Goal: Transaction & Acquisition: Purchase product/service

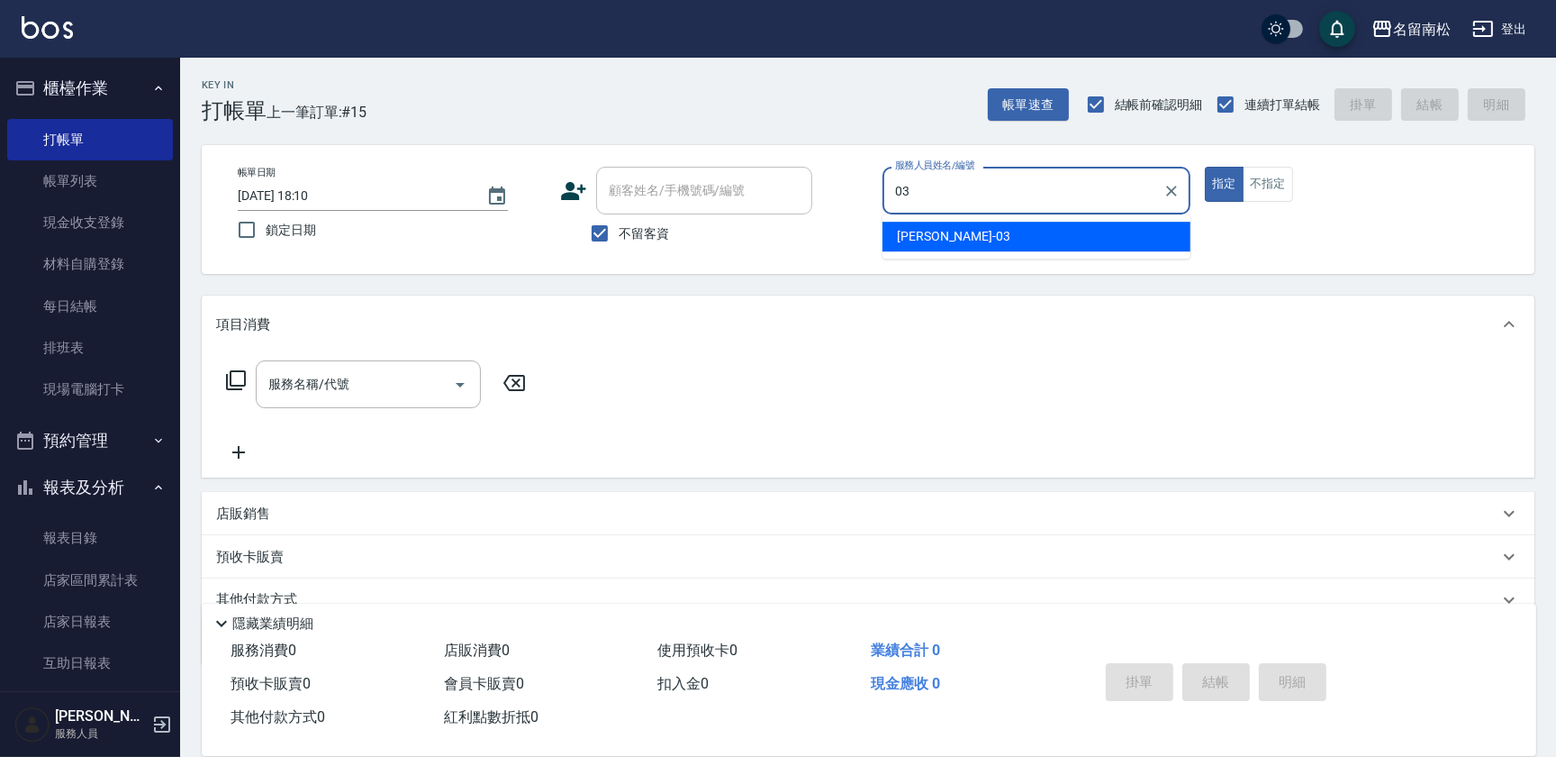
type input "張蕎驛-03"
type button "true"
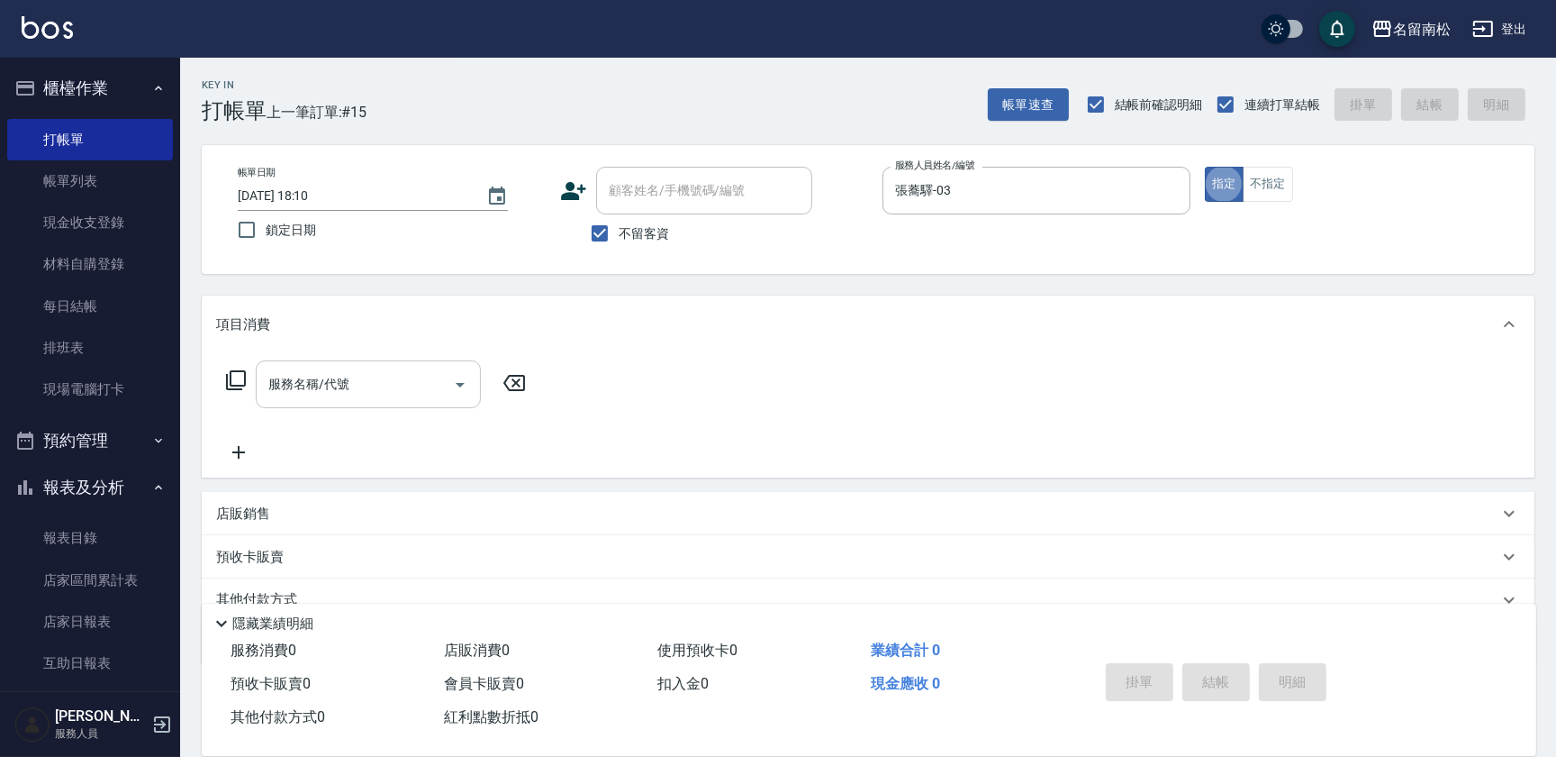
click at [338, 377] on input "服務名稱/代號" at bounding box center [355, 384] width 182 height 32
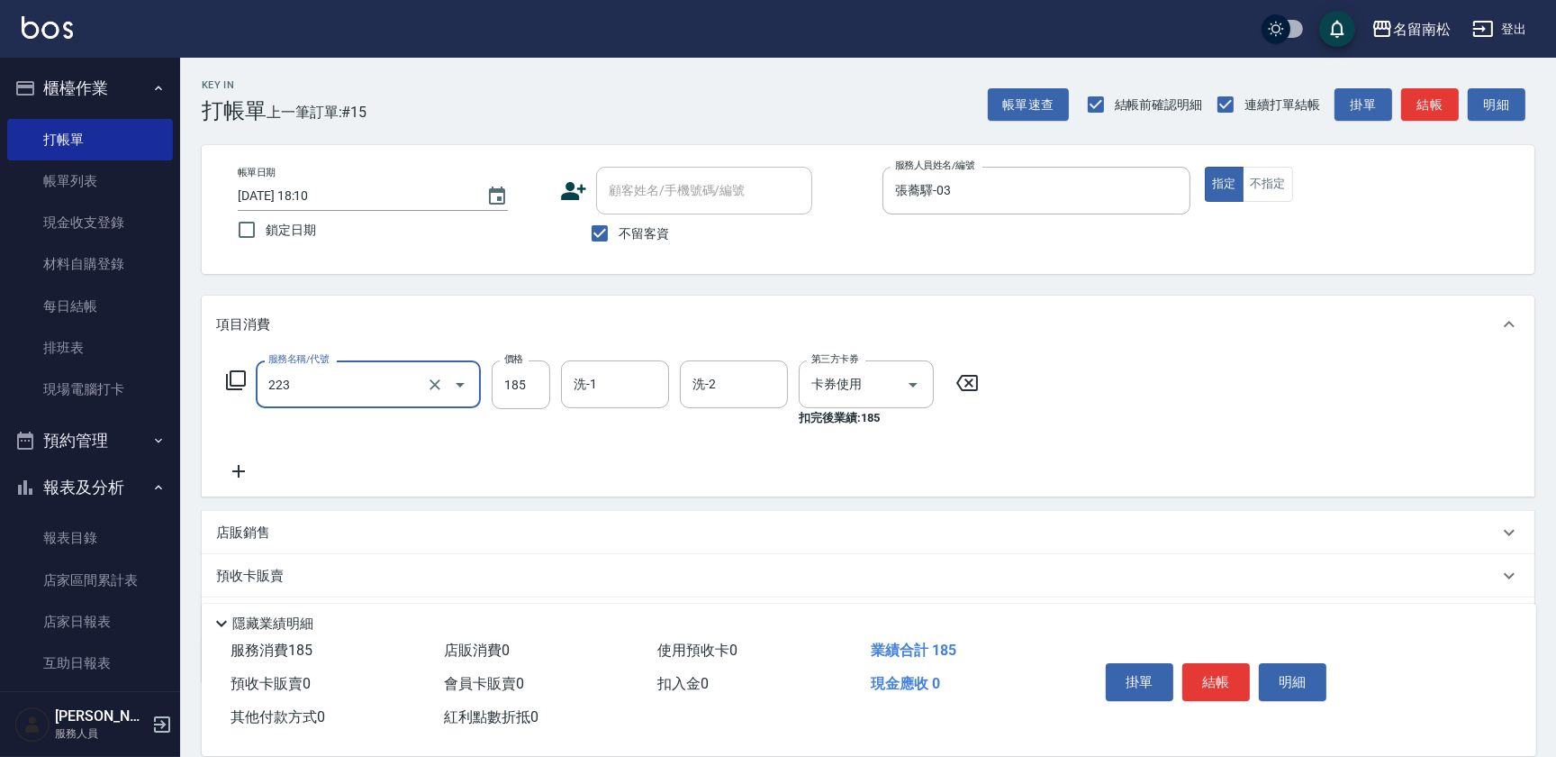
type input "洗髮卡(185)(223)"
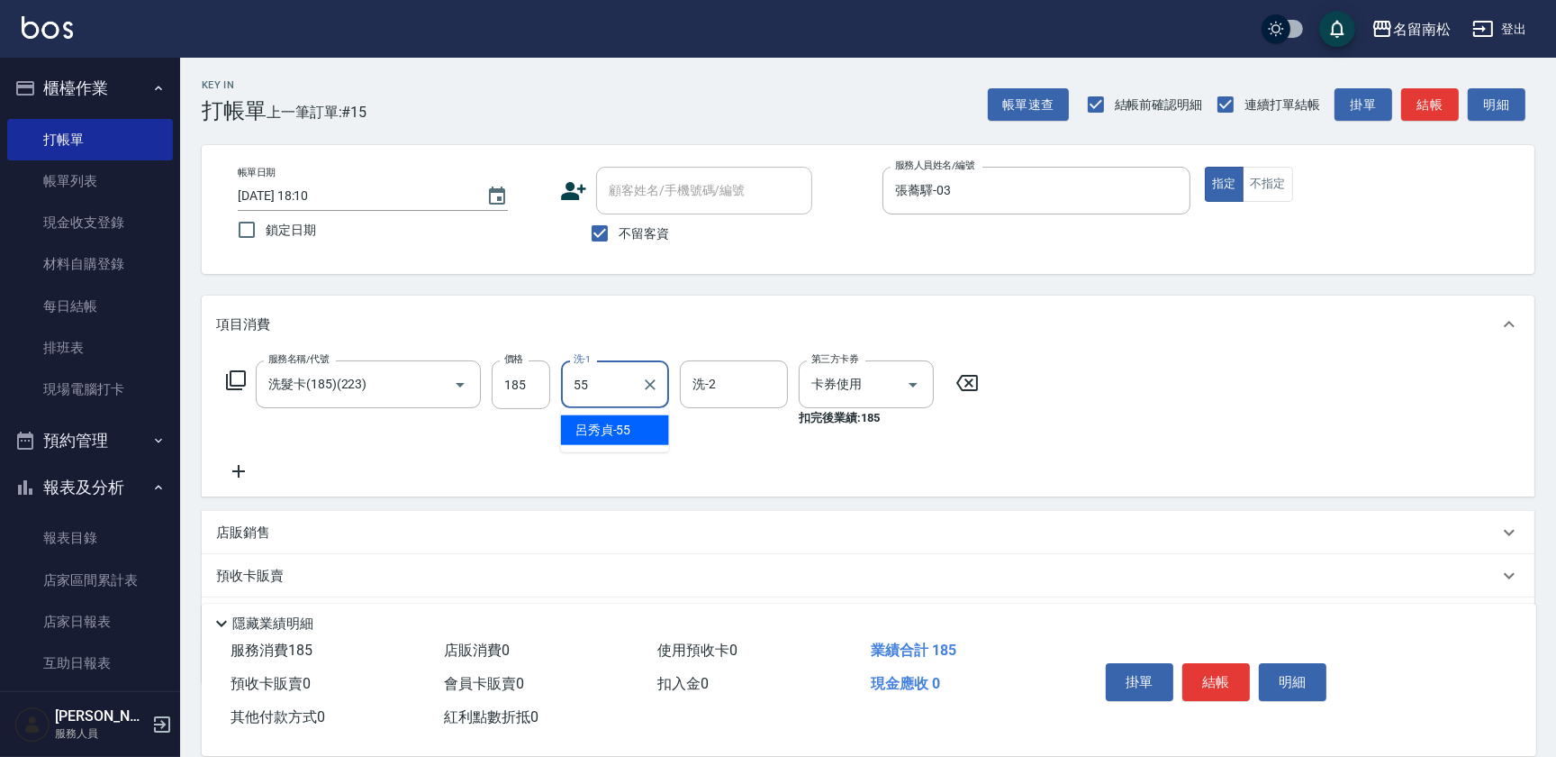
type input "[PERSON_NAME]-55"
click at [1222, 685] on button "結帳" at bounding box center [1217, 682] width 68 height 38
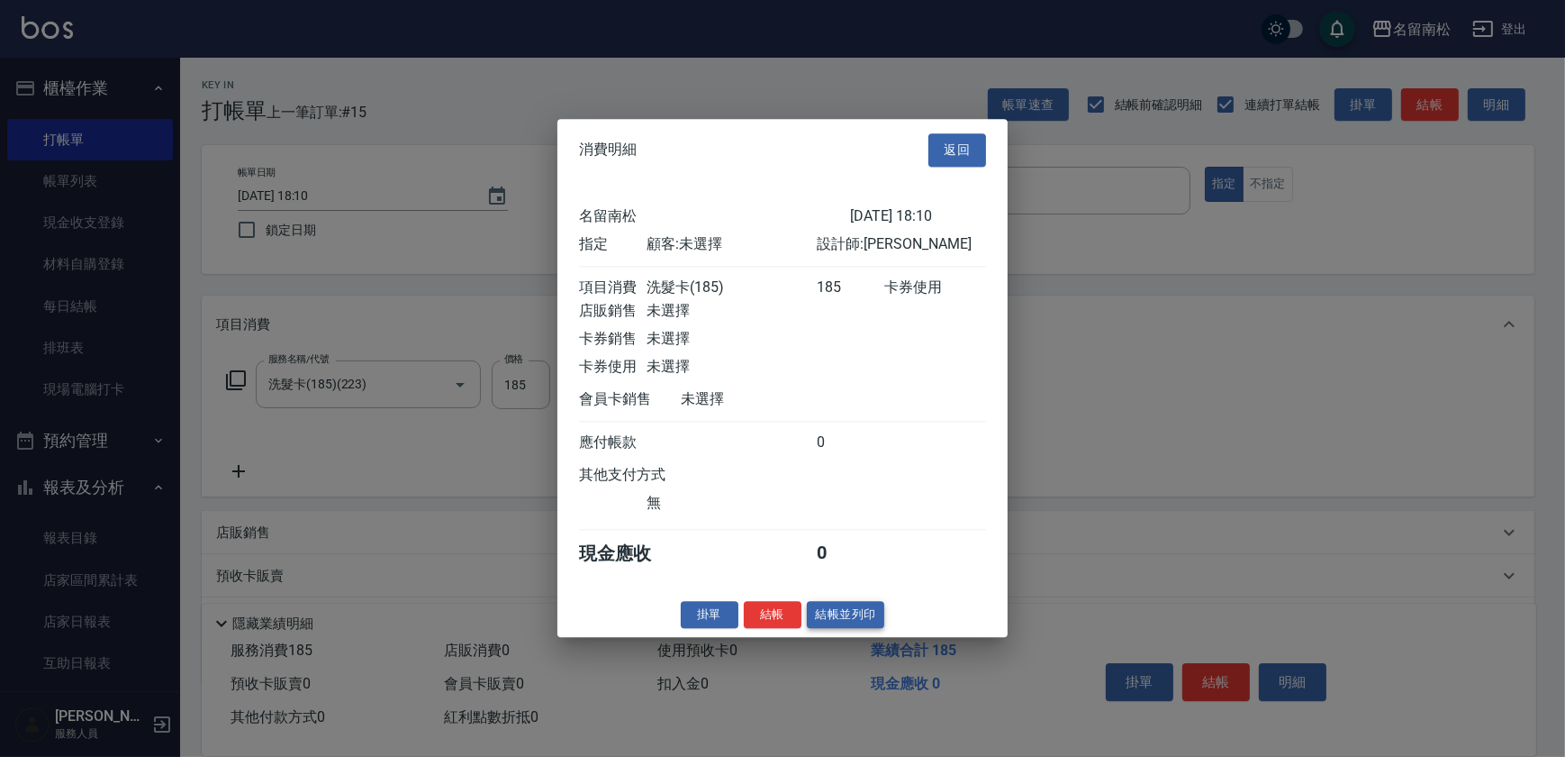
click at [846, 620] on button "結帳並列印" at bounding box center [846, 615] width 78 height 28
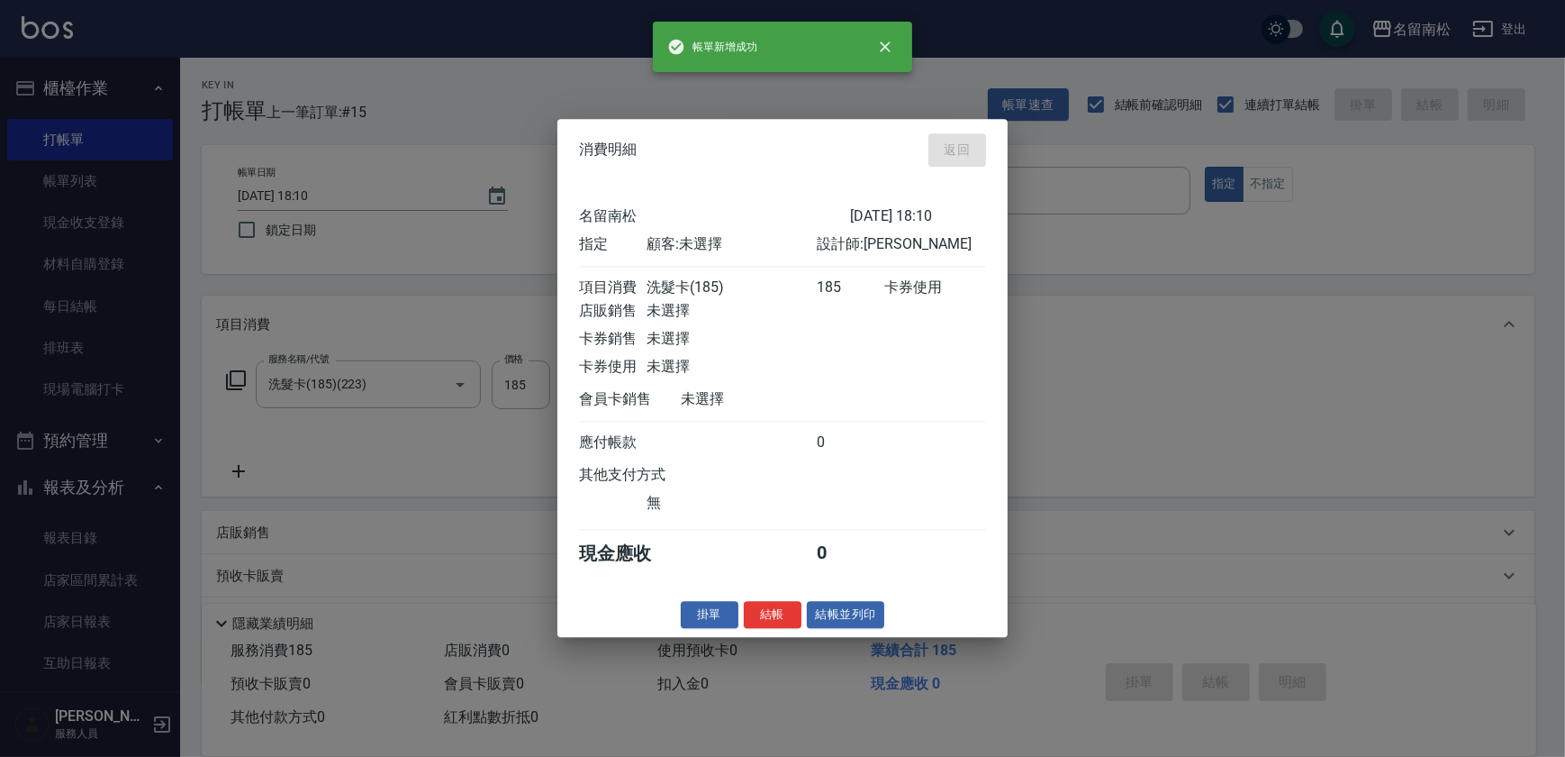
type input "[DATE] 18:45"
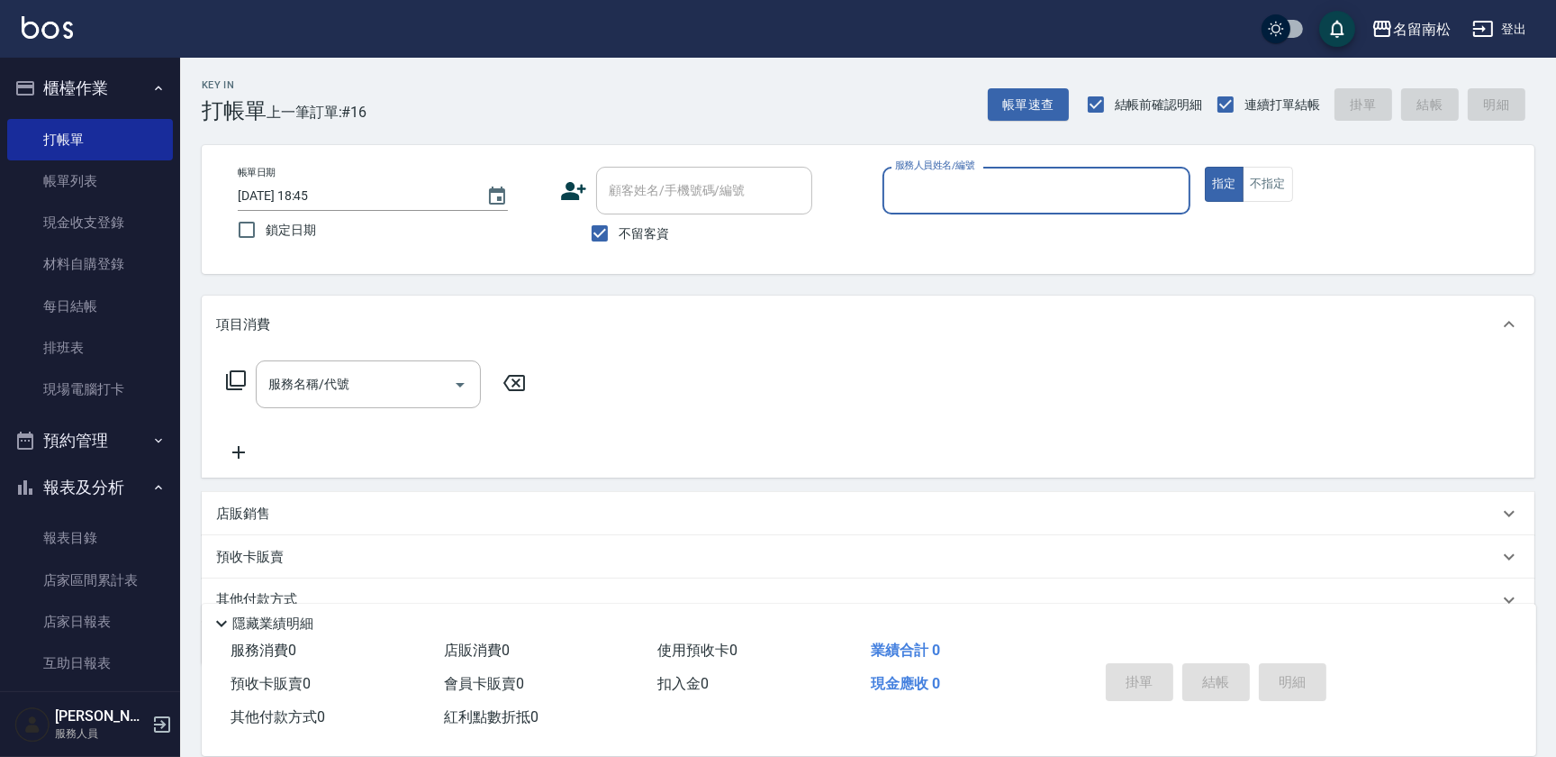
click at [967, 197] on div "服務人員姓名/編號 服務人員姓名/編號" at bounding box center [1037, 191] width 308 height 48
type input "張蕎驛-03"
click at [386, 393] on input "服務名稱/代號" at bounding box center [355, 384] width 182 height 32
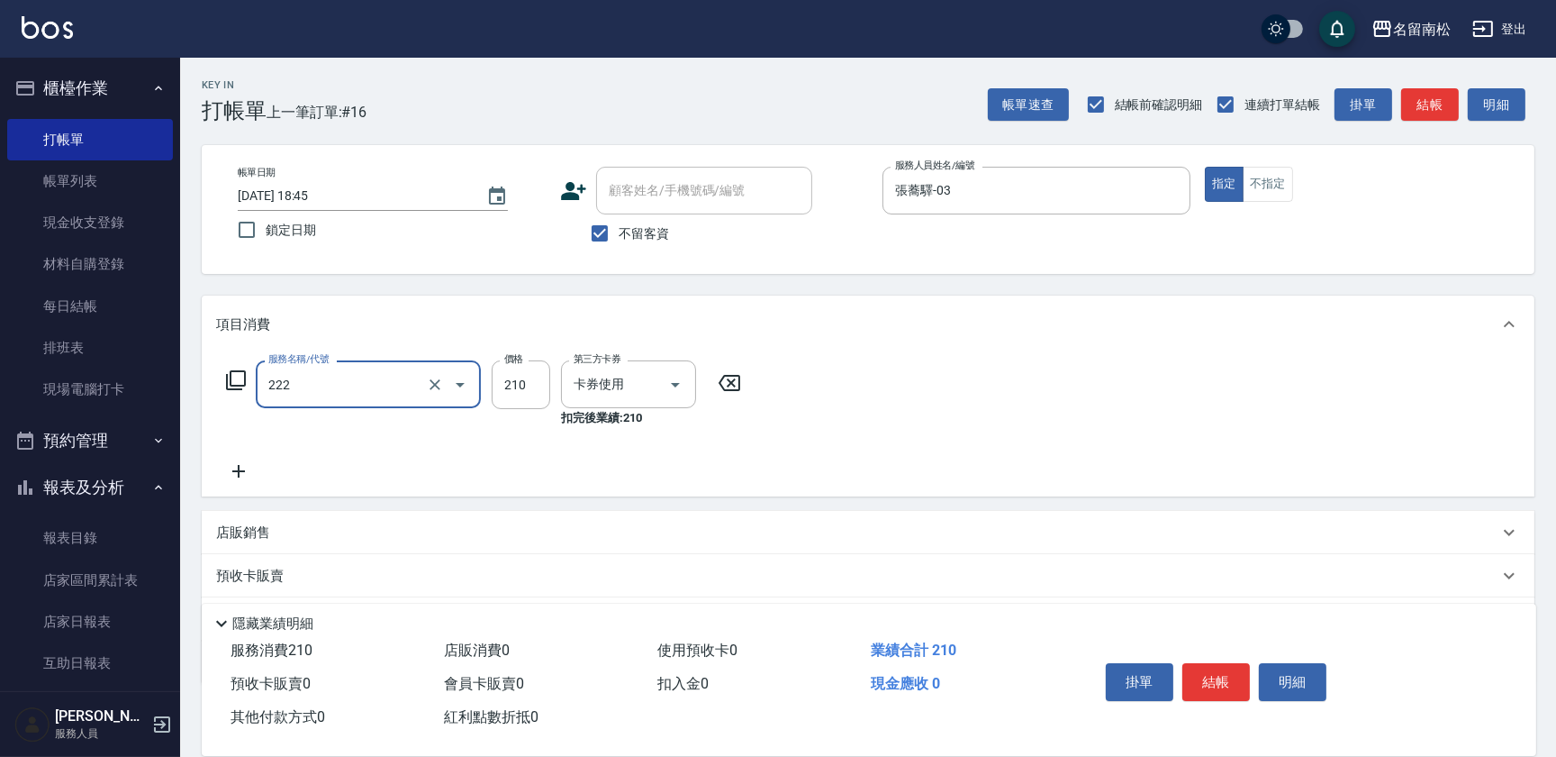
type input "洗髮卡券[210](222)"
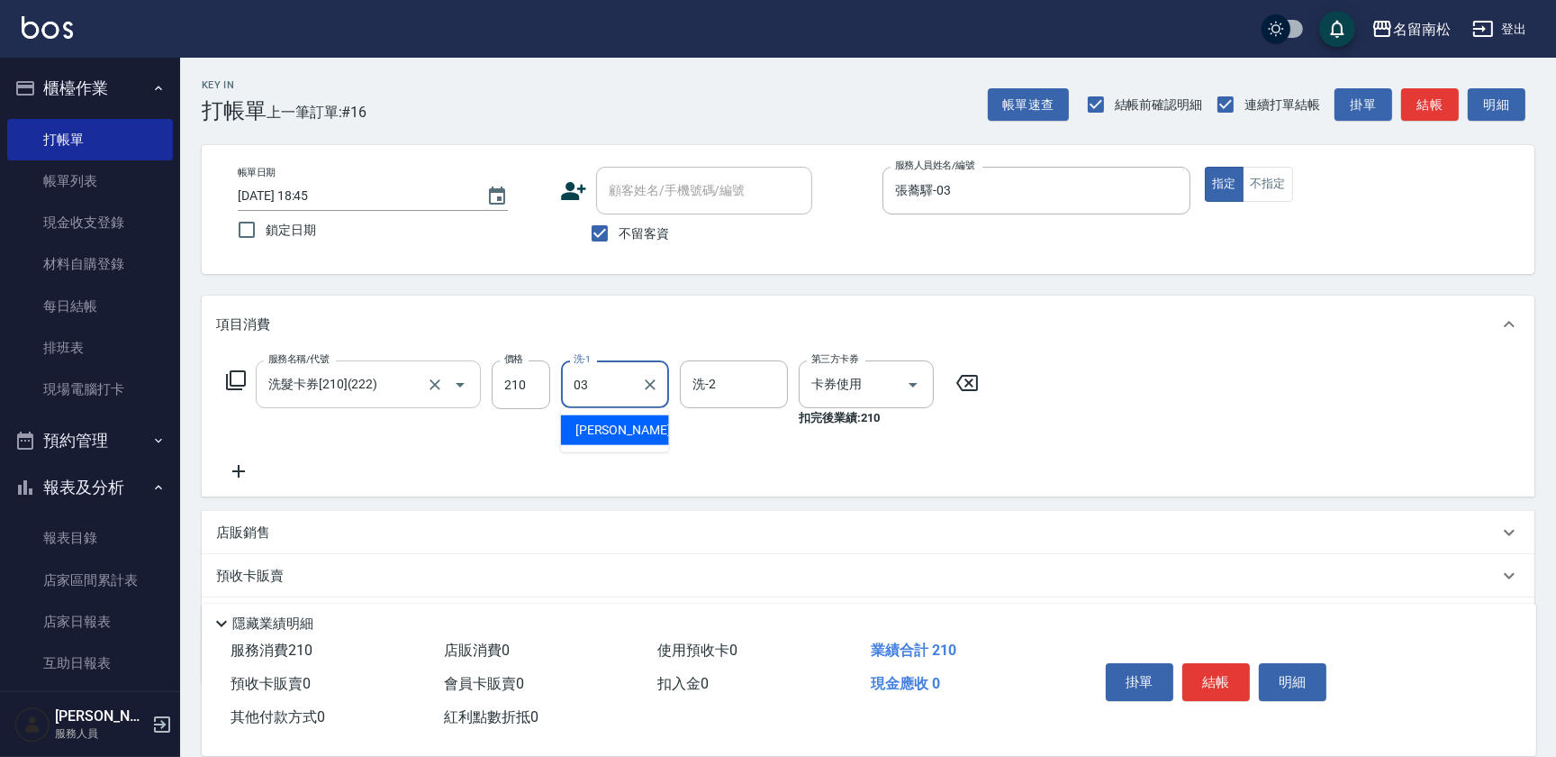
type input "張蕎驛-03"
click at [1174, 641] on div "掛單 結帳 明細" at bounding box center [1296, 684] width 438 height 100
click at [1204, 667] on button "結帳" at bounding box center [1217, 682] width 68 height 38
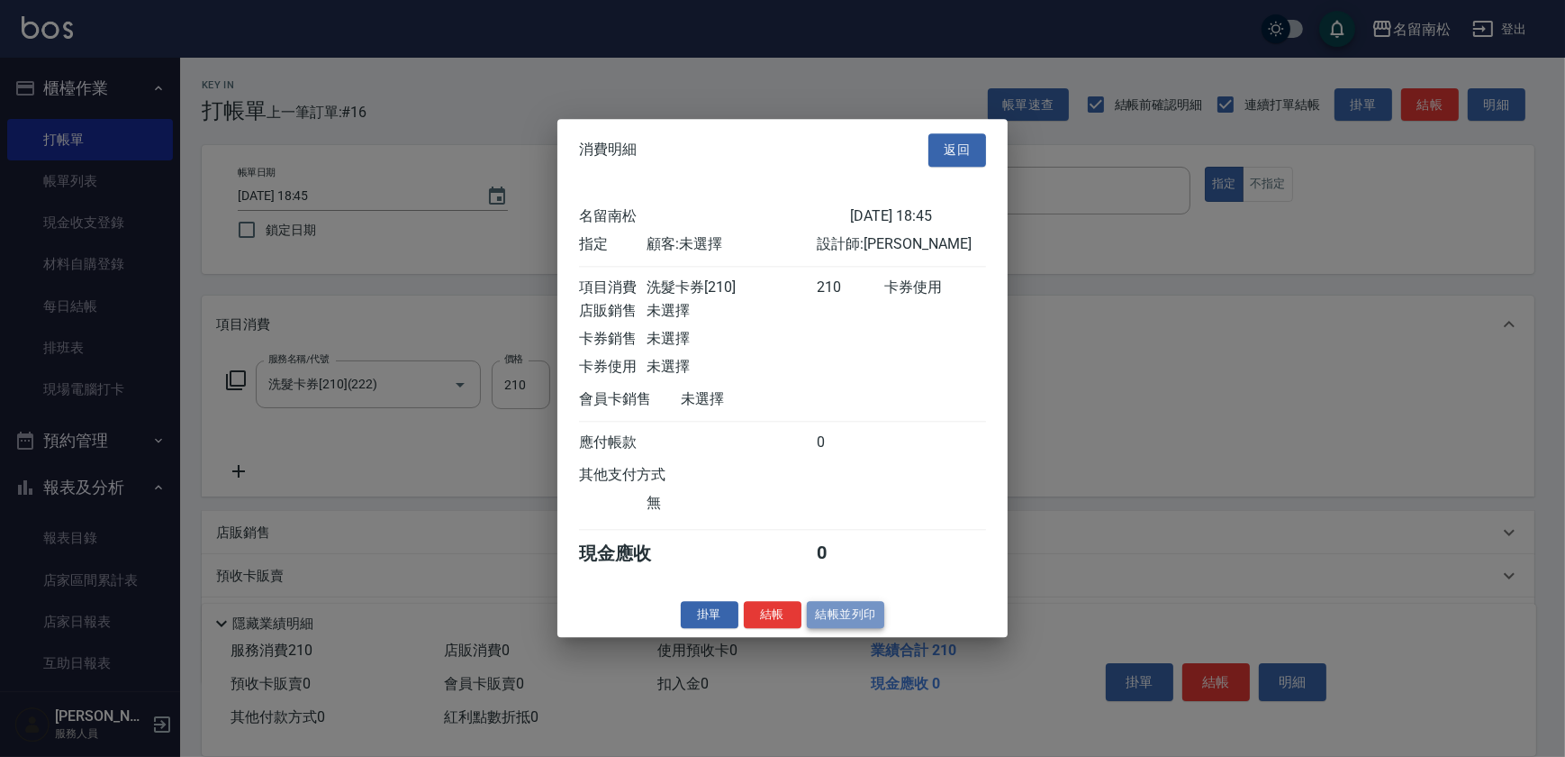
click at [864, 629] on button "結帳並列印" at bounding box center [846, 615] width 78 height 28
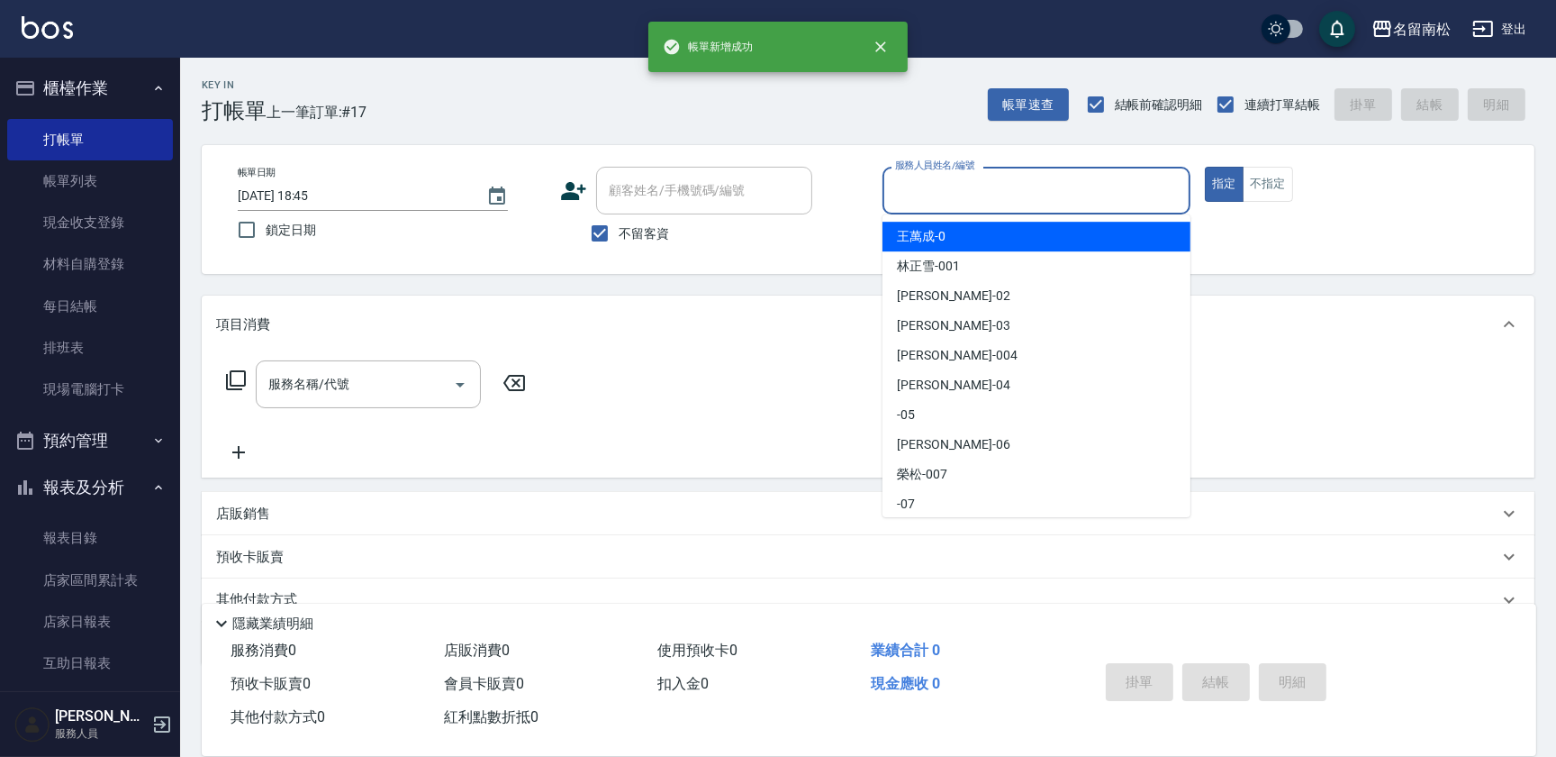
click at [1059, 190] on input "服務人員姓名/編號" at bounding box center [1037, 191] width 292 height 32
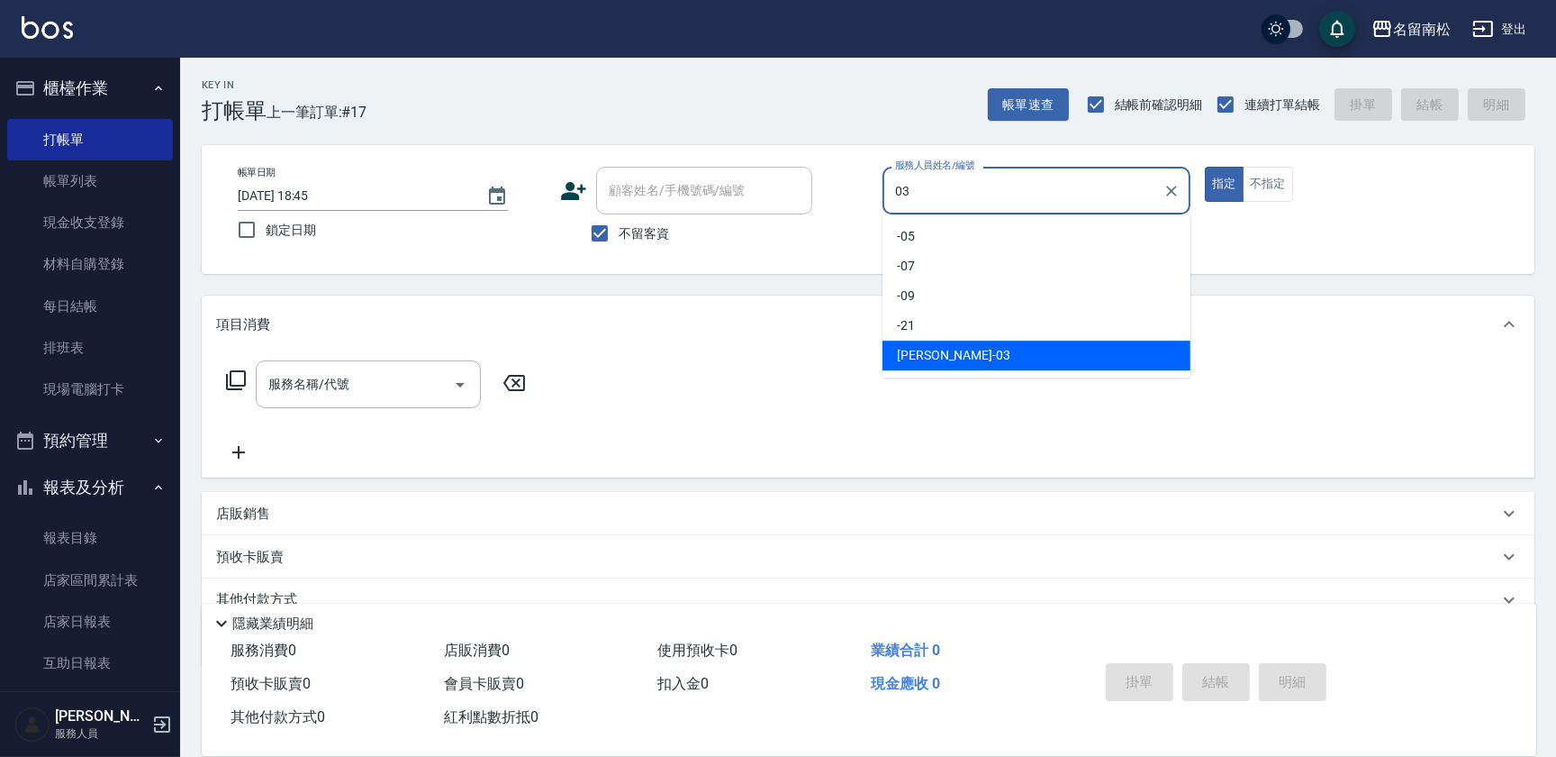
type input "張蕎驛-03"
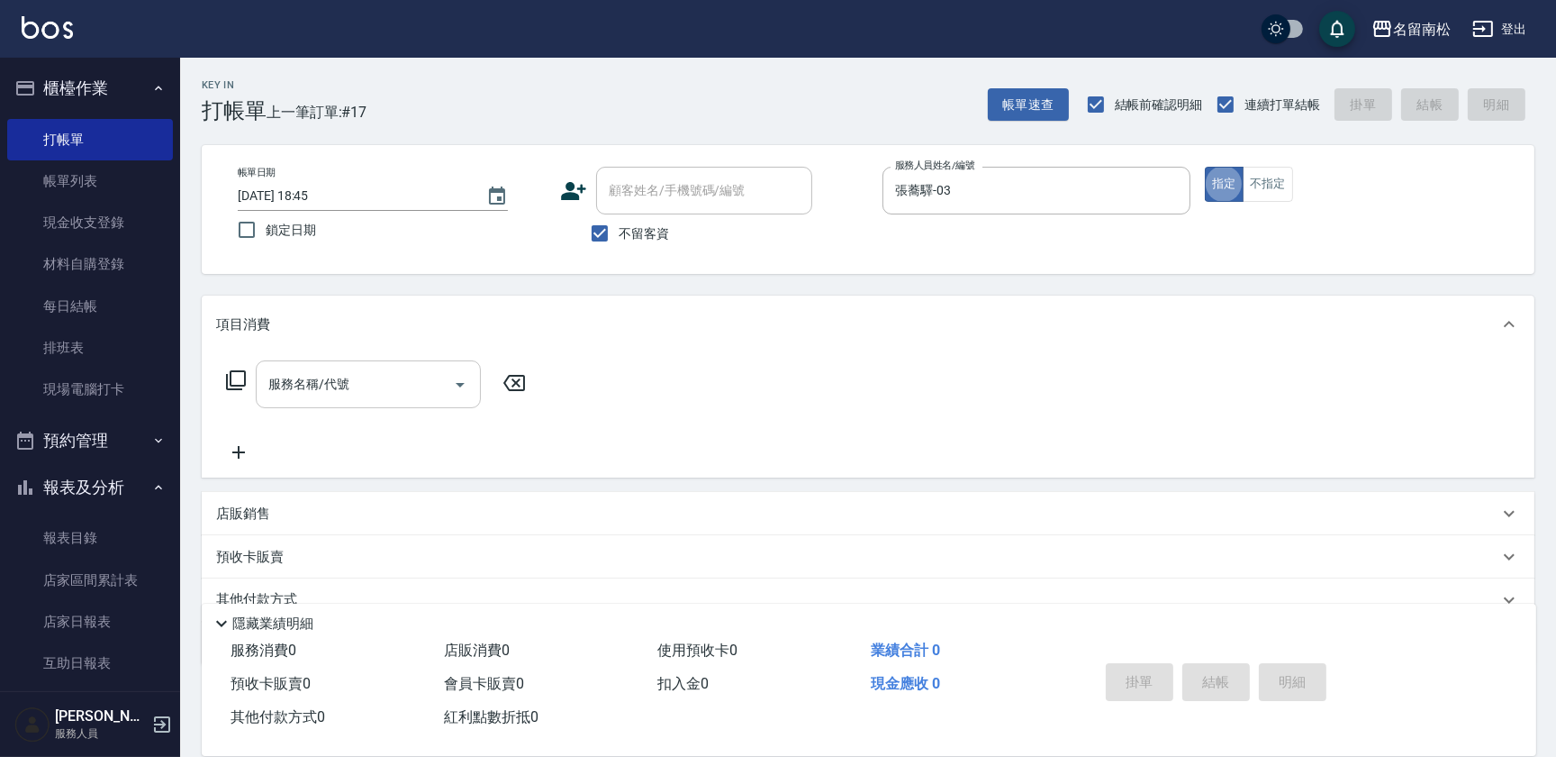
click at [410, 386] on input "服務名稱/代號" at bounding box center [355, 384] width 182 height 32
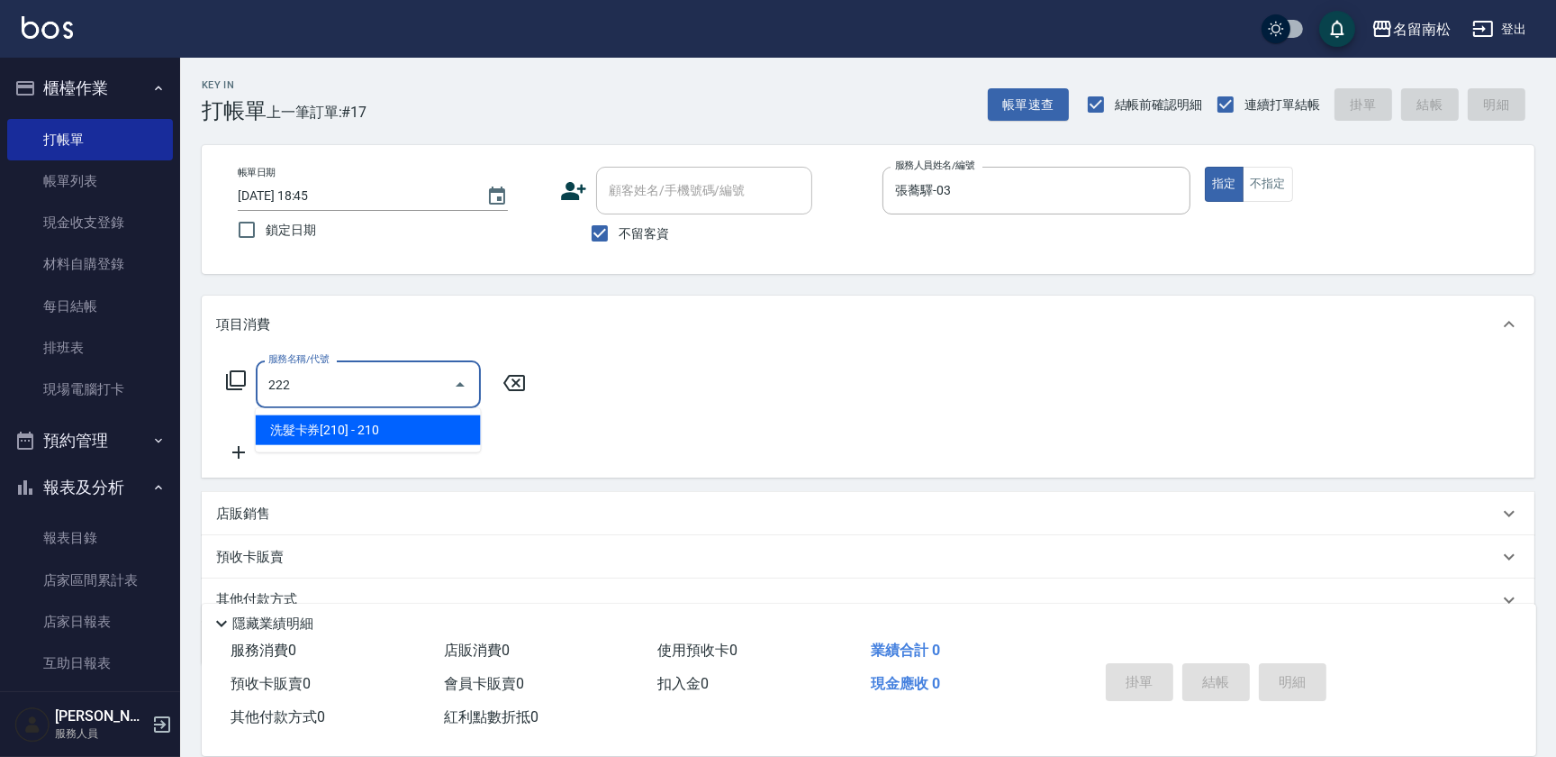
type input "洗髮卡券[210](222)"
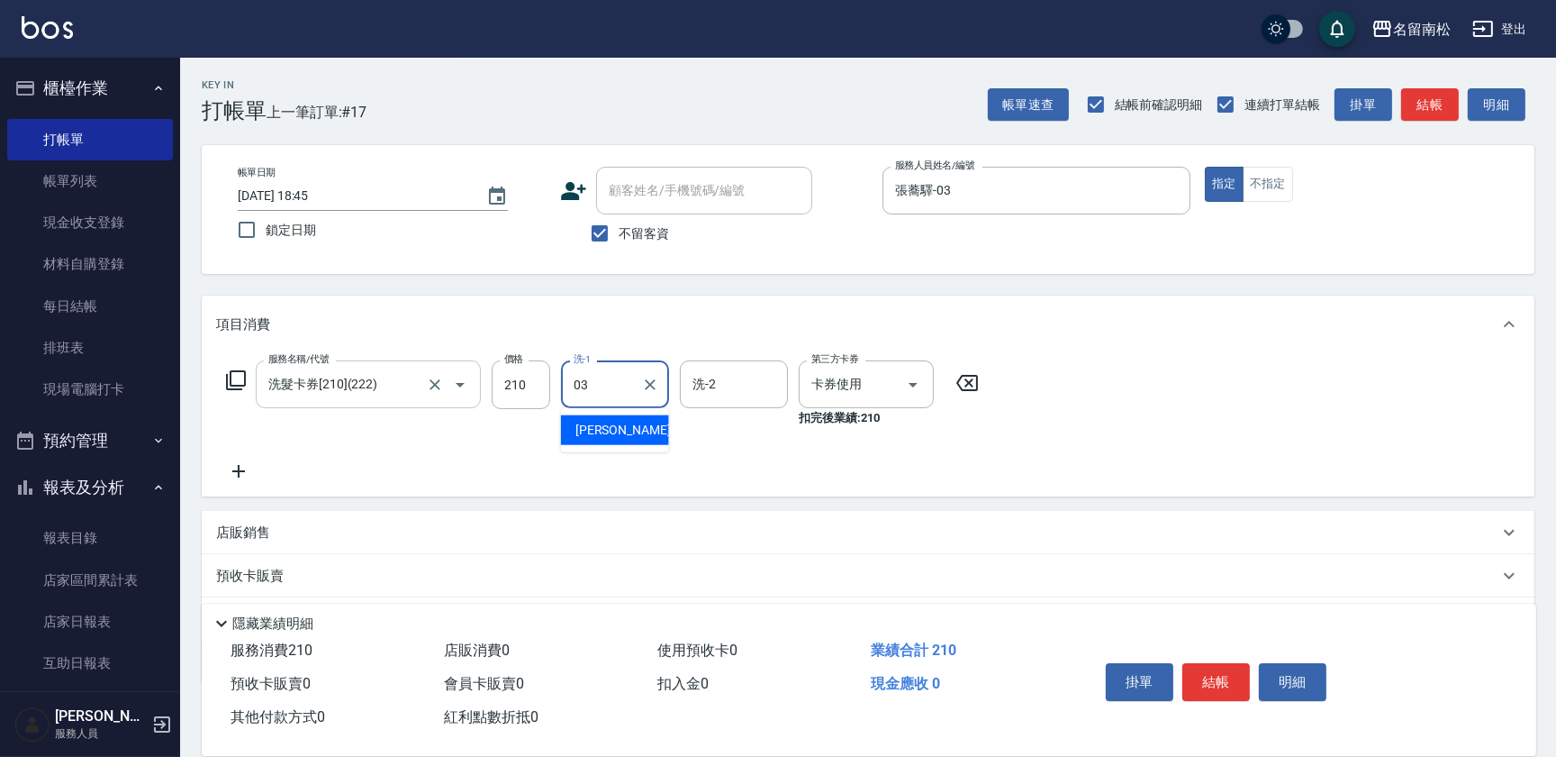
type input "張蕎驛-03"
click at [1219, 668] on button "結帳" at bounding box center [1217, 682] width 68 height 38
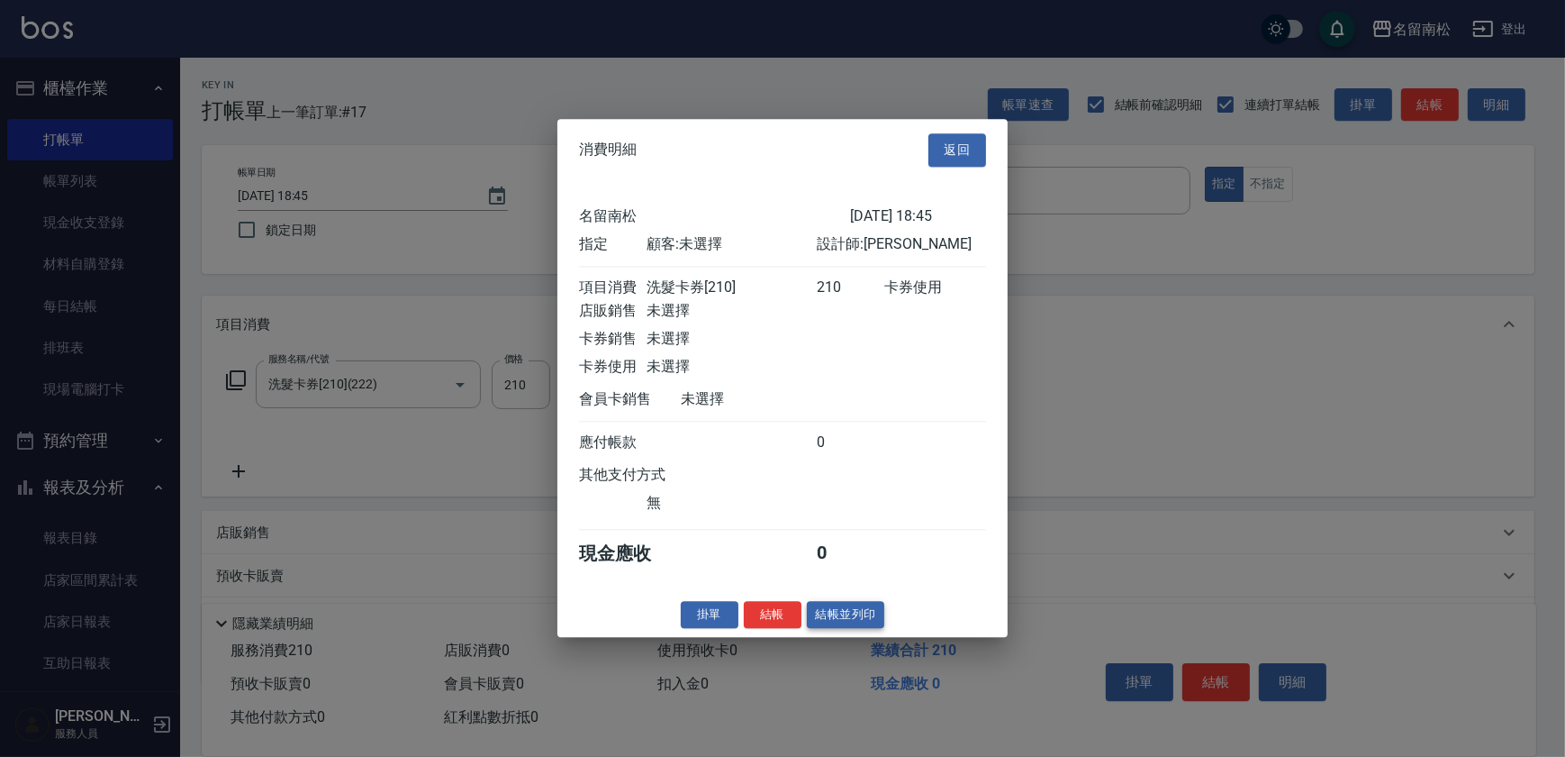
click at [844, 622] on button "結帳並列印" at bounding box center [846, 615] width 78 height 28
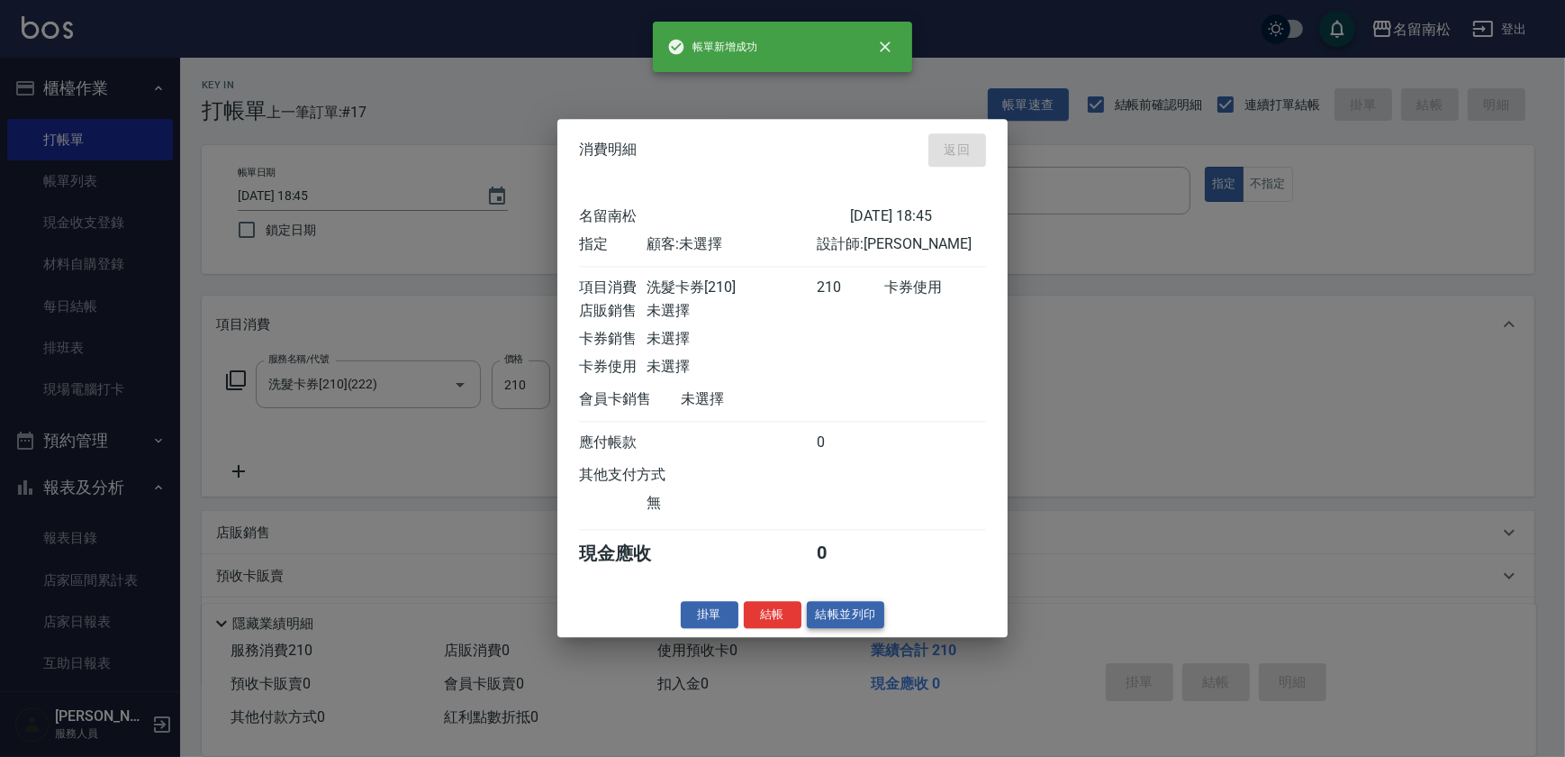
type input "[DATE] 18:46"
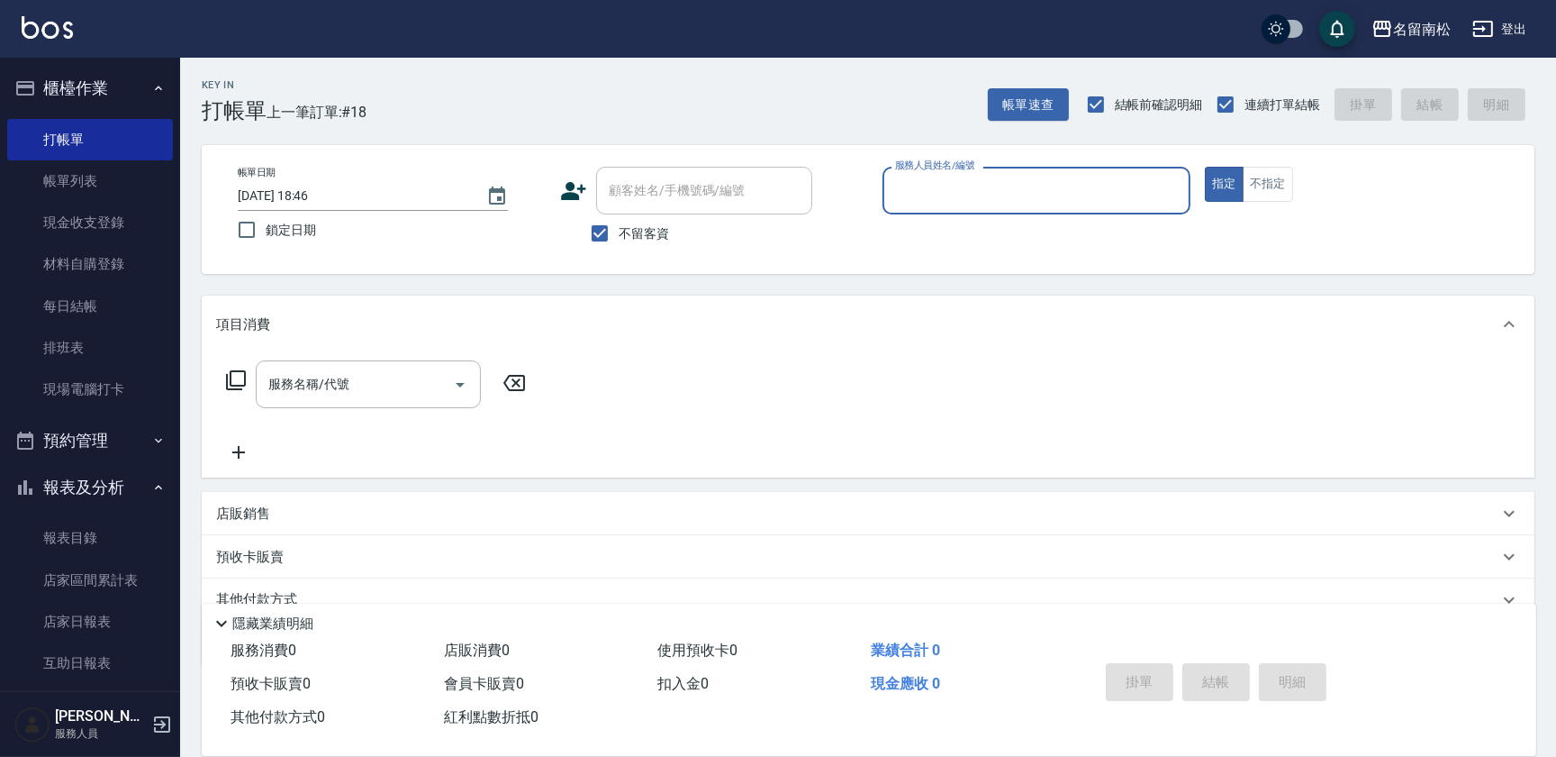
click at [1084, 210] on div "服務人員姓名/編號" at bounding box center [1037, 191] width 308 height 48
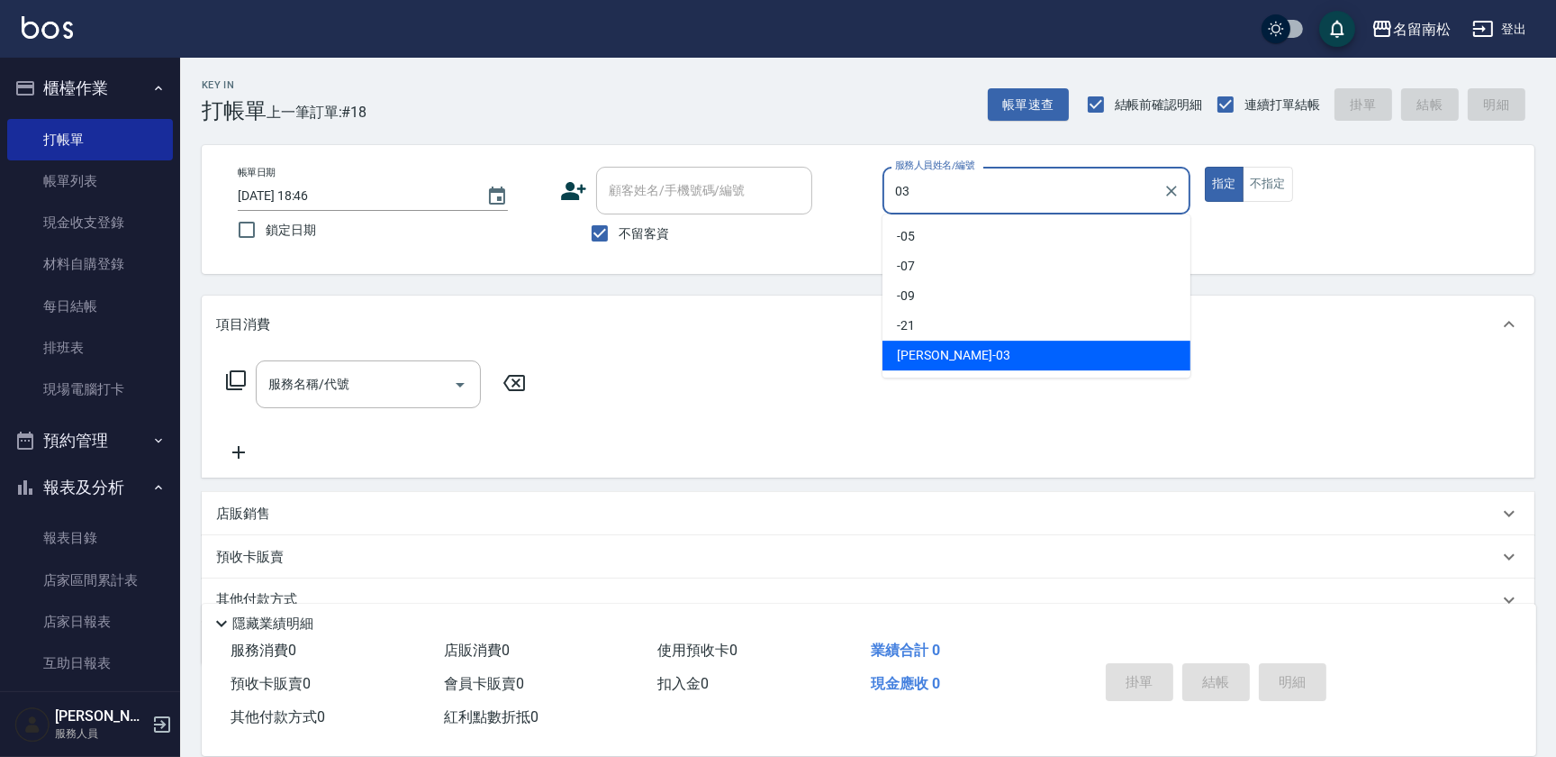
type input "張蕎驛-03"
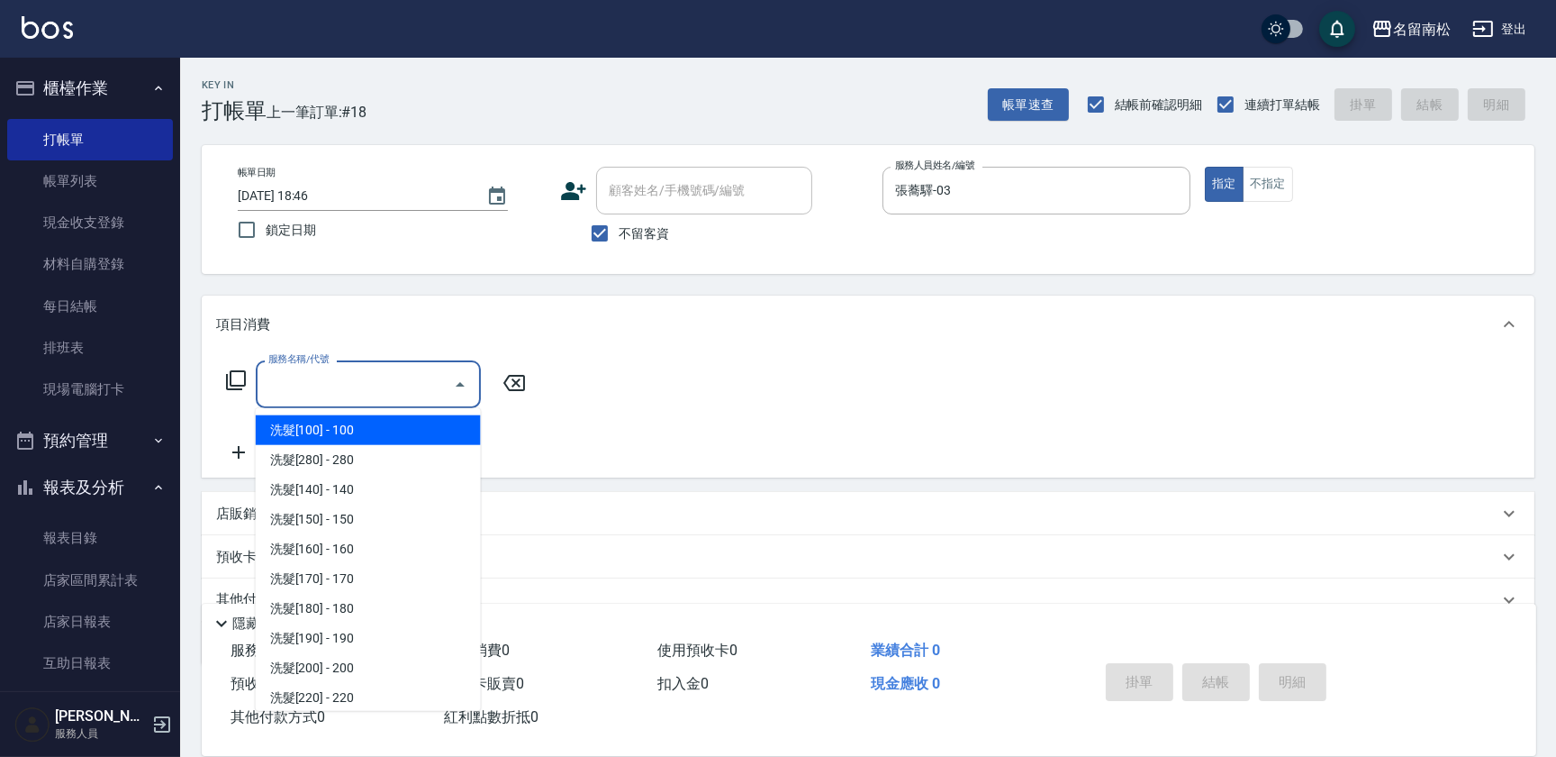
click at [338, 385] on input "服務名稱/代號" at bounding box center [355, 384] width 182 height 32
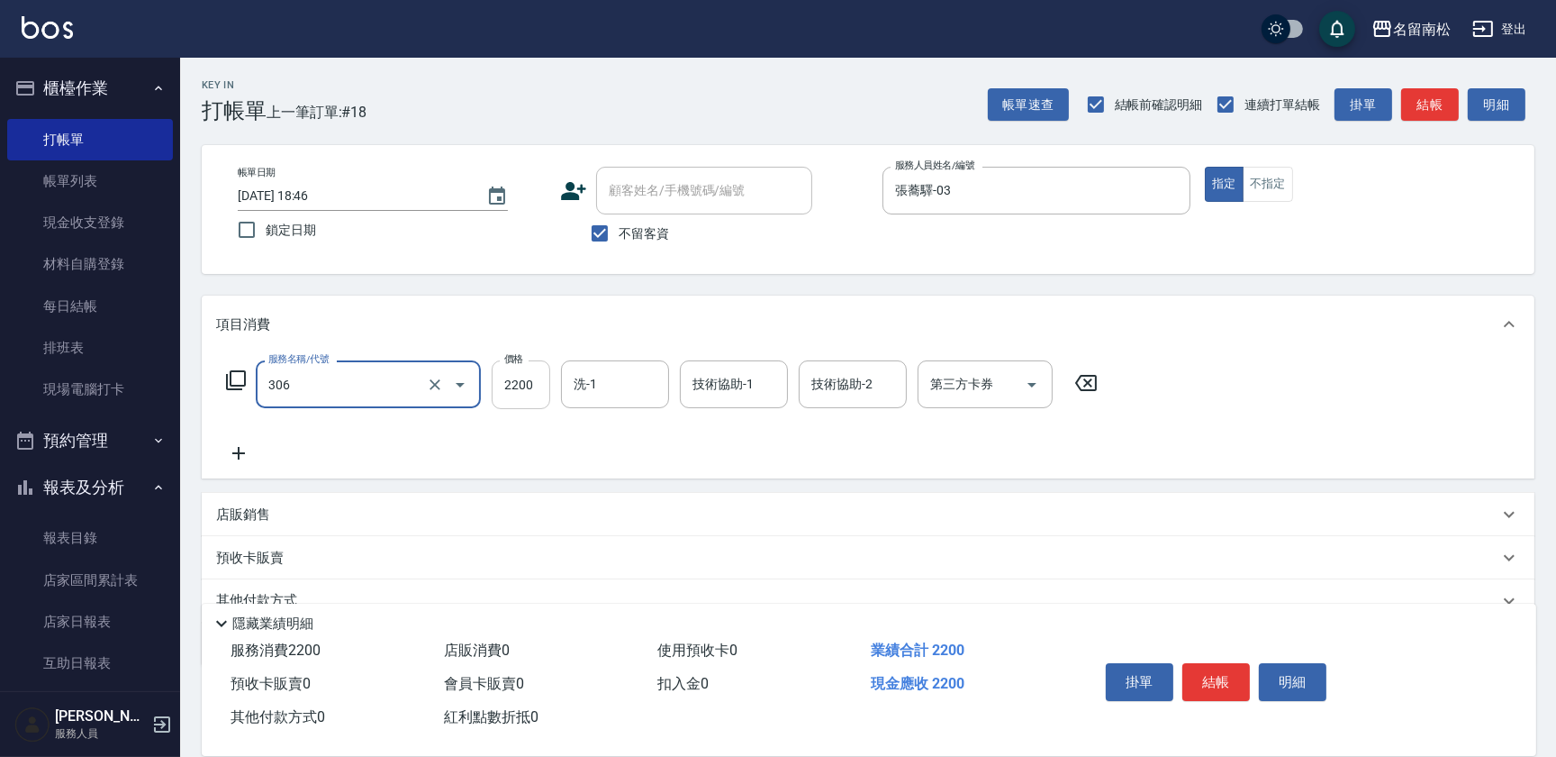
type input "離子燙[2200](306)"
click at [522, 390] on input "2200" at bounding box center [521, 384] width 59 height 49
type input "2400"
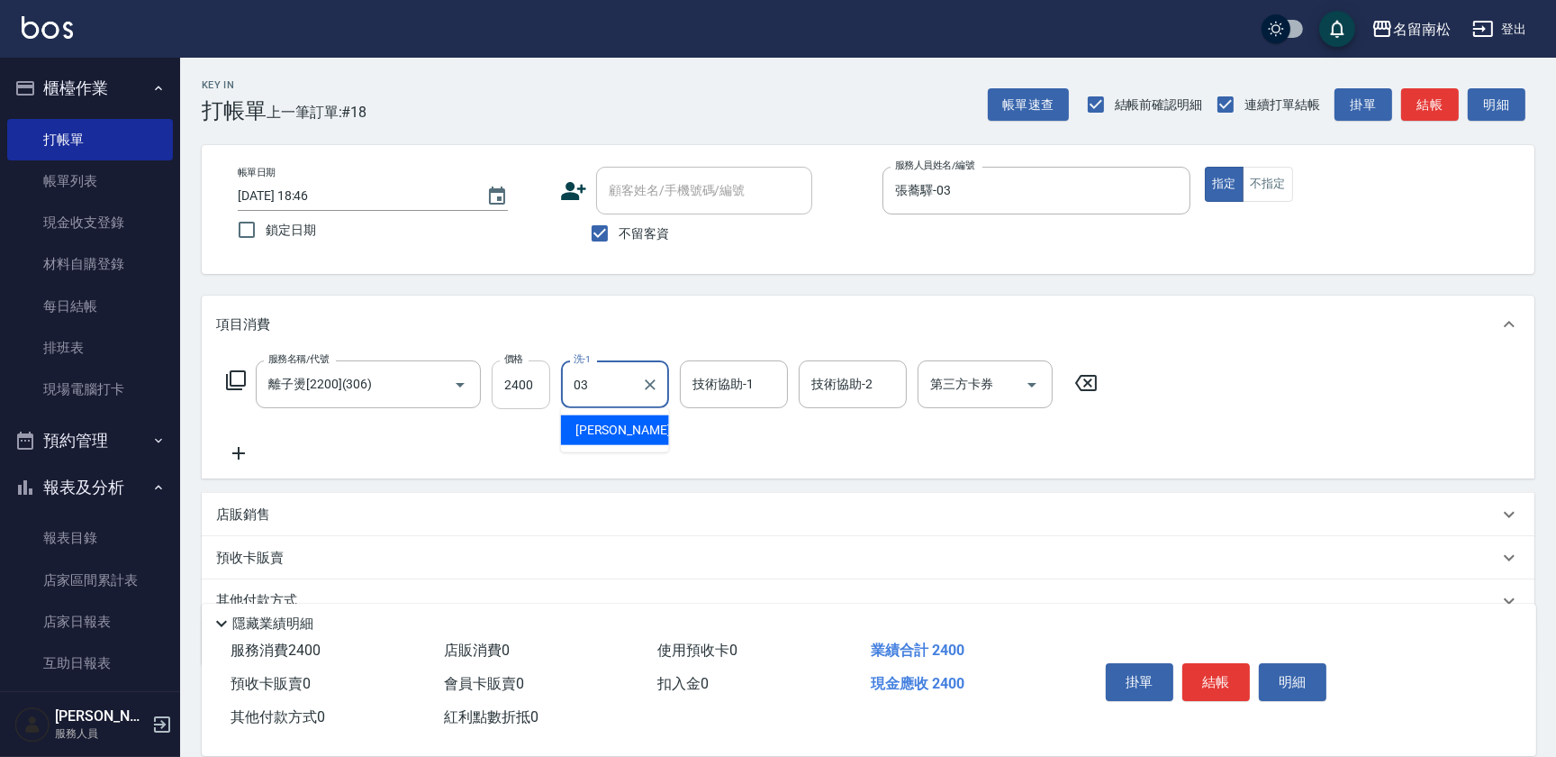
type input "張蕎驛-03"
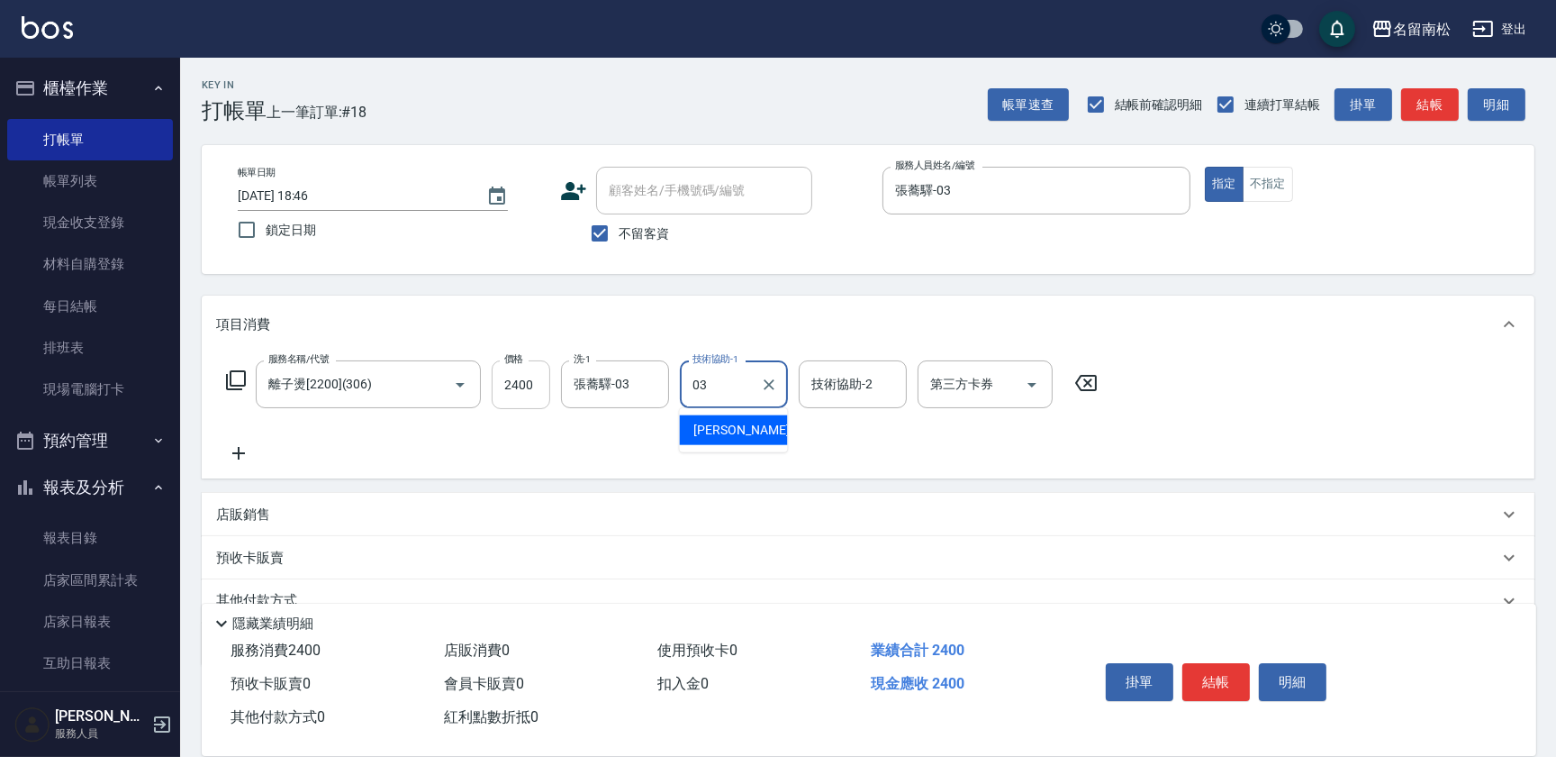
type input "張蕎驛-03"
click at [1224, 675] on button "結帳" at bounding box center [1217, 682] width 68 height 38
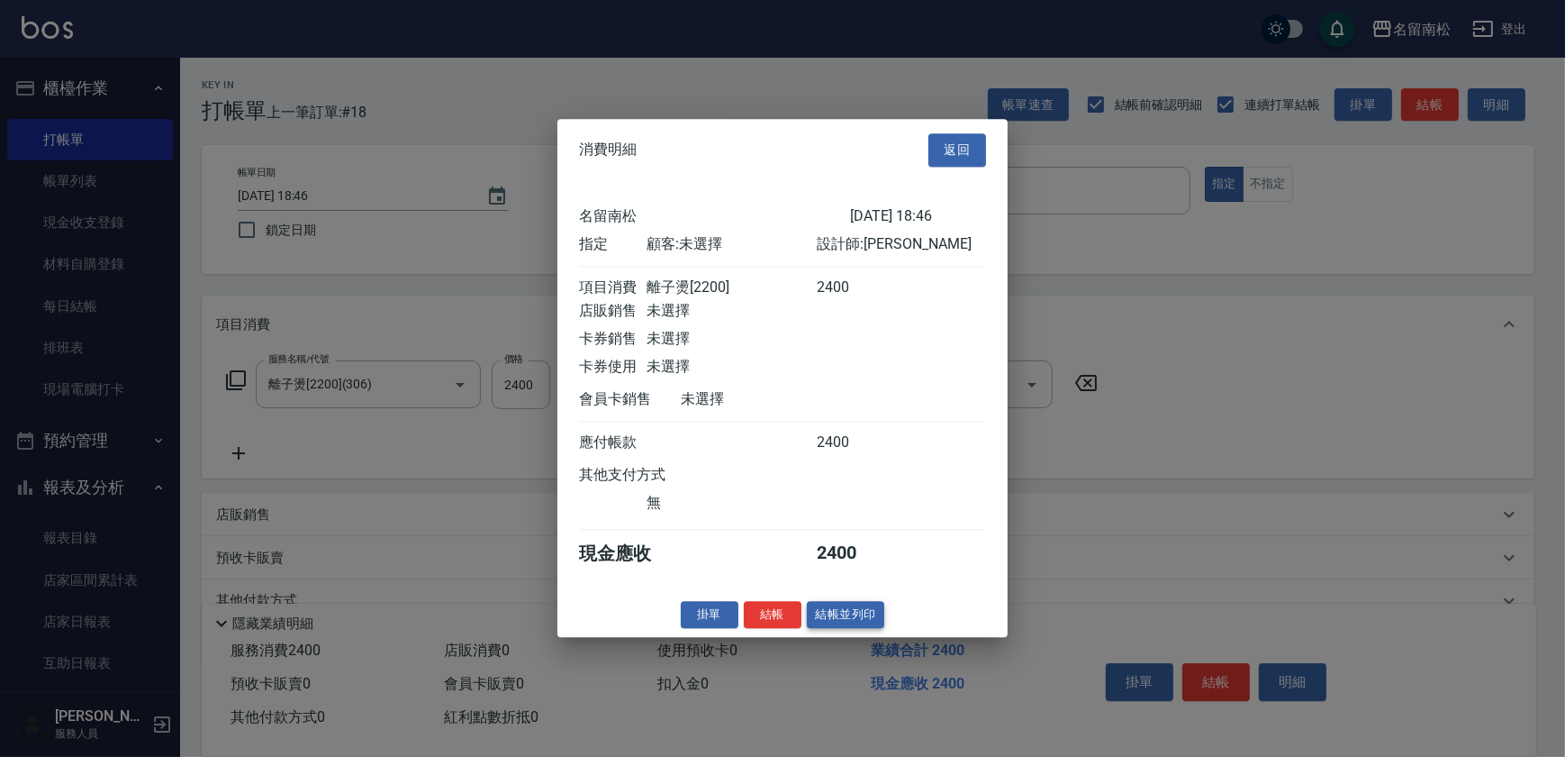
click at [848, 616] on button "結帳並列印" at bounding box center [846, 615] width 78 height 28
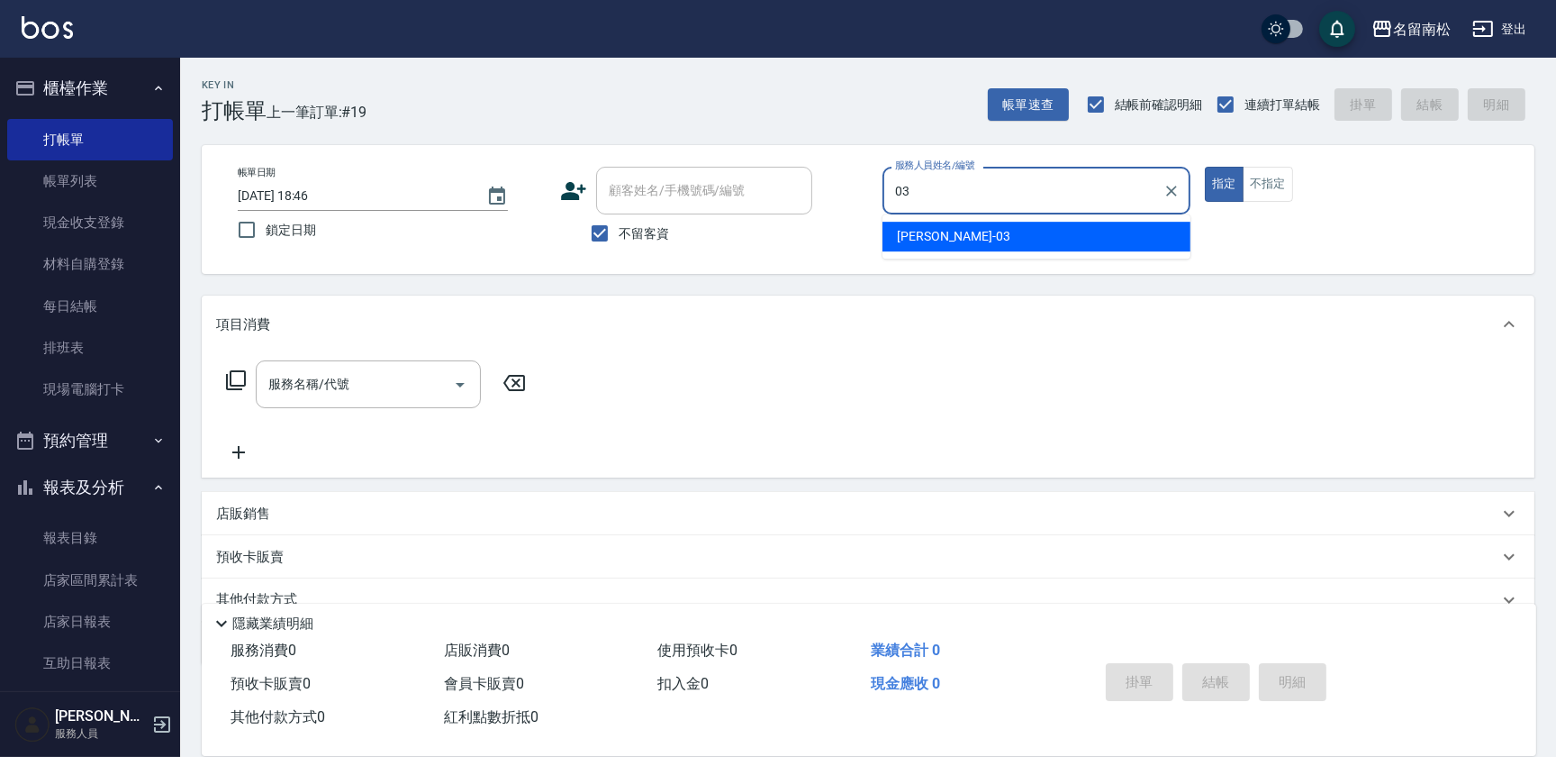
type input "張蕎驛-03"
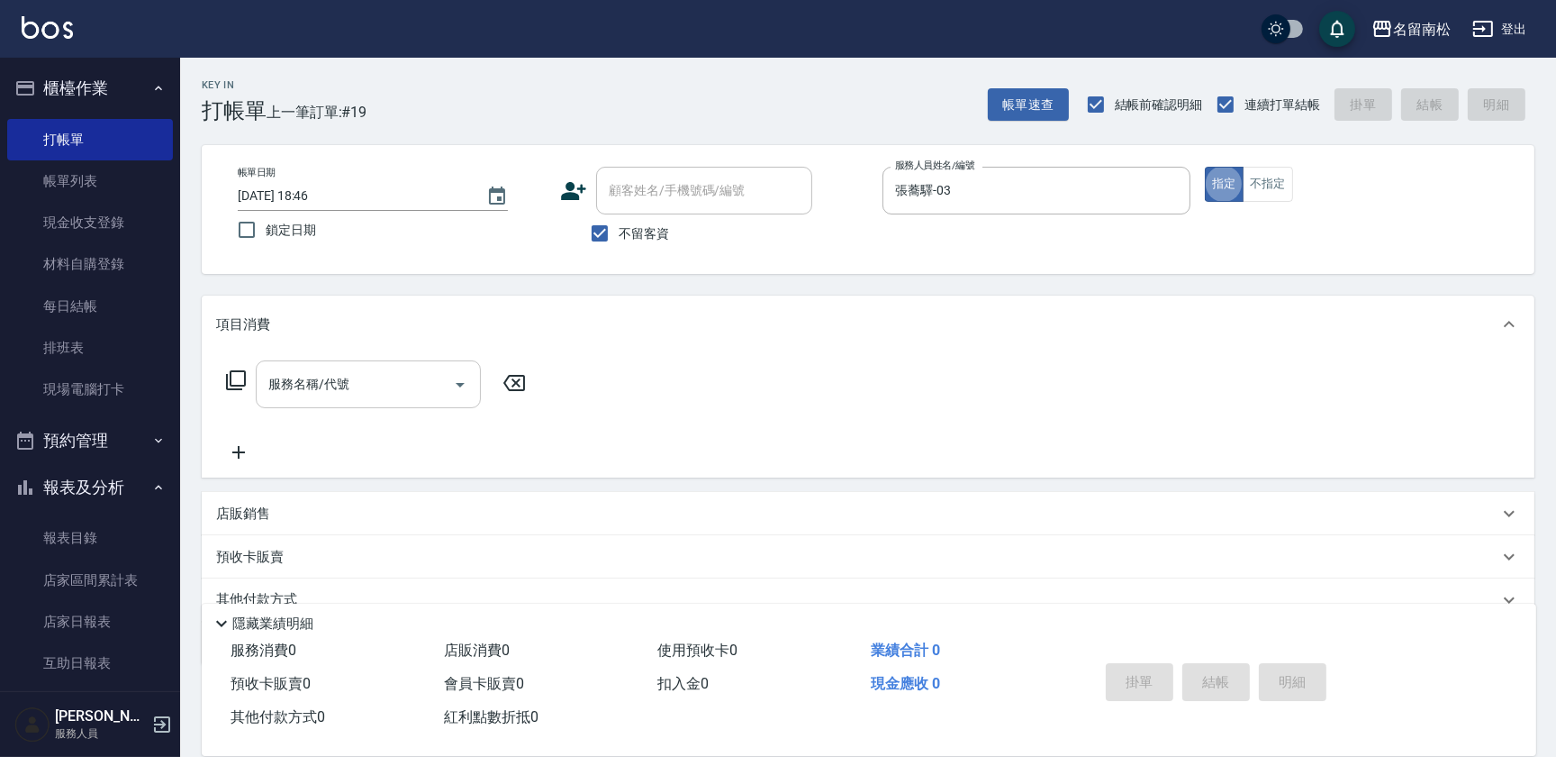
click at [381, 380] on input "服務名稱/代號" at bounding box center [355, 384] width 182 height 32
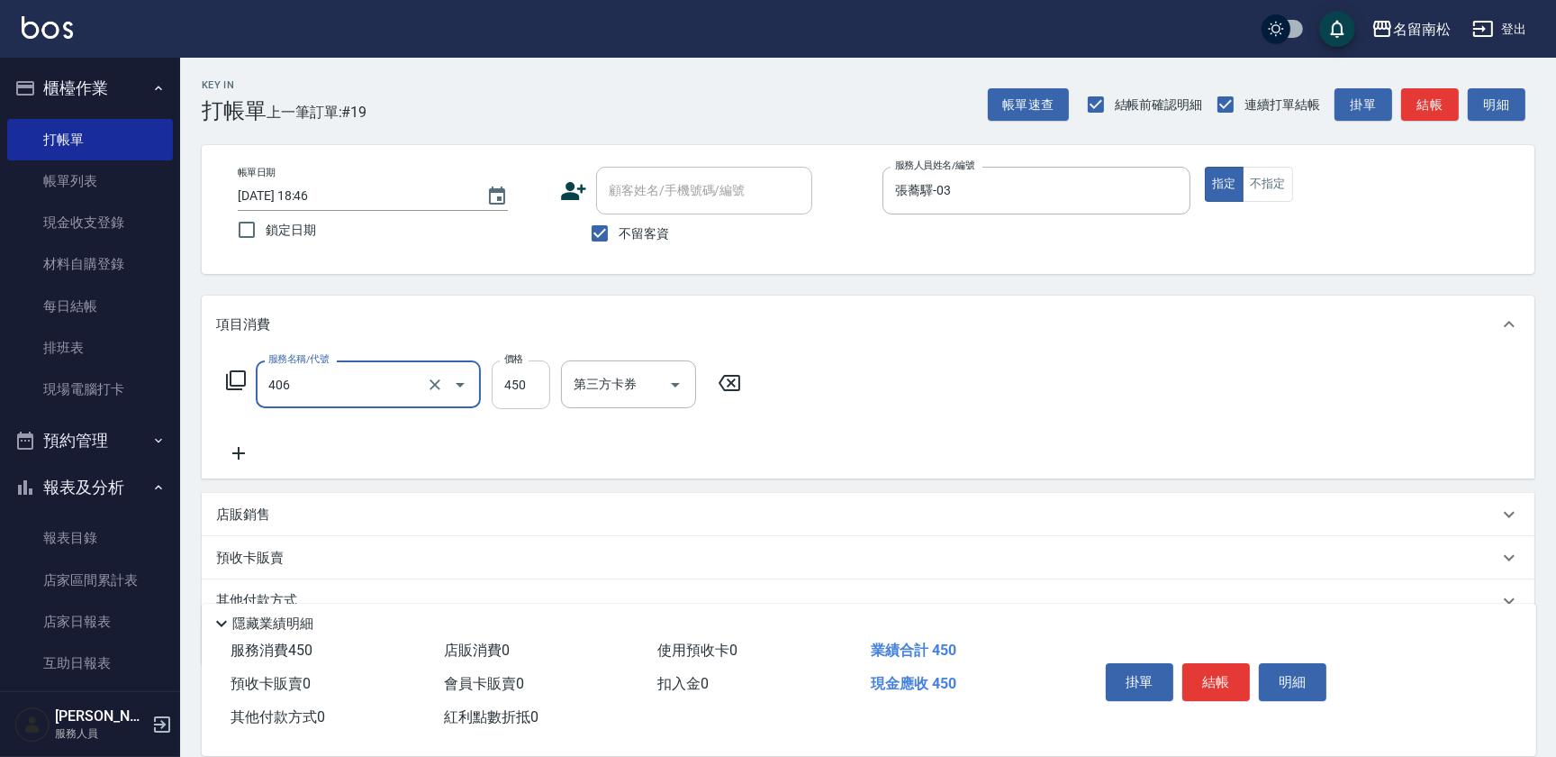
type input "剪髮(450)(406)"
click at [532, 383] on input "450" at bounding box center [521, 384] width 59 height 49
type input "500"
click at [1223, 683] on button "結帳" at bounding box center [1217, 682] width 68 height 38
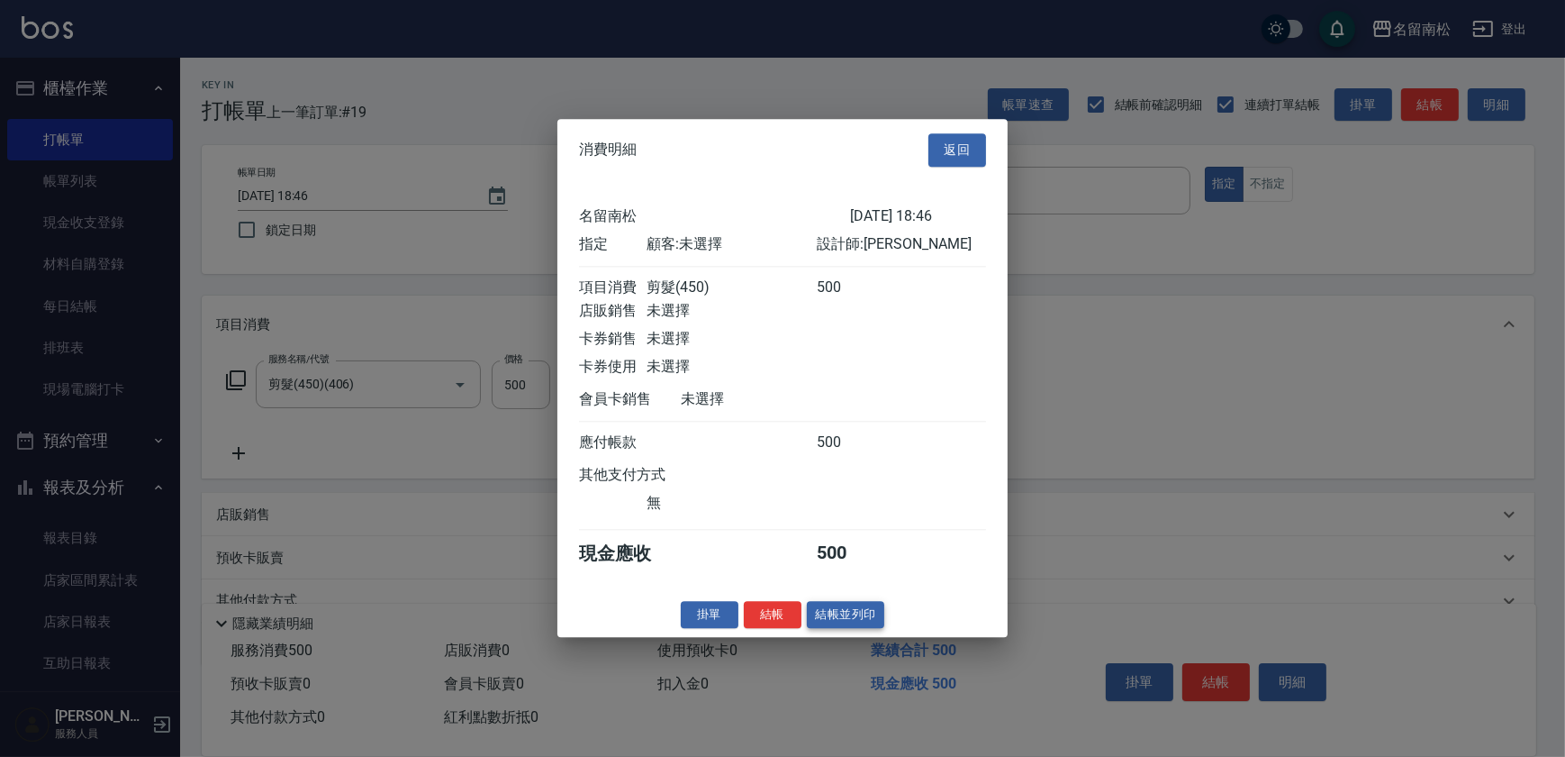
click at [848, 615] on button "結帳並列印" at bounding box center [846, 615] width 78 height 28
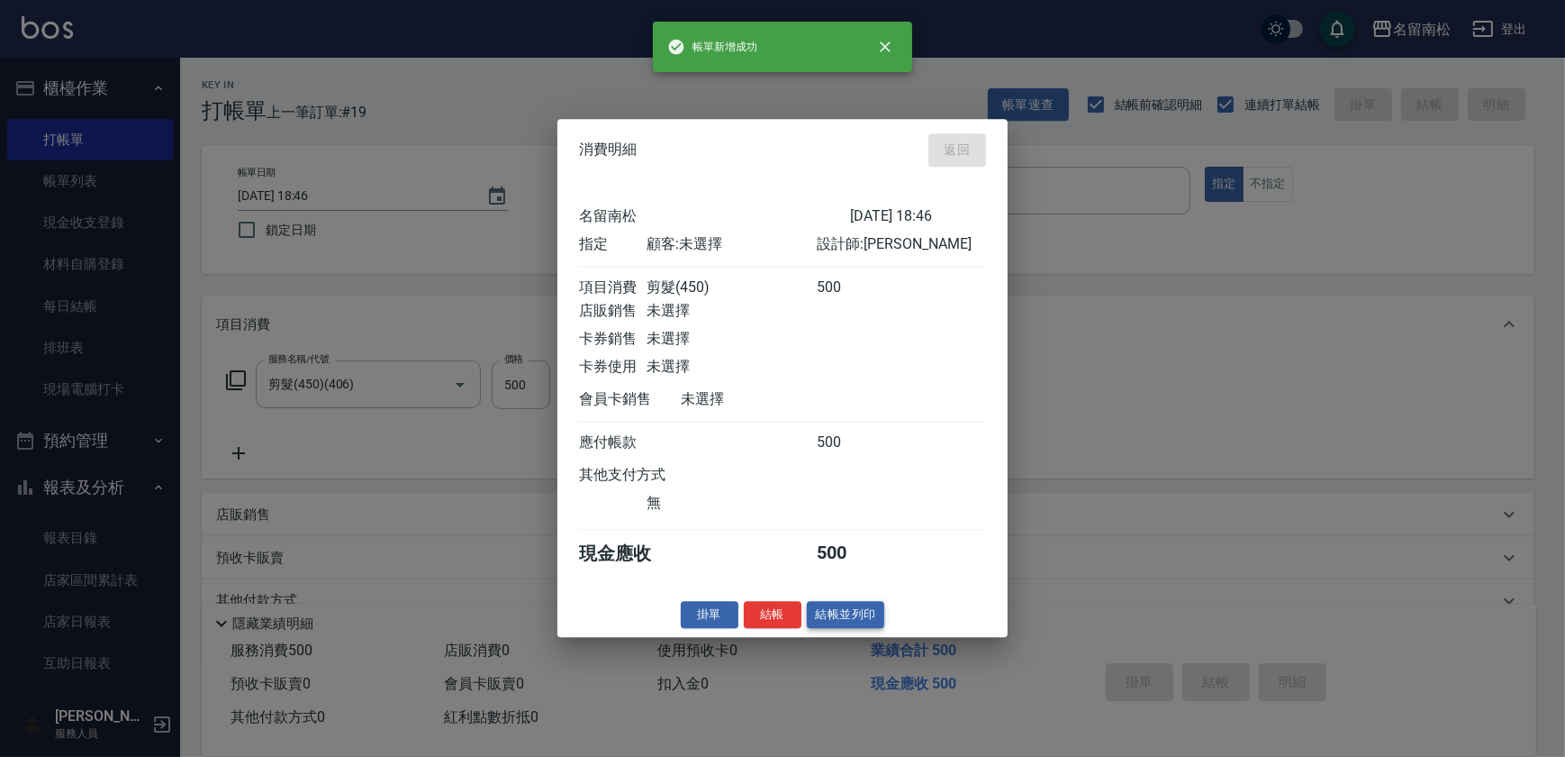
type input "[DATE] 18:47"
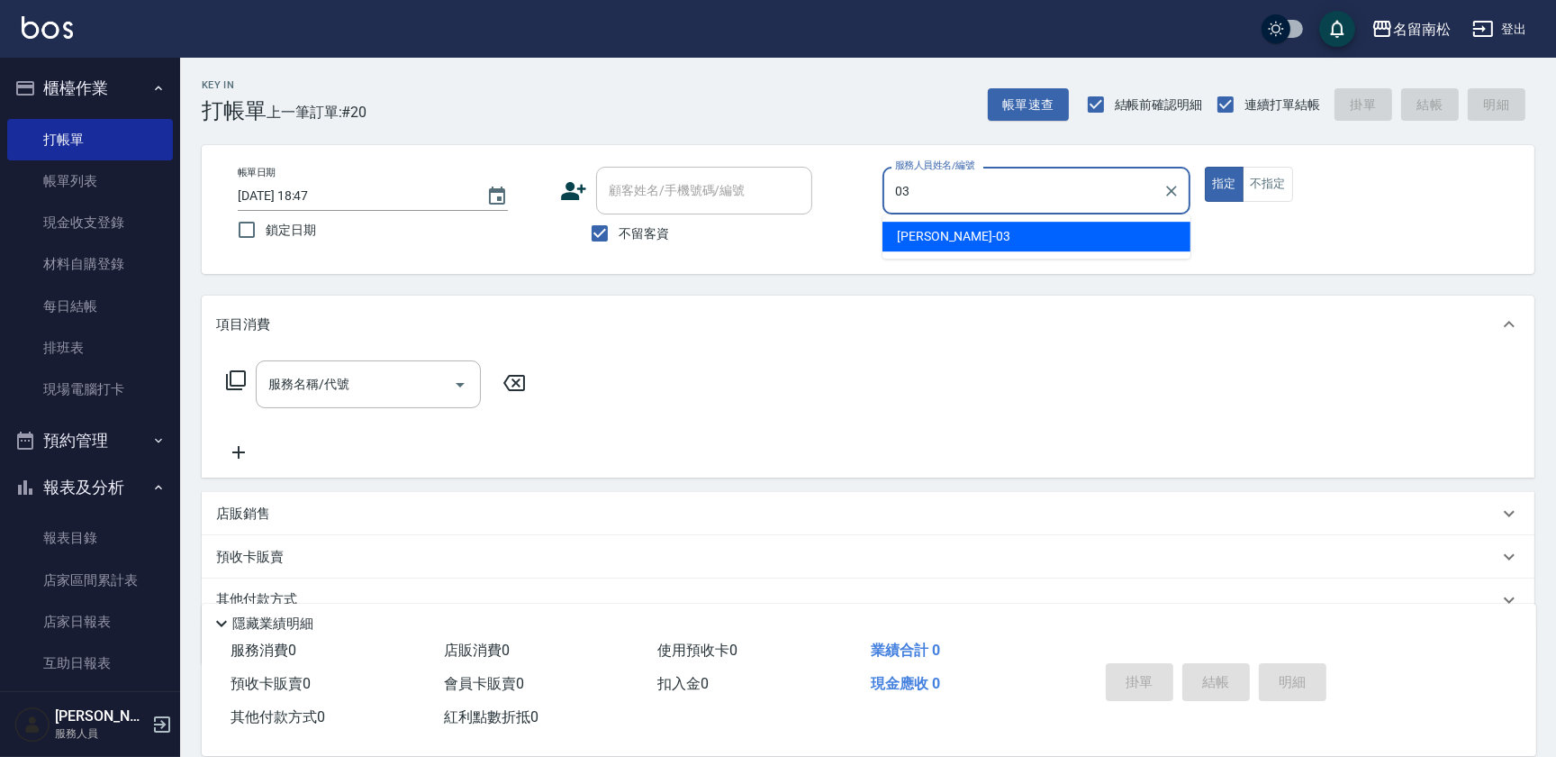
type input "張蕎驛-03"
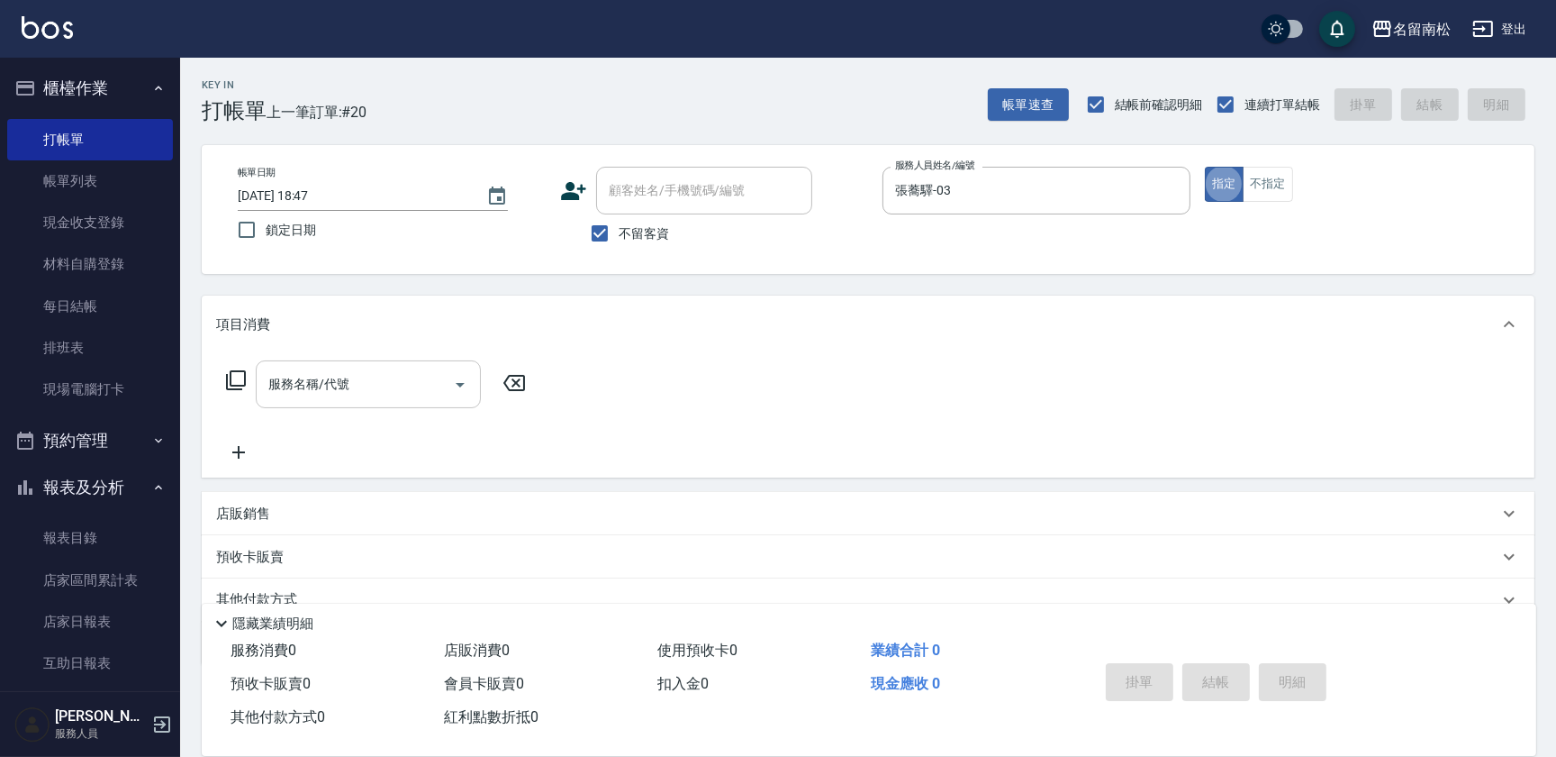
click at [384, 376] on input "服務名稱/代號" at bounding box center [355, 384] width 182 height 32
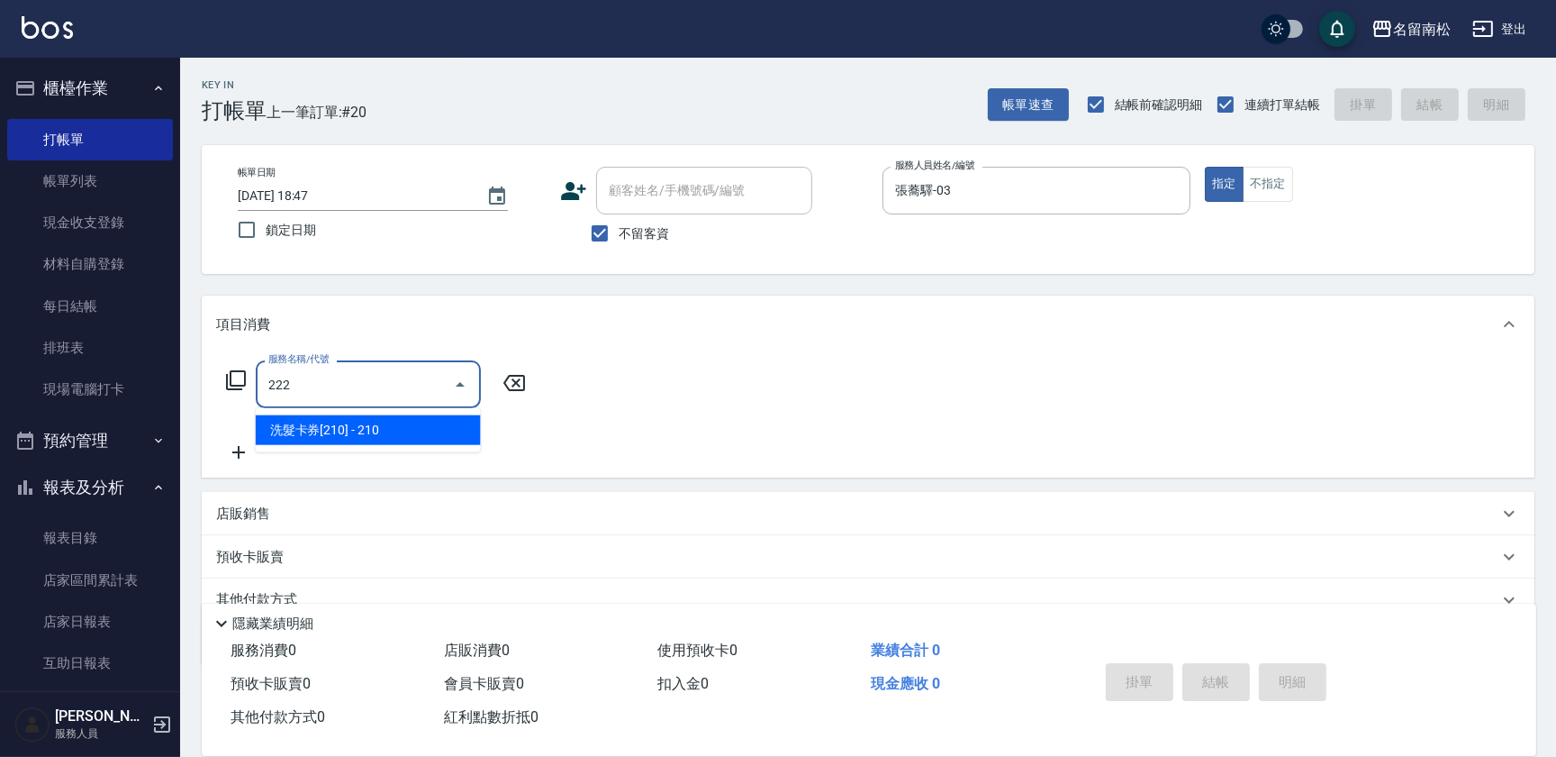
type input "洗髮卡券[210](222)"
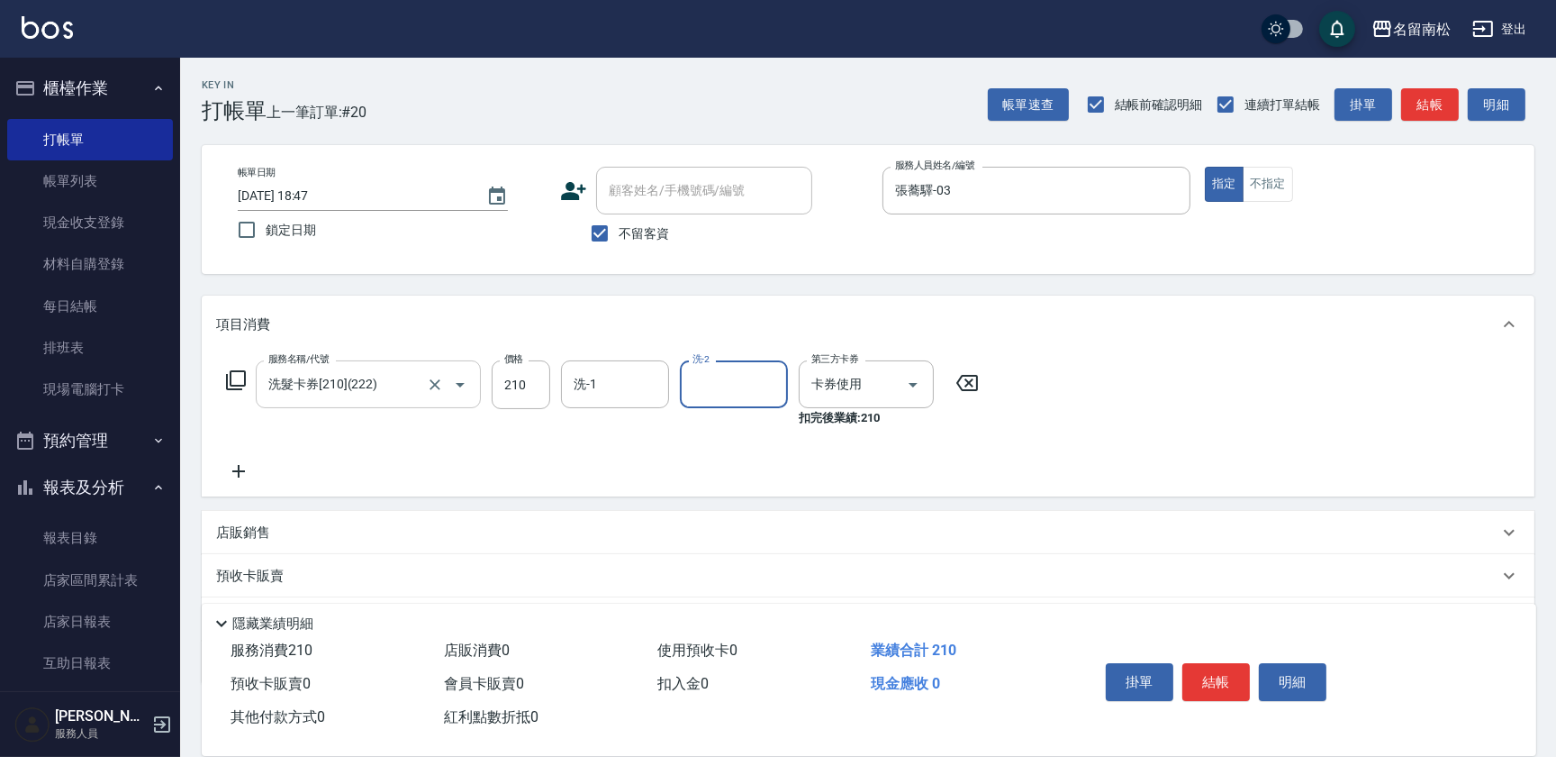
type input "2"
click at [760, 383] on icon "Clear" at bounding box center [769, 385] width 18 height 18
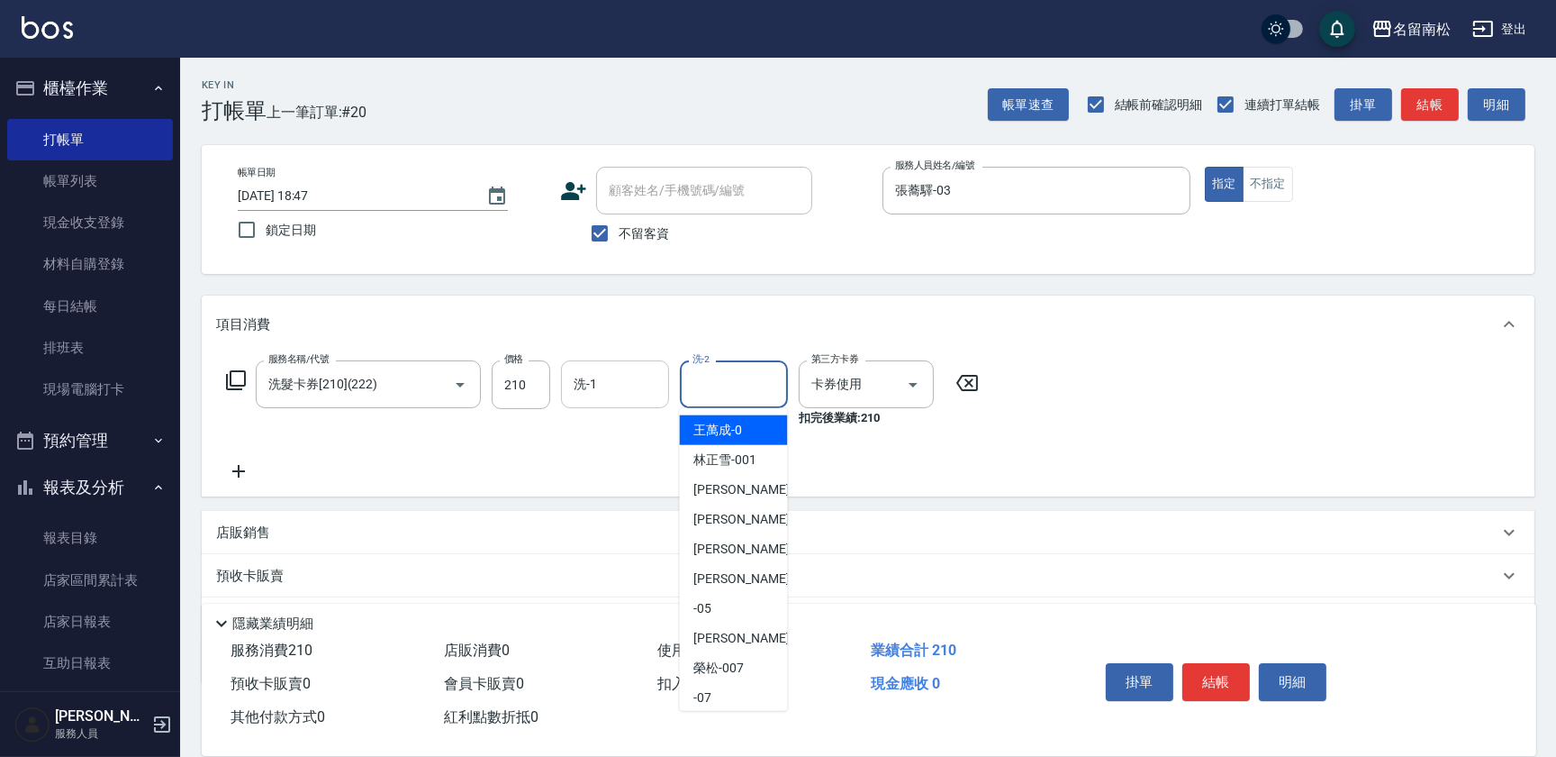
click at [606, 385] on input "洗-1" at bounding box center [615, 384] width 92 height 32
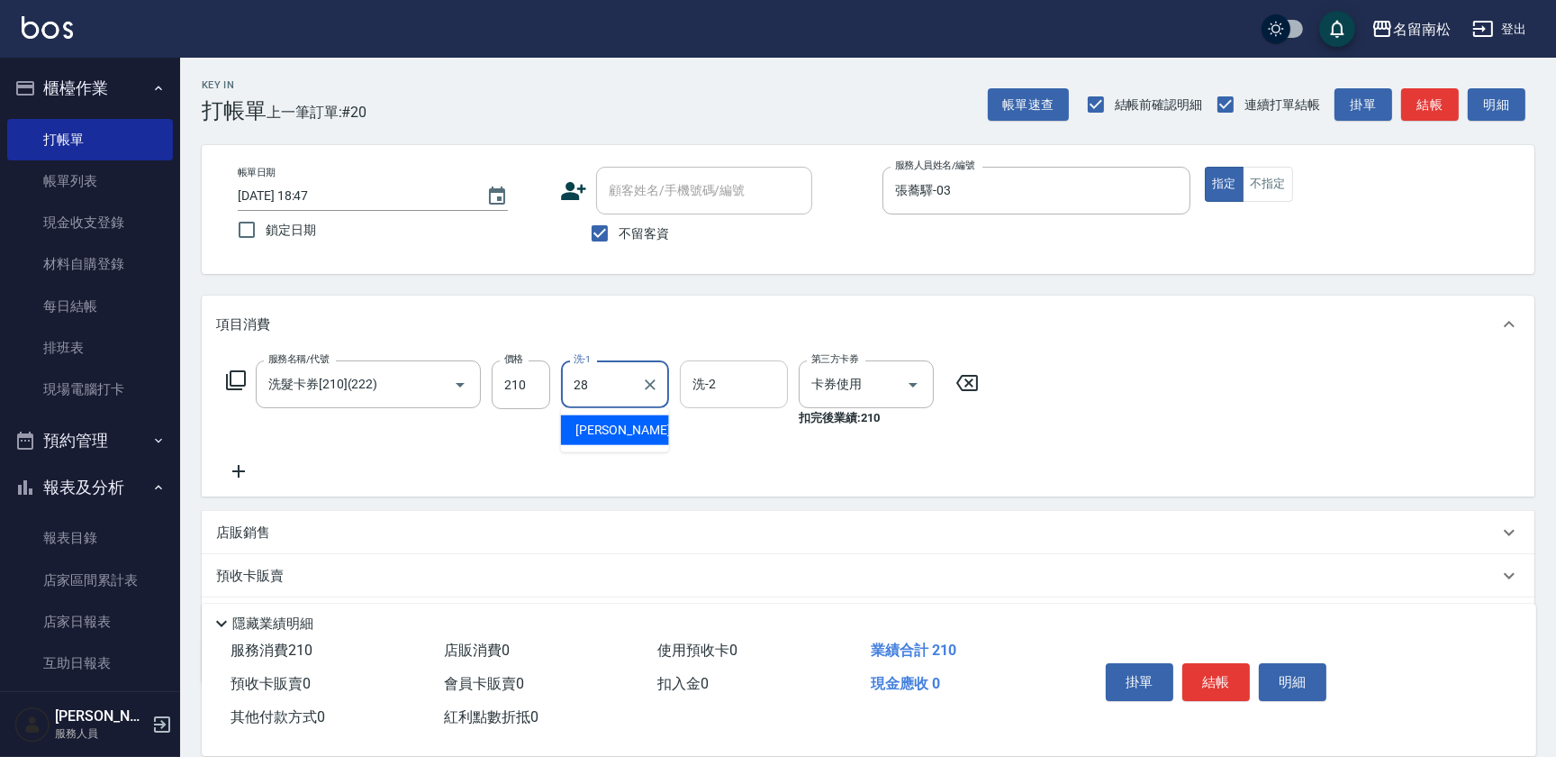
type input "[PERSON_NAME]-28"
click at [1223, 670] on button "結帳" at bounding box center [1217, 682] width 68 height 38
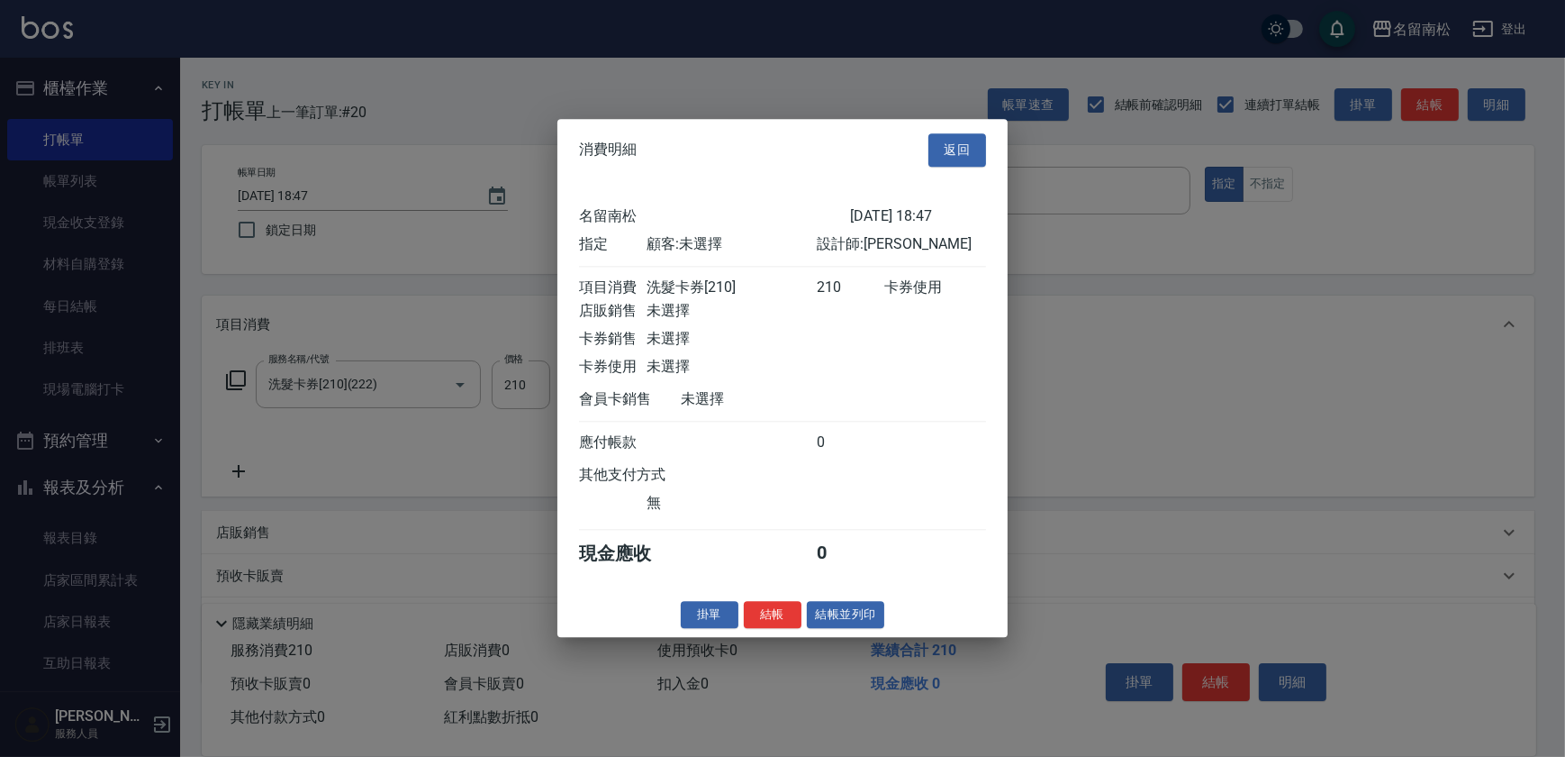
click at [837, 616] on button "結帳並列印" at bounding box center [846, 615] width 78 height 28
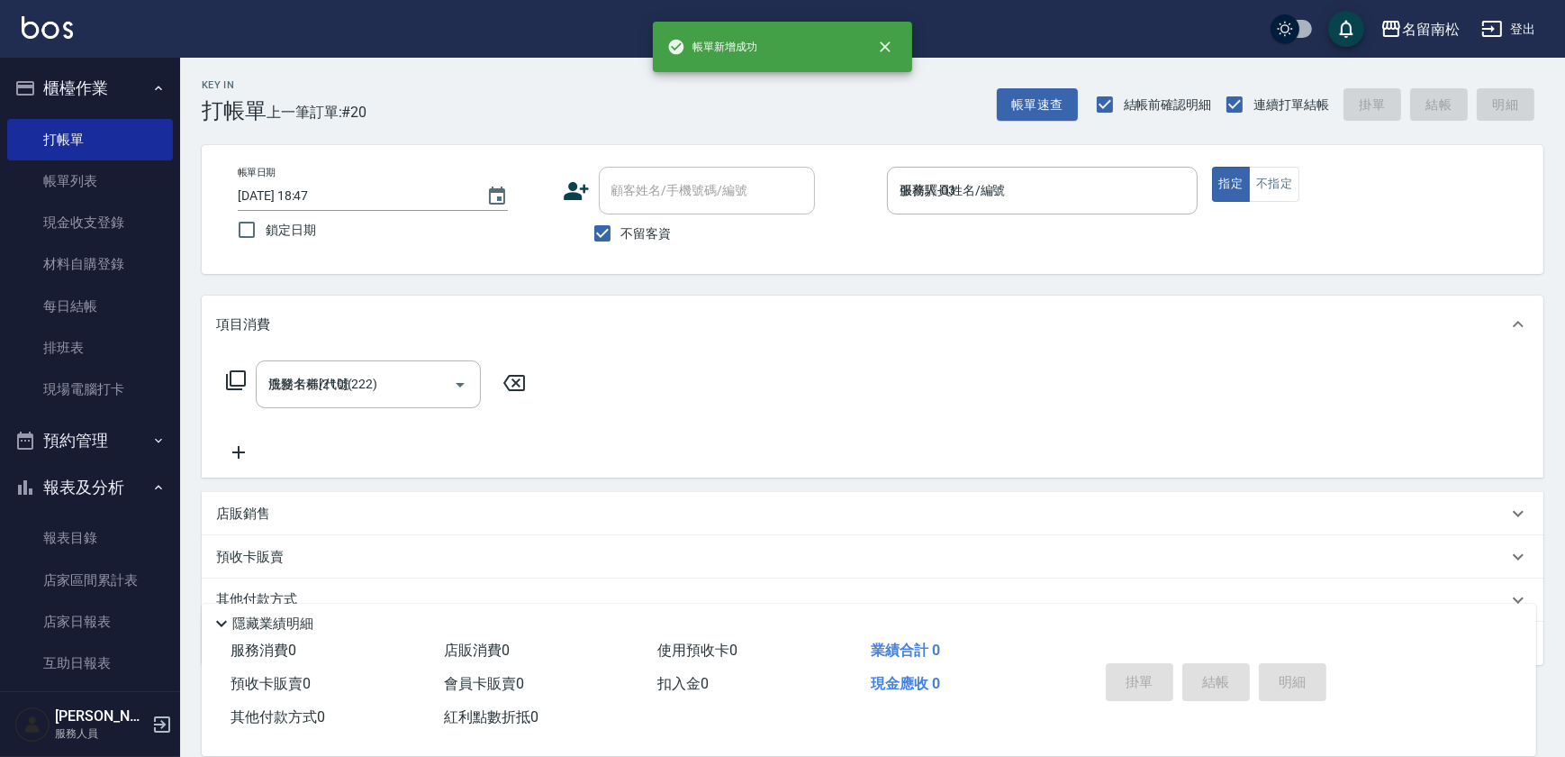
type input "[DATE] 18:48"
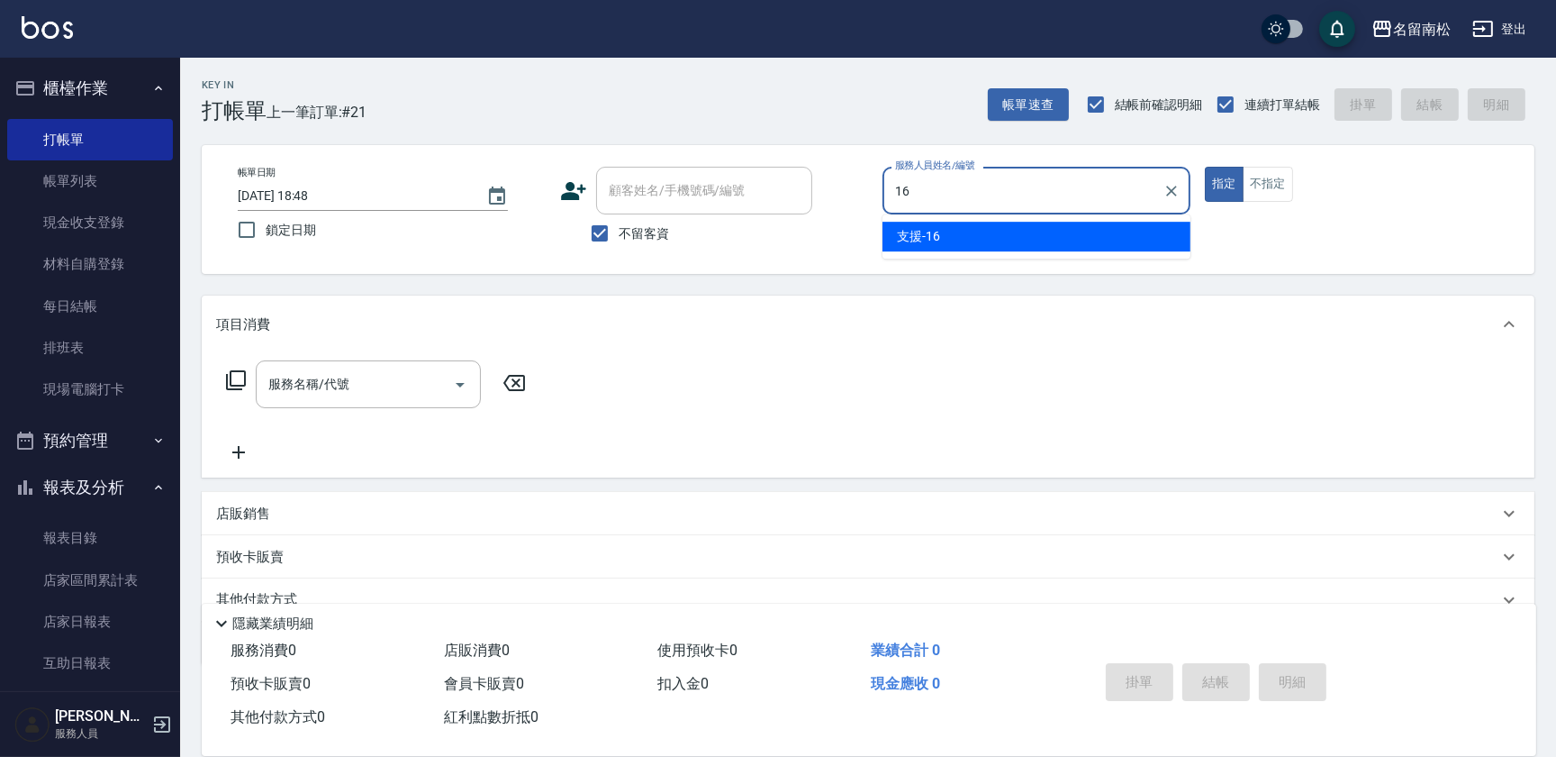
type input "支援-16"
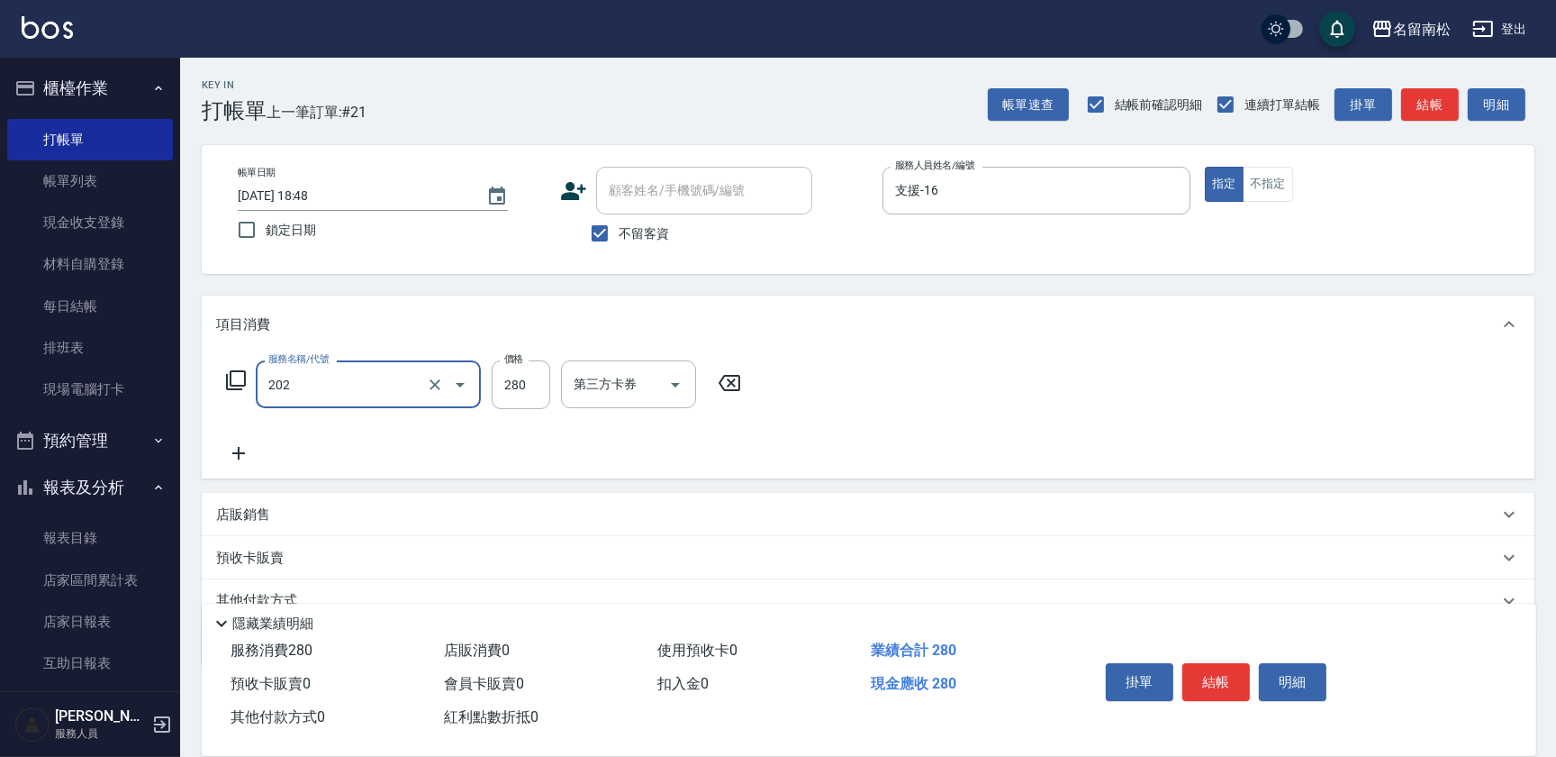
type input "洗髮[280](202)"
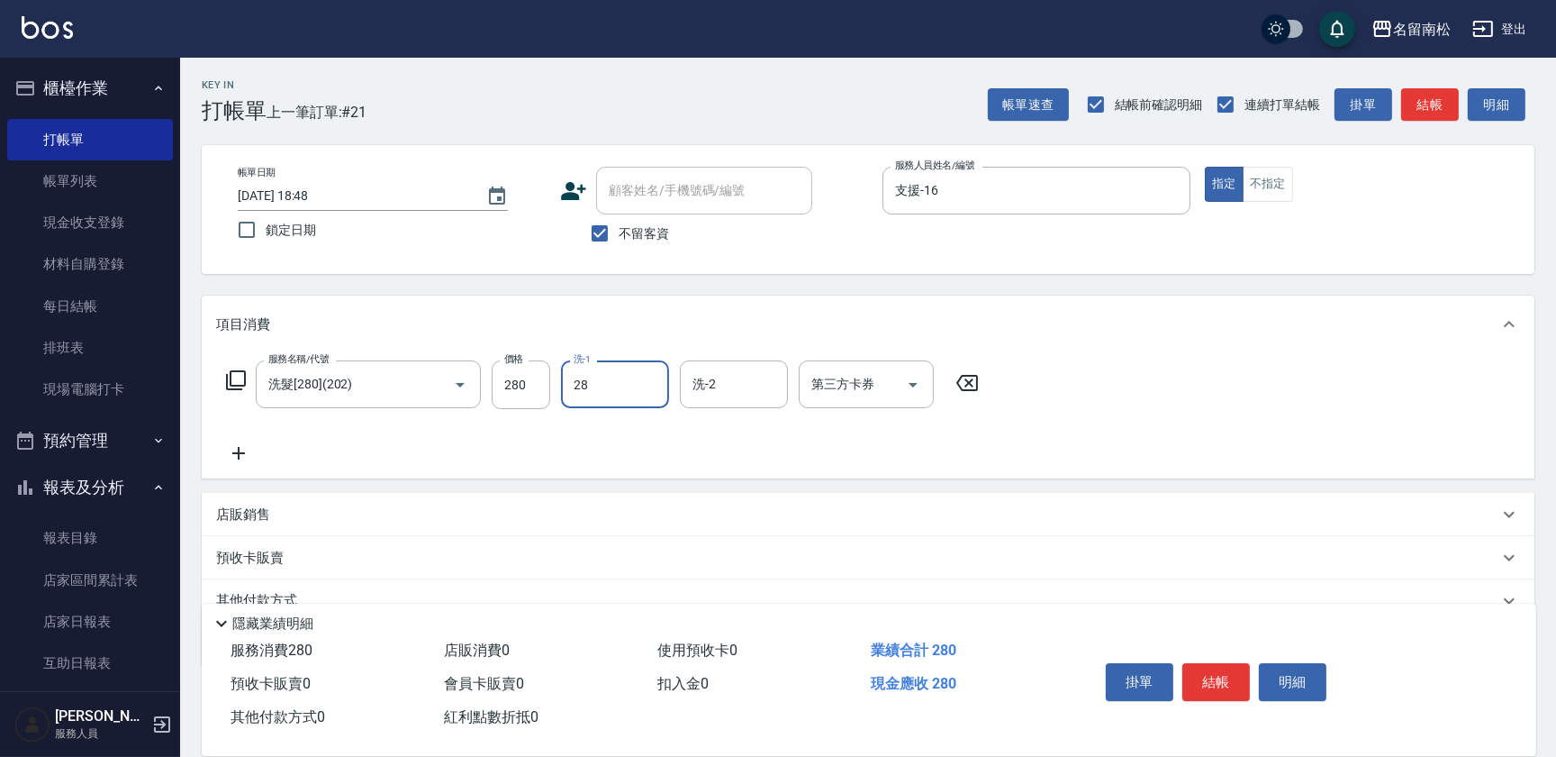
type input "[PERSON_NAME]-28"
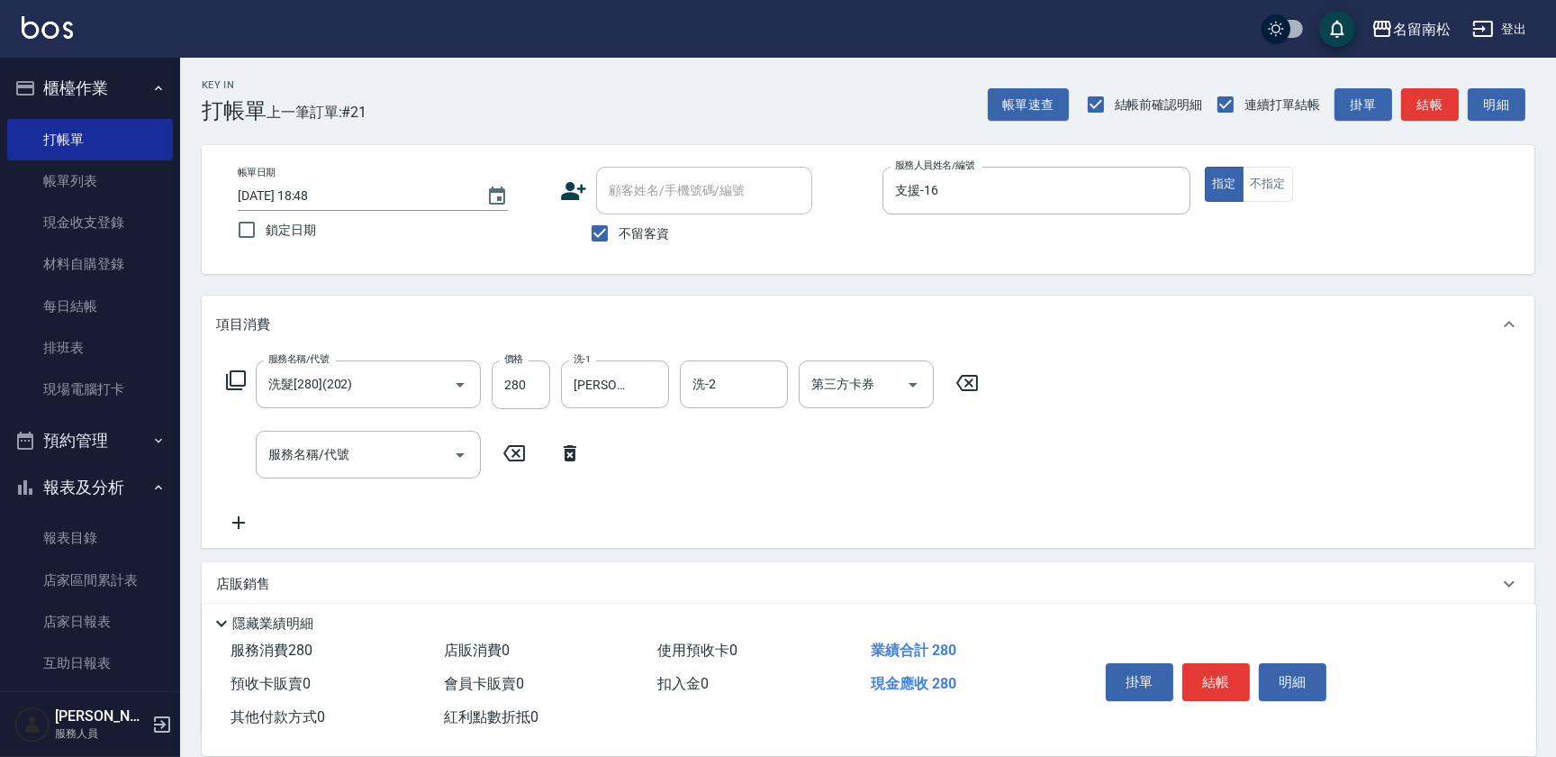
click at [571, 458] on icon at bounding box center [570, 453] width 13 height 16
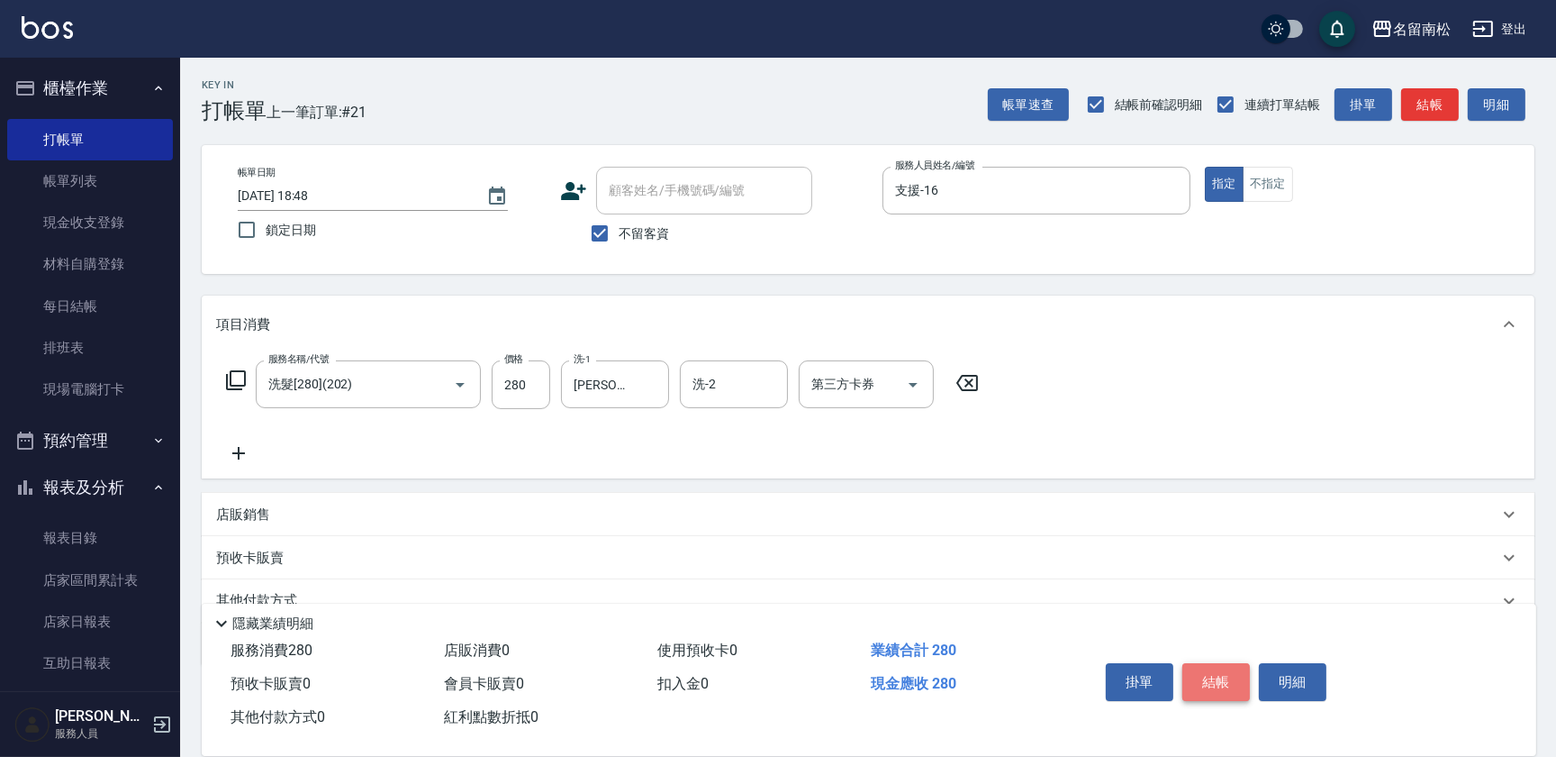
click at [1237, 672] on button "結帳" at bounding box center [1217, 682] width 68 height 38
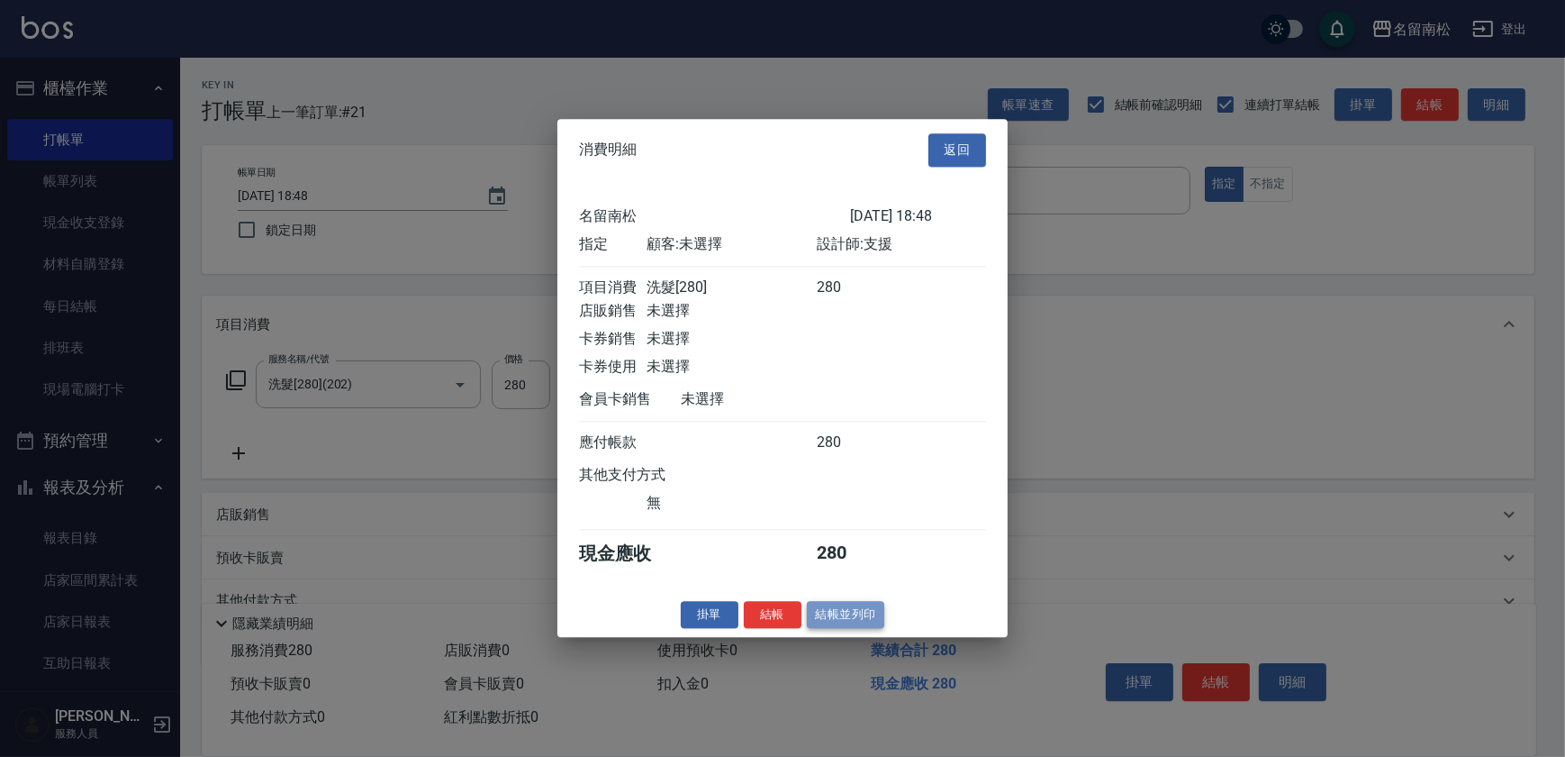
click at [862, 629] on button "結帳並列印" at bounding box center [846, 615] width 78 height 28
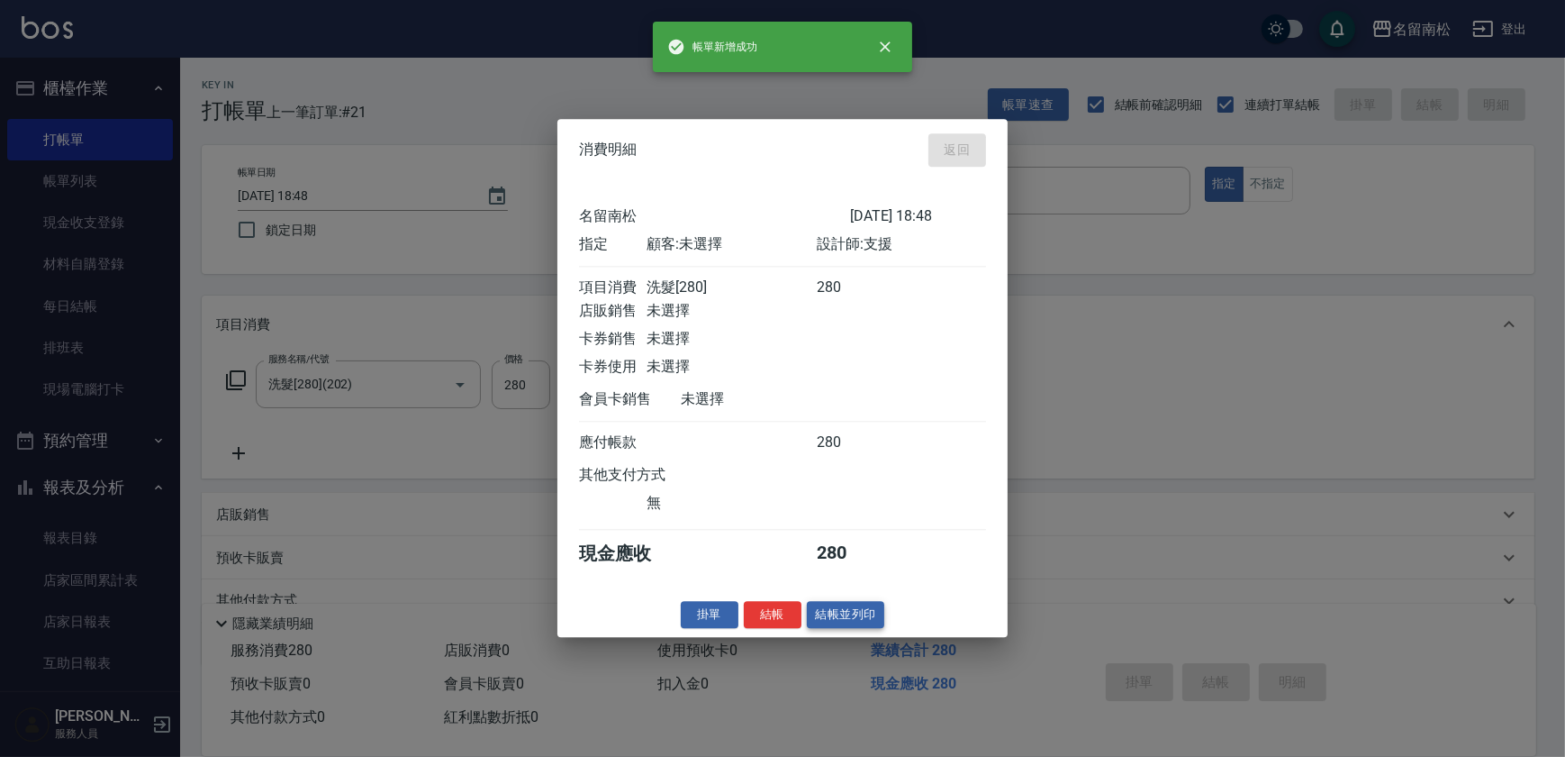
type input "[DATE] 18:49"
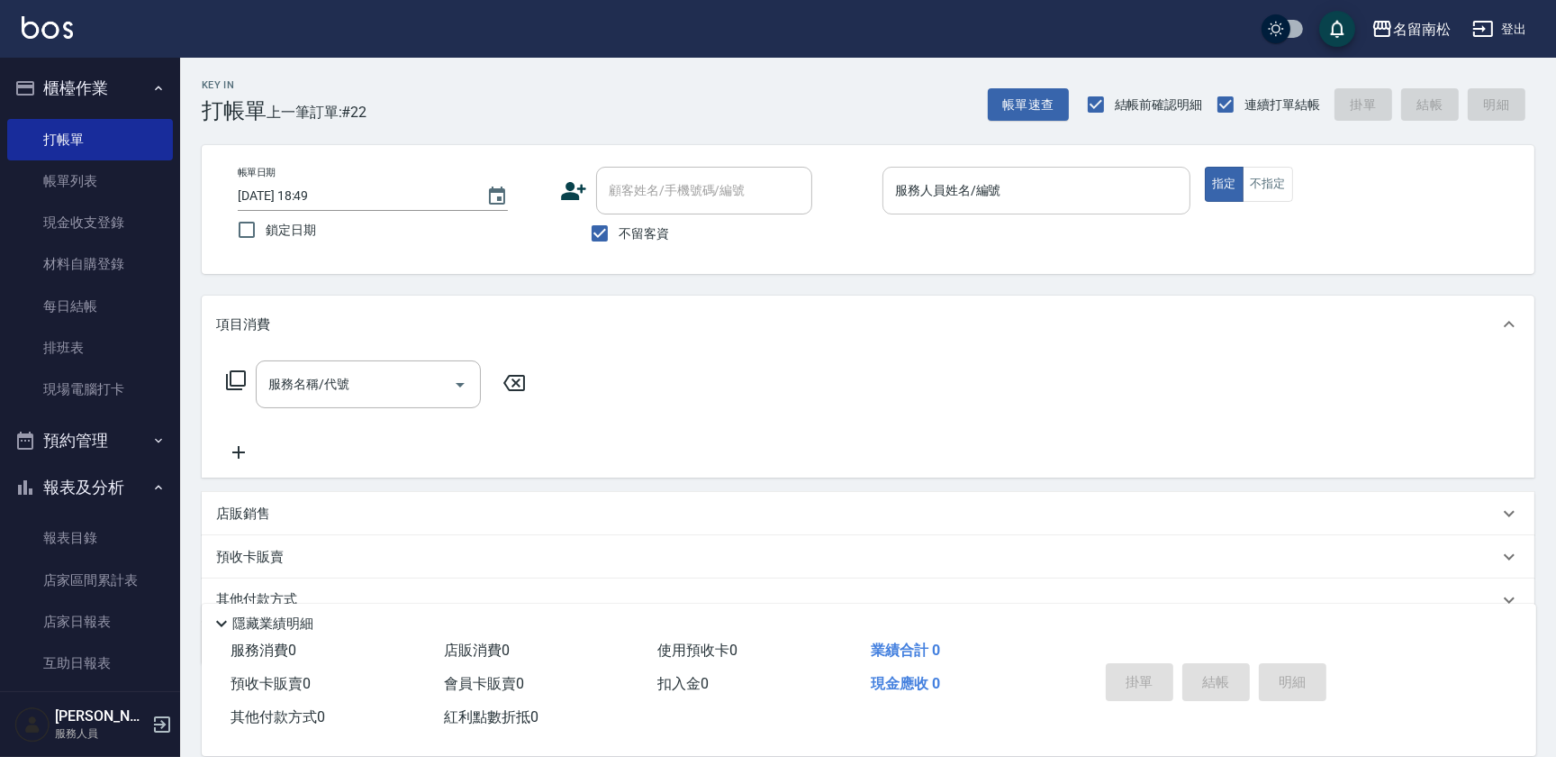
click at [1023, 183] on input "服務人員姓名/編號" at bounding box center [1037, 191] width 292 height 32
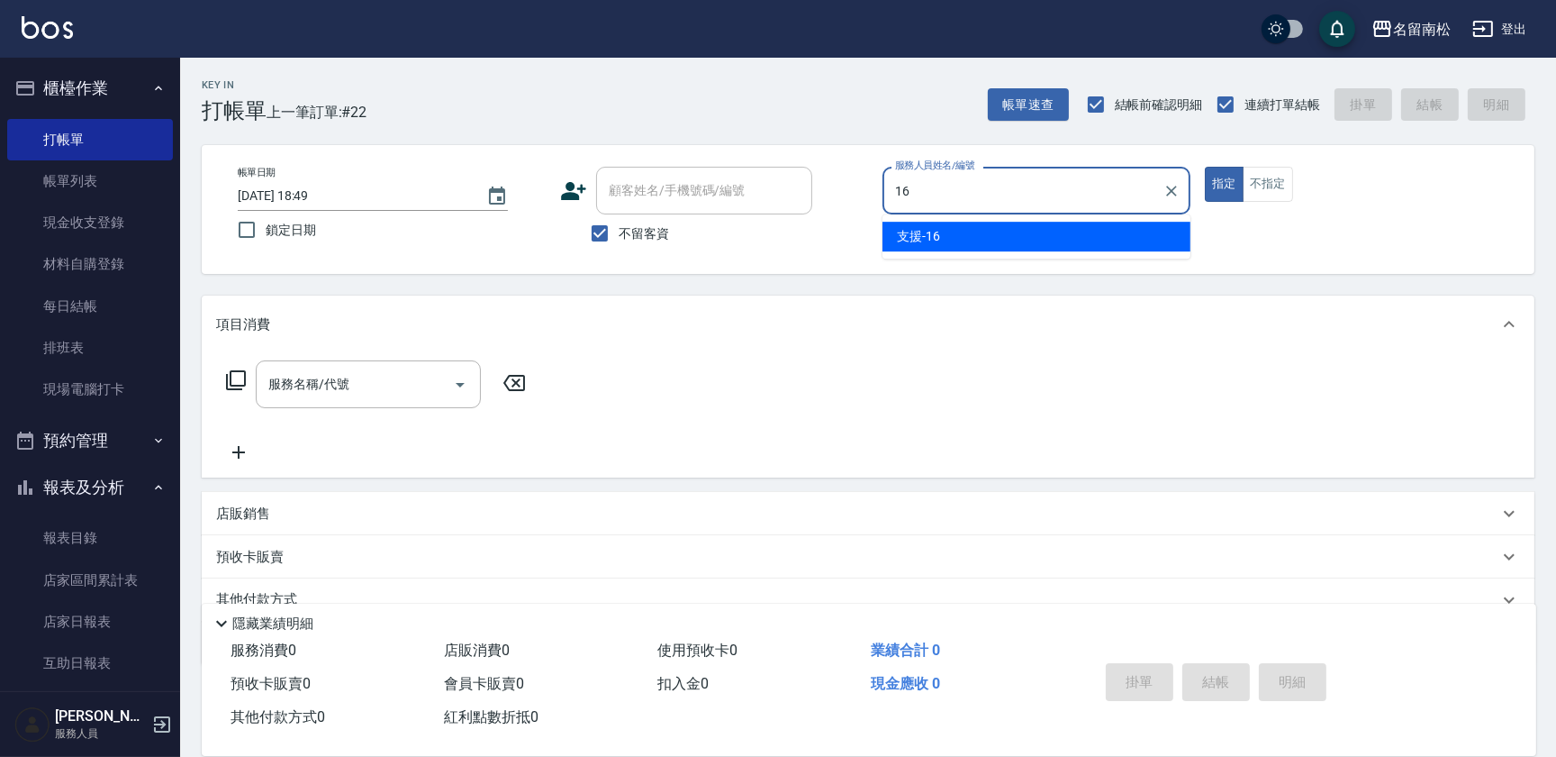
type input "支援-16"
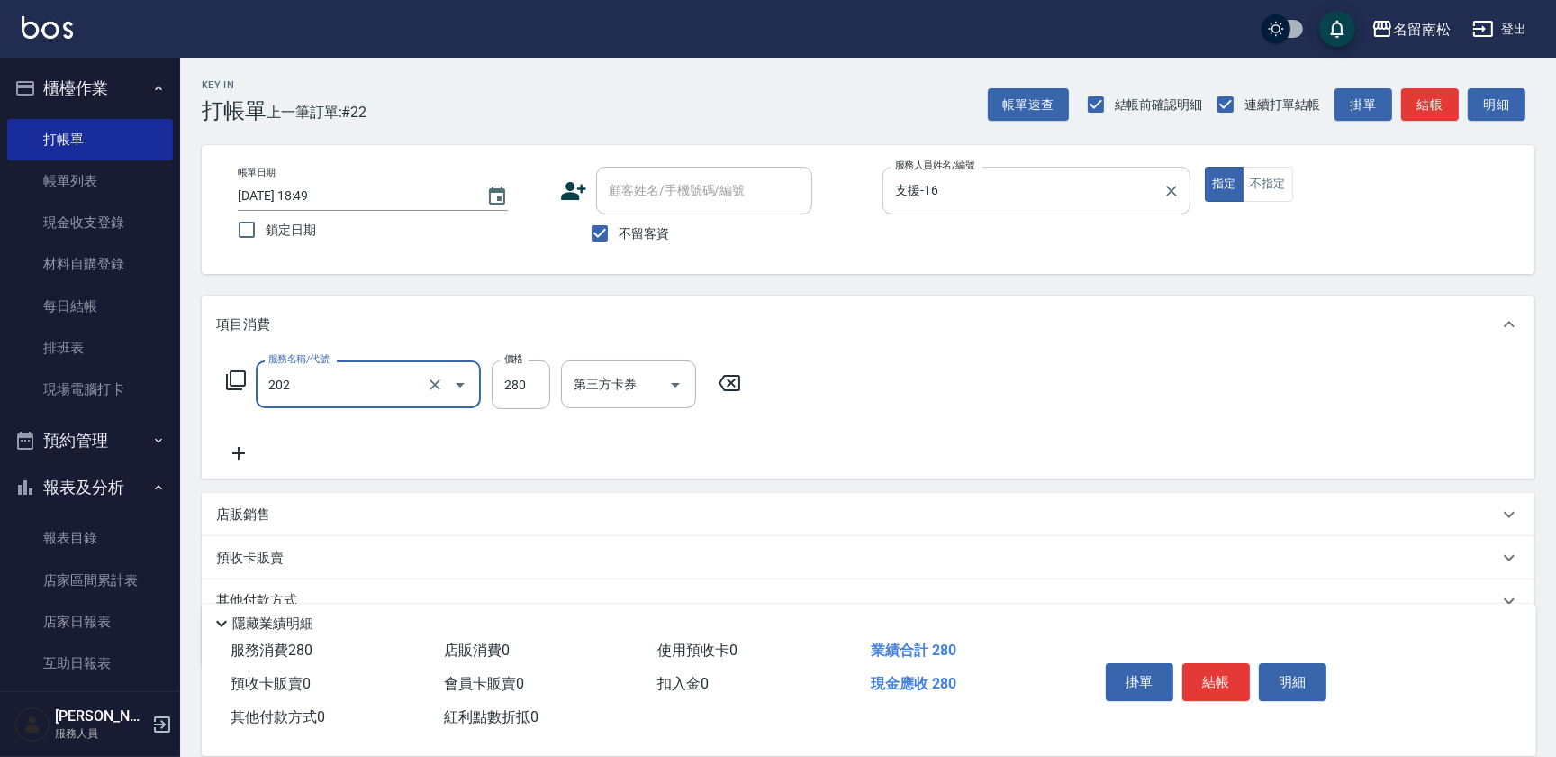
type input "洗髮[280](202)"
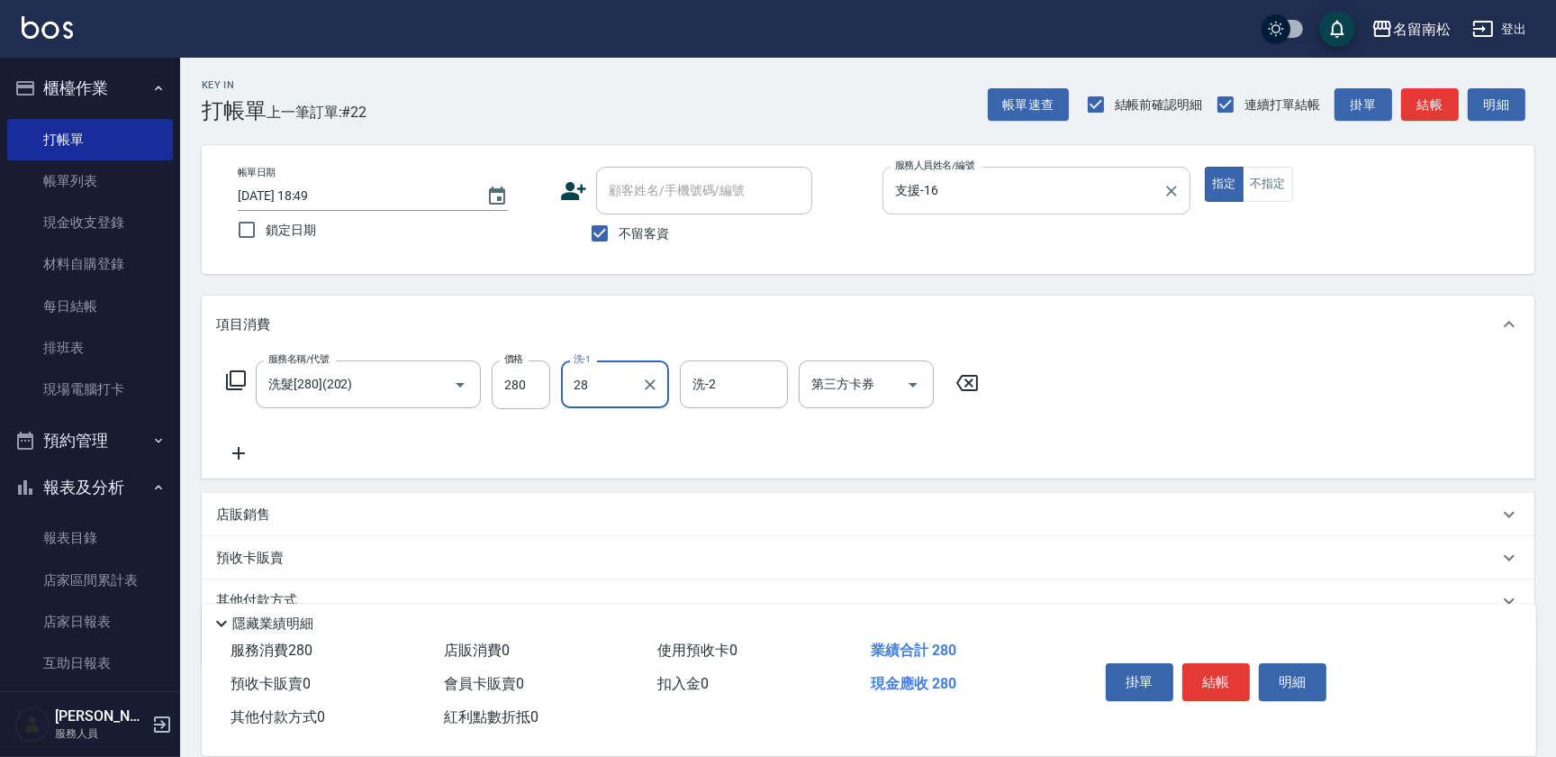
type input "[PERSON_NAME]-28"
click at [1289, 187] on button "不指定" at bounding box center [1268, 184] width 50 height 35
click at [1213, 667] on button "結帳" at bounding box center [1217, 682] width 68 height 38
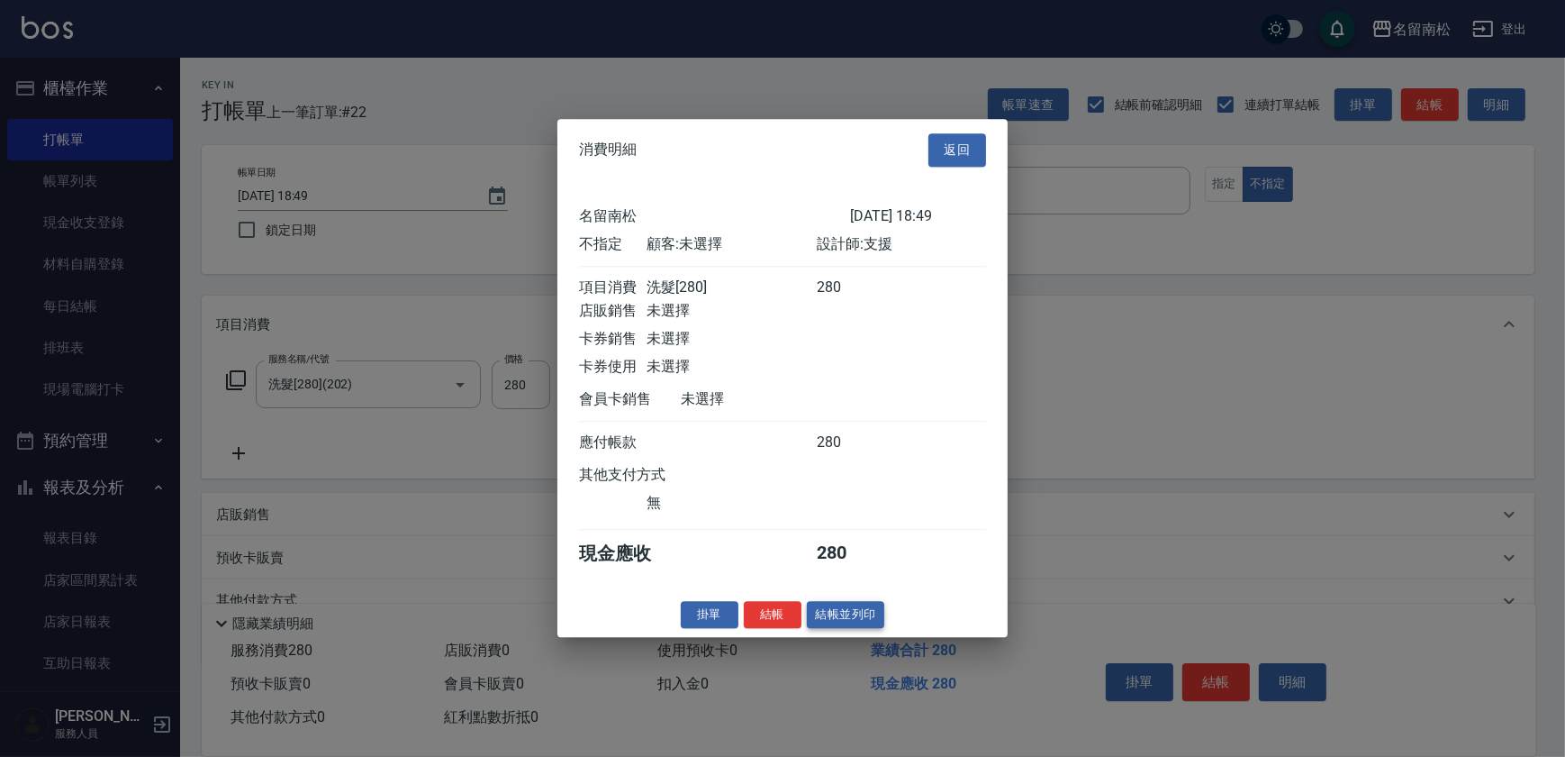
click at [851, 629] on button "結帳並列印" at bounding box center [846, 615] width 78 height 28
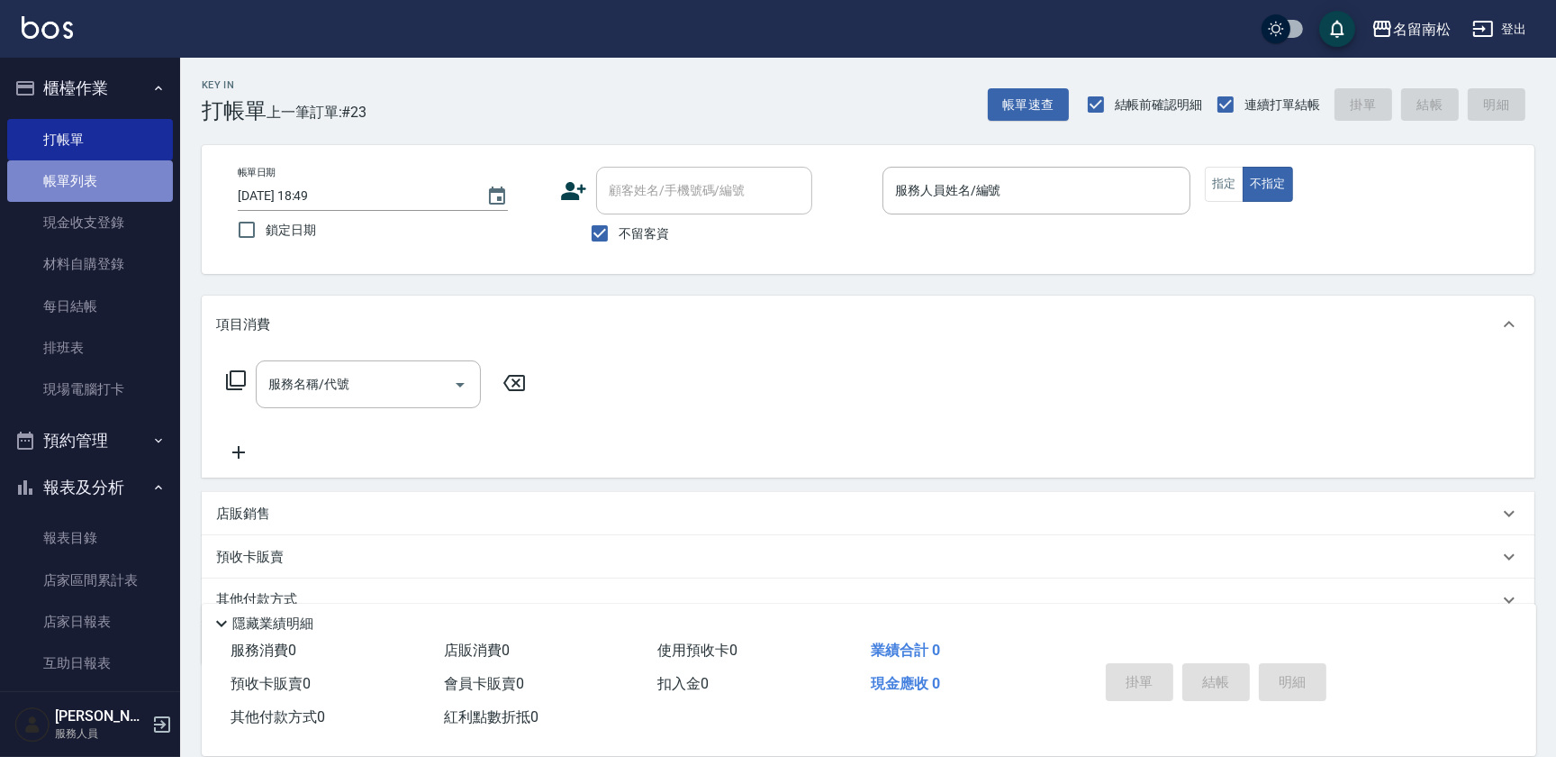
click at [111, 174] on link "帳單列表" at bounding box center [90, 180] width 166 height 41
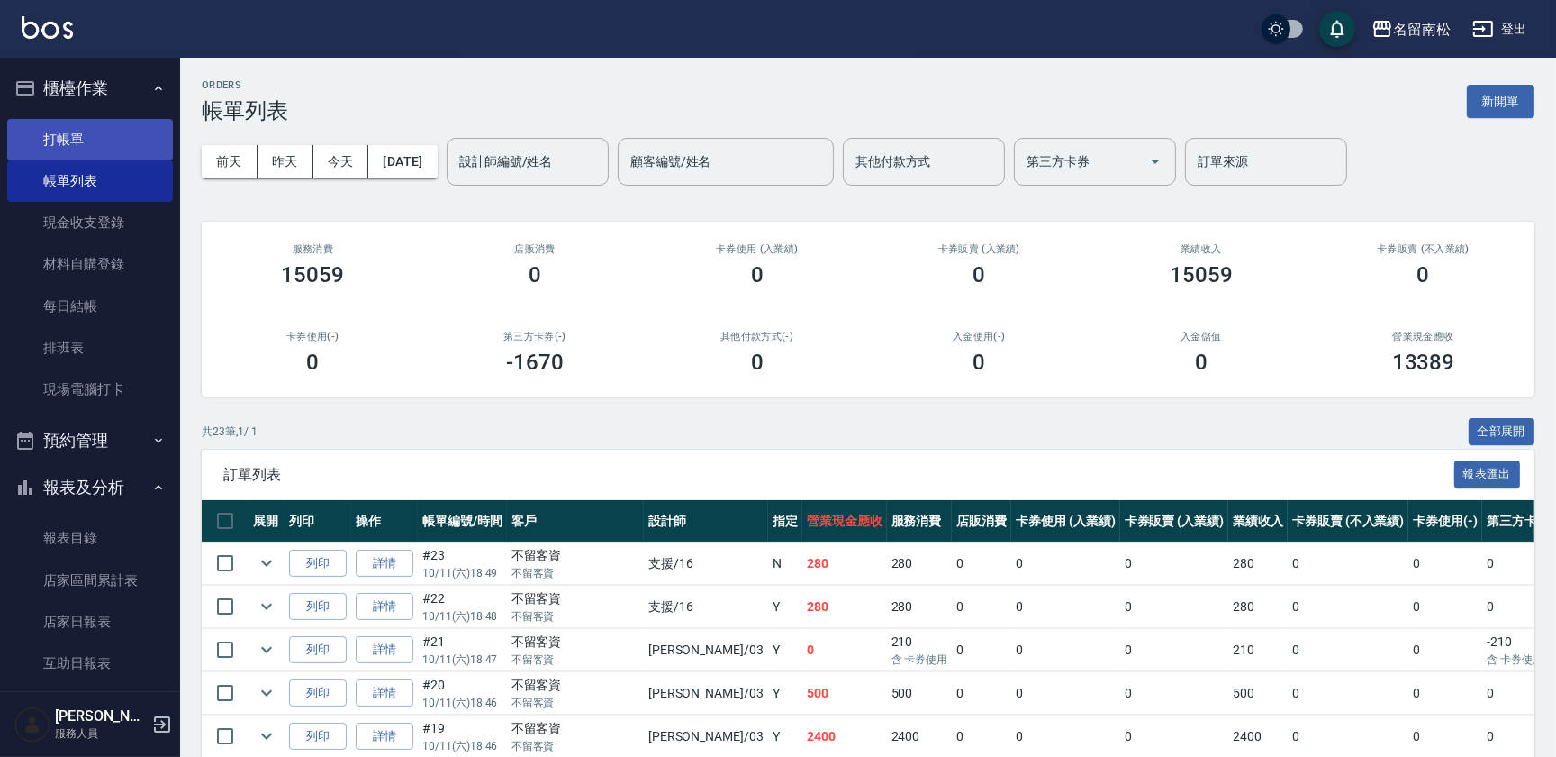
click at [126, 145] on link "打帳單" at bounding box center [90, 139] width 166 height 41
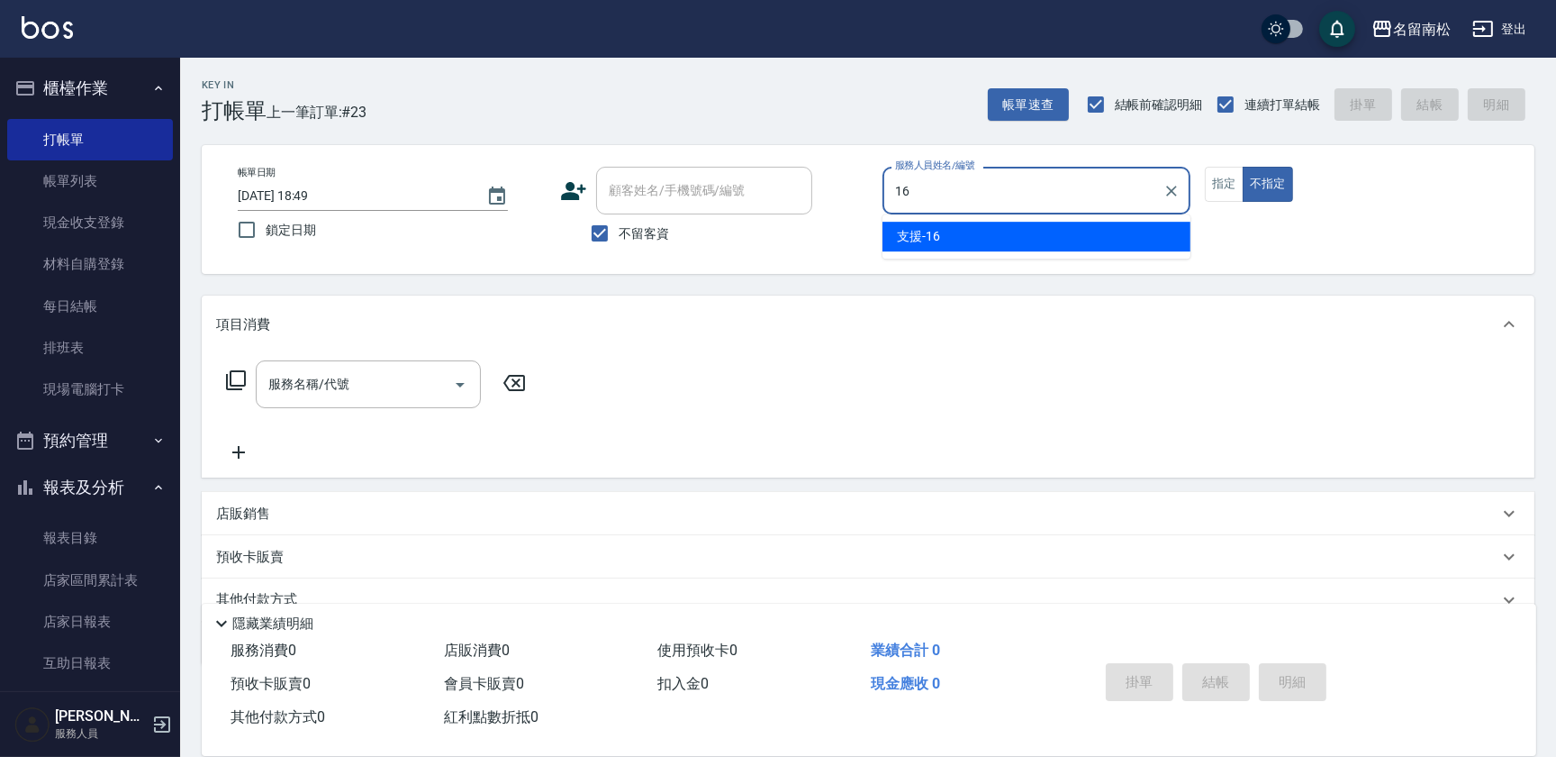
type input "支援-16"
type button "false"
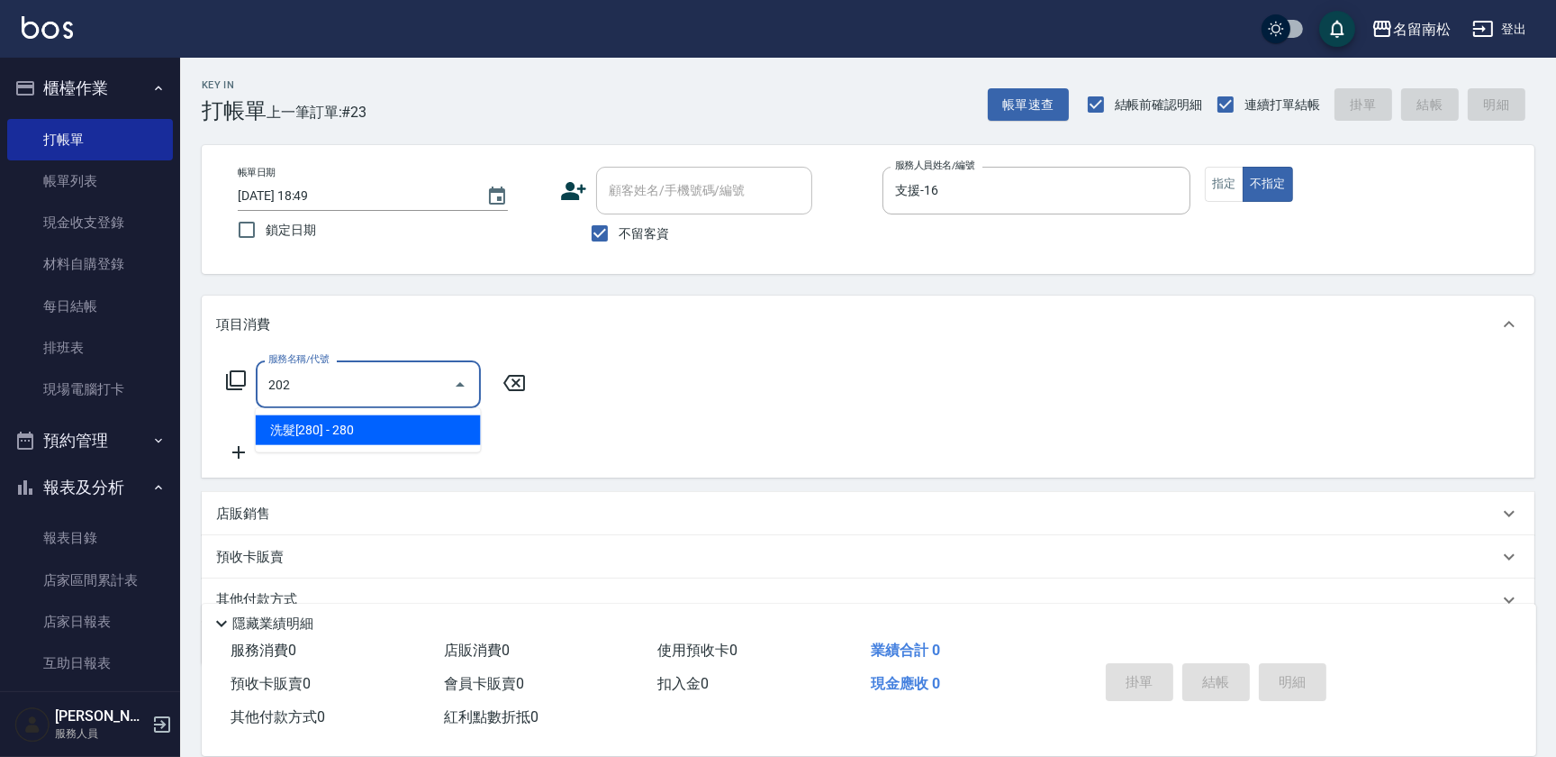
type input "洗髮[280](202)"
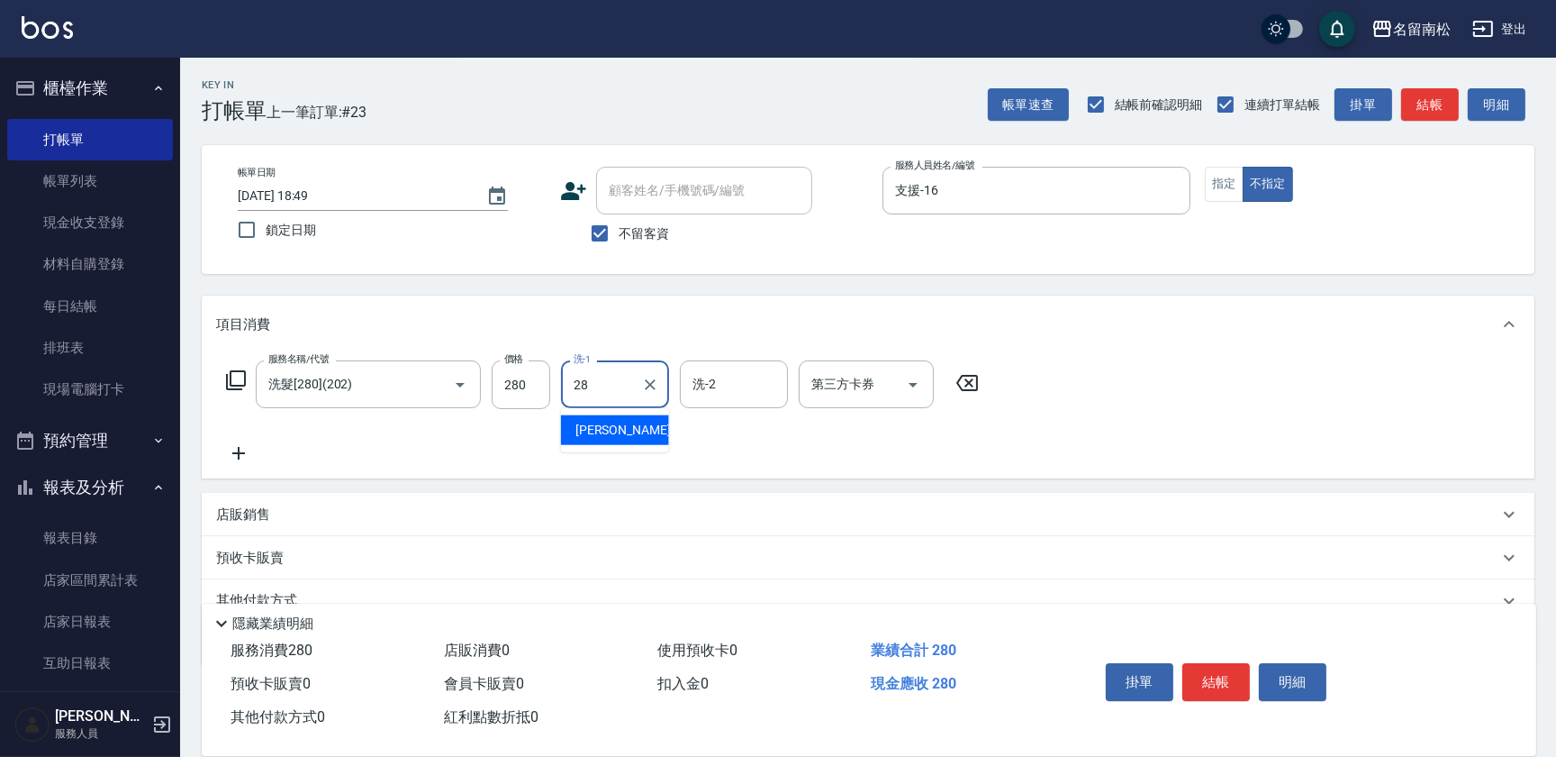
type input "[PERSON_NAME]-28"
click at [1211, 666] on button "結帳" at bounding box center [1217, 682] width 68 height 38
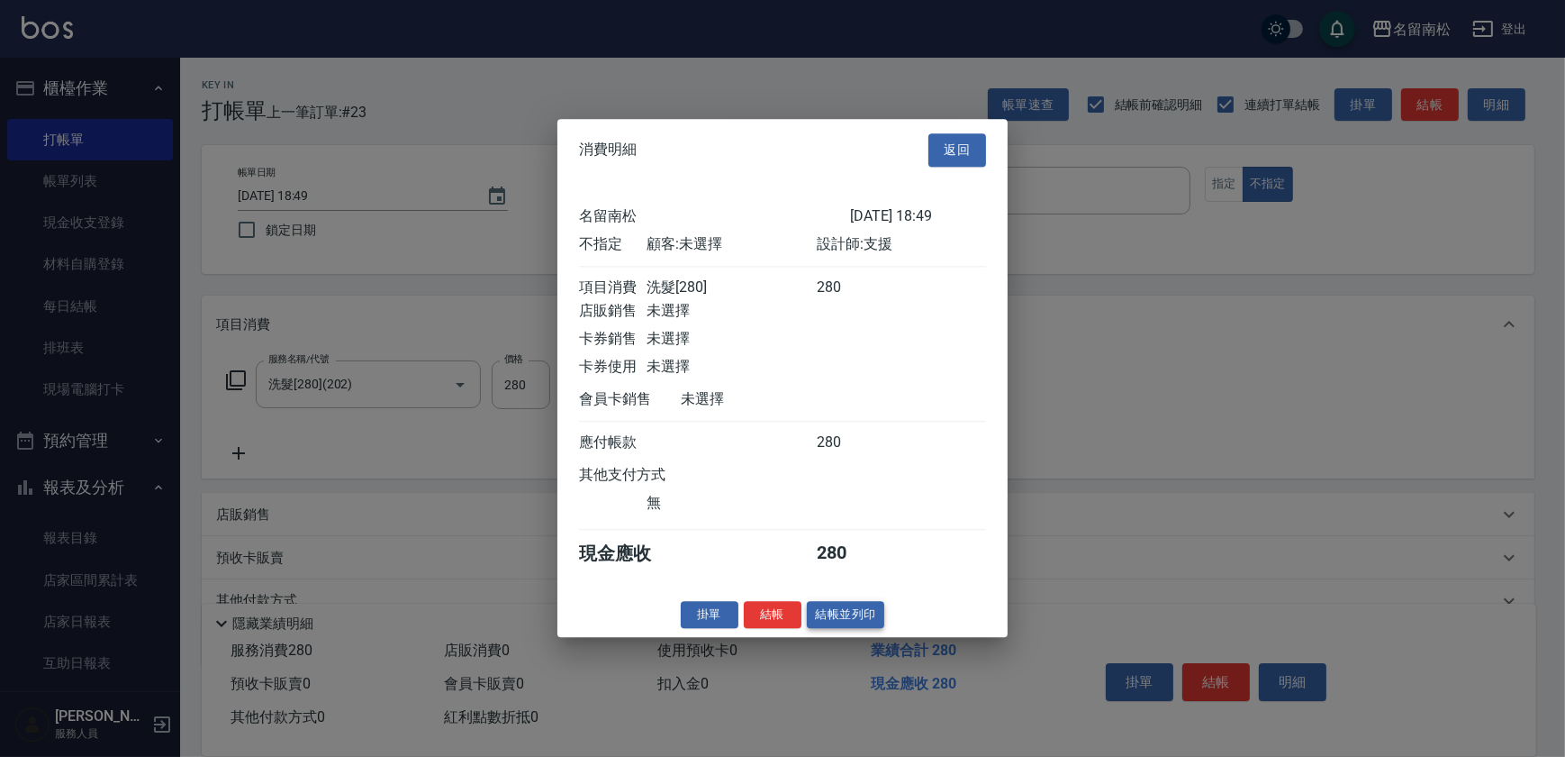
click at [835, 624] on button "結帳並列印" at bounding box center [846, 615] width 78 height 28
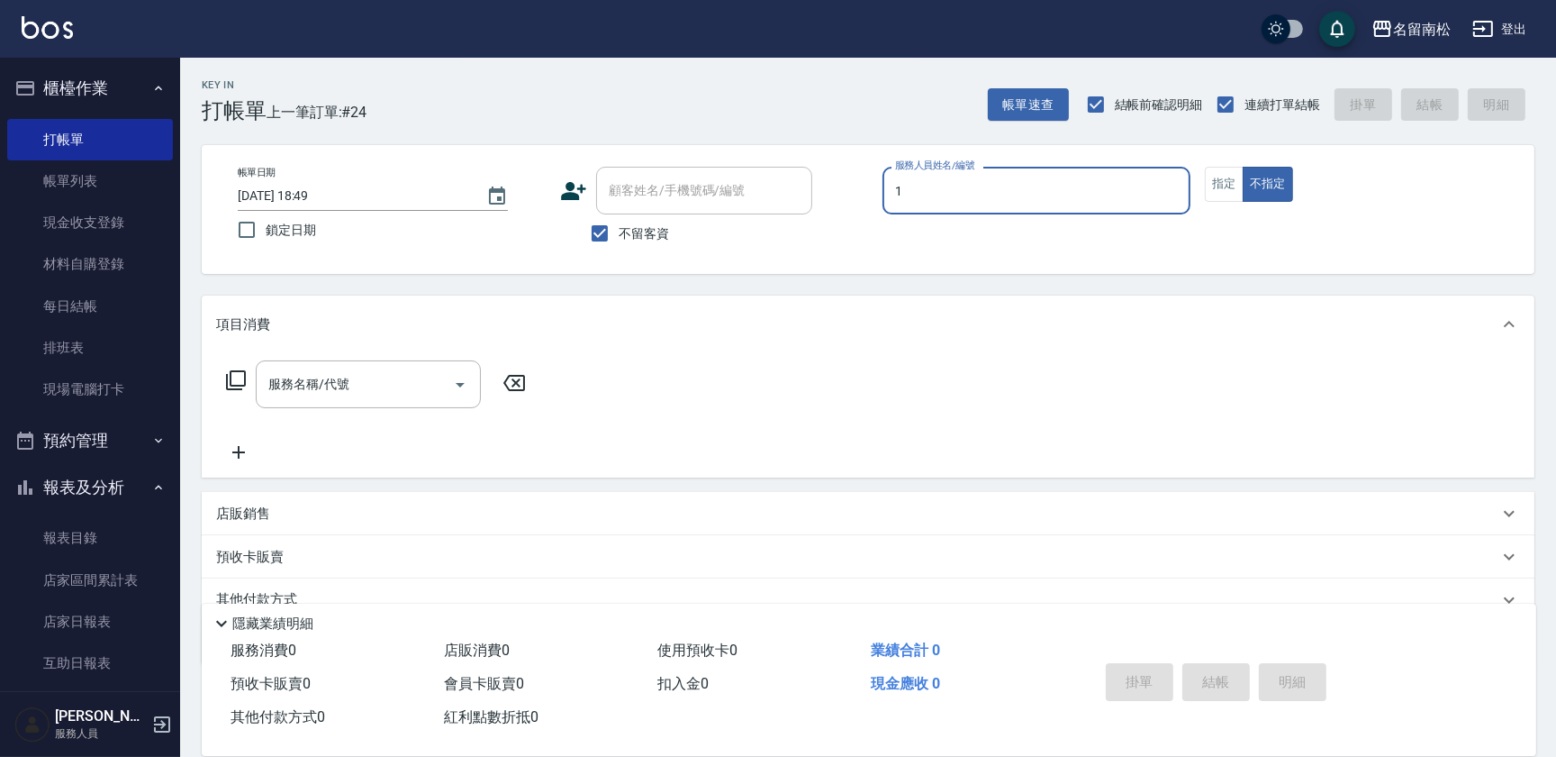
drag, startPoint x: 1034, startPoint y: 189, endPoint x: 1019, endPoint y: 213, distance: 28.7
click at [1034, 189] on input "1" at bounding box center [1037, 191] width 292 height 32
click at [1003, 240] on div "[PERSON_NAME]-10" at bounding box center [1037, 237] width 308 height 30
type input "[PERSON_NAME]-10"
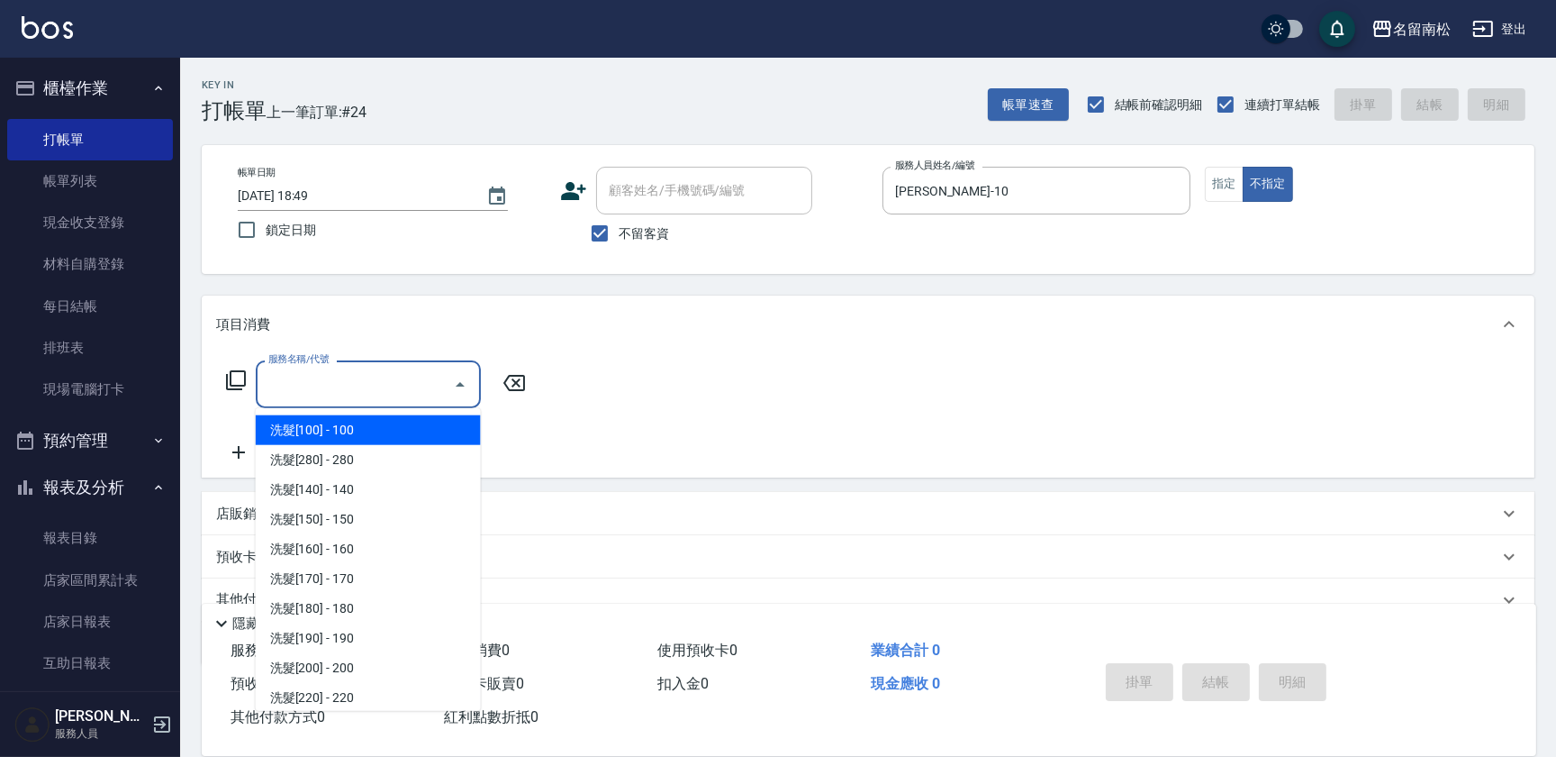
click at [358, 386] on input "服務名稱/代號" at bounding box center [355, 384] width 182 height 32
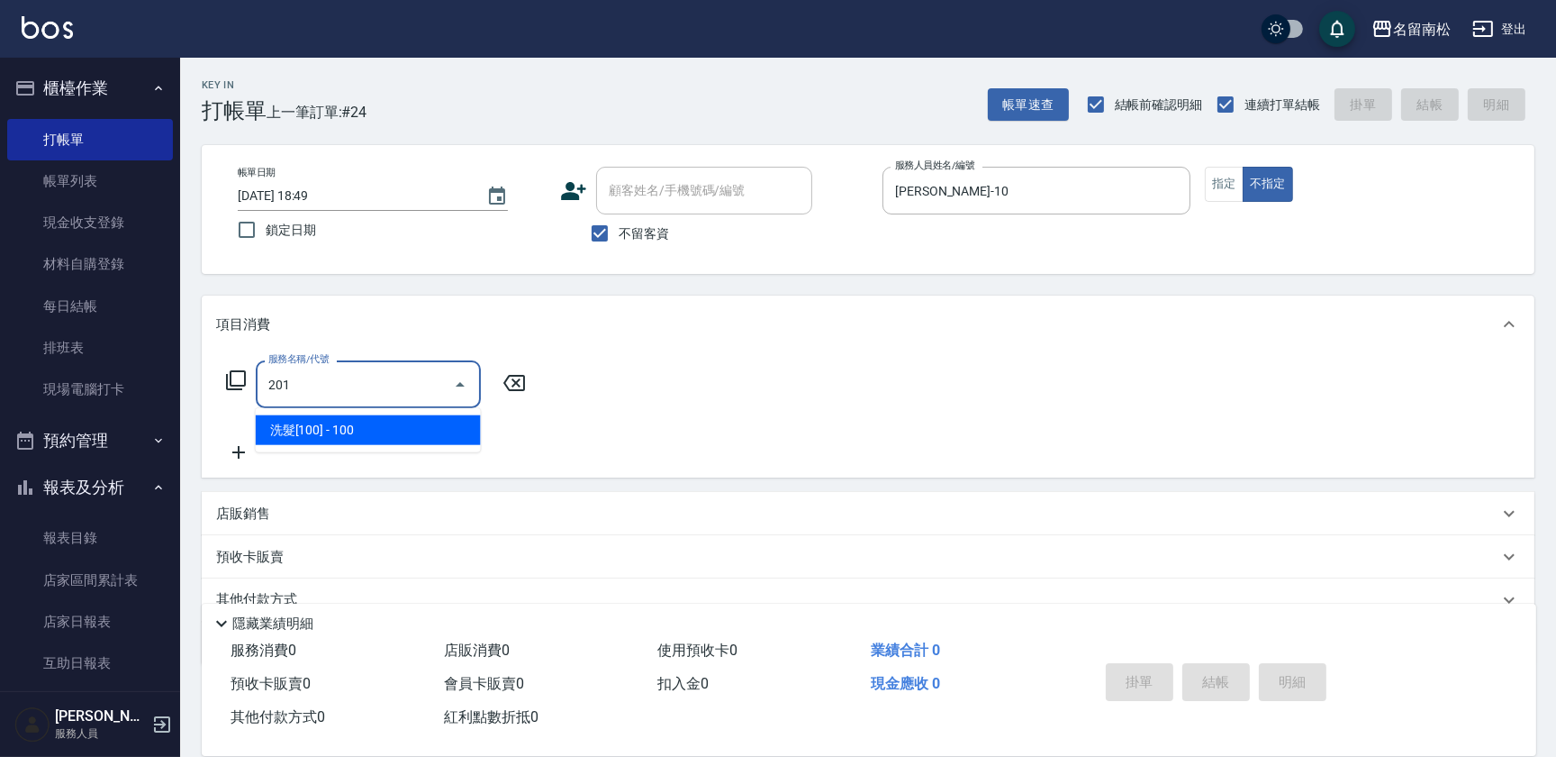
type input "洗髮[100](201)"
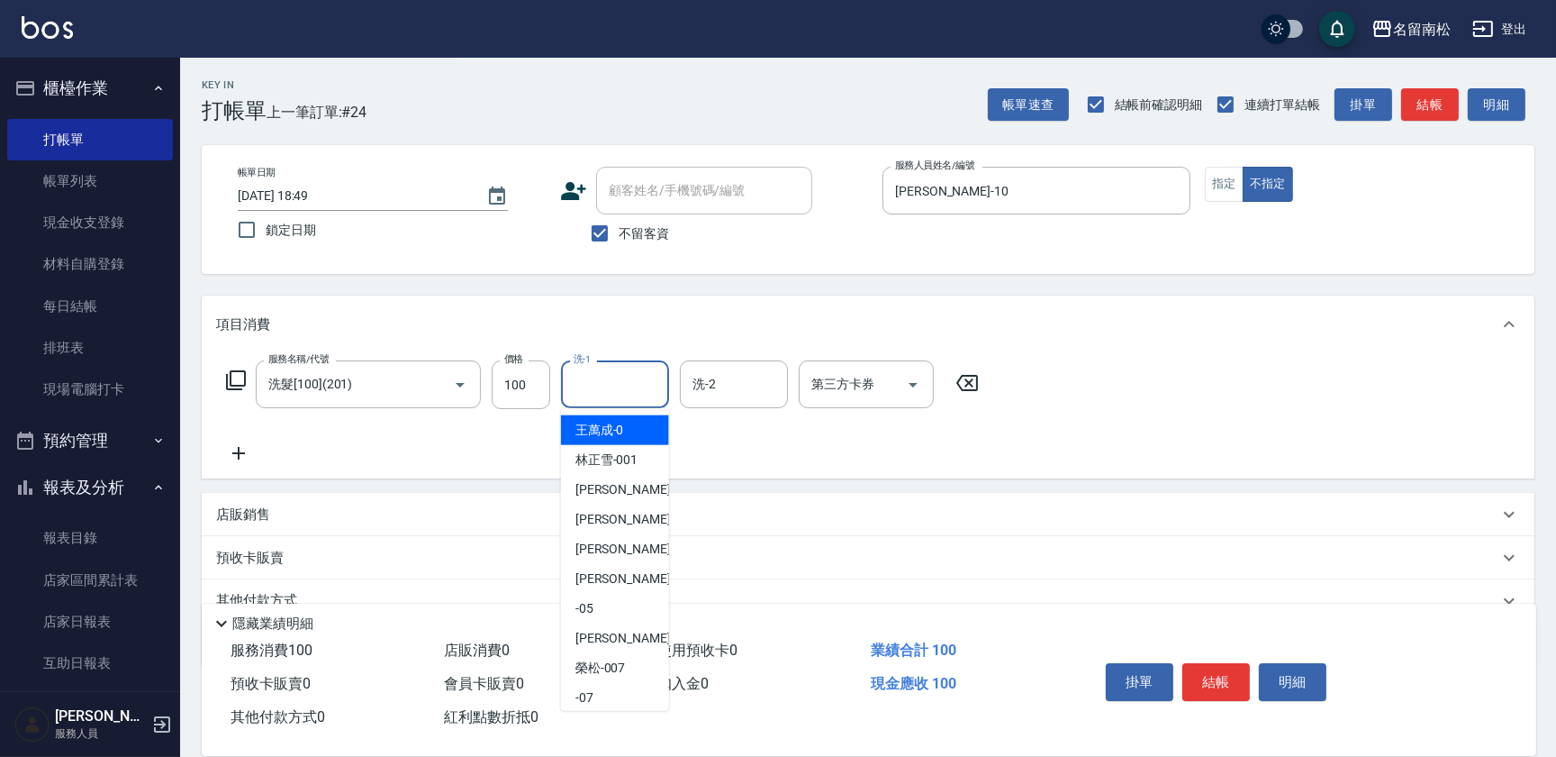
click at [576, 387] on input "洗-1" at bounding box center [615, 384] width 92 height 32
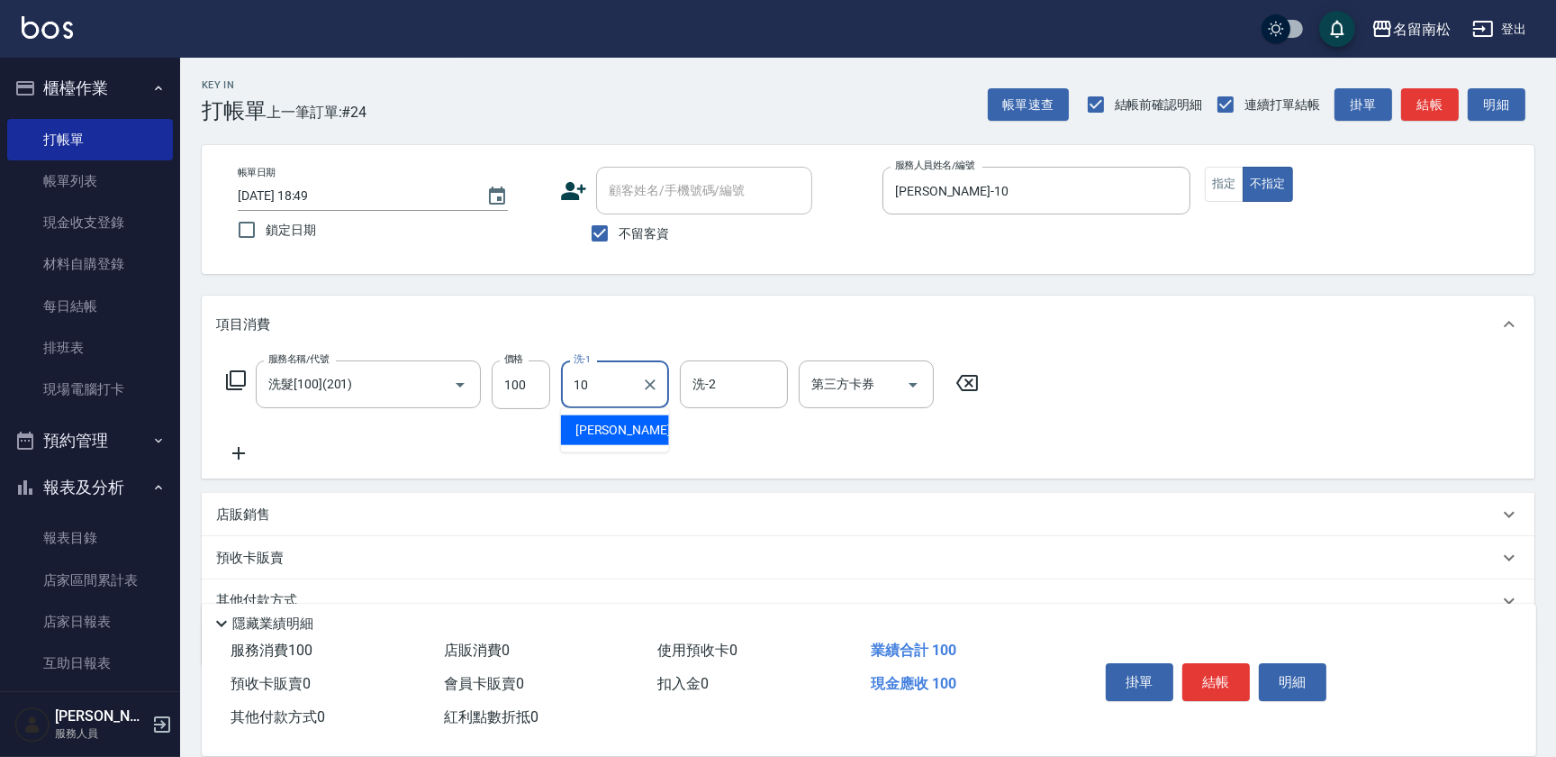
click at [623, 431] on span "[PERSON_NAME]-10" at bounding box center [632, 430] width 113 height 19
type input "[PERSON_NAME]-10"
click at [252, 449] on icon at bounding box center [238, 453] width 45 height 22
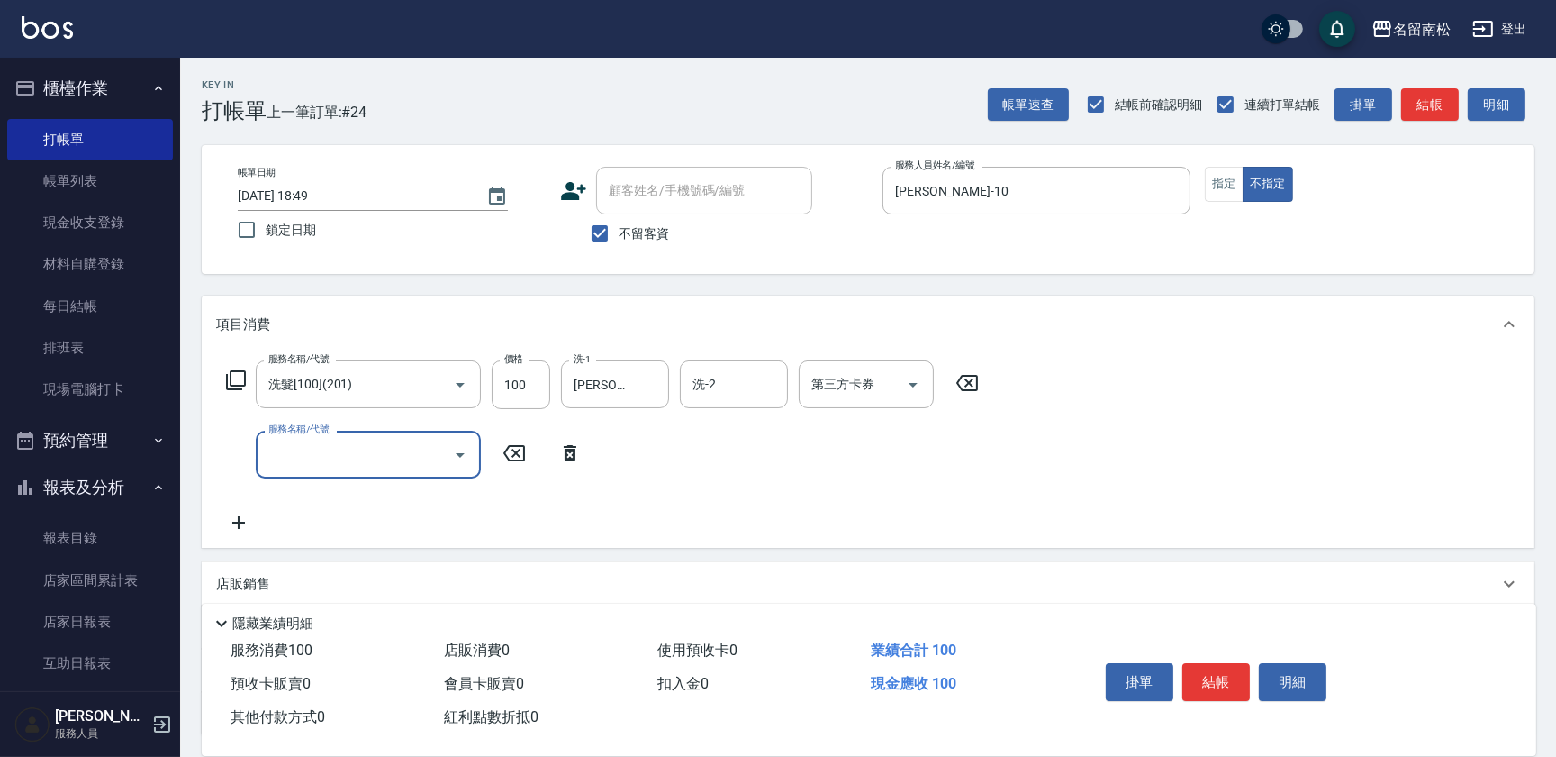
click at [319, 450] on input "服務名稱/代號" at bounding box center [355, 455] width 182 height 32
type input "剪髮(280)(401)"
click at [540, 452] on input "280" at bounding box center [521, 455] width 59 height 49
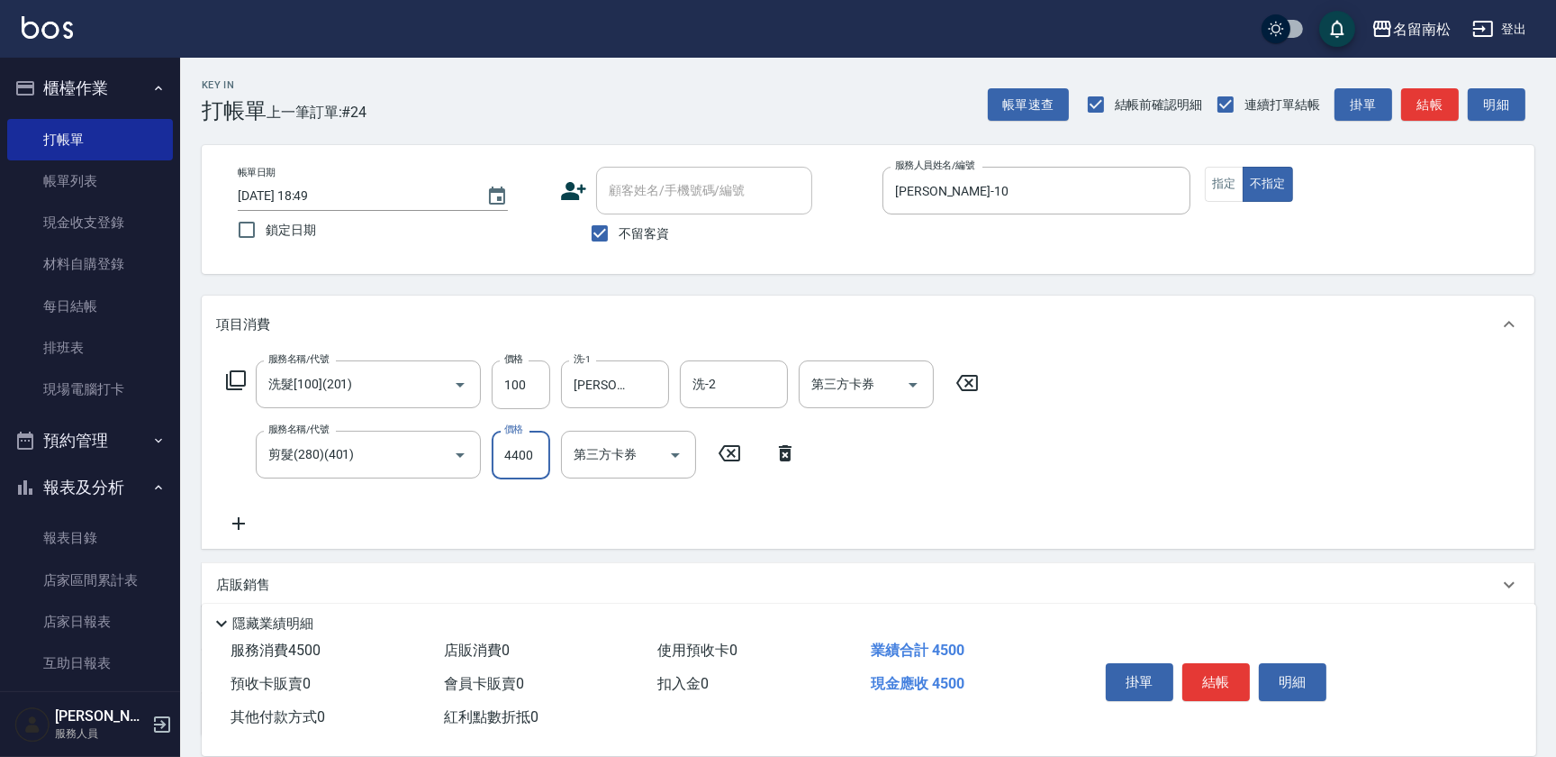
click at [512, 452] on input "4400" at bounding box center [521, 455] width 59 height 49
type input "400"
click at [238, 521] on icon at bounding box center [238, 524] width 45 height 22
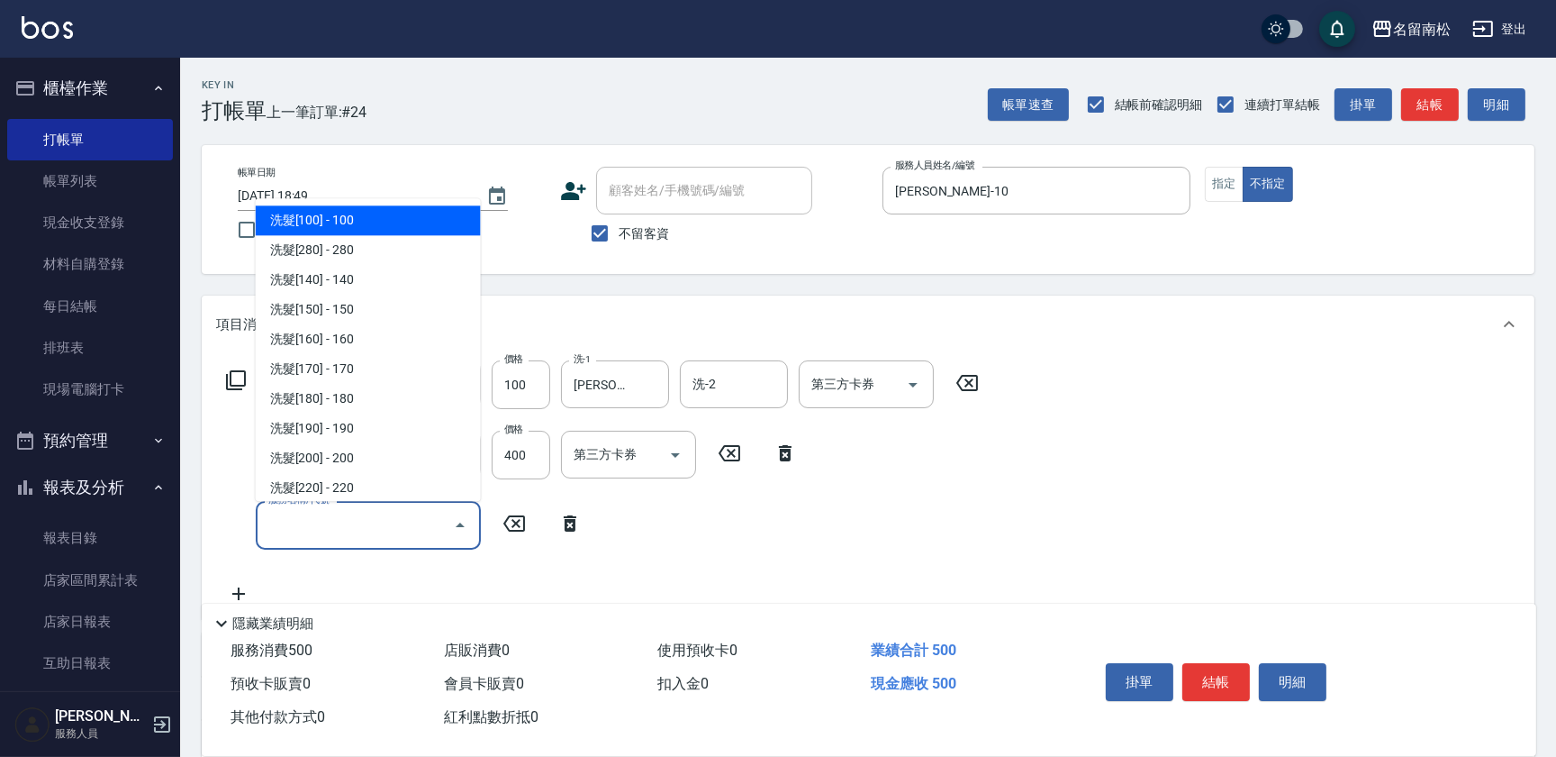
click at [372, 517] on input "服務名稱/代號" at bounding box center [355, 525] width 182 height 32
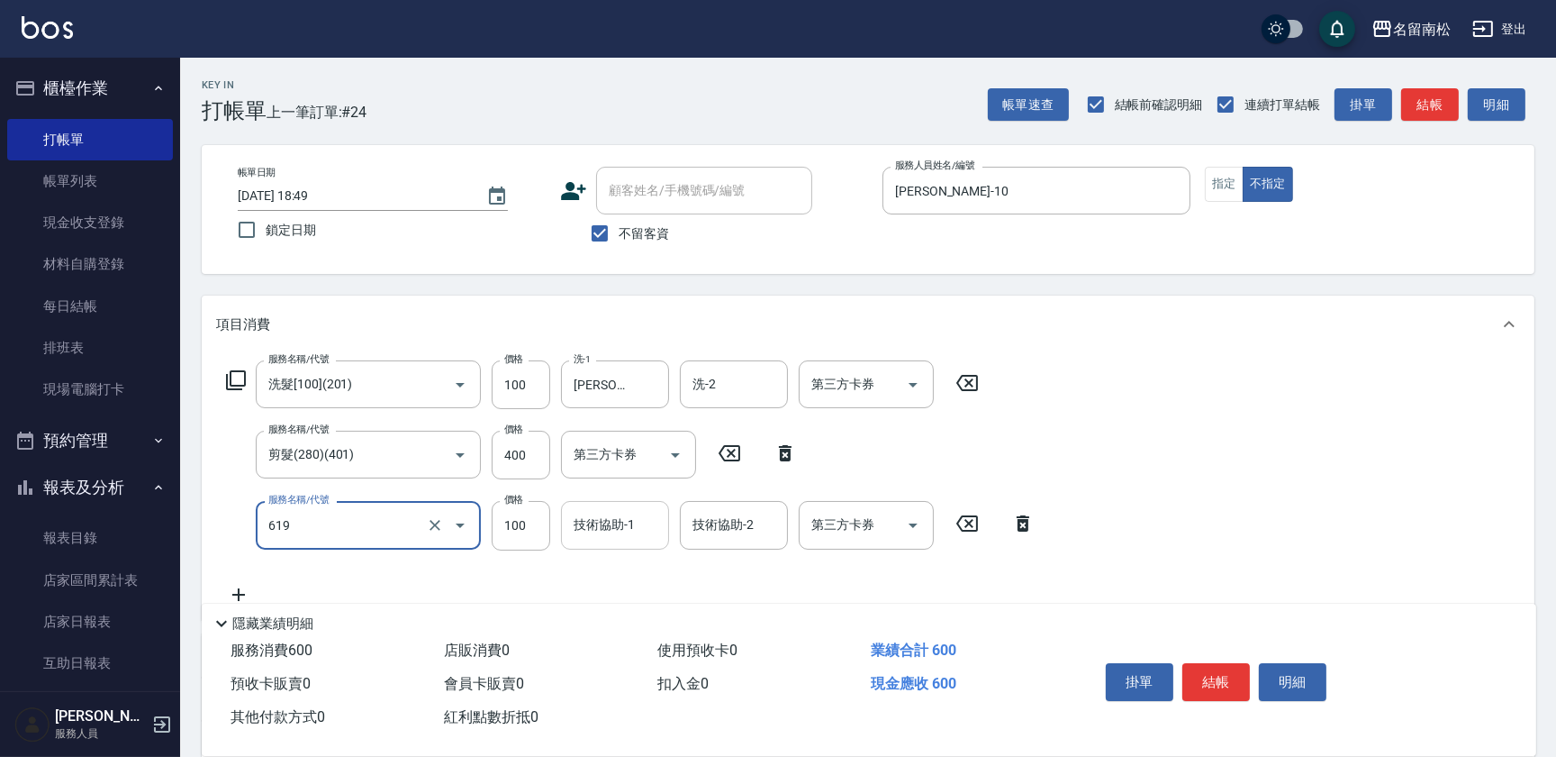
type input "煥彩.玻酸.晶膜.水療(619)"
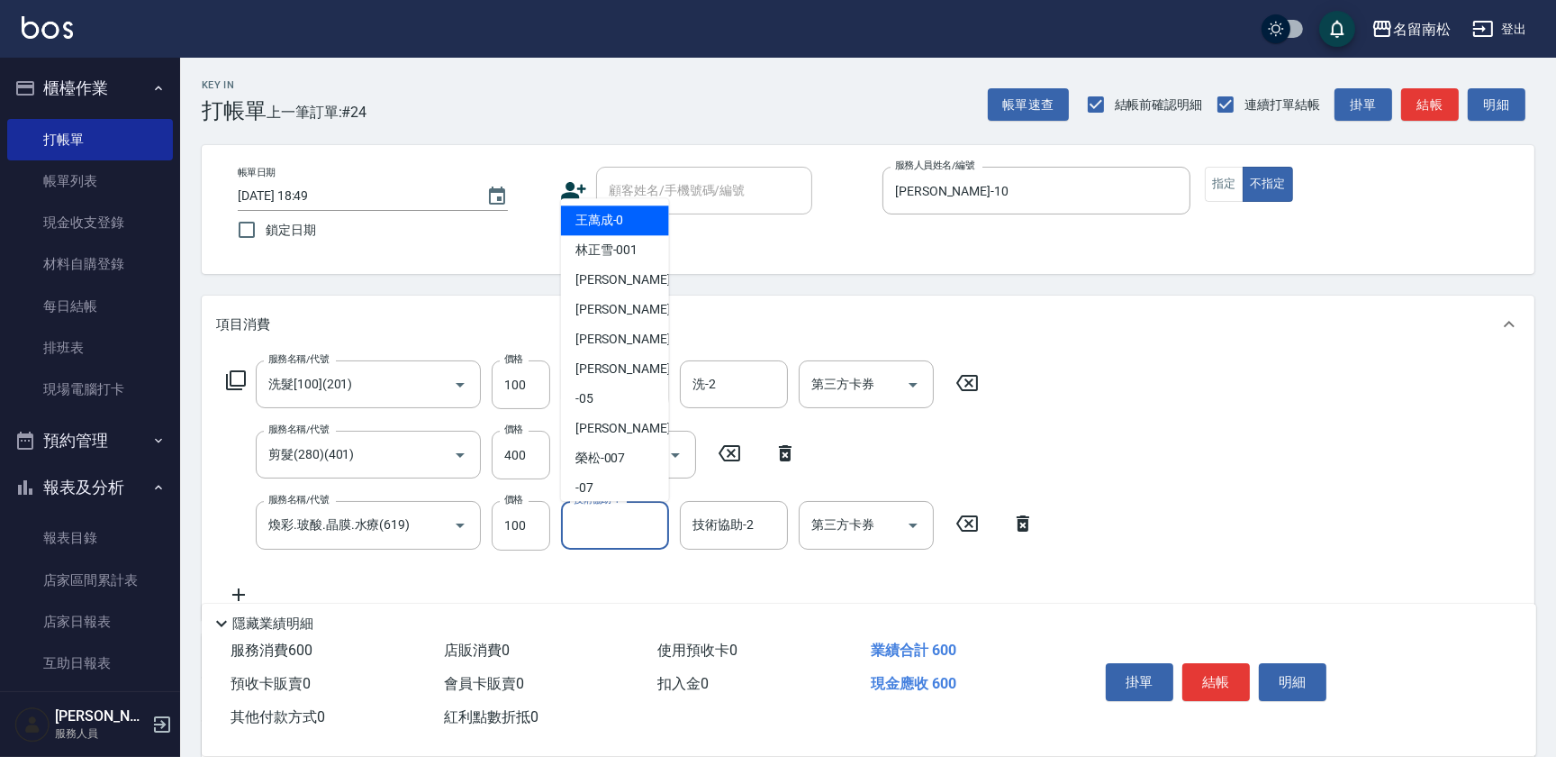
click at [601, 534] on input "技術協助-1" at bounding box center [615, 525] width 92 height 32
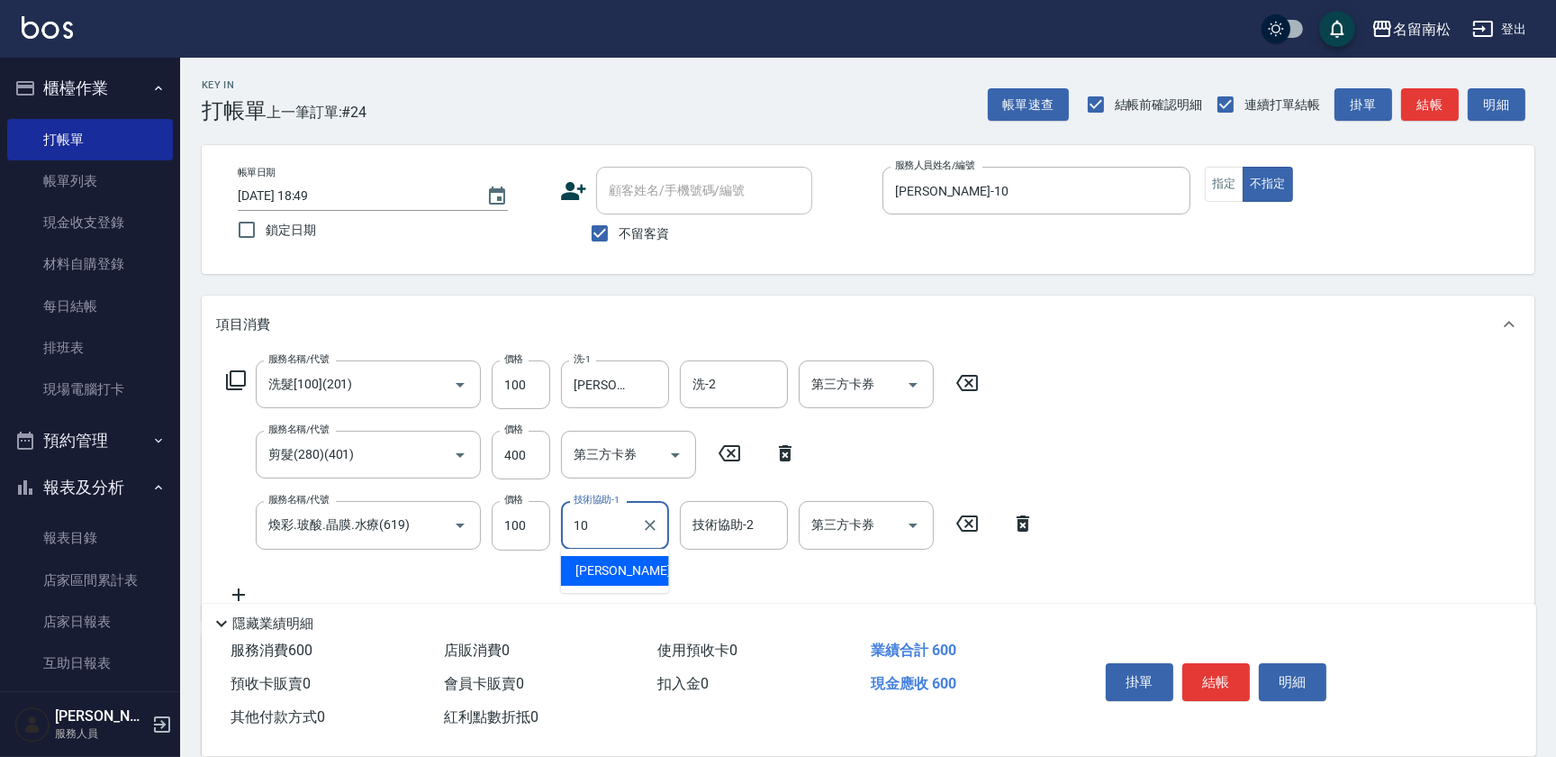
click at [612, 576] on span "[PERSON_NAME]-10" at bounding box center [632, 570] width 113 height 19
type input "[PERSON_NAME]-10"
click at [1207, 683] on button "結帳" at bounding box center [1217, 682] width 68 height 38
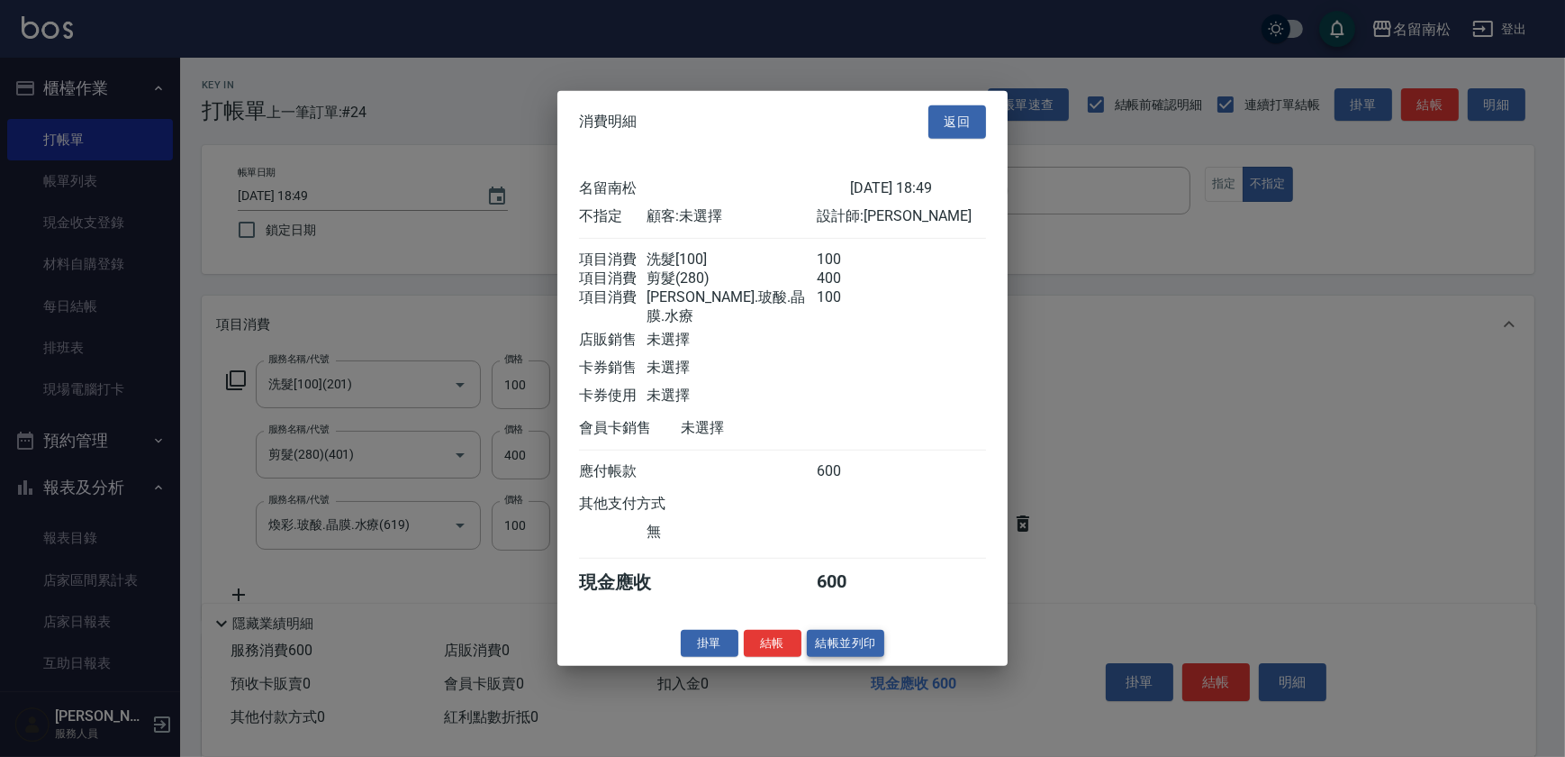
click at [860, 649] on button "結帳並列印" at bounding box center [846, 643] width 78 height 28
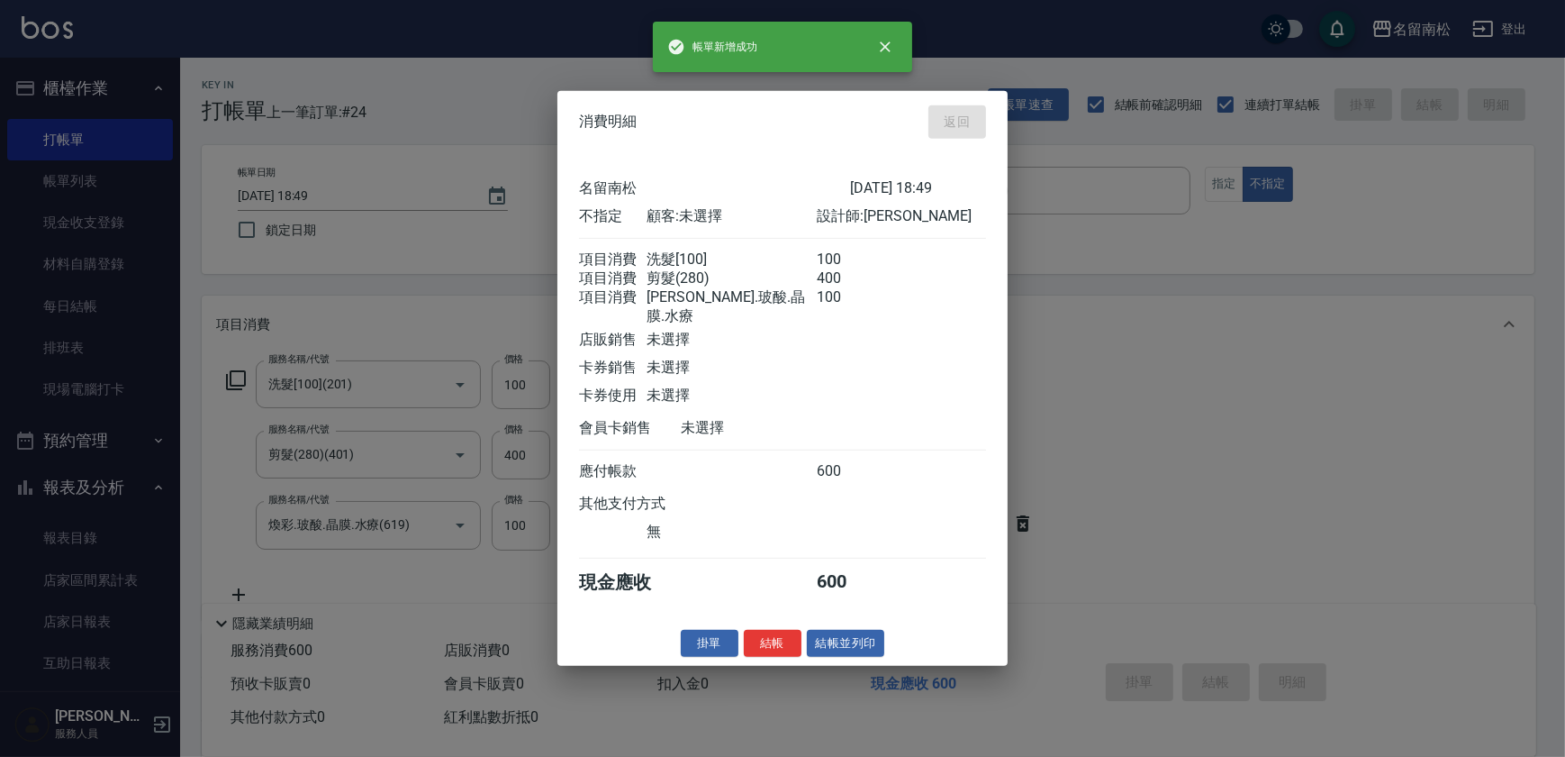
type input "[DATE] 19:05"
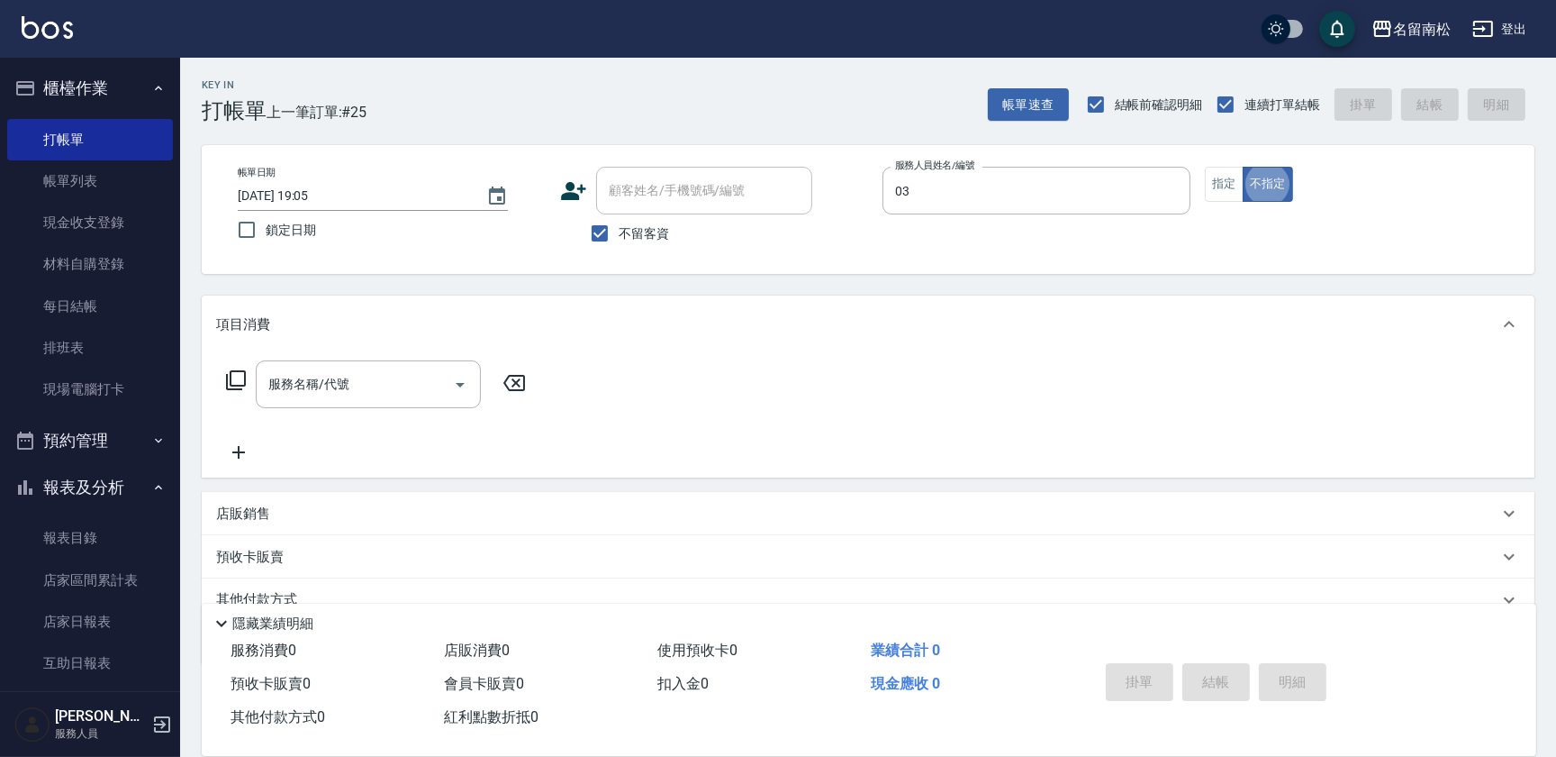
type input "張蕎驛-03"
click at [1221, 189] on button "指定" at bounding box center [1224, 184] width 39 height 35
click at [232, 378] on icon at bounding box center [236, 380] width 22 height 22
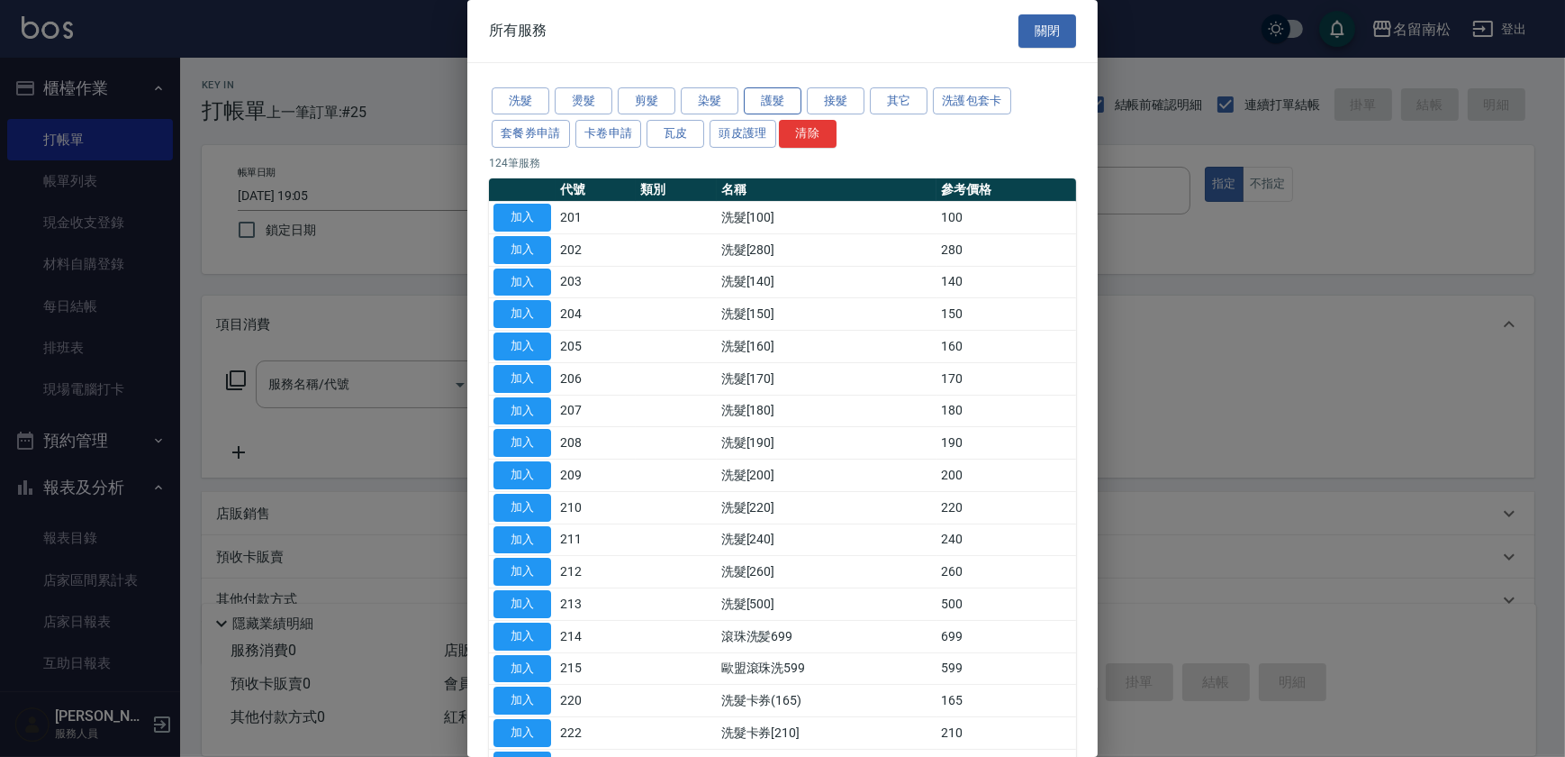
click at [785, 101] on button "護髮" at bounding box center [773, 101] width 58 height 28
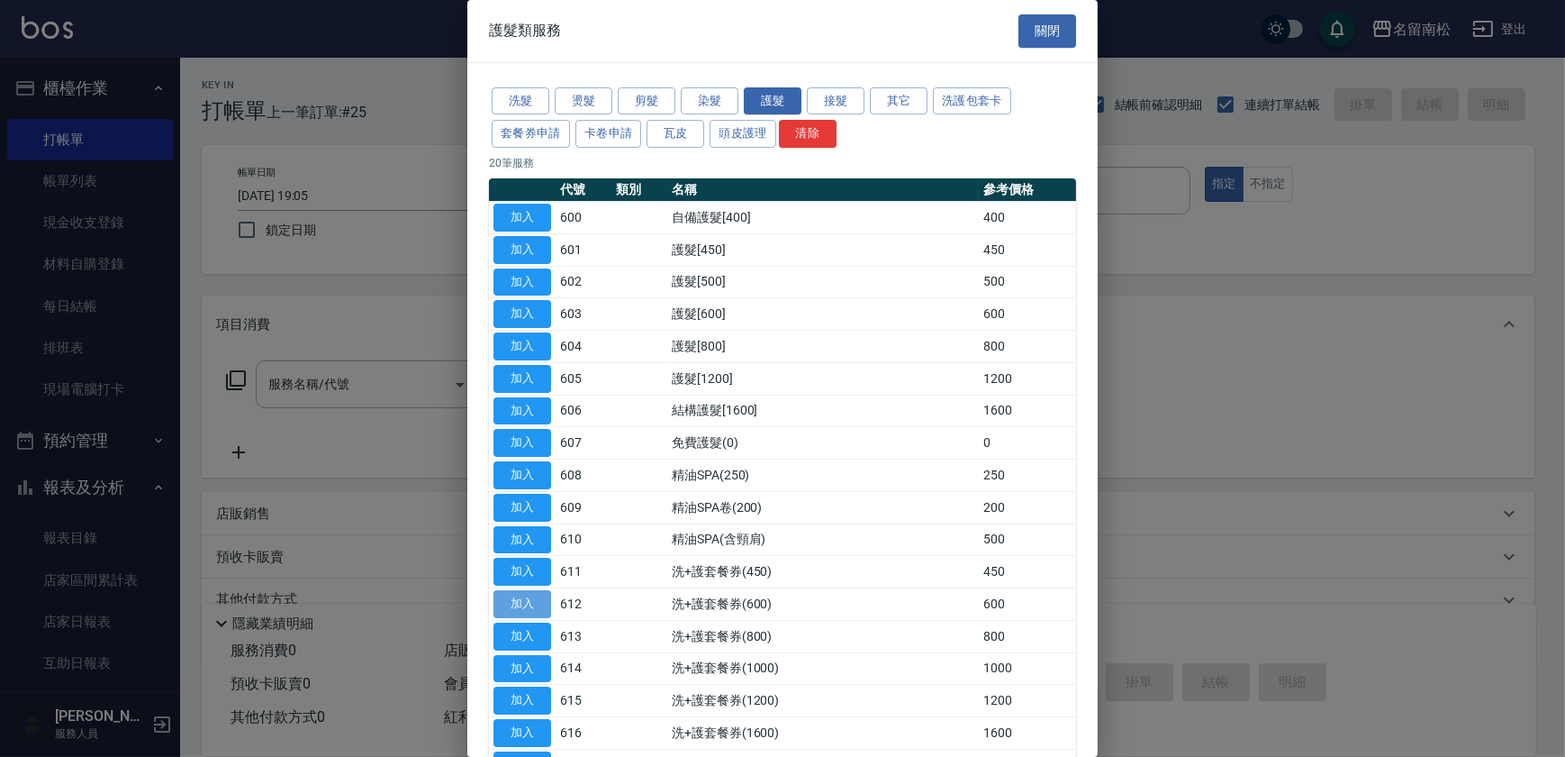
click at [531, 609] on button "加入" at bounding box center [523, 604] width 58 height 28
type input "洗+護套餐券(600)(612)"
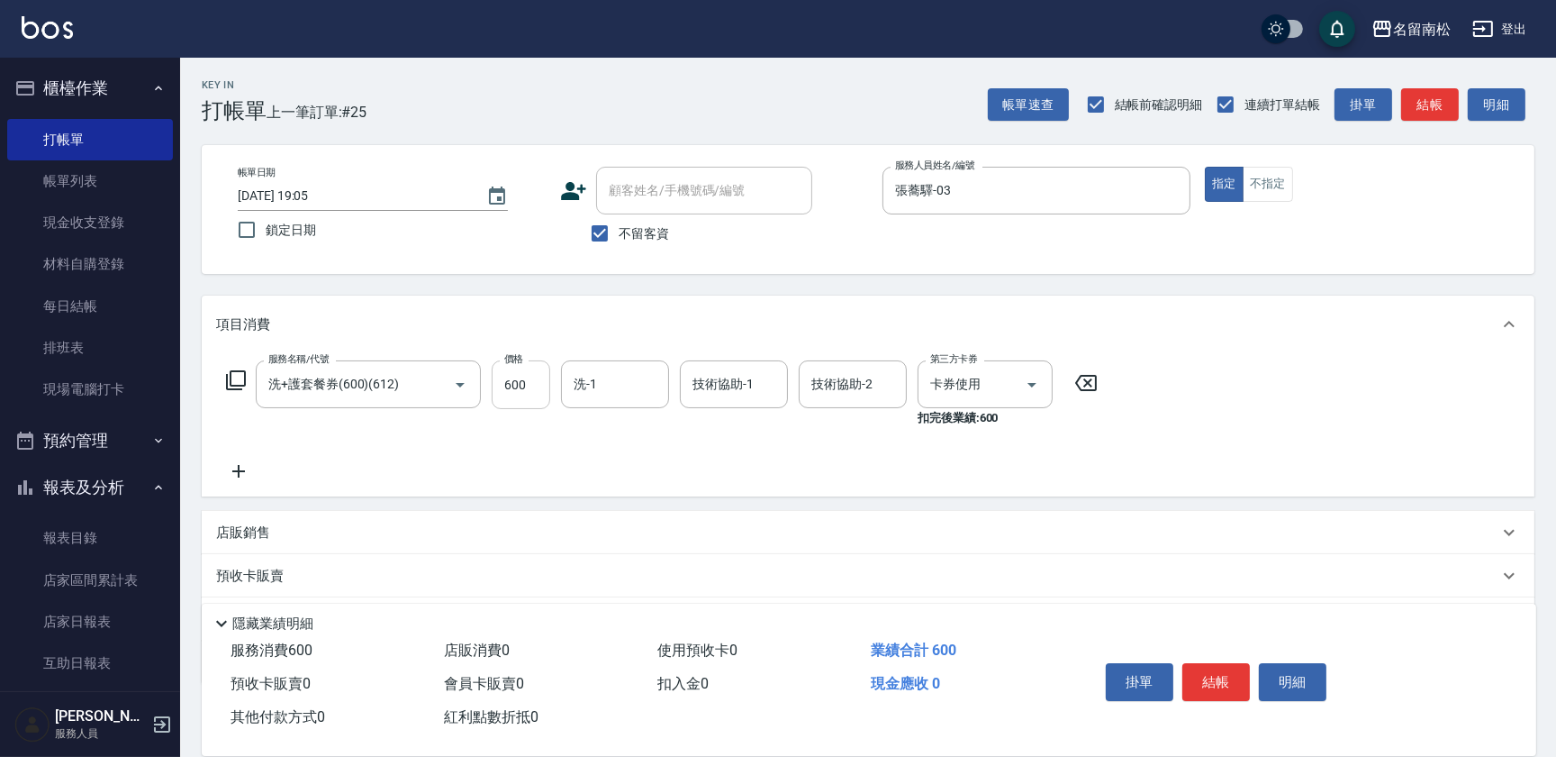
click at [515, 380] on input "600" at bounding box center [521, 384] width 59 height 49
type input "570"
type input "張蕎驛-03"
click at [1240, 682] on button "結帳" at bounding box center [1217, 682] width 68 height 38
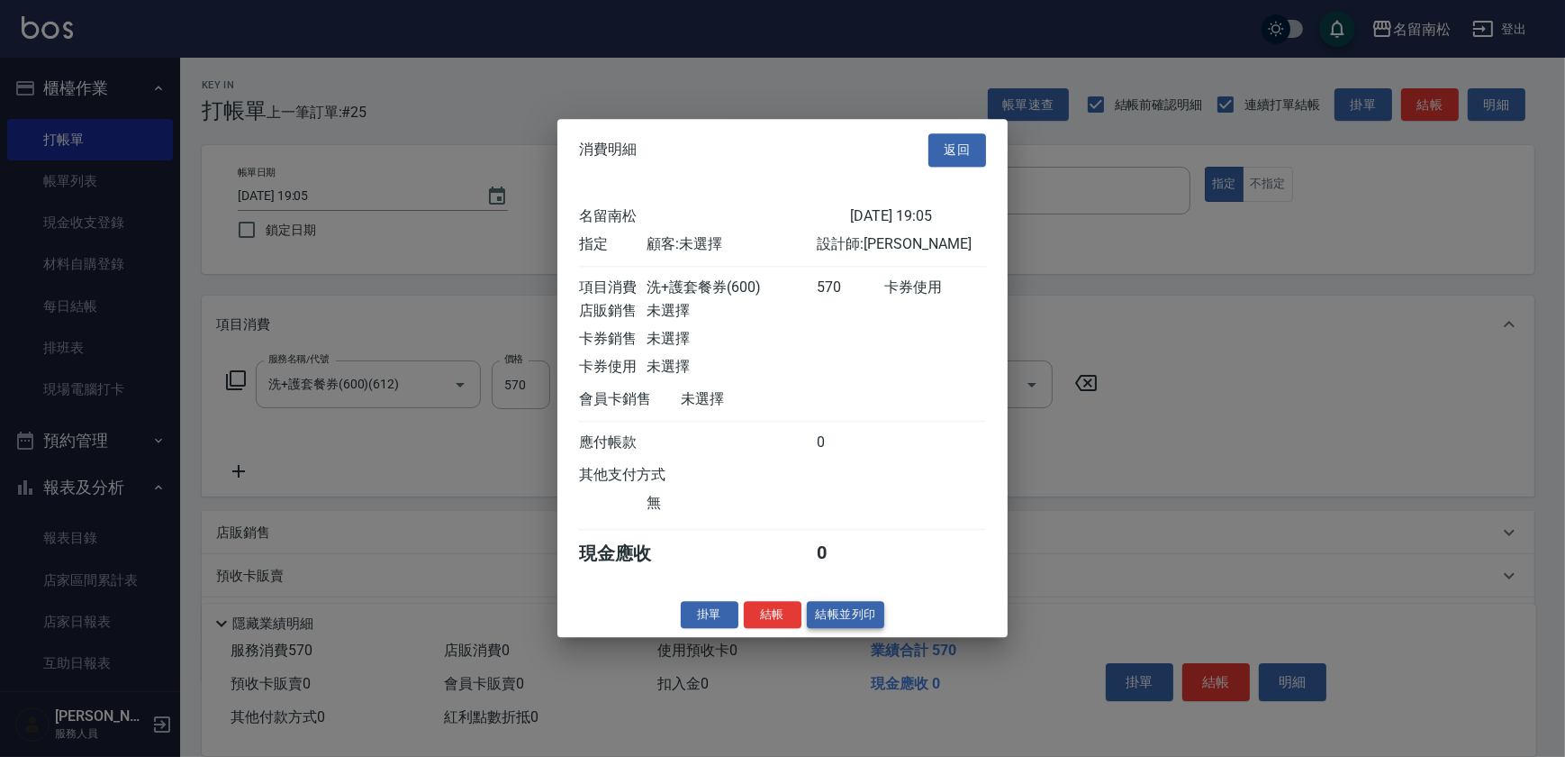
click at [870, 624] on button "結帳並列印" at bounding box center [846, 615] width 78 height 28
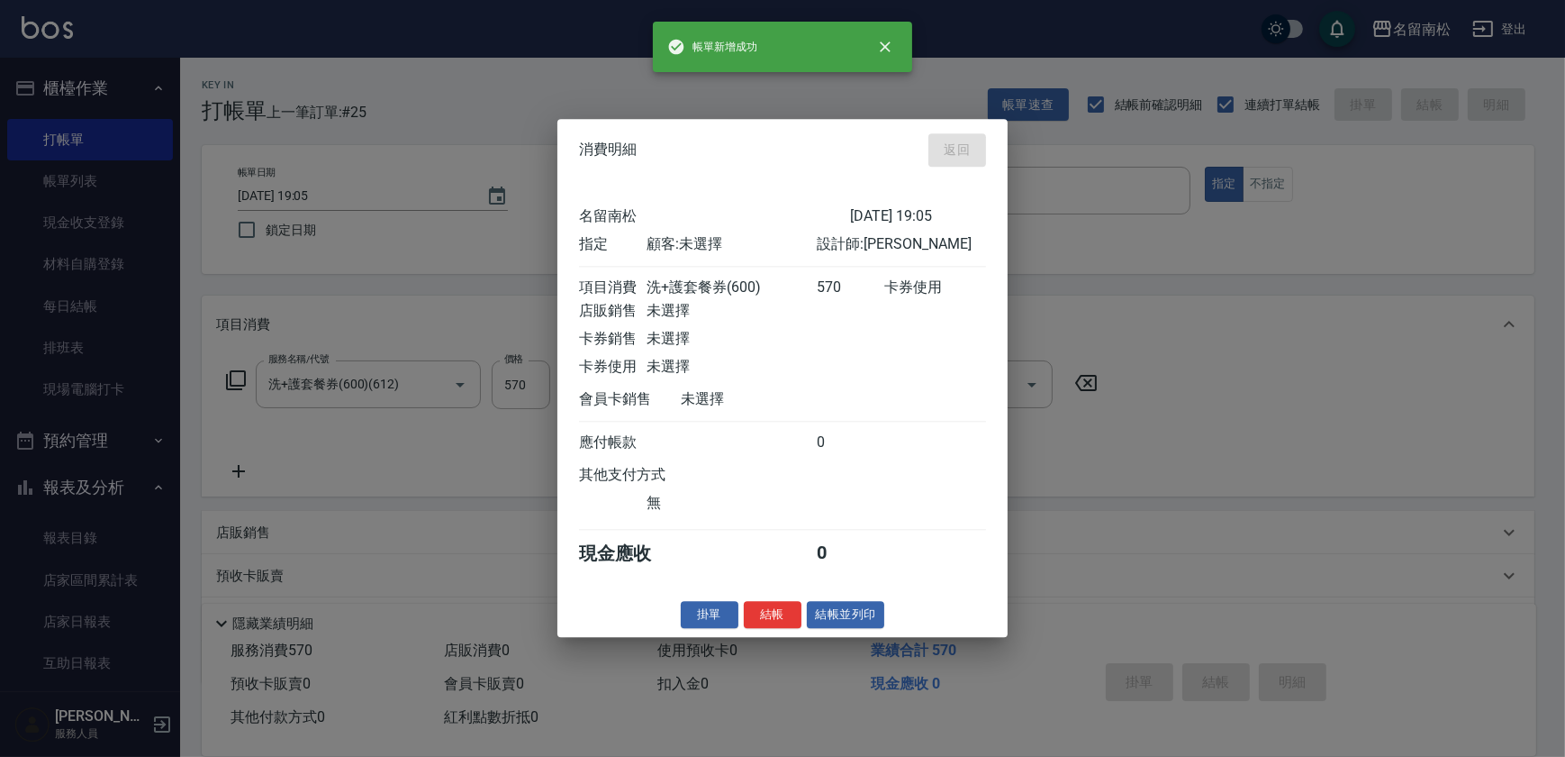
type input "[DATE] 19:24"
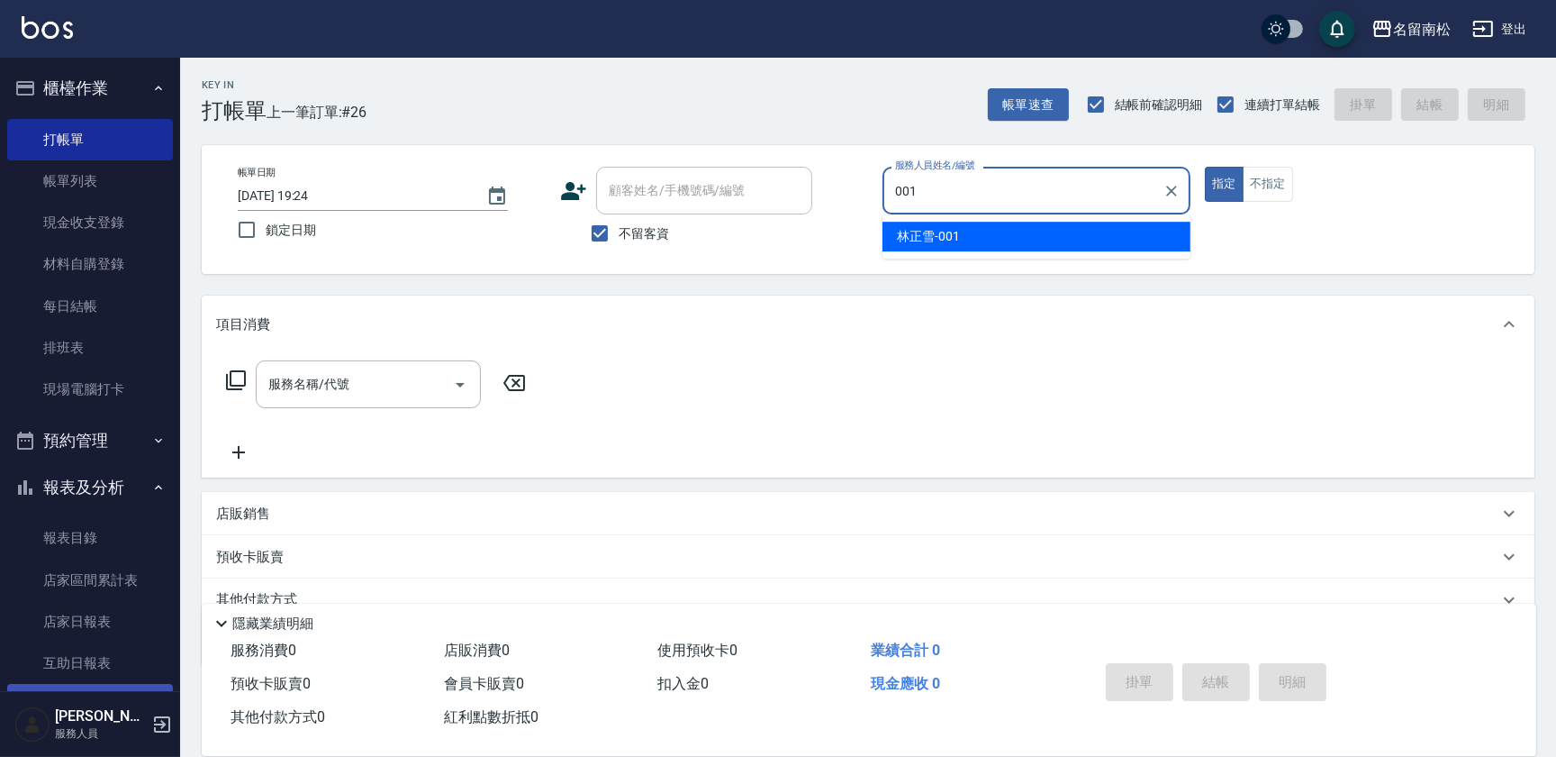
type input "[PERSON_NAME]-001"
type button "true"
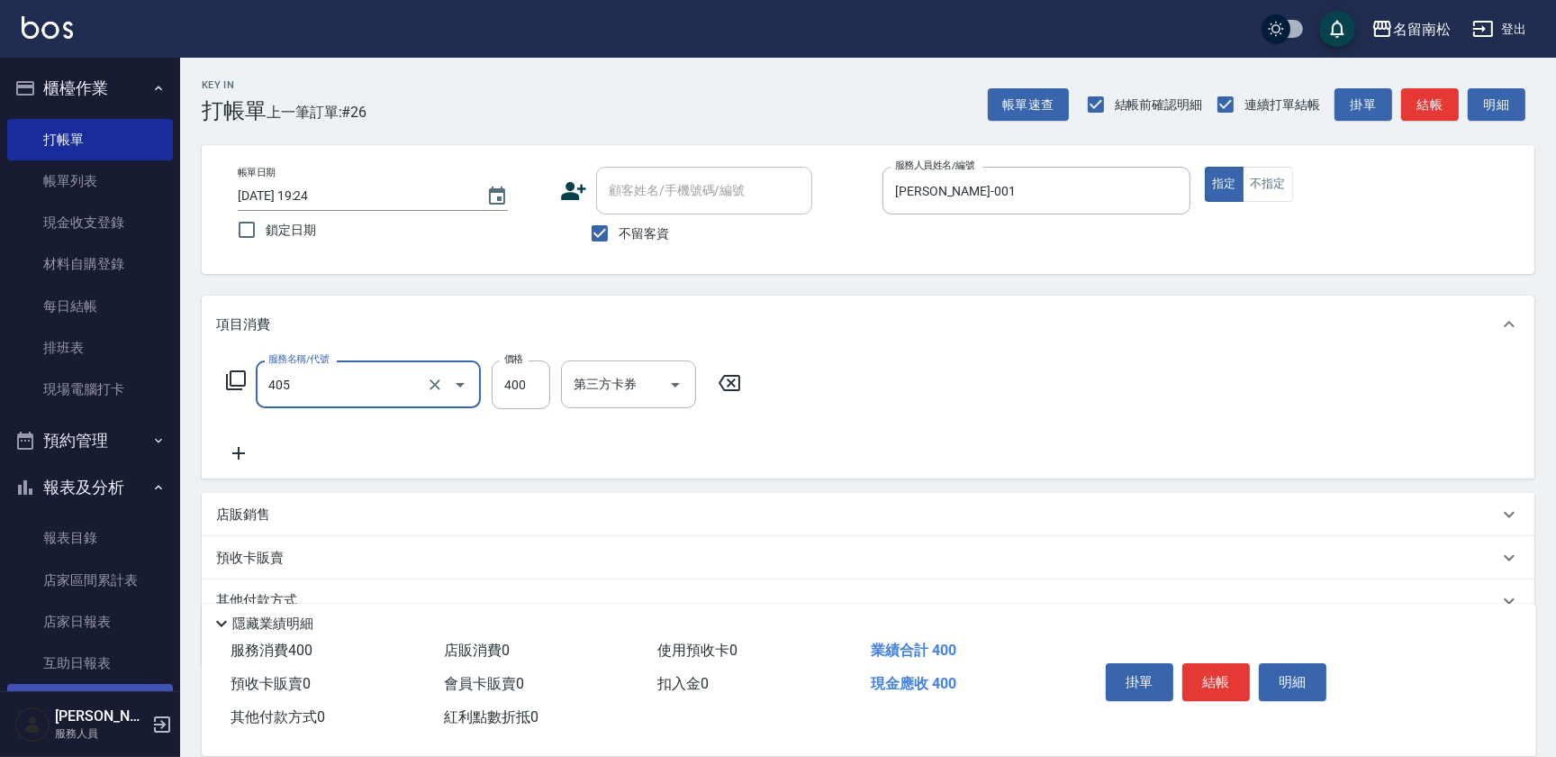
type input "剪髮(400)(405)"
type input "500"
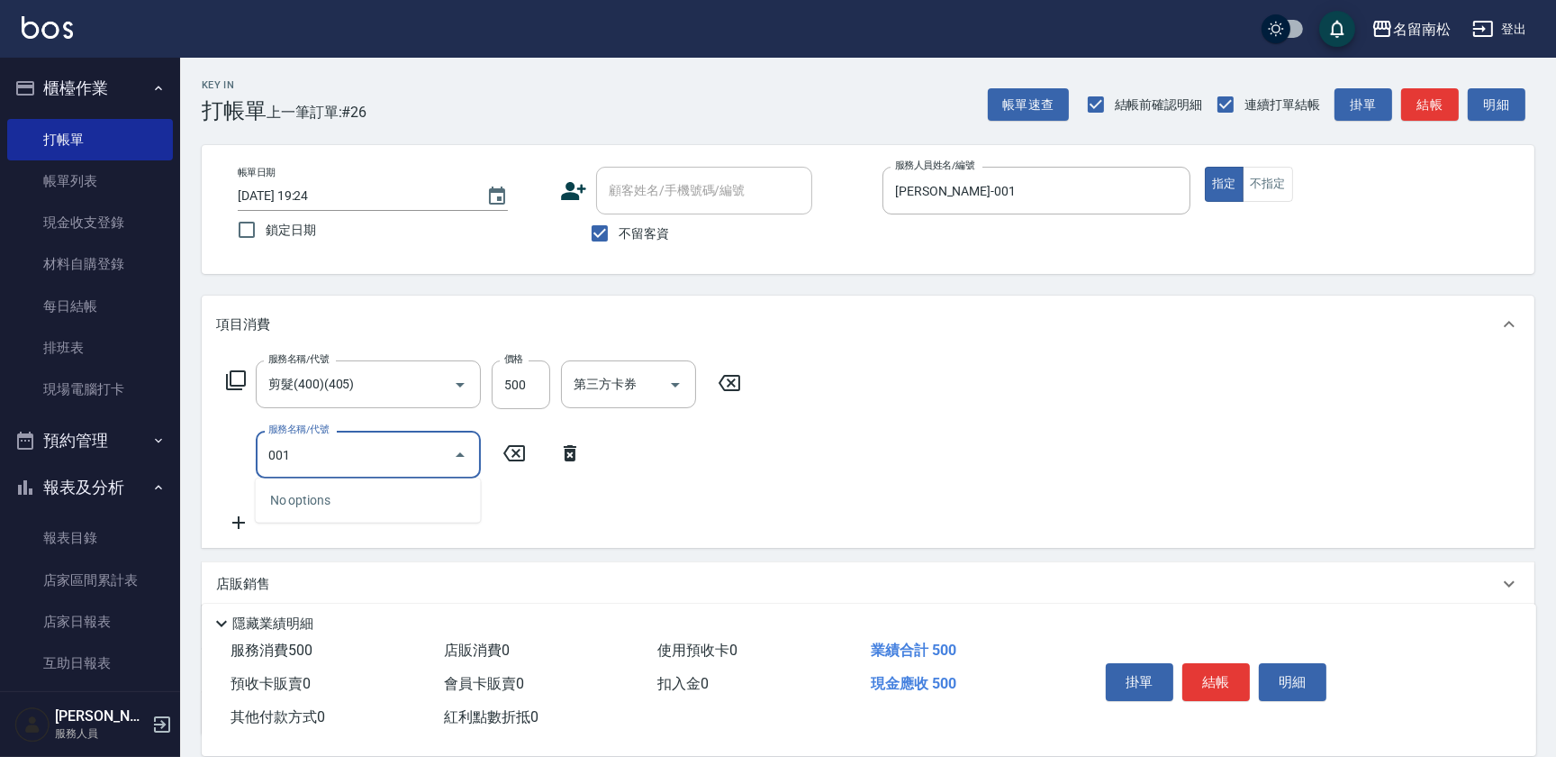
drag, startPoint x: 101, startPoint y: 463, endPoint x: 70, endPoint y: 453, distance: 32.2
click at [70, 453] on div "名留南松 登出 櫃檯作業 打帳單 帳單列表 現金收支登錄 材料自購登錄 每日結帳 排班表 現場電腦打卡 預約管理 預約管理 單日預約紀錄 單週預約紀錄 報表及…" at bounding box center [778, 452] width 1556 height 904
type input "洗髮[100](201)"
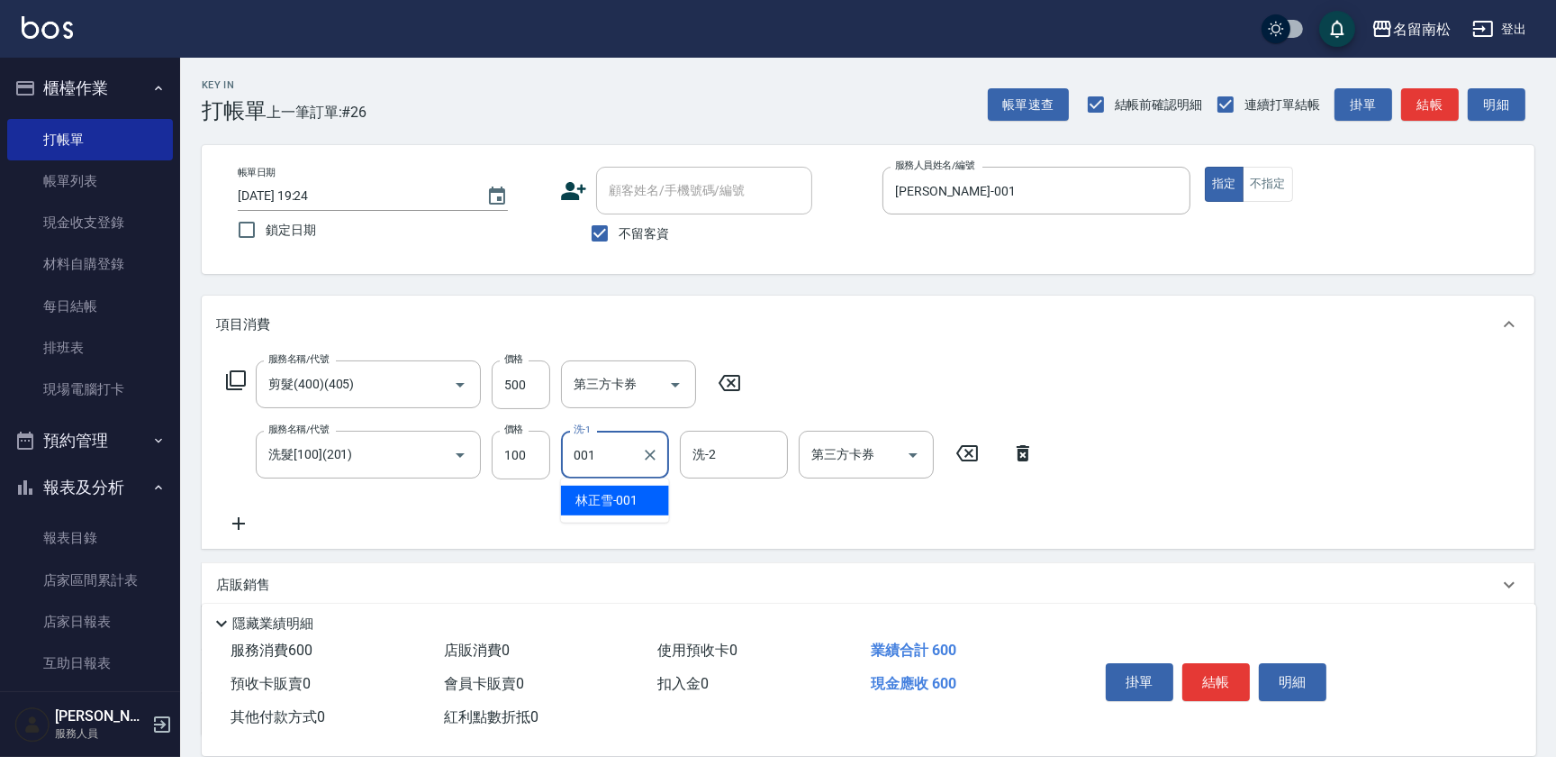
type input "[PERSON_NAME]-001"
click at [1277, 676] on button "明細" at bounding box center [1293, 682] width 68 height 38
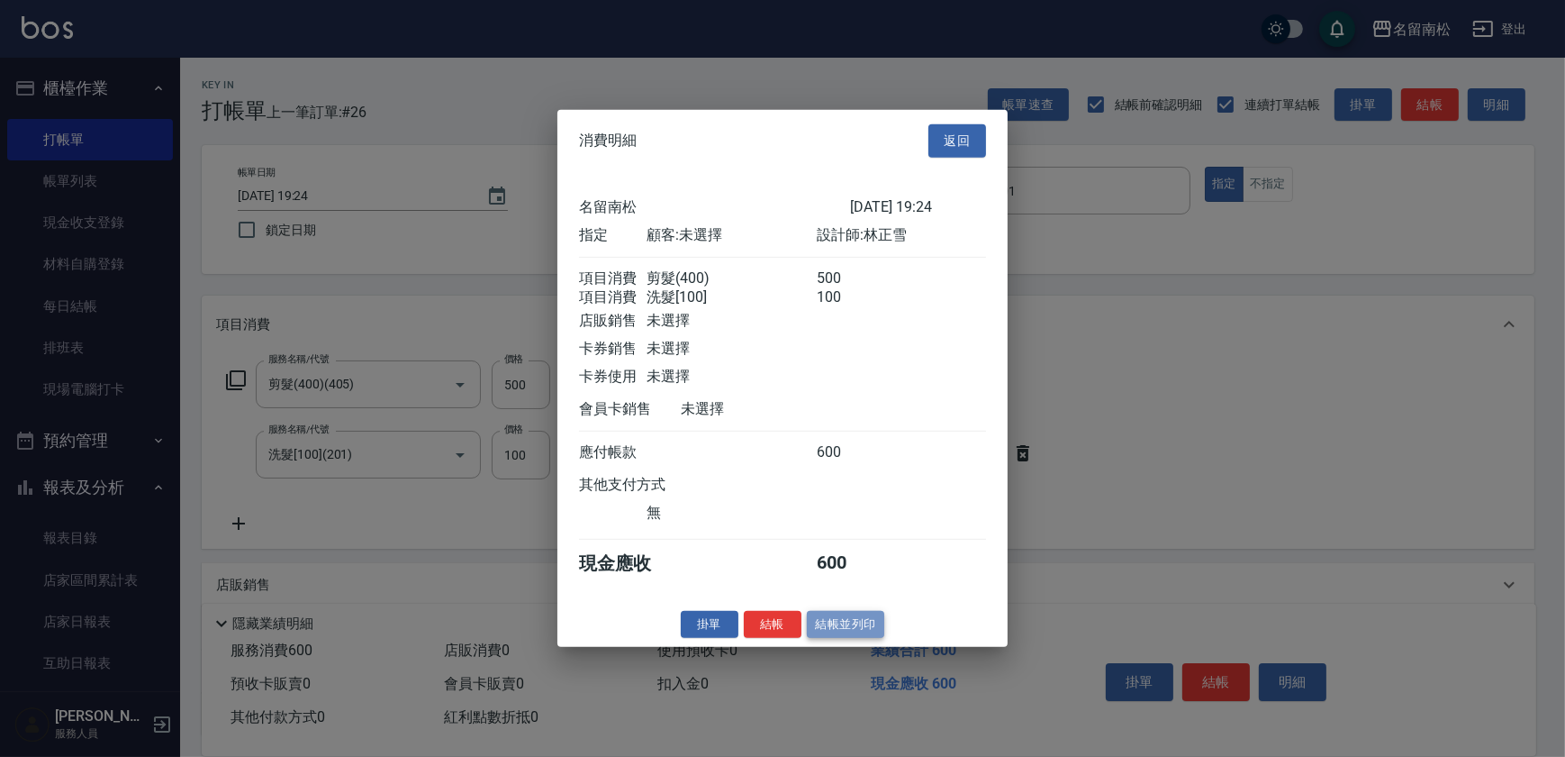
click at [845, 635] on button "結帳並列印" at bounding box center [846, 624] width 78 height 28
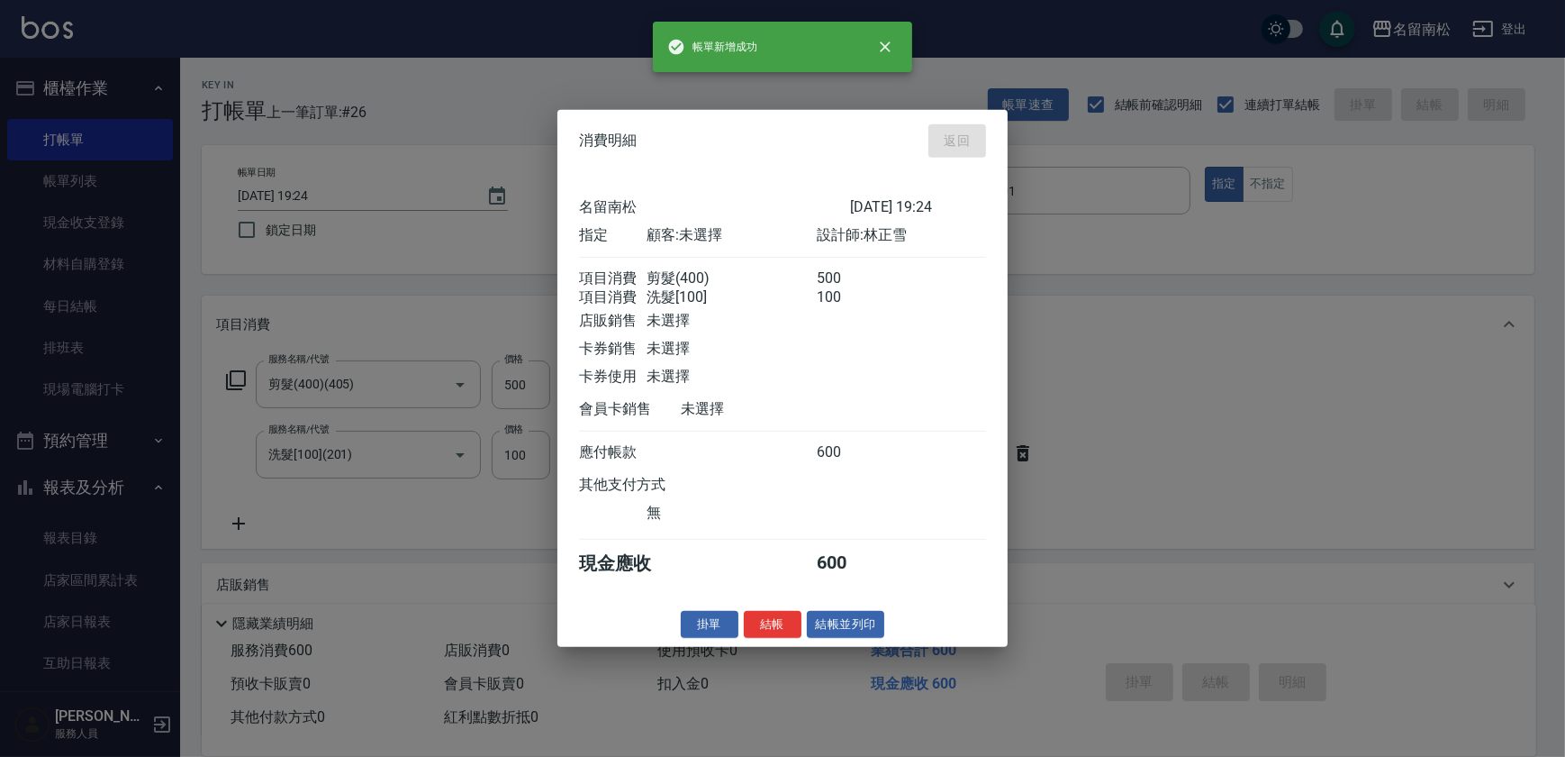
type input "[DATE] 19:33"
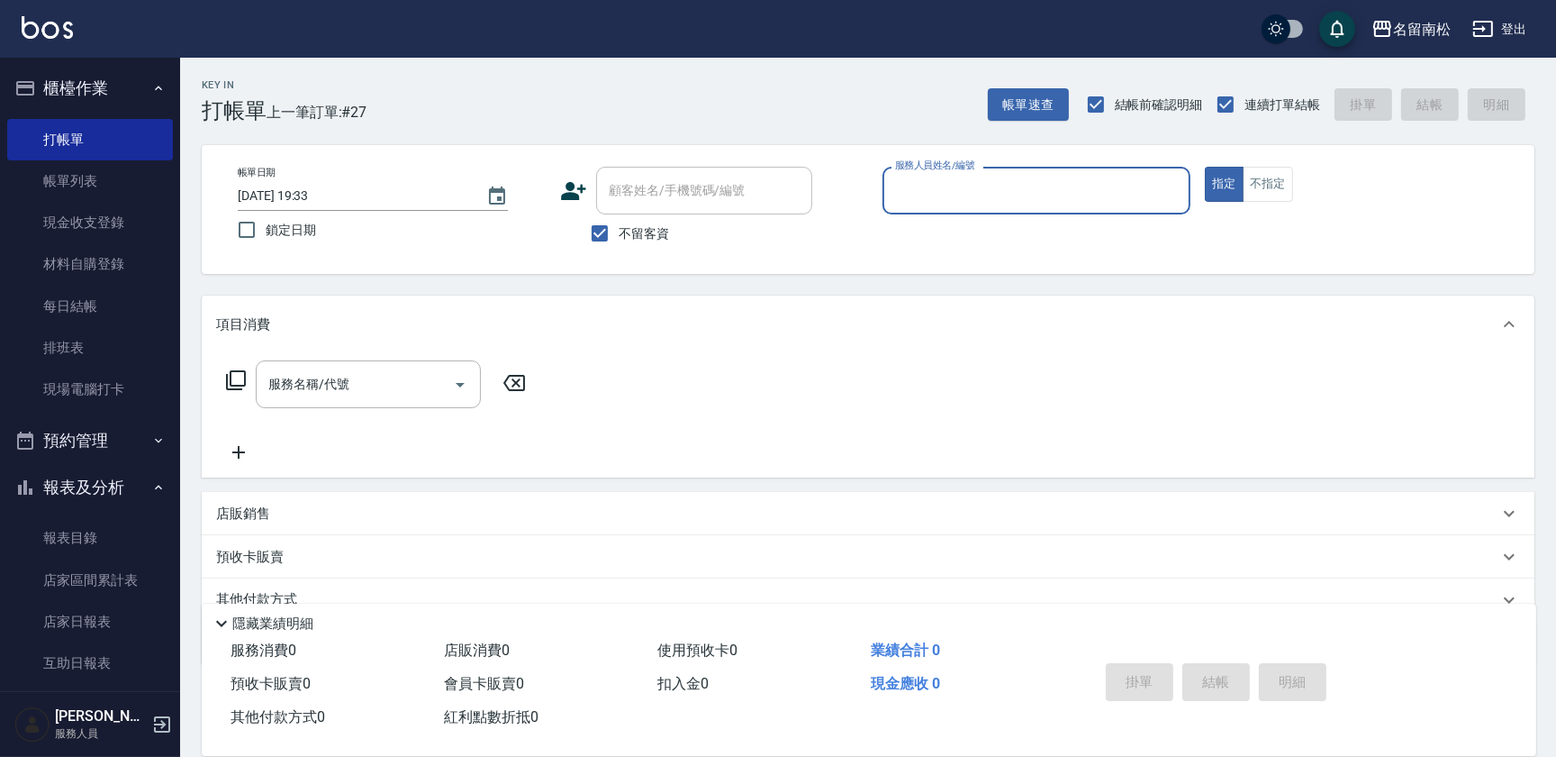
click at [941, 211] on div "服務人員姓名/編號" at bounding box center [1037, 191] width 308 height 48
type input "[PERSON_NAME]-001"
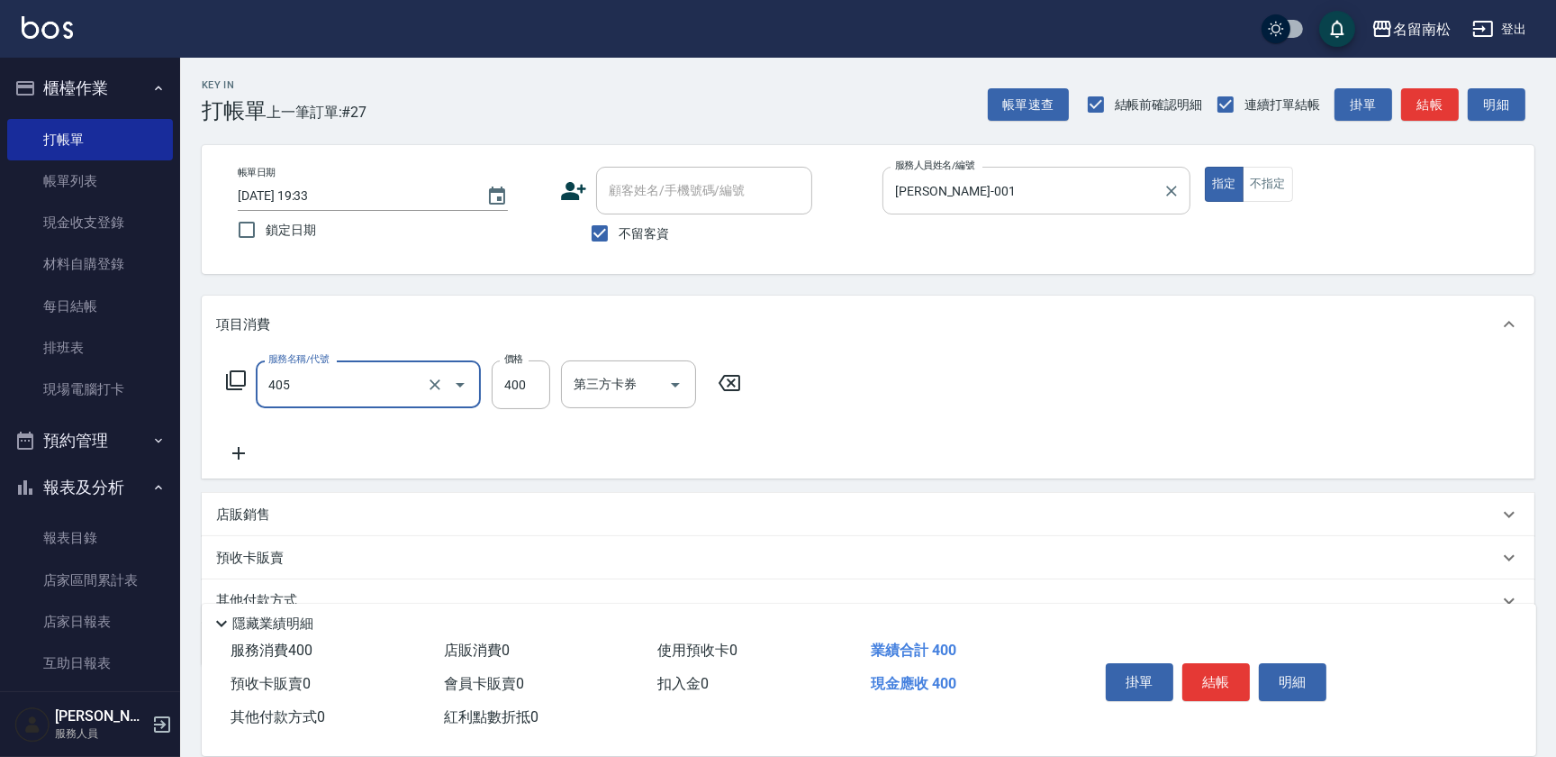
type input "剪髮(400)(405)"
type input "500"
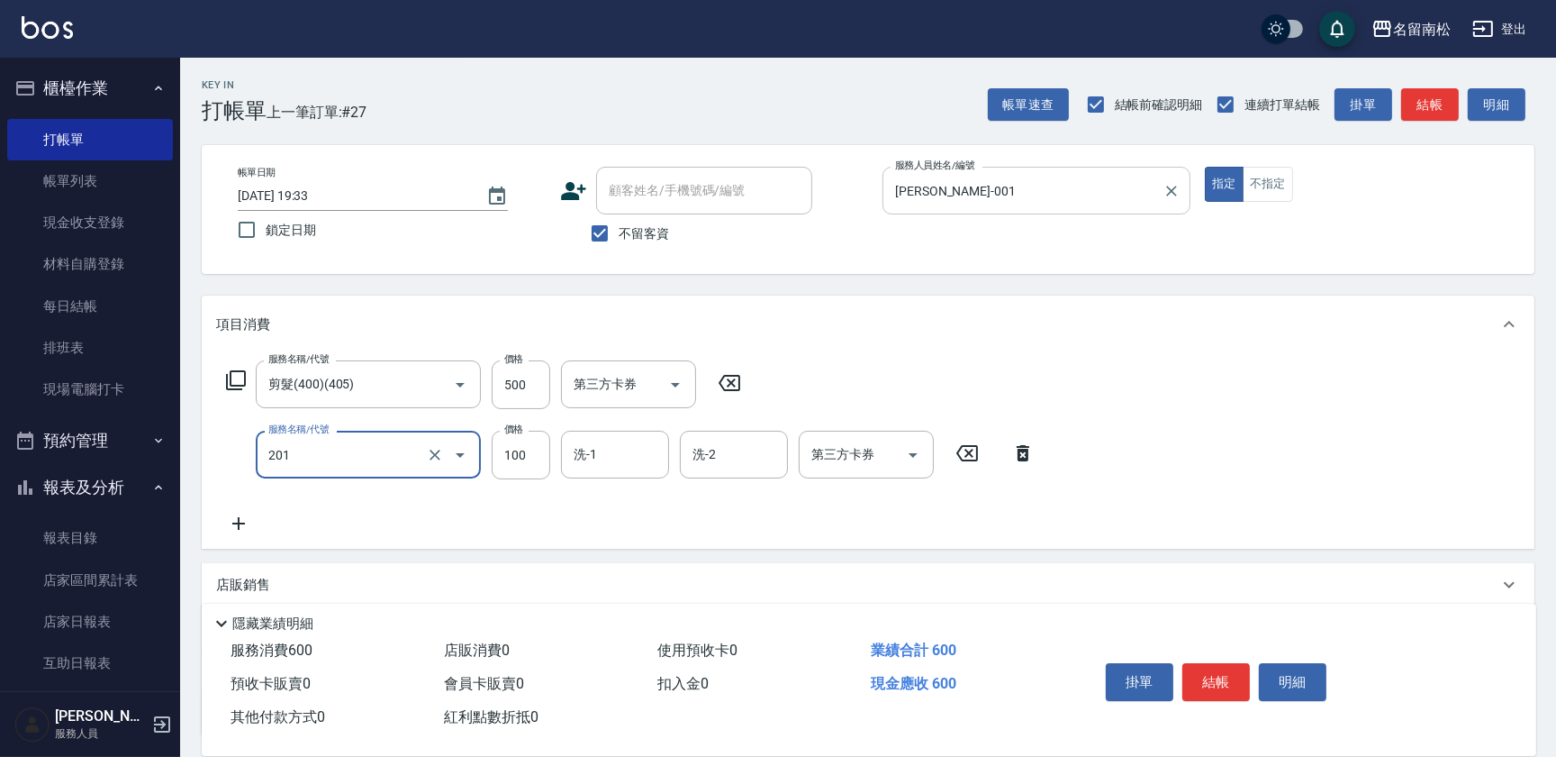
type input "洗髮[100](201)"
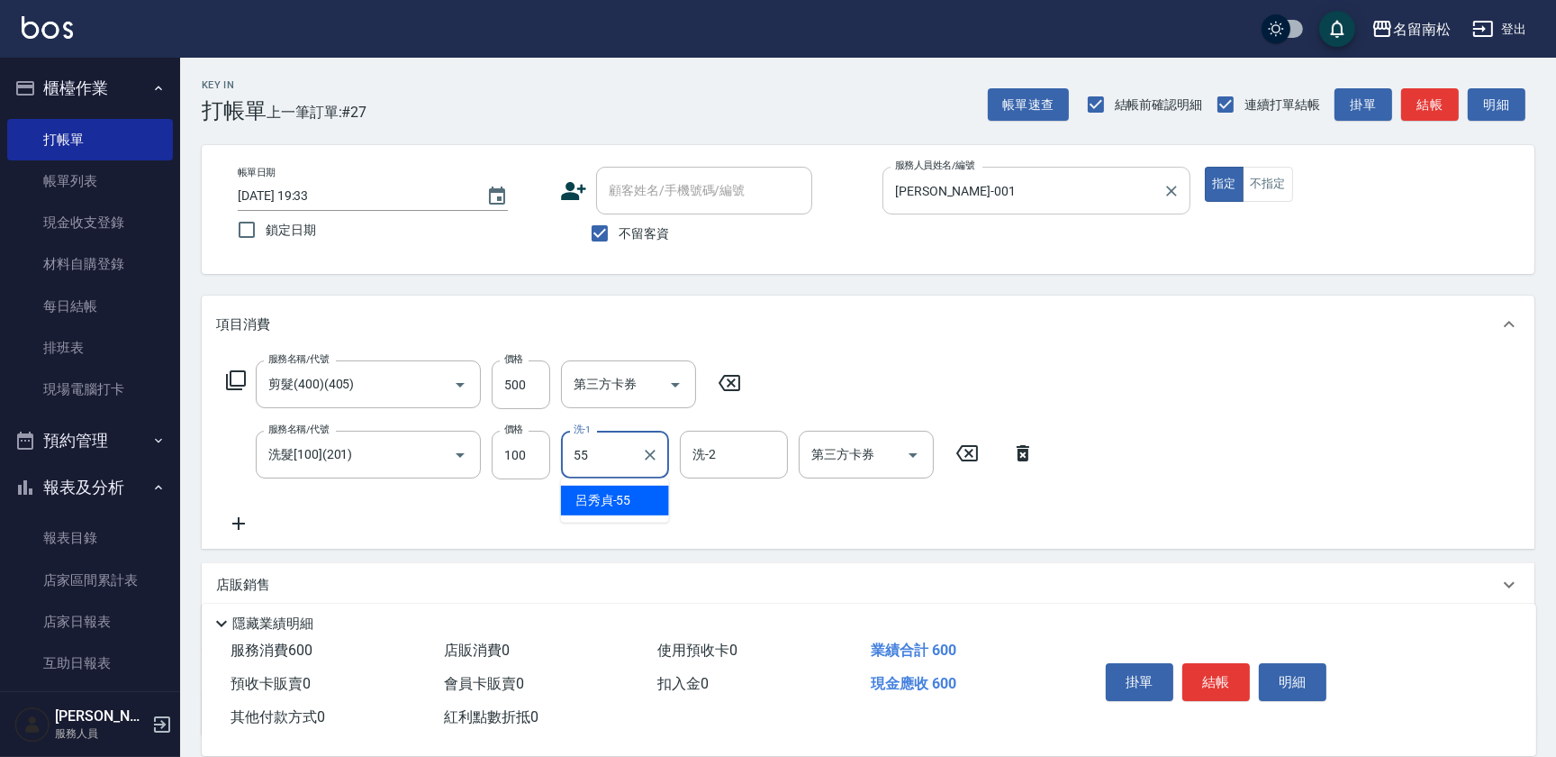
type input "[PERSON_NAME]-55"
click at [1310, 663] on button "明細" at bounding box center [1293, 682] width 68 height 38
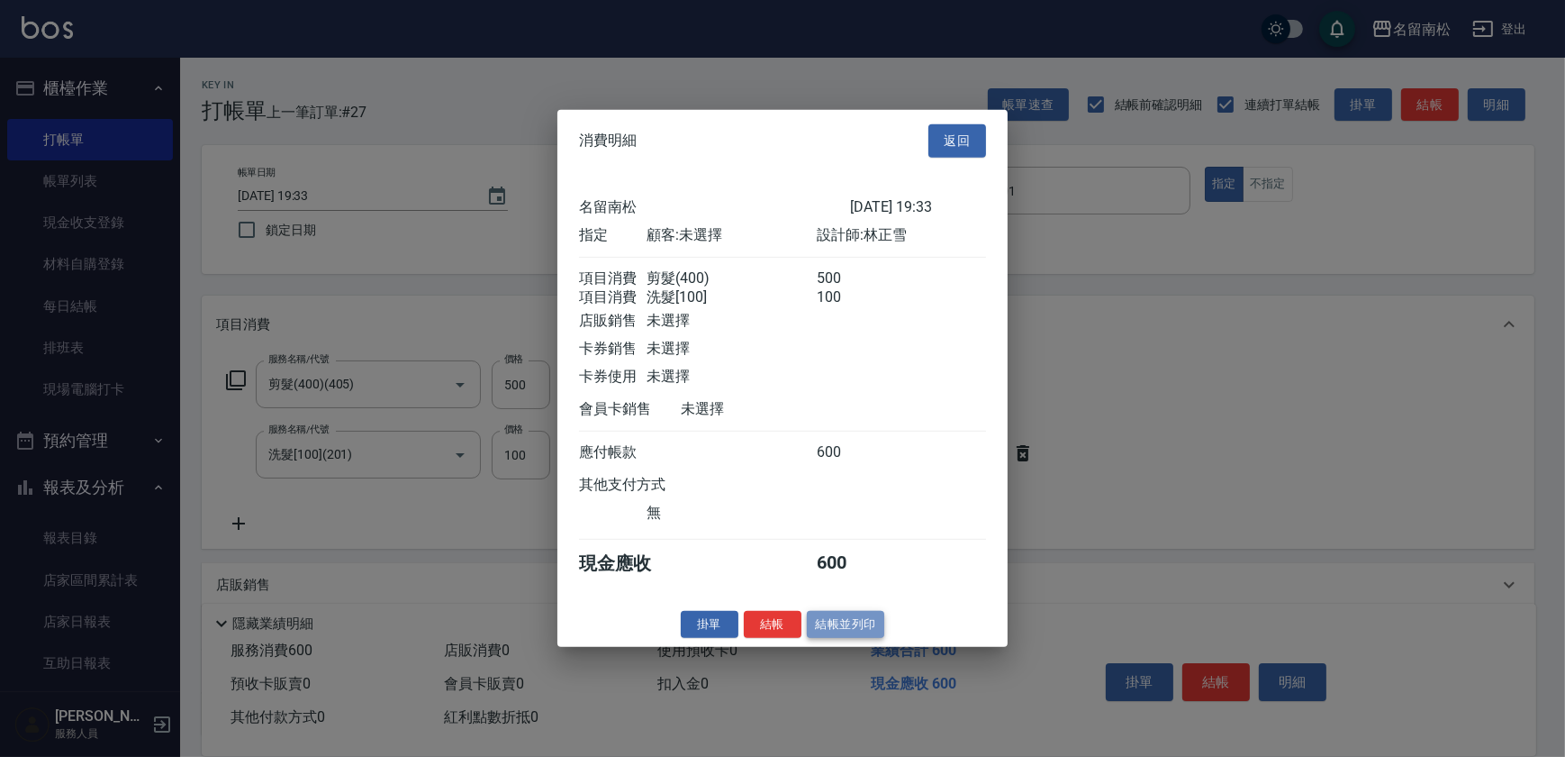
click at [838, 620] on button "結帳並列印" at bounding box center [846, 624] width 78 height 28
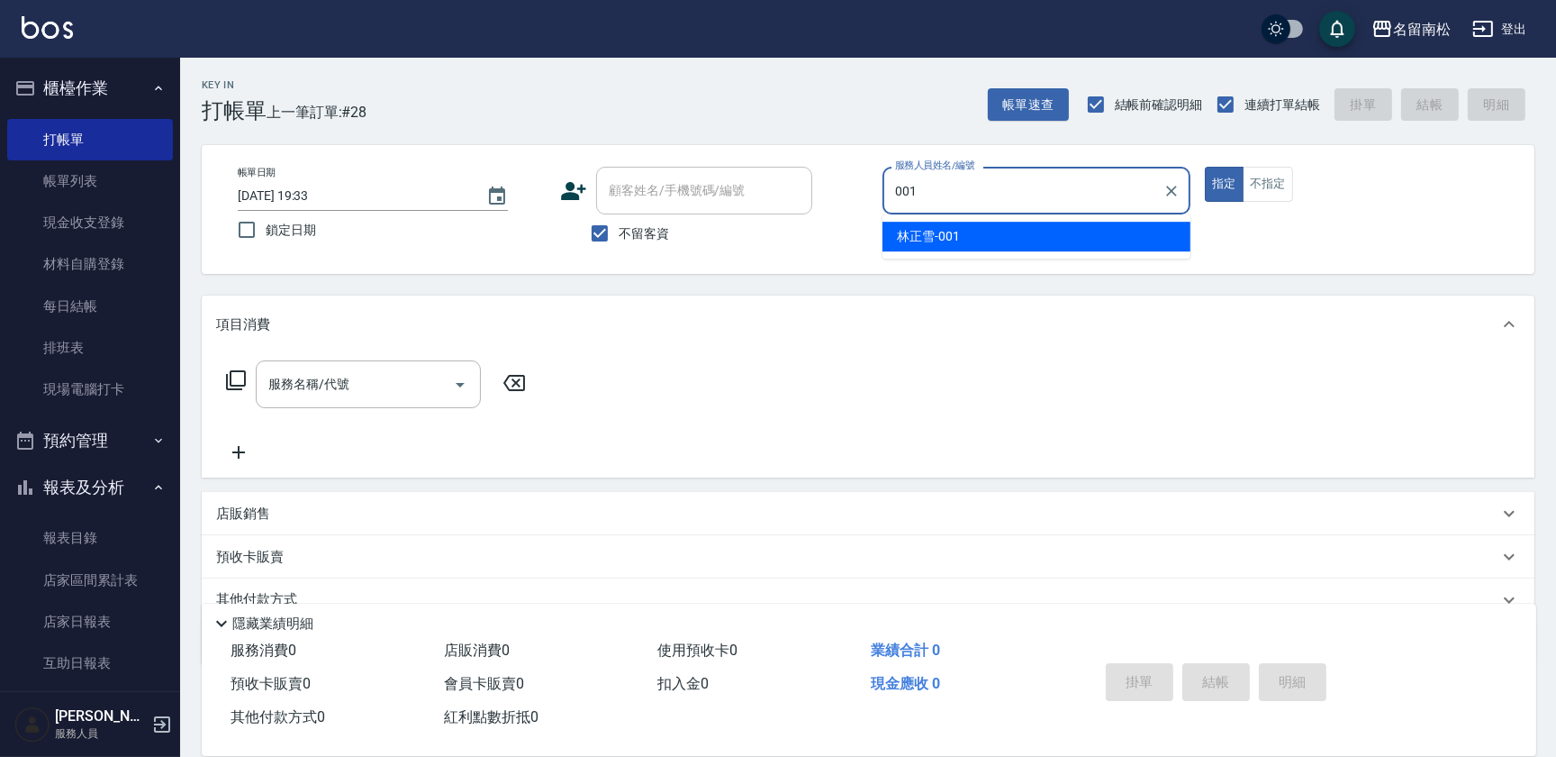
type input "[PERSON_NAME]-001"
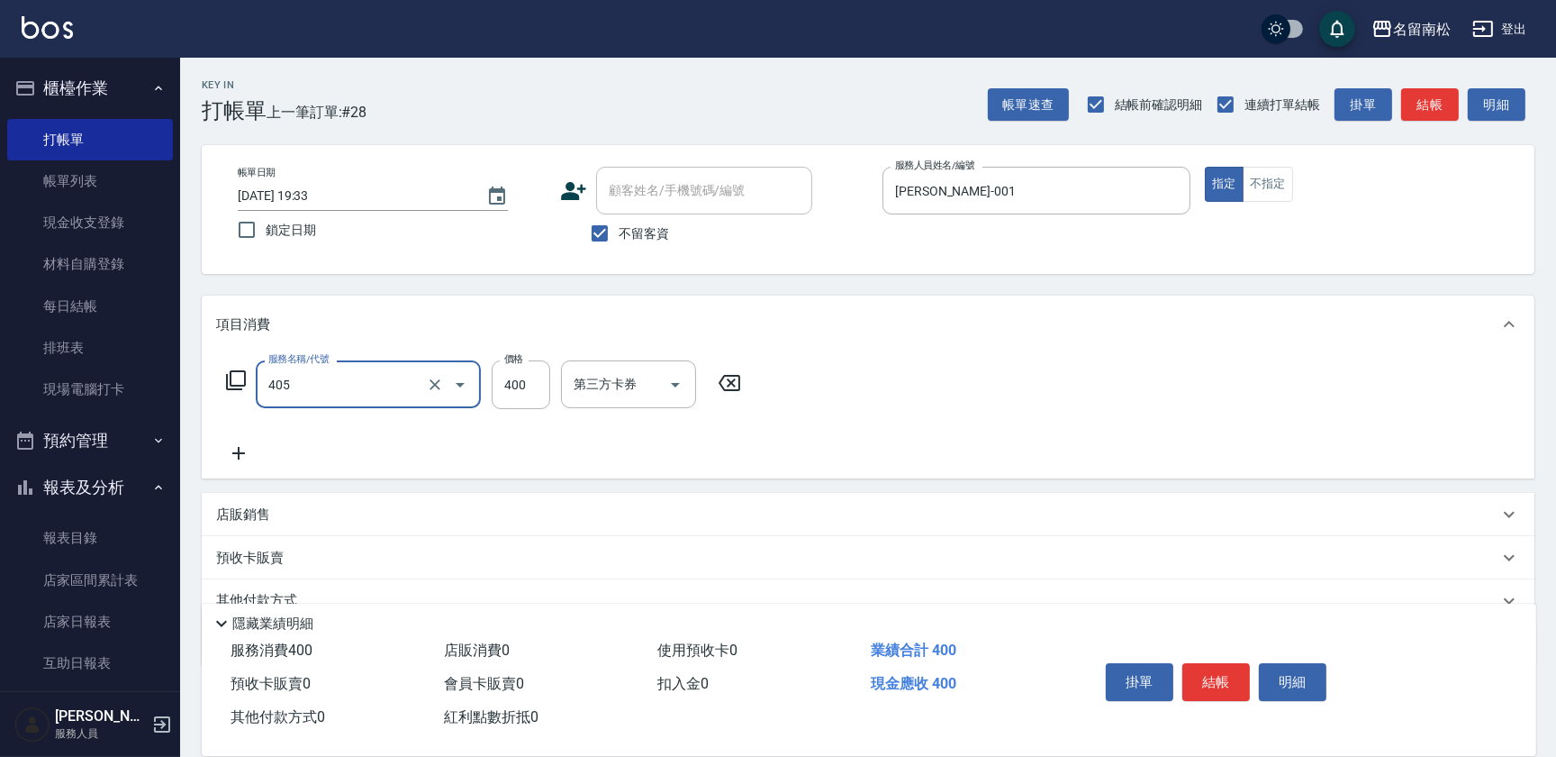
type input "剪髮(400)(405)"
type input "480"
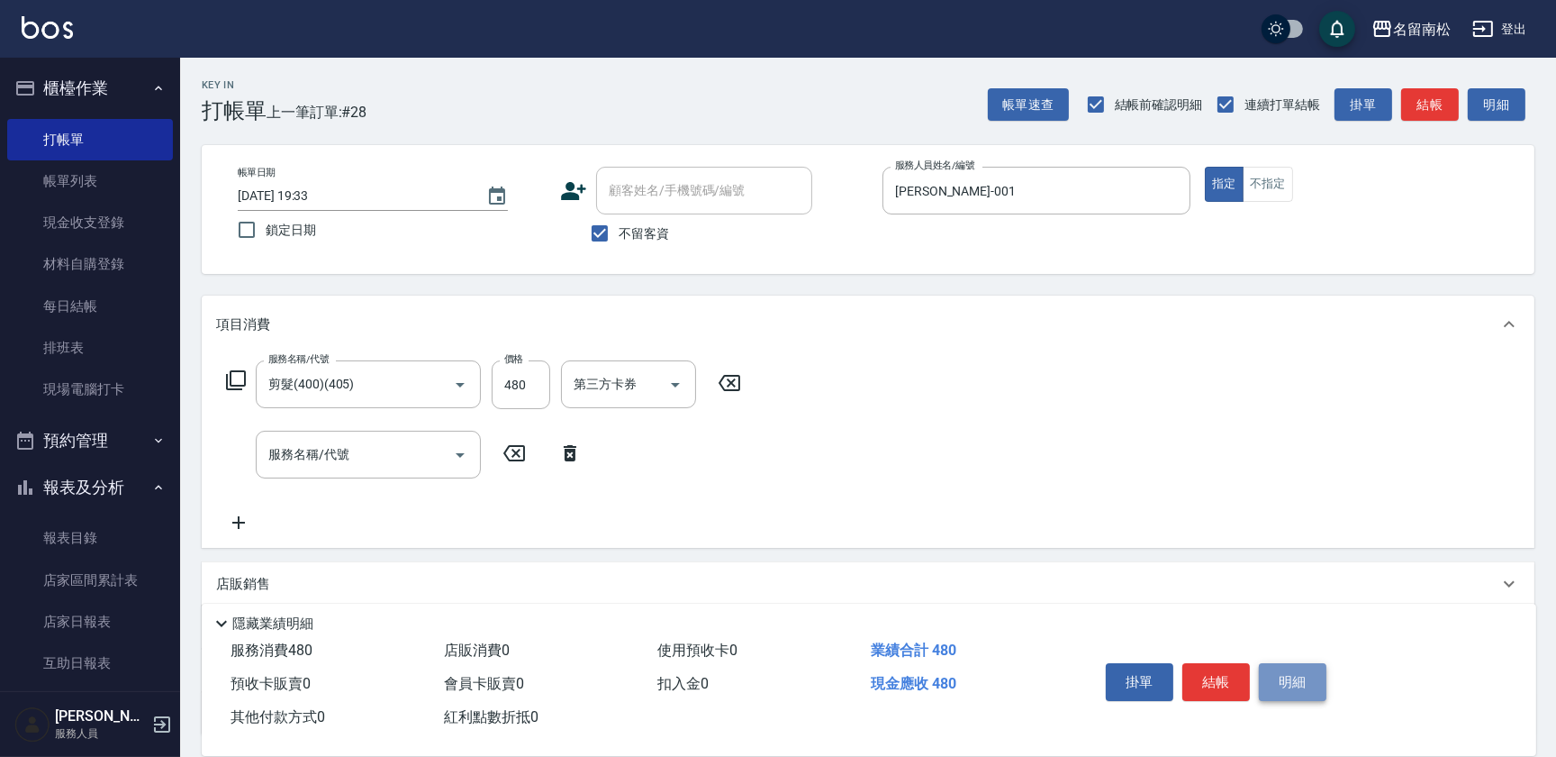
click at [1311, 685] on button "明細" at bounding box center [1293, 682] width 68 height 38
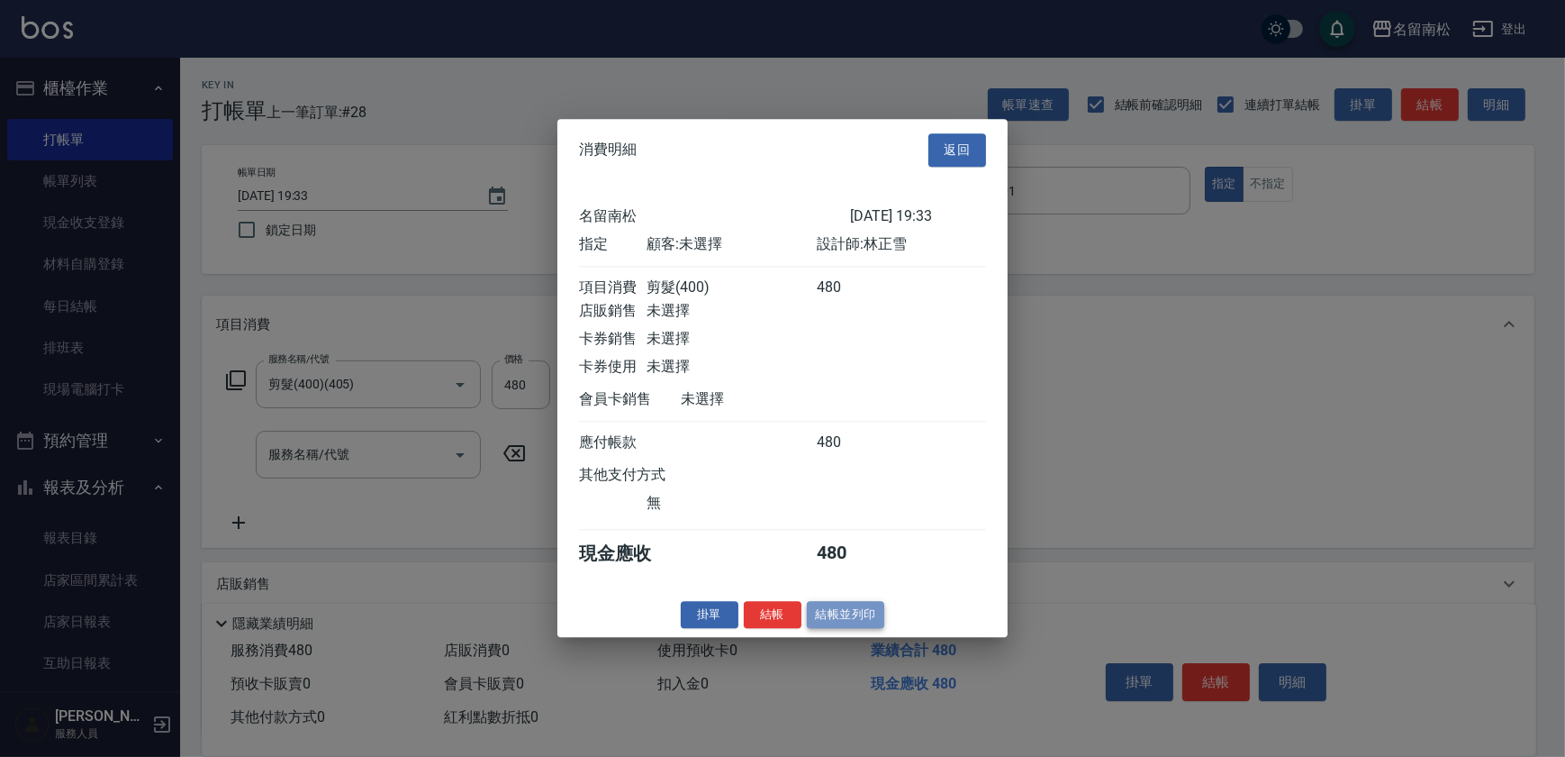
click at [850, 627] on button "結帳並列印" at bounding box center [846, 615] width 78 height 28
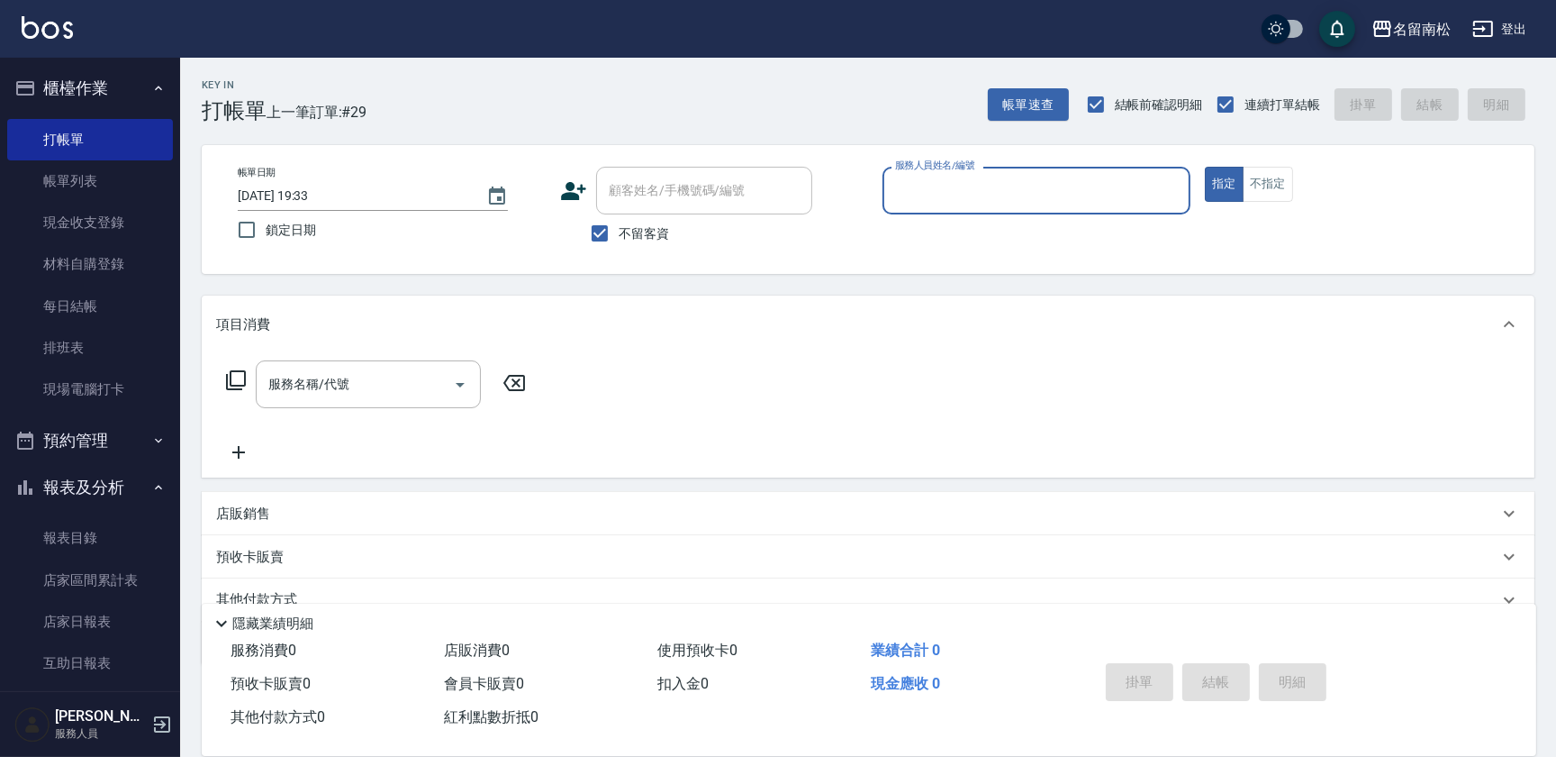
click at [956, 183] on div "服務人員姓名/編號 服務人員姓名/編號" at bounding box center [1037, 191] width 308 height 48
type input "[PERSON_NAME]-001"
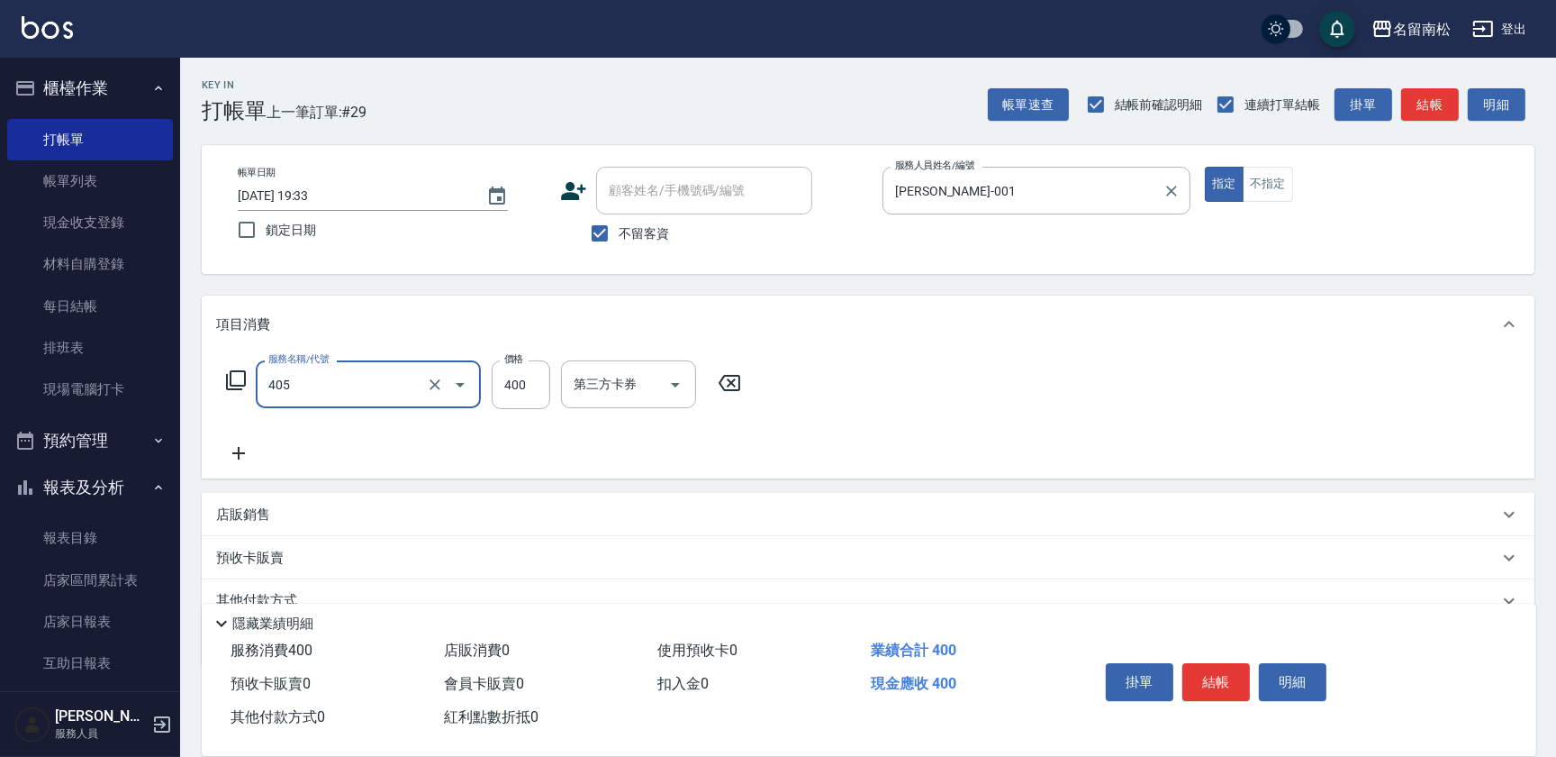
type input "剪髮(400)(405)"
type input "500"
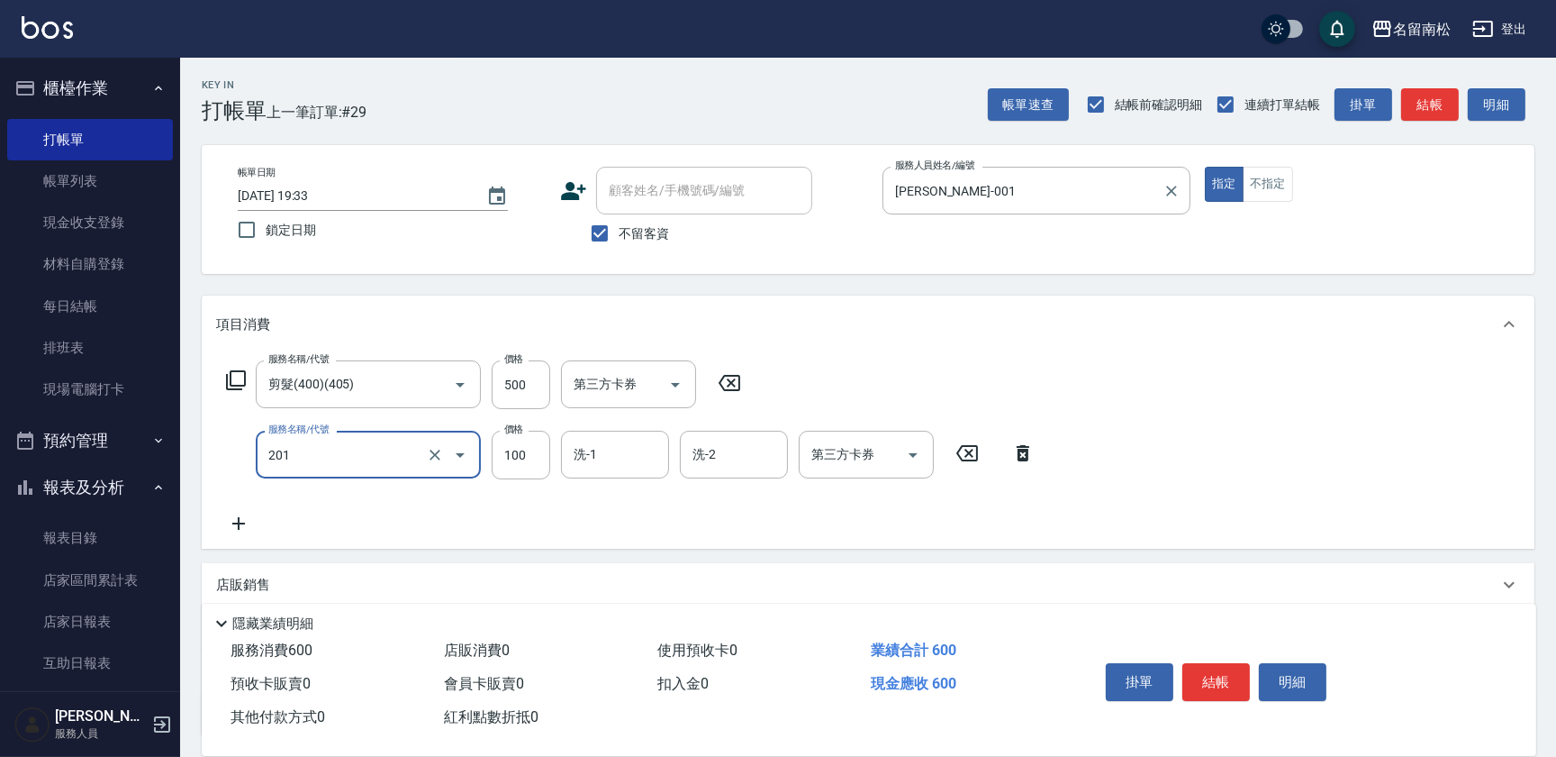
type input "洗髮[100](201)"
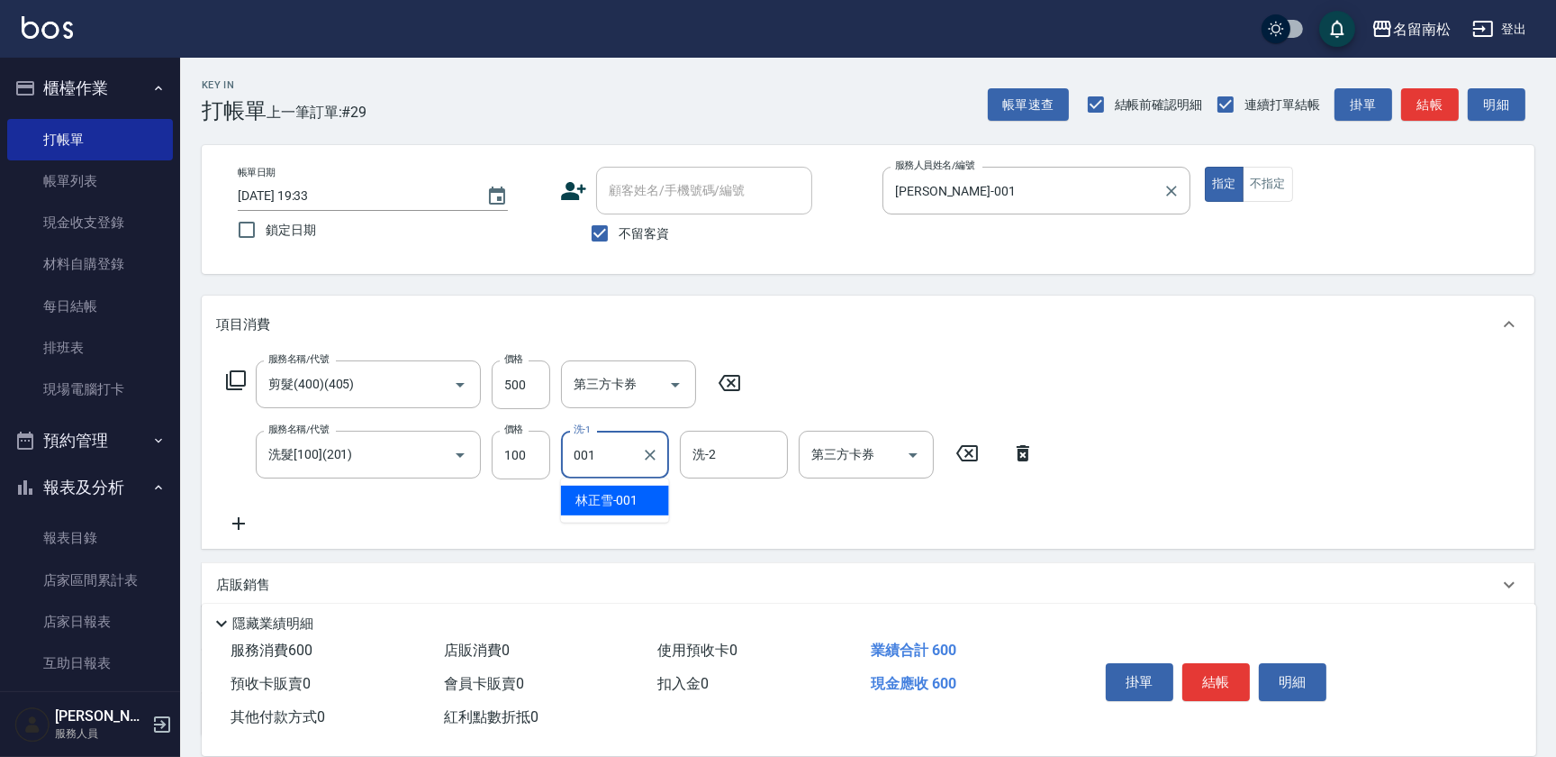
type input "[PERSON_NAME]-001"
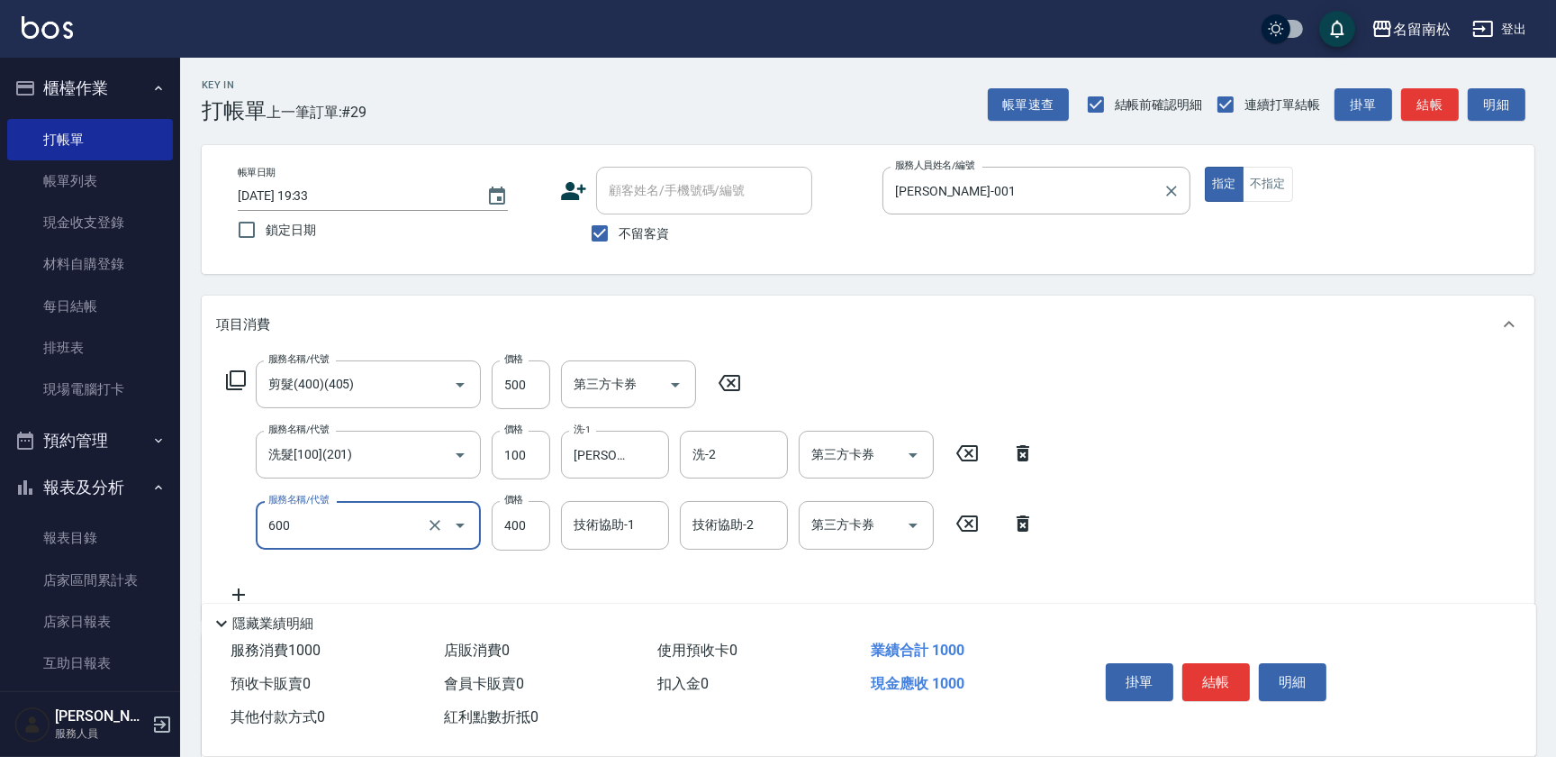
type input "自備護髮[400](600)"
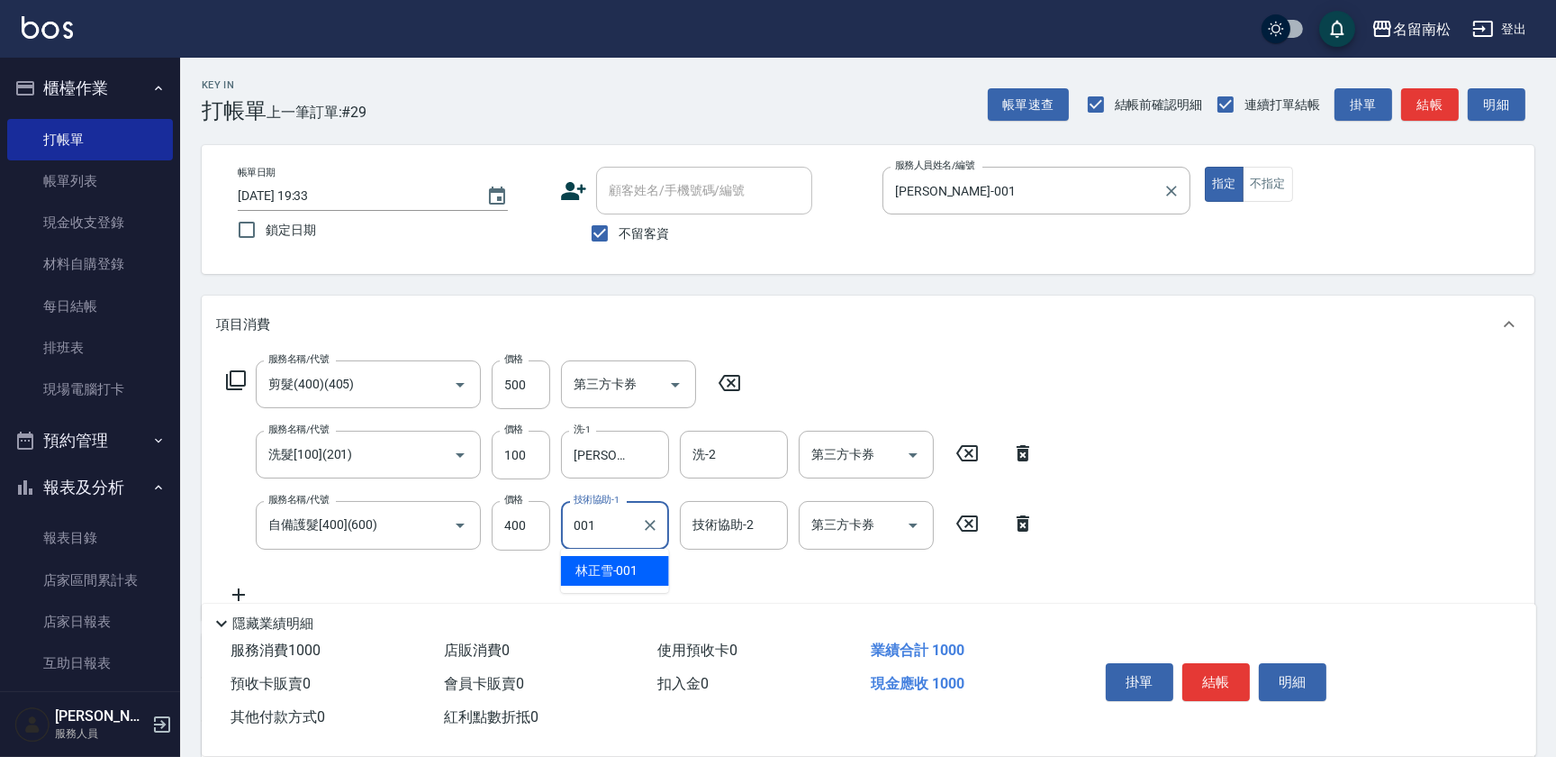
type input "[PERSON_NAME]-001"
click at [1270, 683] on button "明細" at bounding box center [1293, 682] width 68 height 38
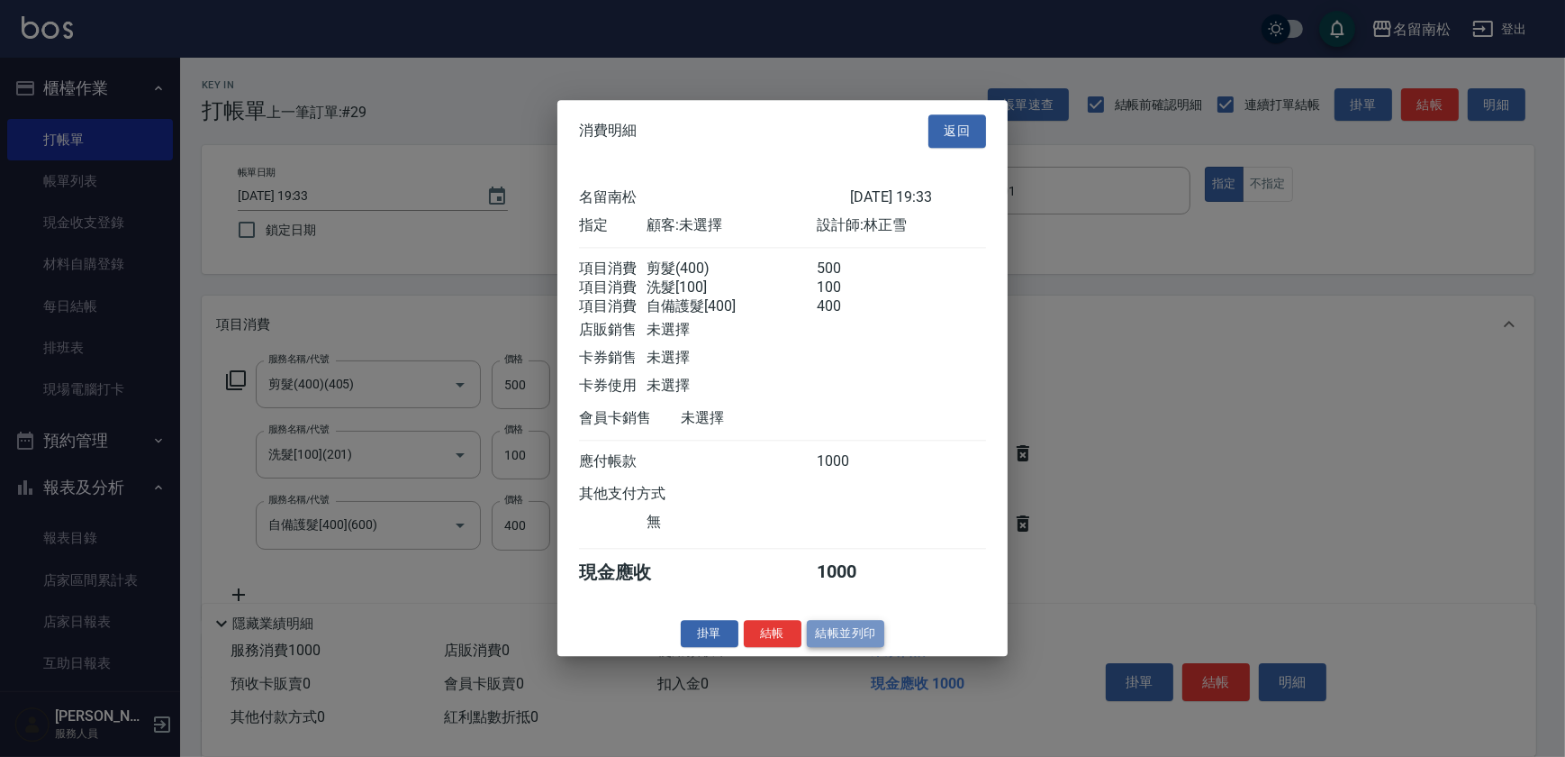
click at [858, 648] on button "結帳並列印" at bounding box center [846, 634] width 78 height 28
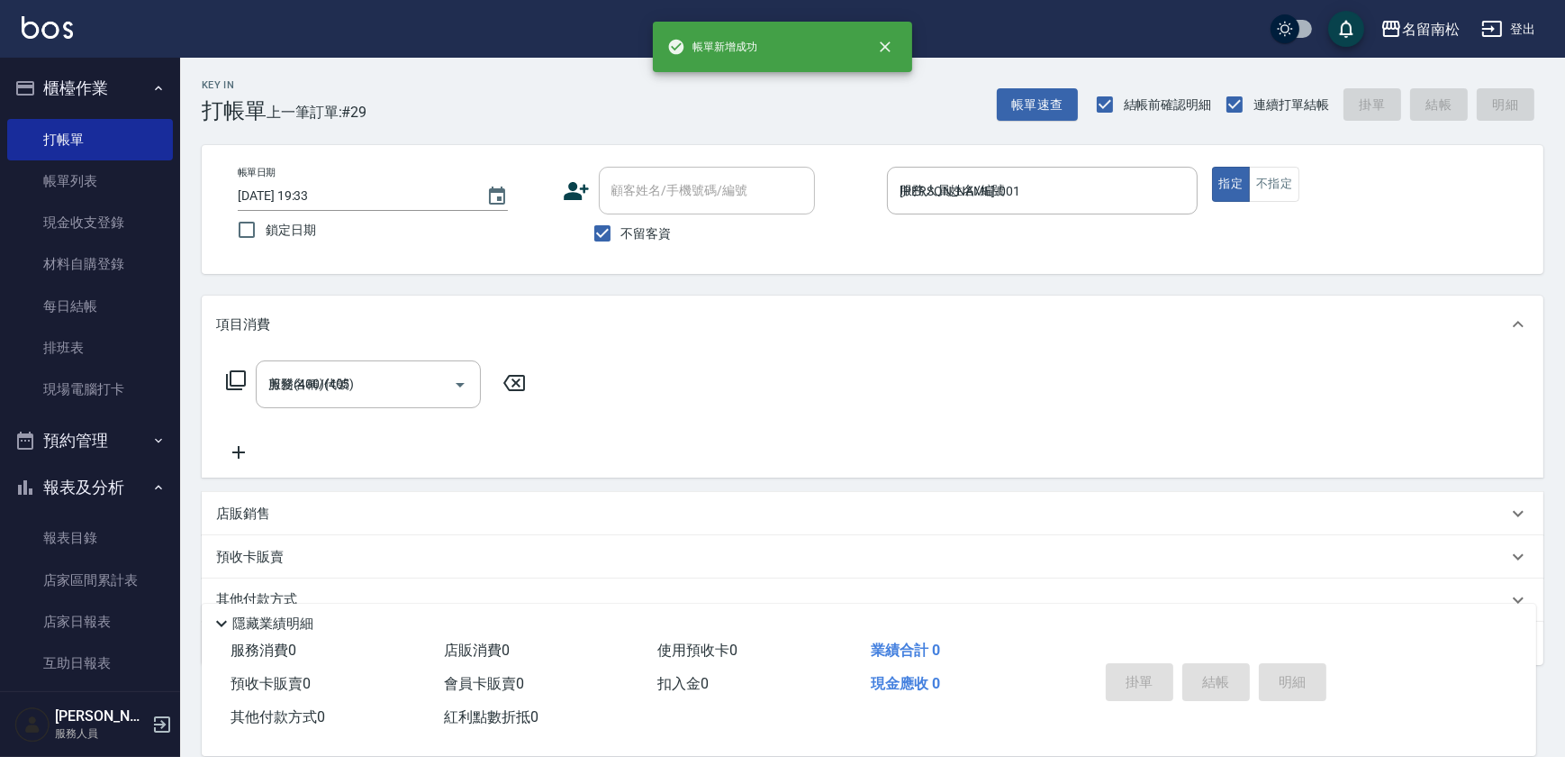
type input "[DATE] 19:34"
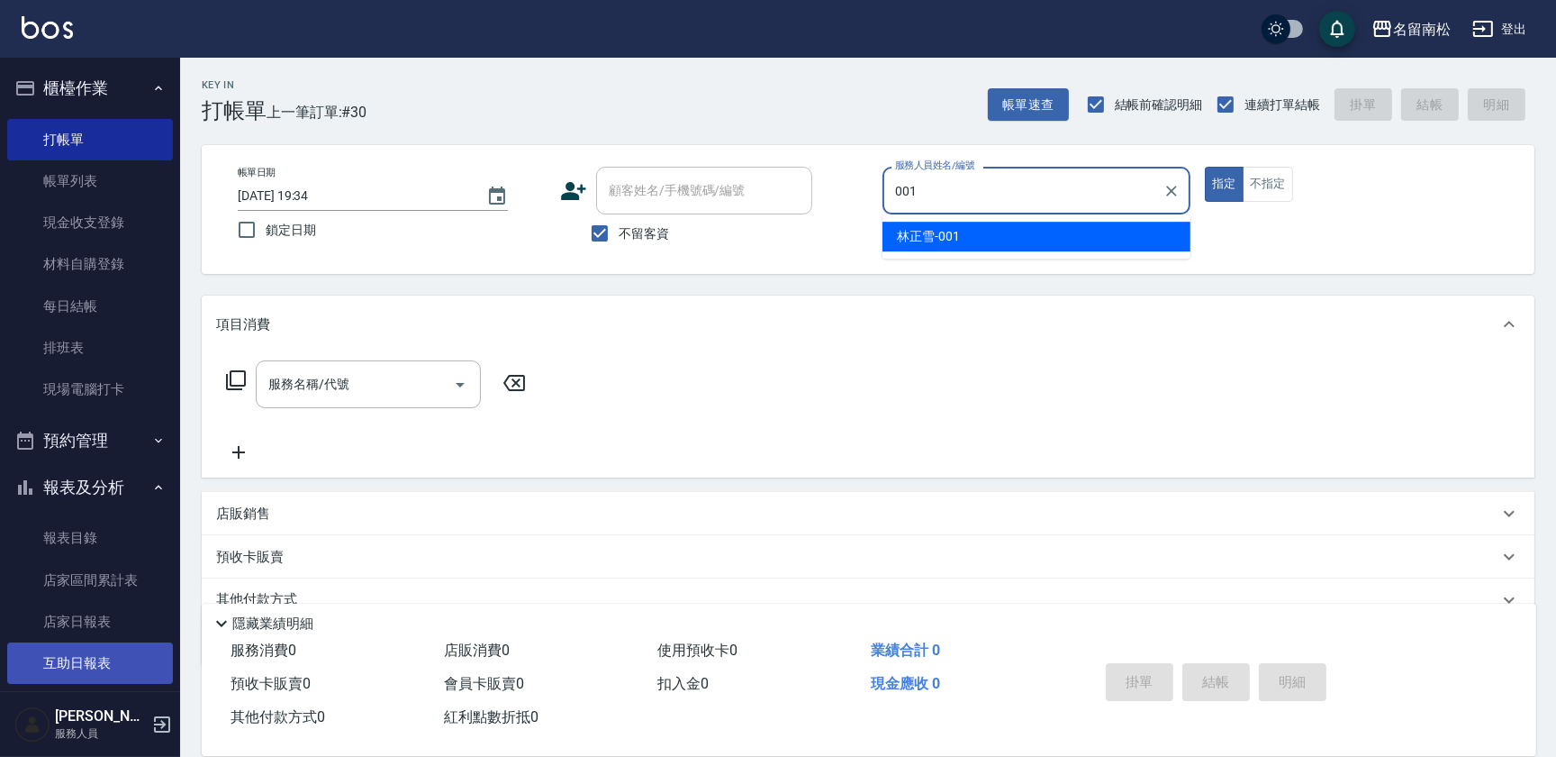
type input "[PERSON_NAME]-001"
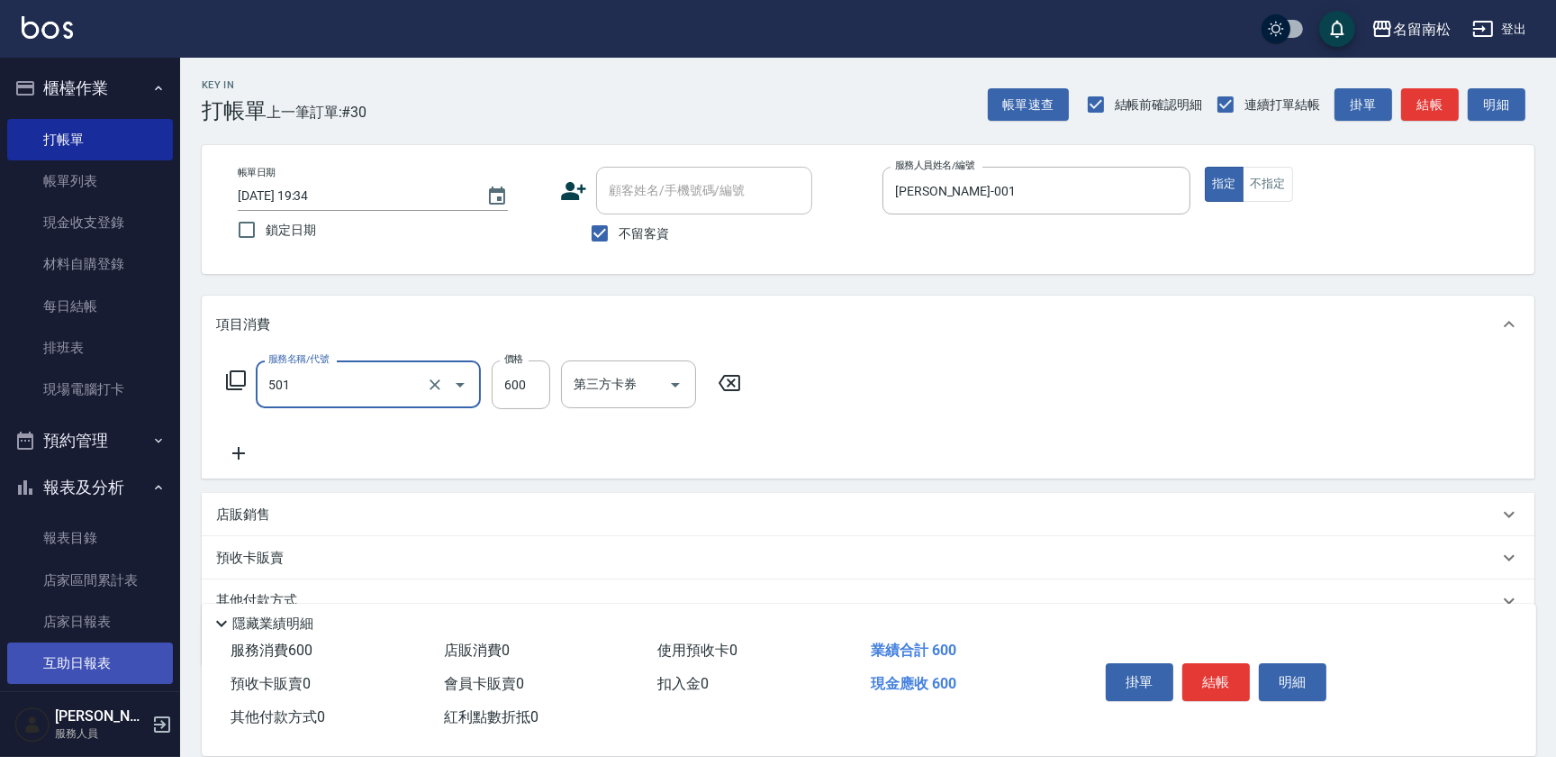
type input "自備染髮[600](501)"
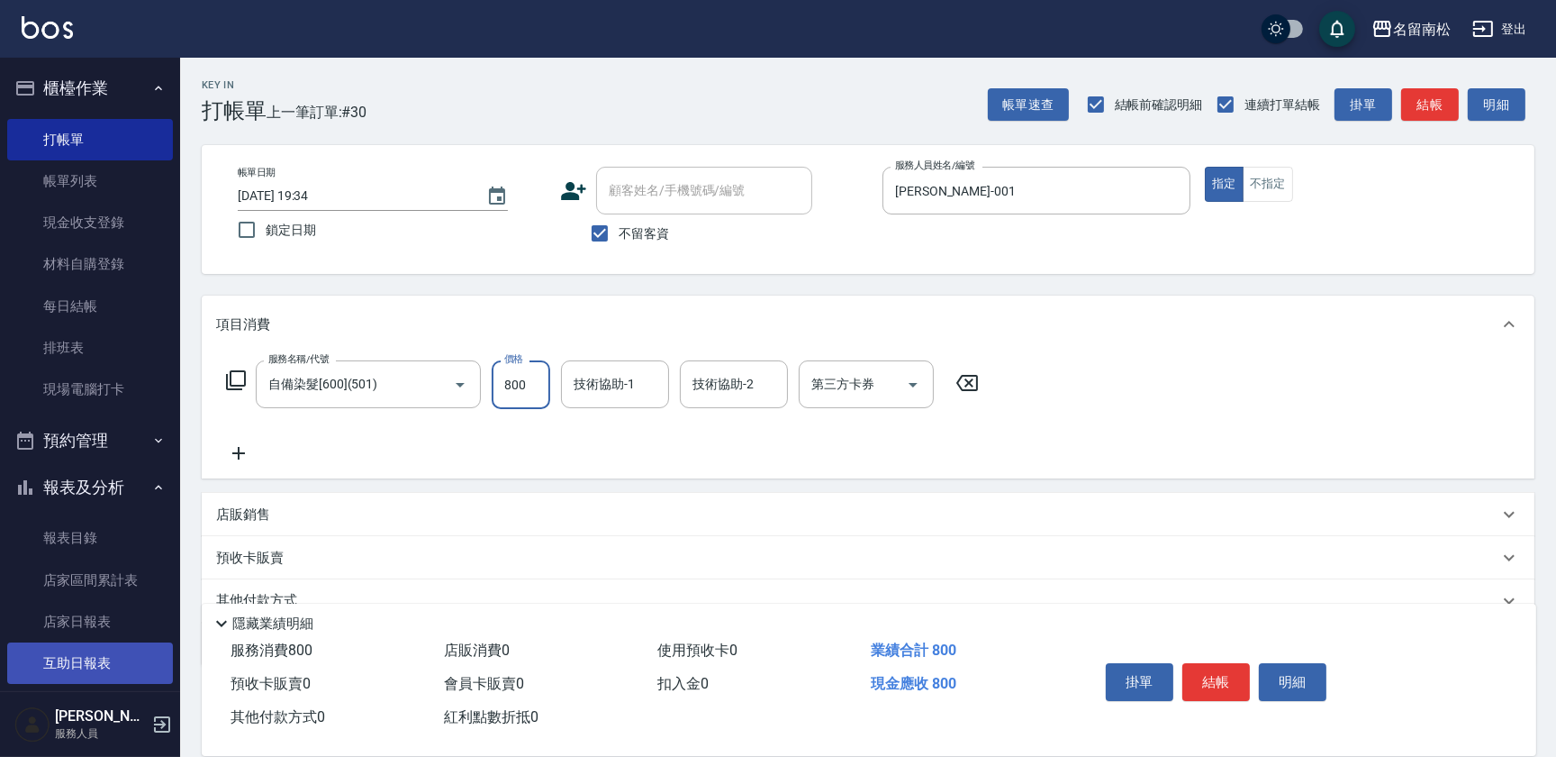
type input "800"
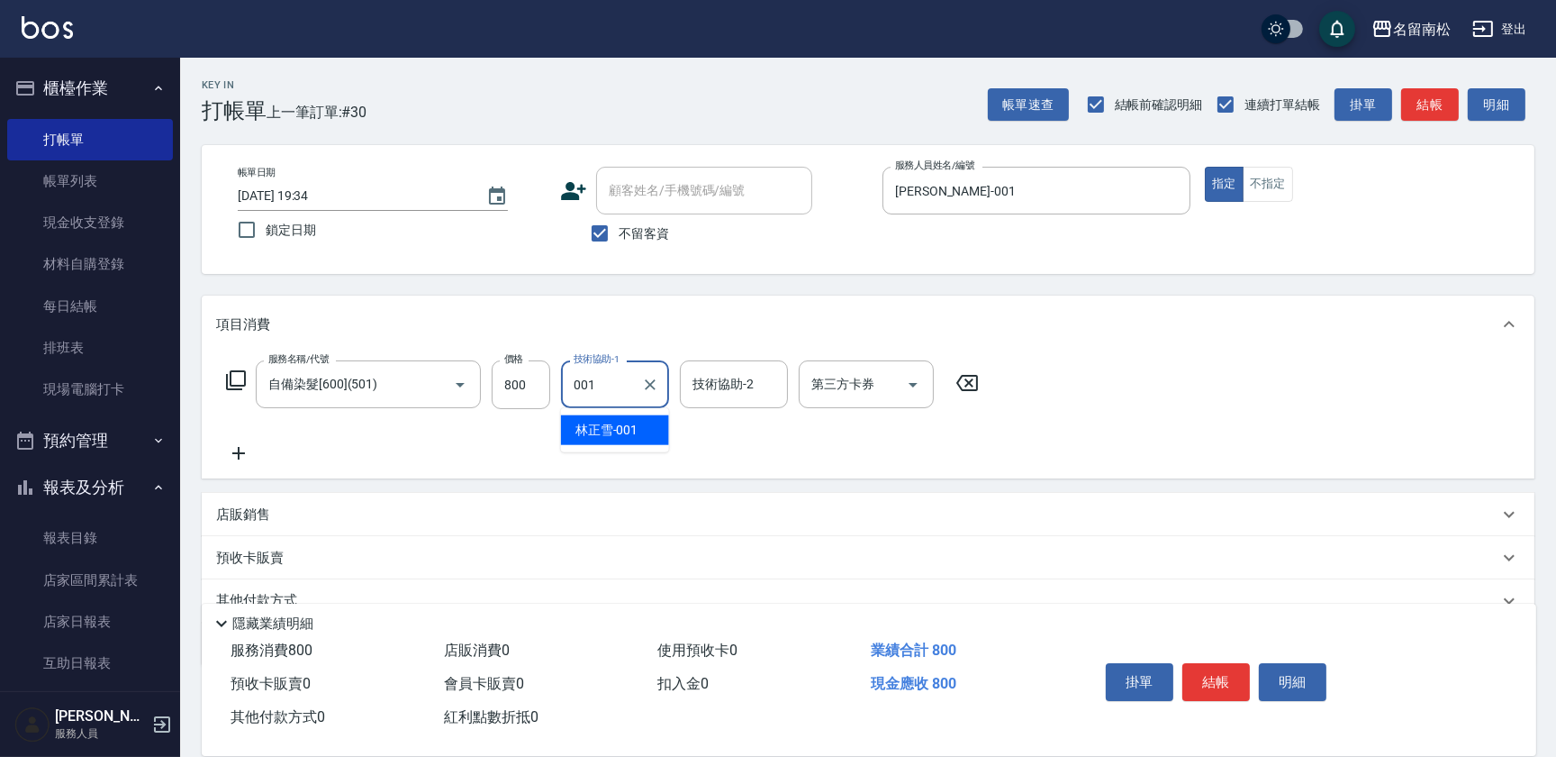
type input "[PERSON_NAME]-001"
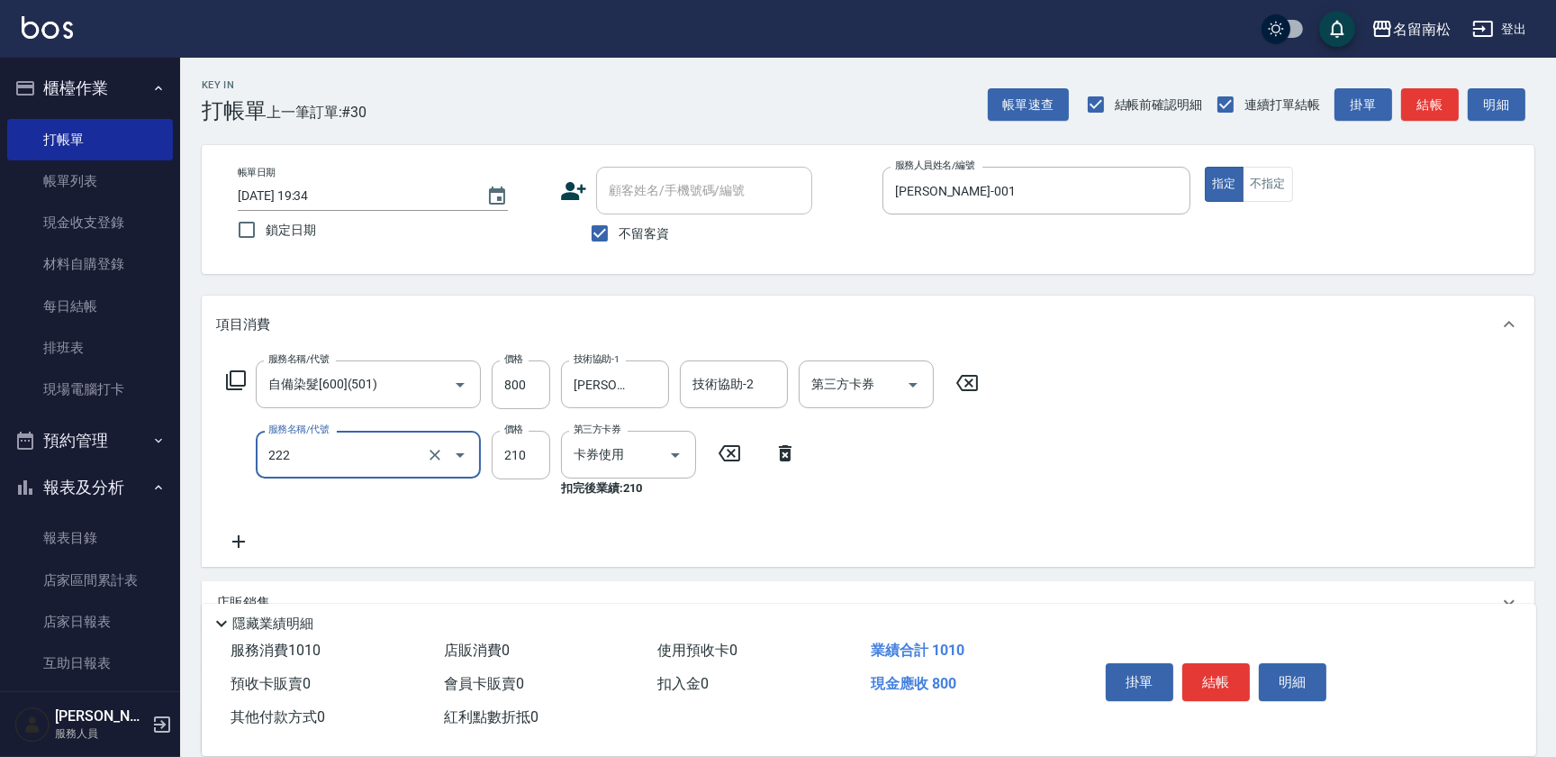
type input "洗髮卡券[210](222)"
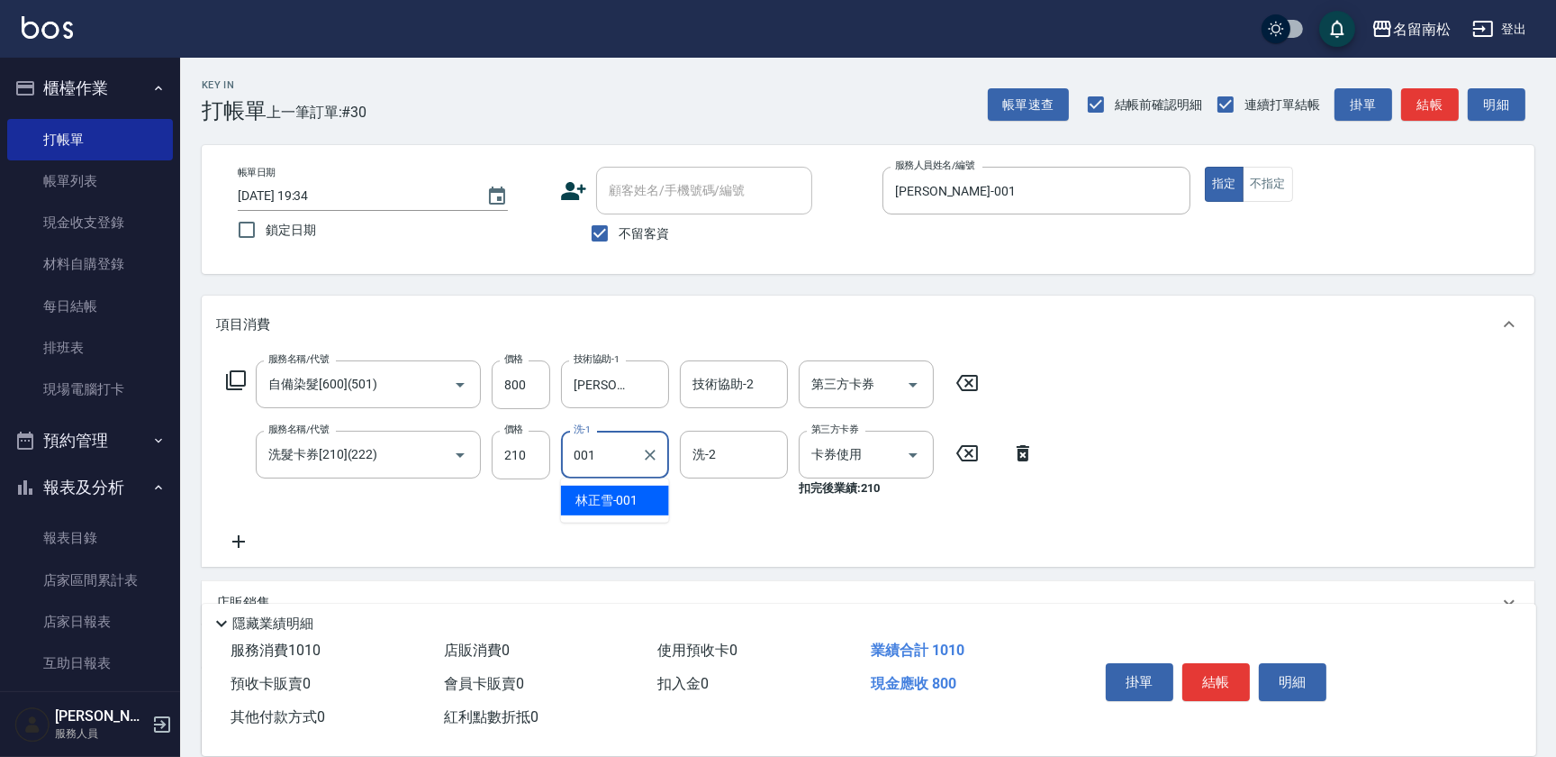
type input "[PERSON_NAME]-001"
click at [1315, 688] on button "明細" at bounding box center [1293, 682] width 68 height 38
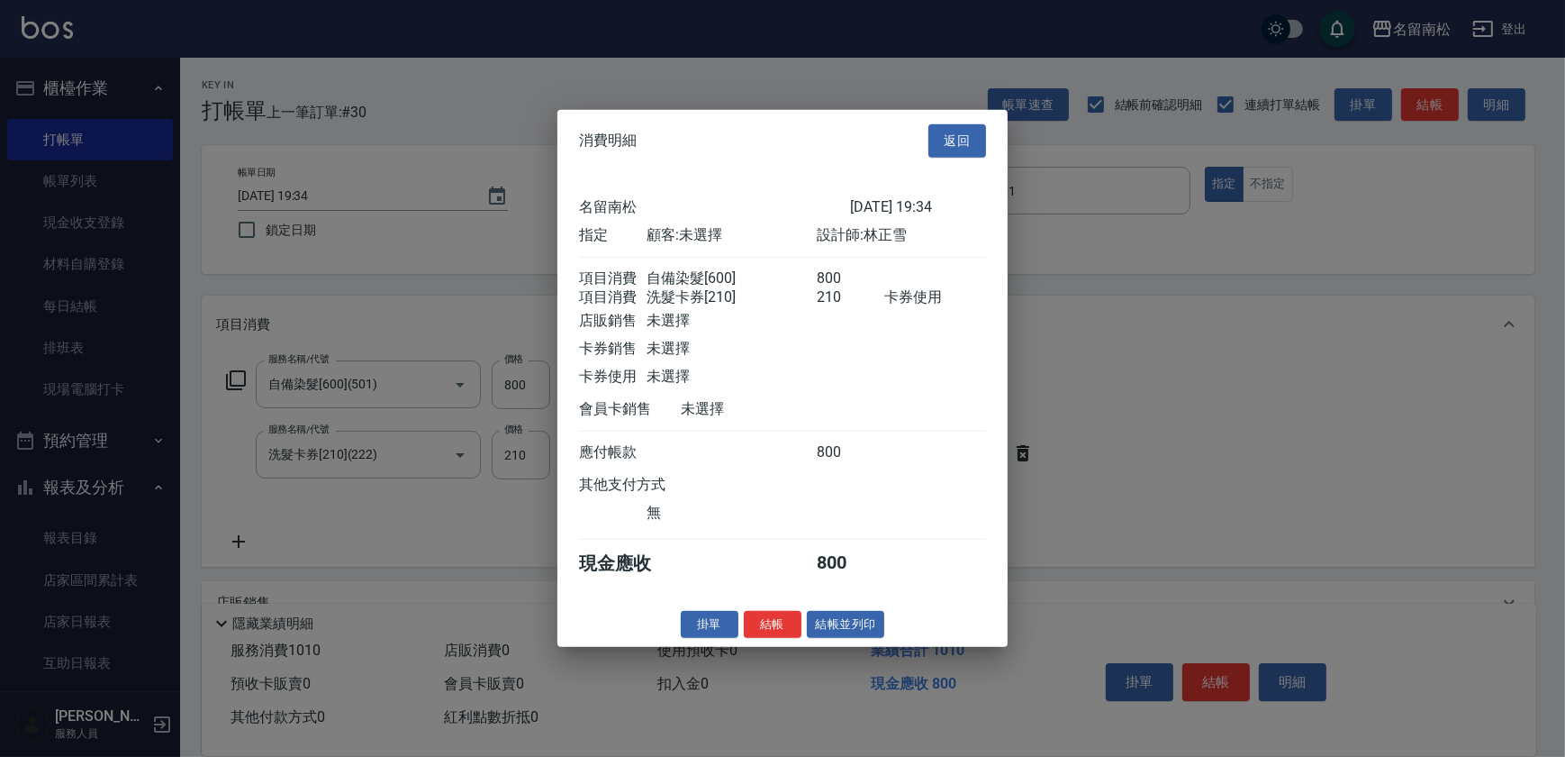
click at [858, 647] on div "消費明細 返回 名留南松 [DATE] 19:34 指定 顧客: 未選擇 設計師: [PERSON_NAME] 項目消費 自備染髮[600] 800 項目消費…" at bounding box center [783, 378] width 450 height 537
click at [858, 637] on button "結帳並列印" at bounding box center [846, 624] width 78 height 28
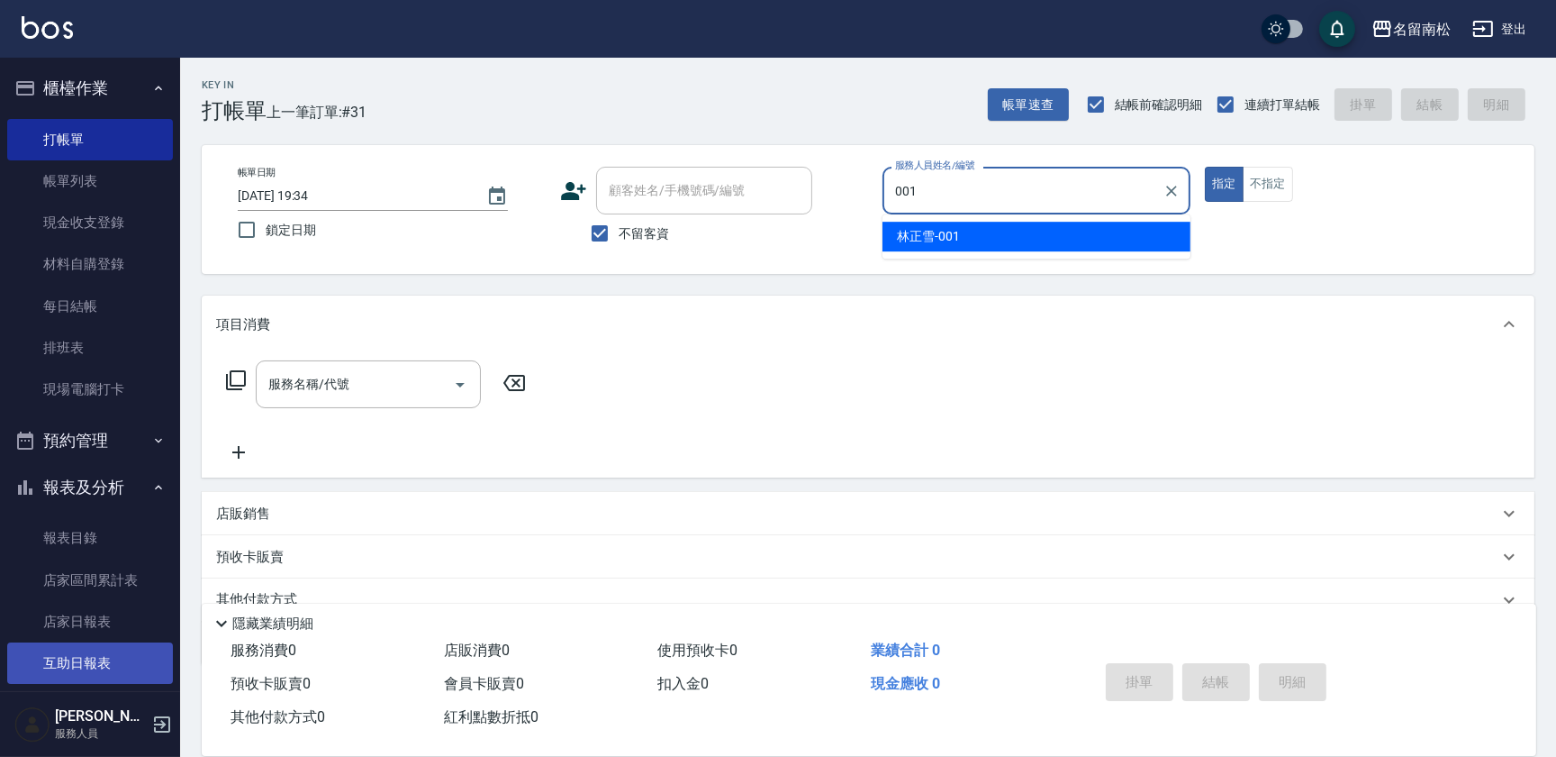
type input "[PERSON_NAME]-001"
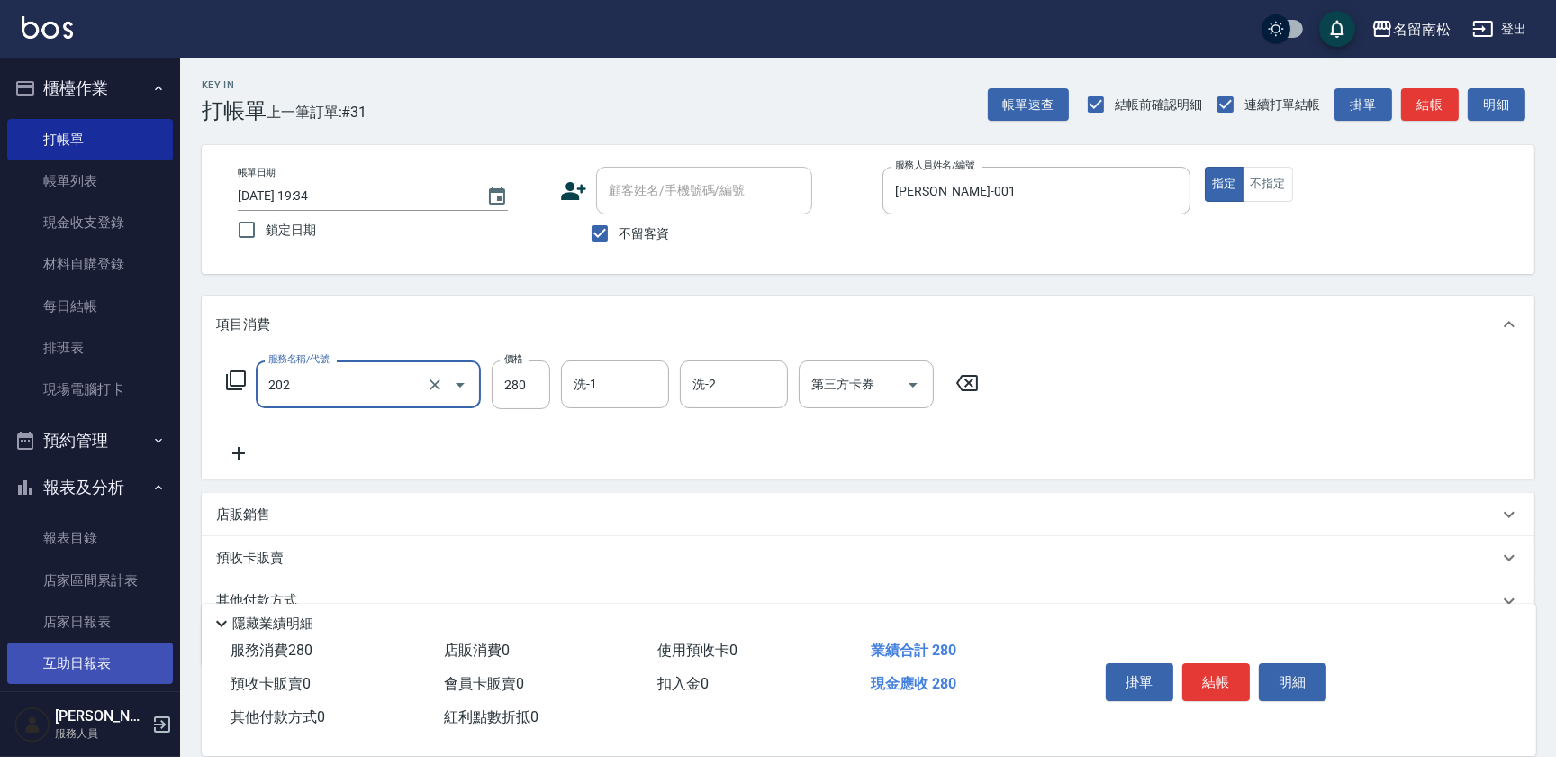
type input "洗髮[280](202)"
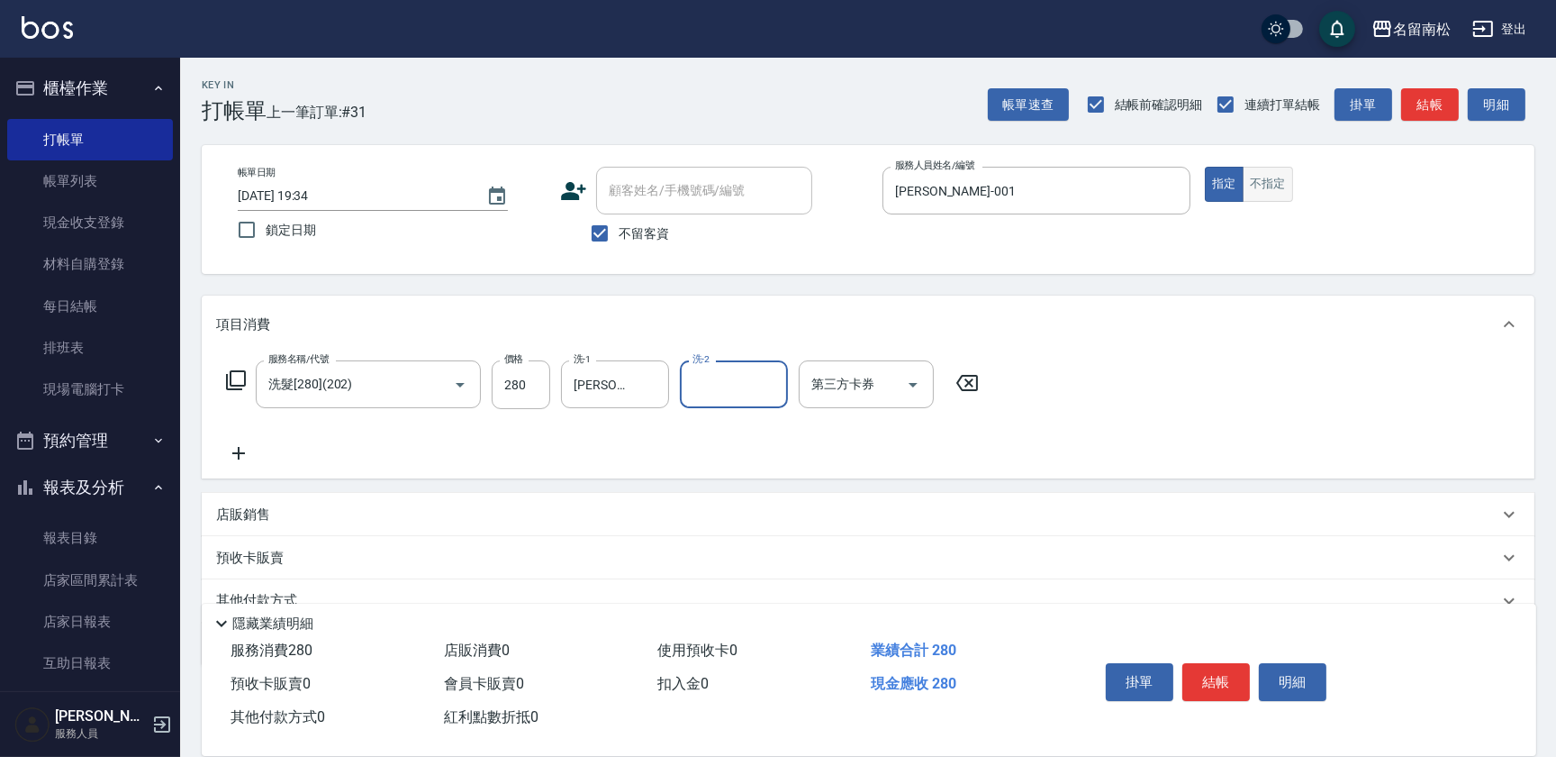
click at [1257, 191] on button "不指定" at bounding box center [1268, 184] width 50 height 35
click at [1208, 181] on button "指定" at bounding box center [1224, 184] width 39 height 35
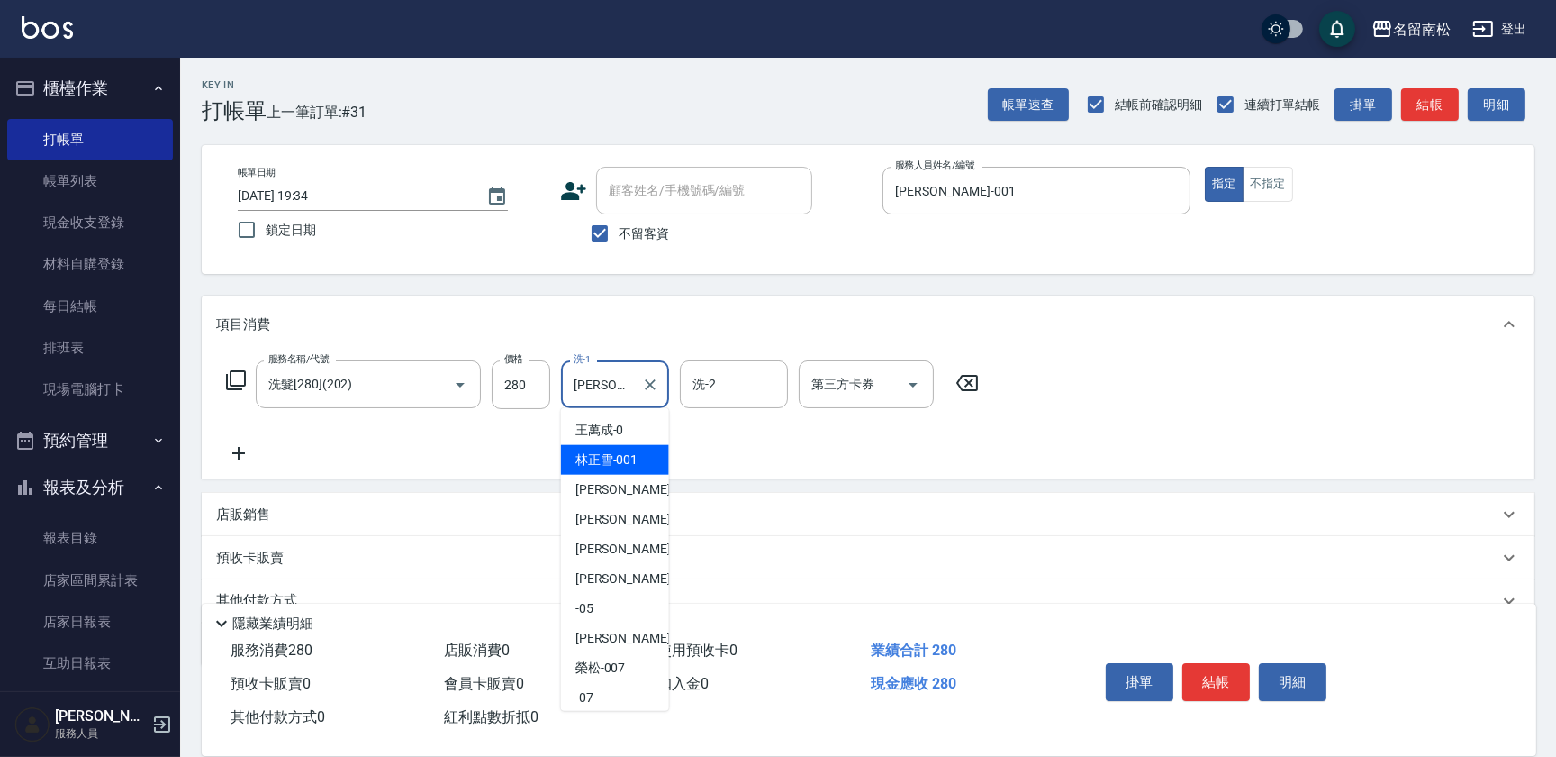
drag, startPoint x: 576, startPoint y: 392, endPoint x: 557, endPoint y: 394, distance: 19.0
click at [557, 394] on div "服務名稱/代號 洗髮[280](202) 服務名稱/代號 價格 280 價格 洗-1 林正雪-001 洗-1 洗-2 洗-2 第三方卡券 第三方卡券" at bounding box center [603, 384] width 774 height 49
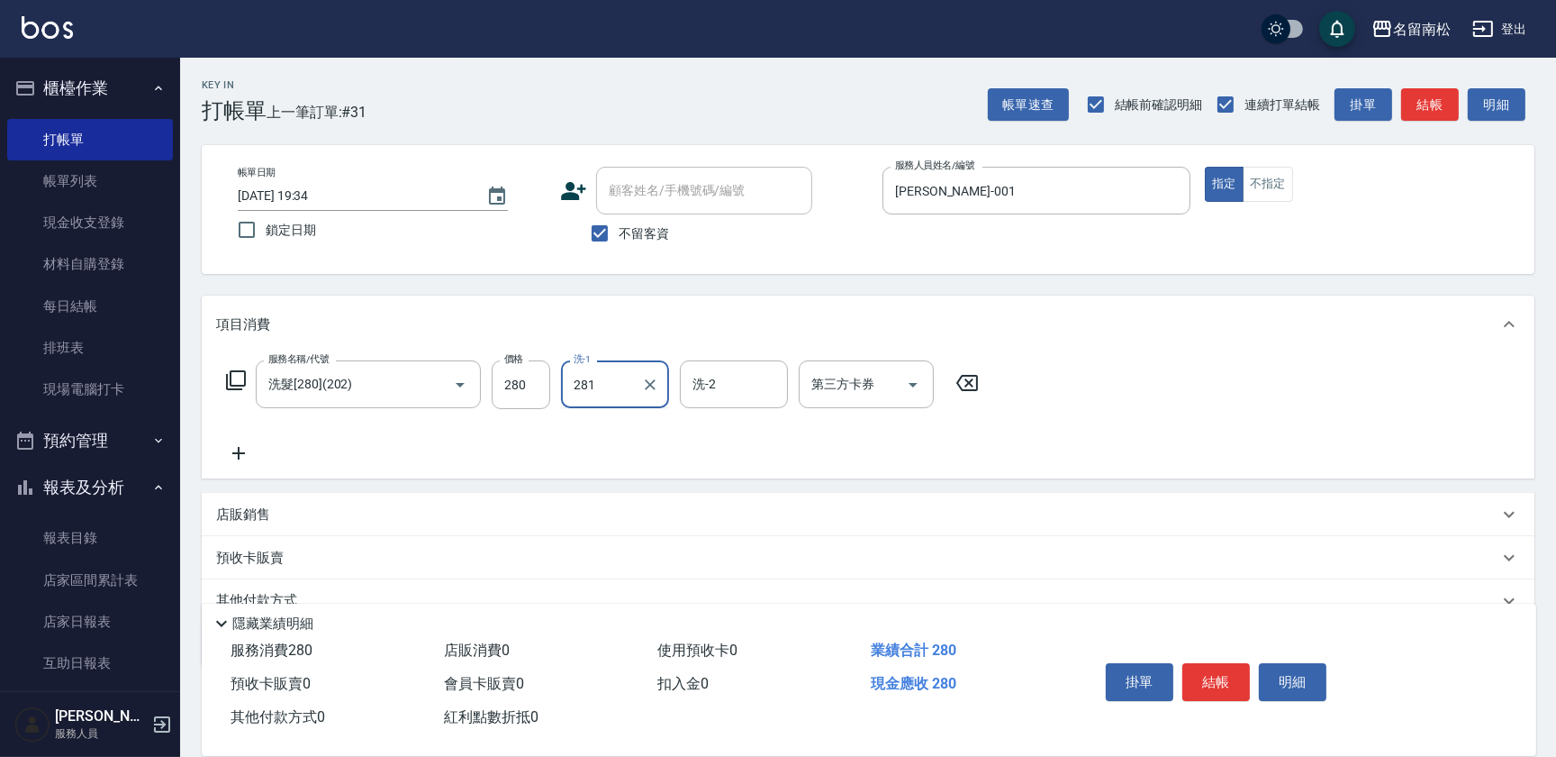
type input "[PERSON_NAME]-001"
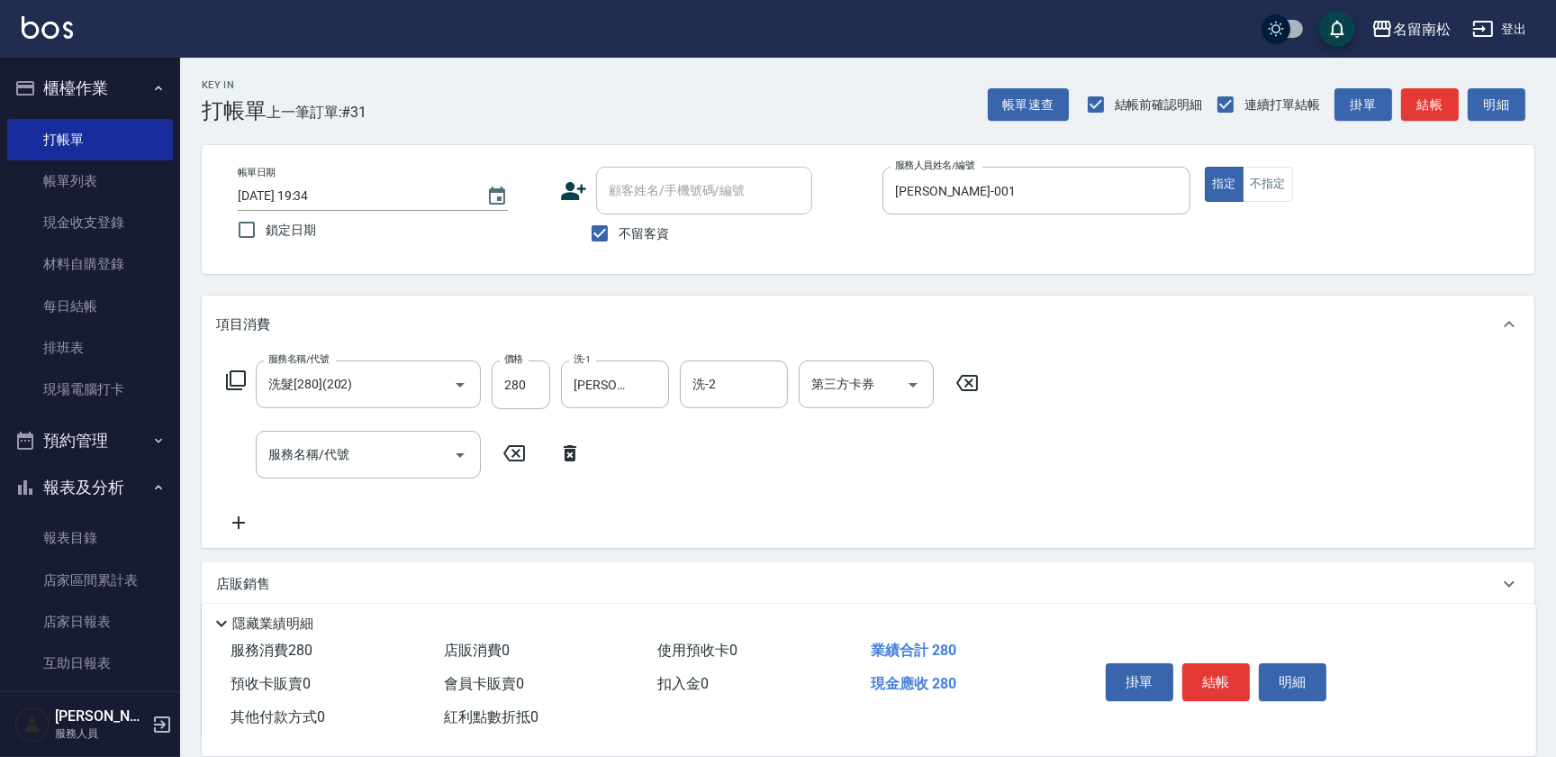
drag, startPoint x: 973, startPoint y: 386, endPoint x: 733, endPoint y: 399, distance: 239.9
click at [973, 387] on icon at bounding box center [967, 383] width 45 height 22
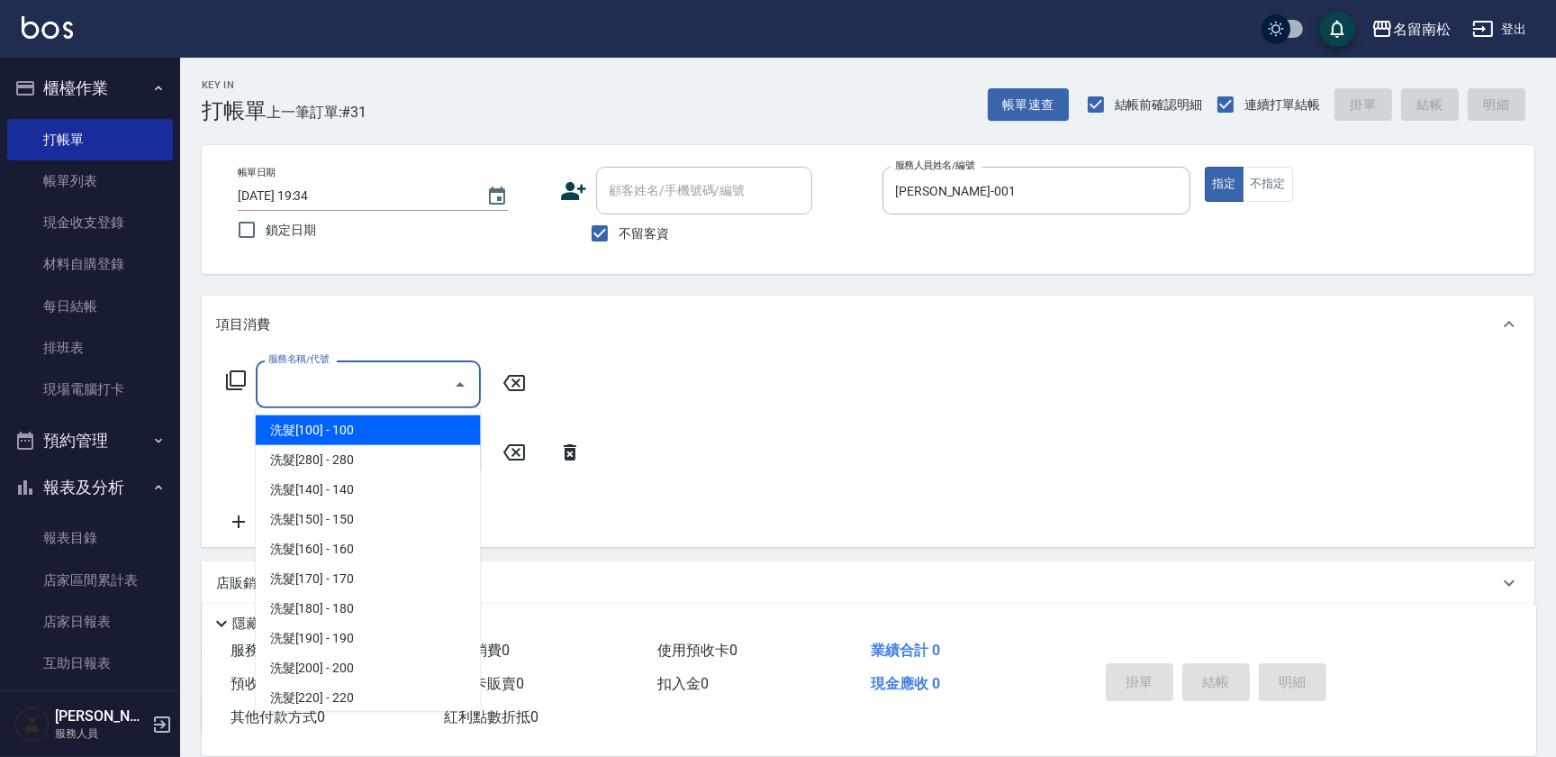
click at [293, 387] on input "服務名稱/代號" at bounding box center [355, 384] width 182 height 32
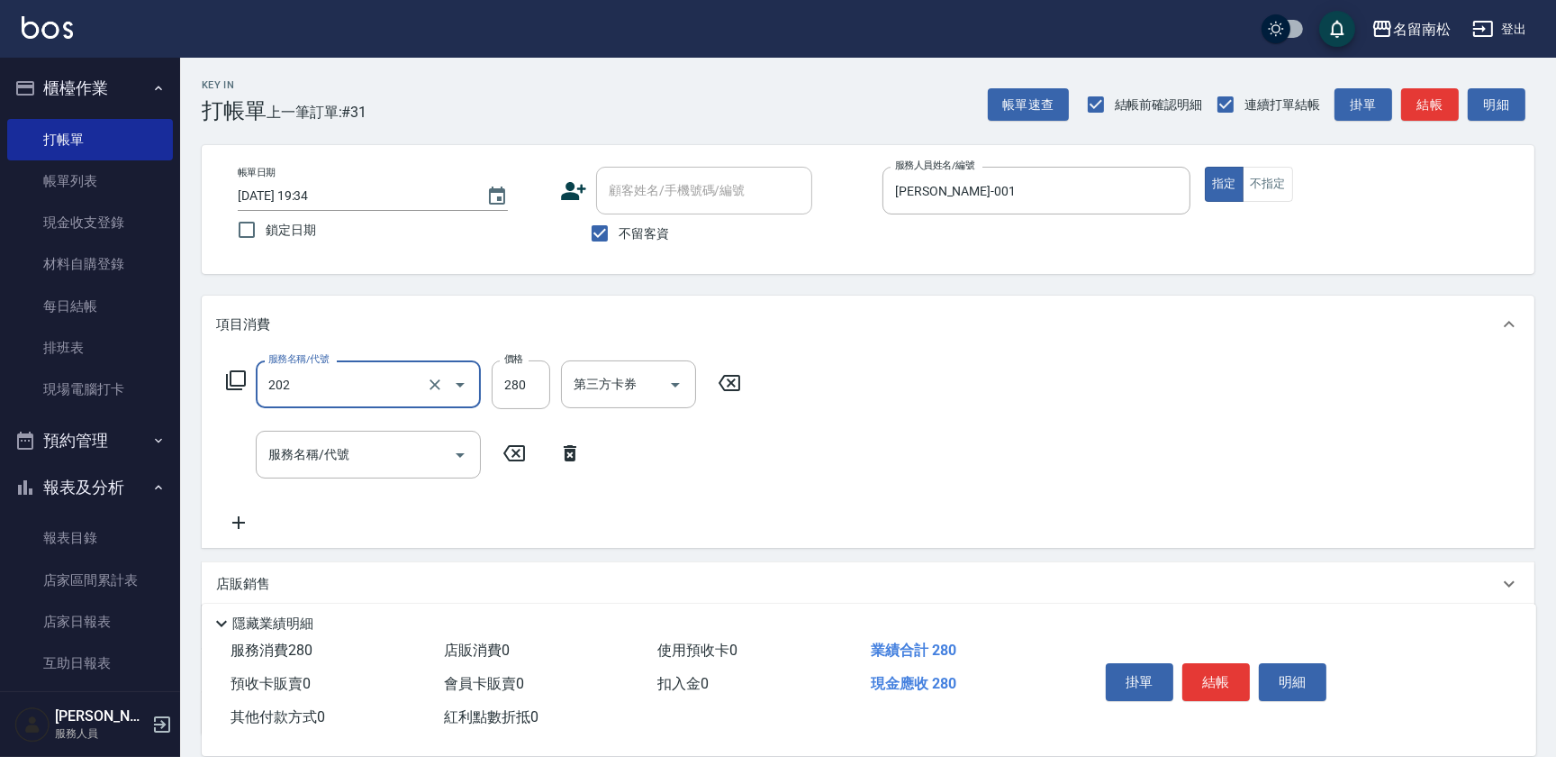
type input "洗髮[280](202)"
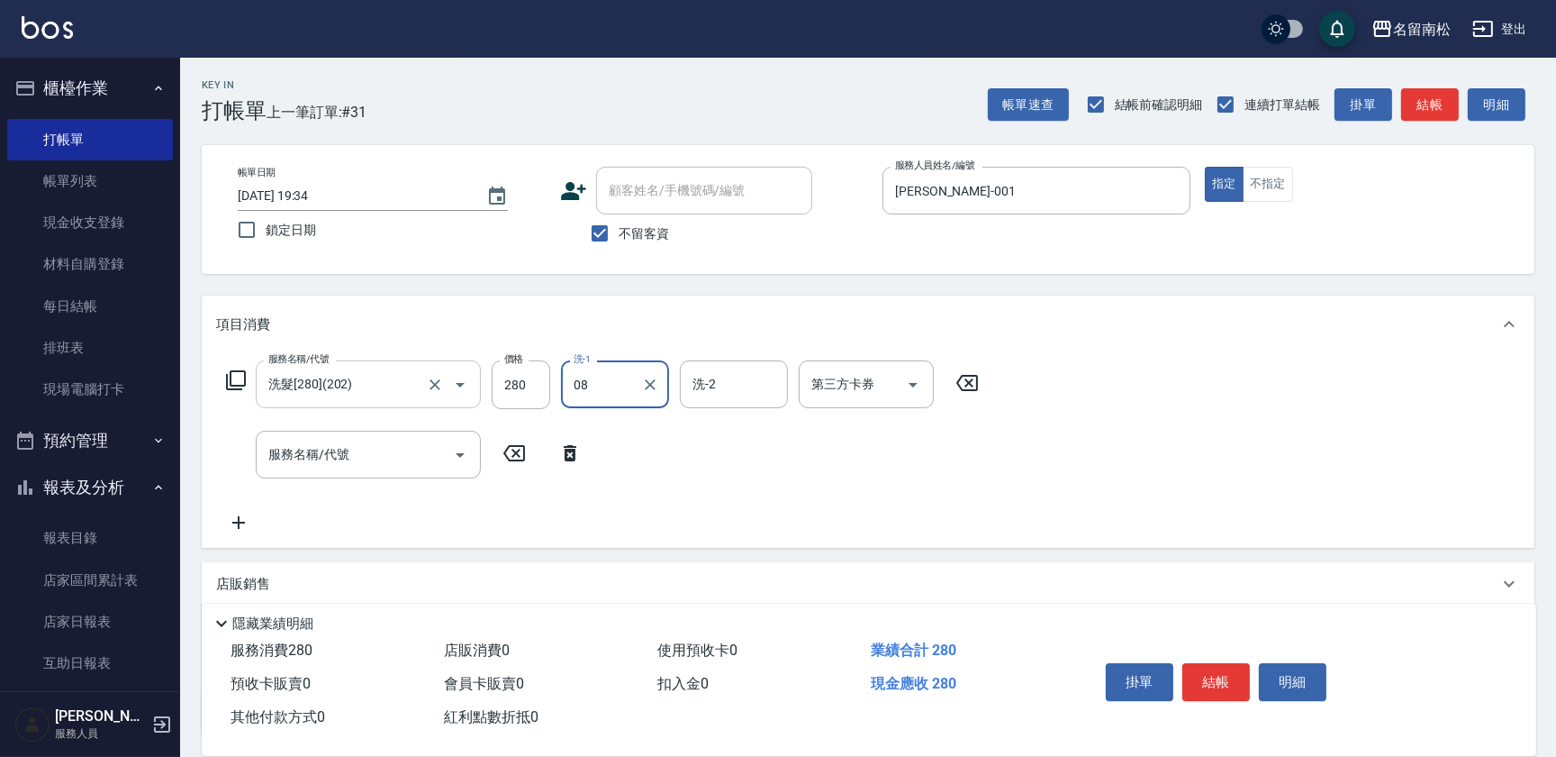
type input "08"
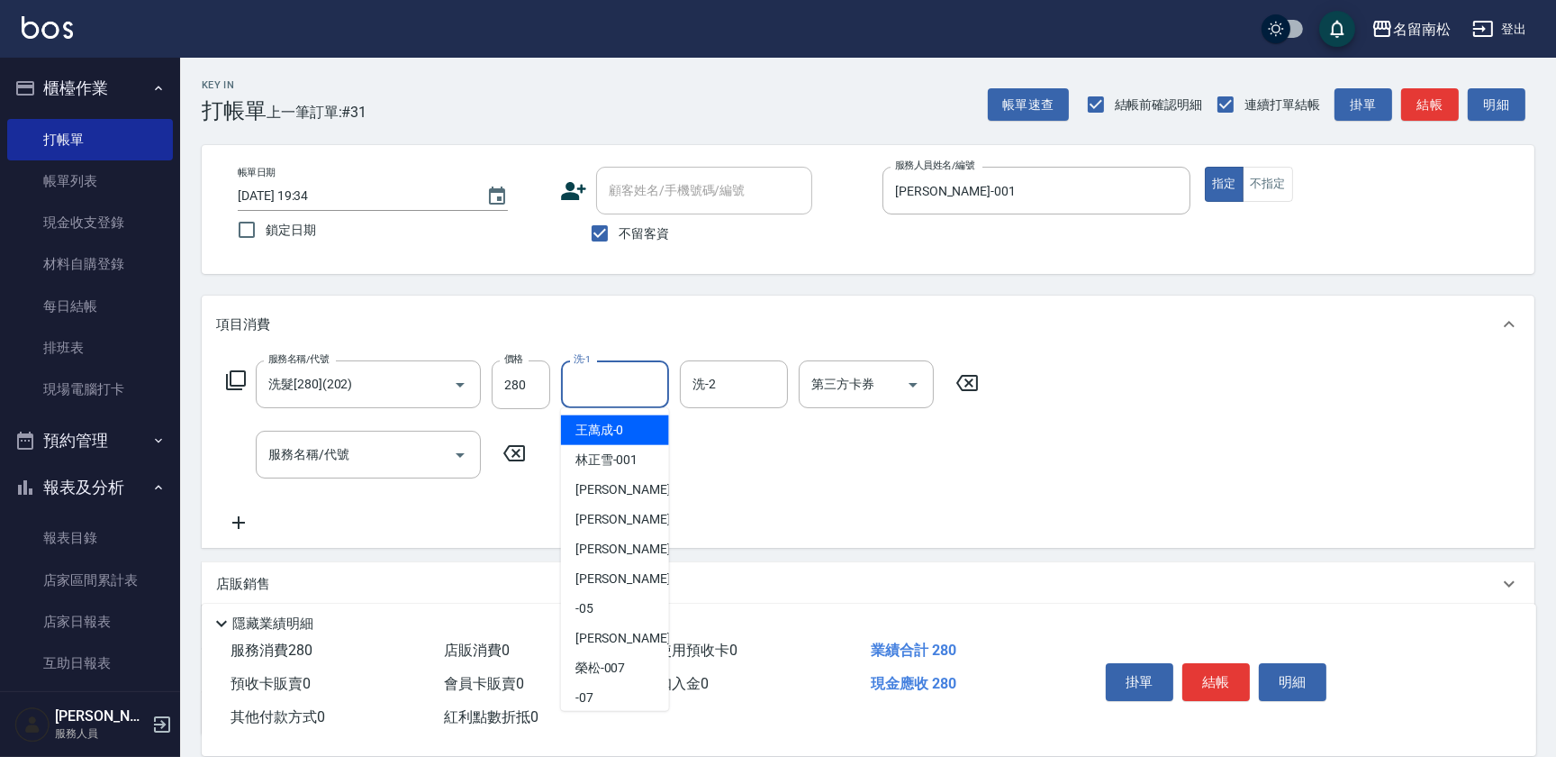
click at [579, 395] on input "洗-1" at bounding box center [615, 384] width 92 height 32
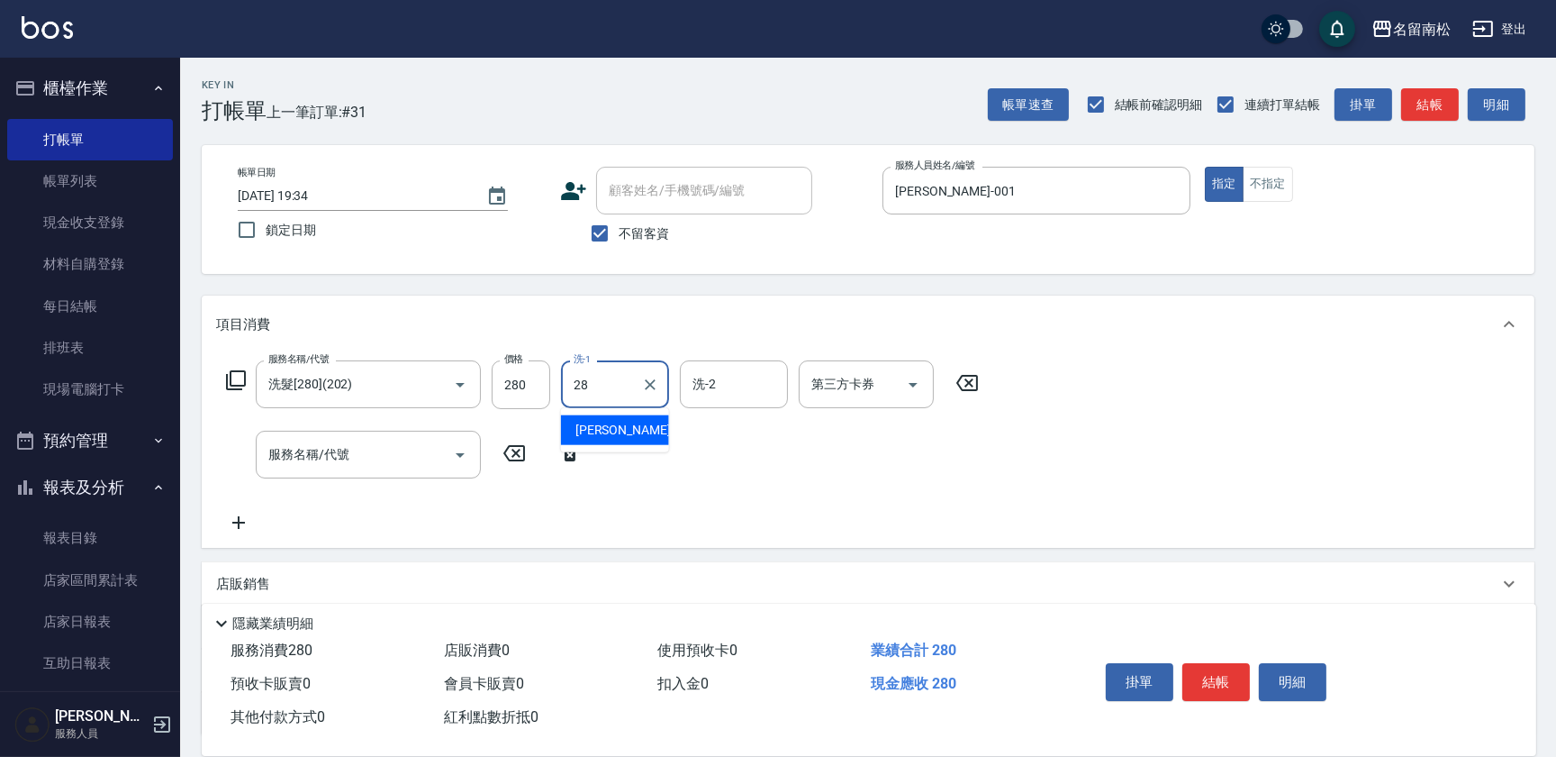
type input "[PERSON_NAME]-28"
click at [1266, 675] on button "明細" at bounding box center [1293, 682] width 68 height 38
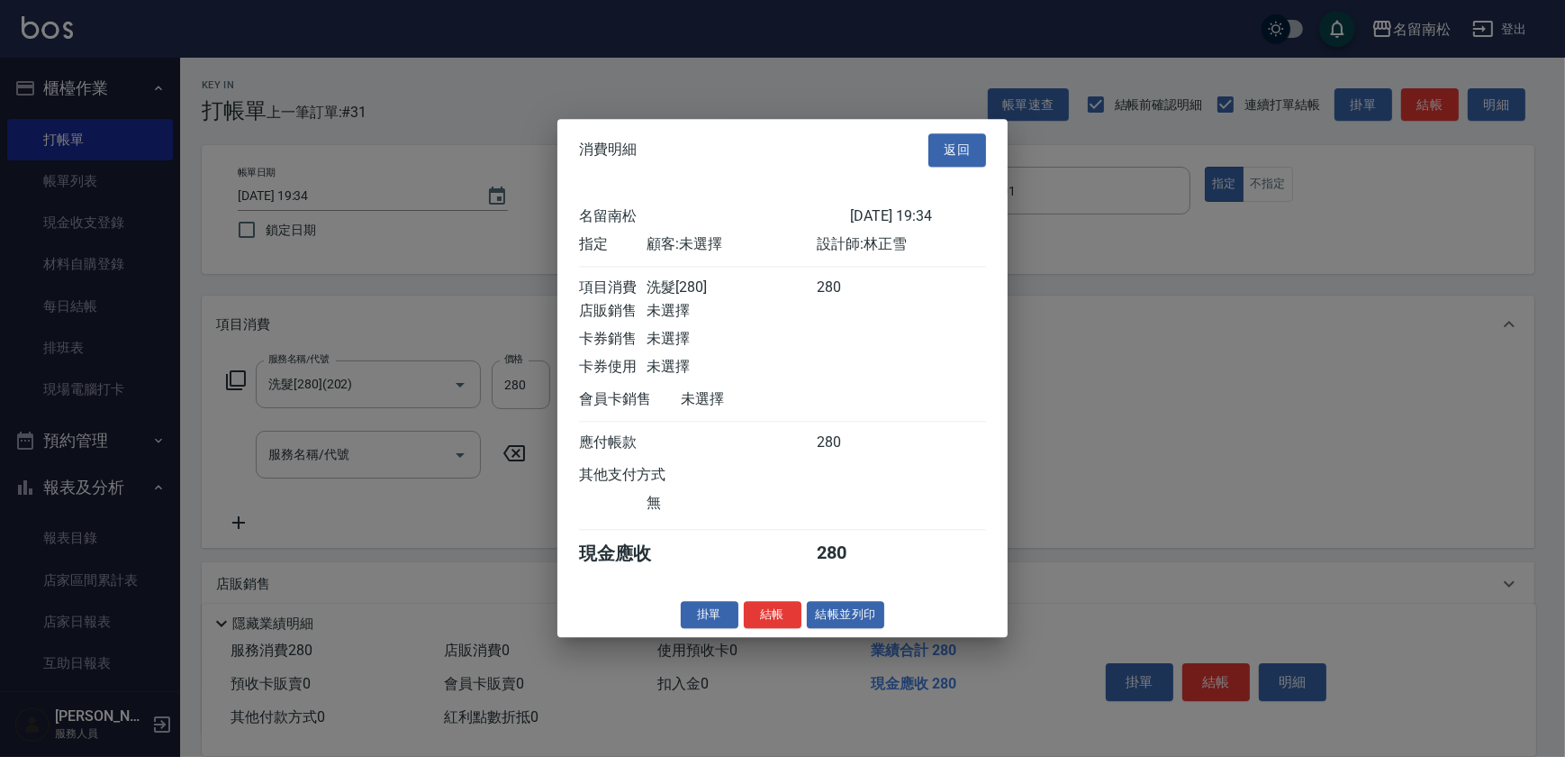
click at [860, 624] on button "結帳並列印" at bounding box center [846, 615] width 78 height 28
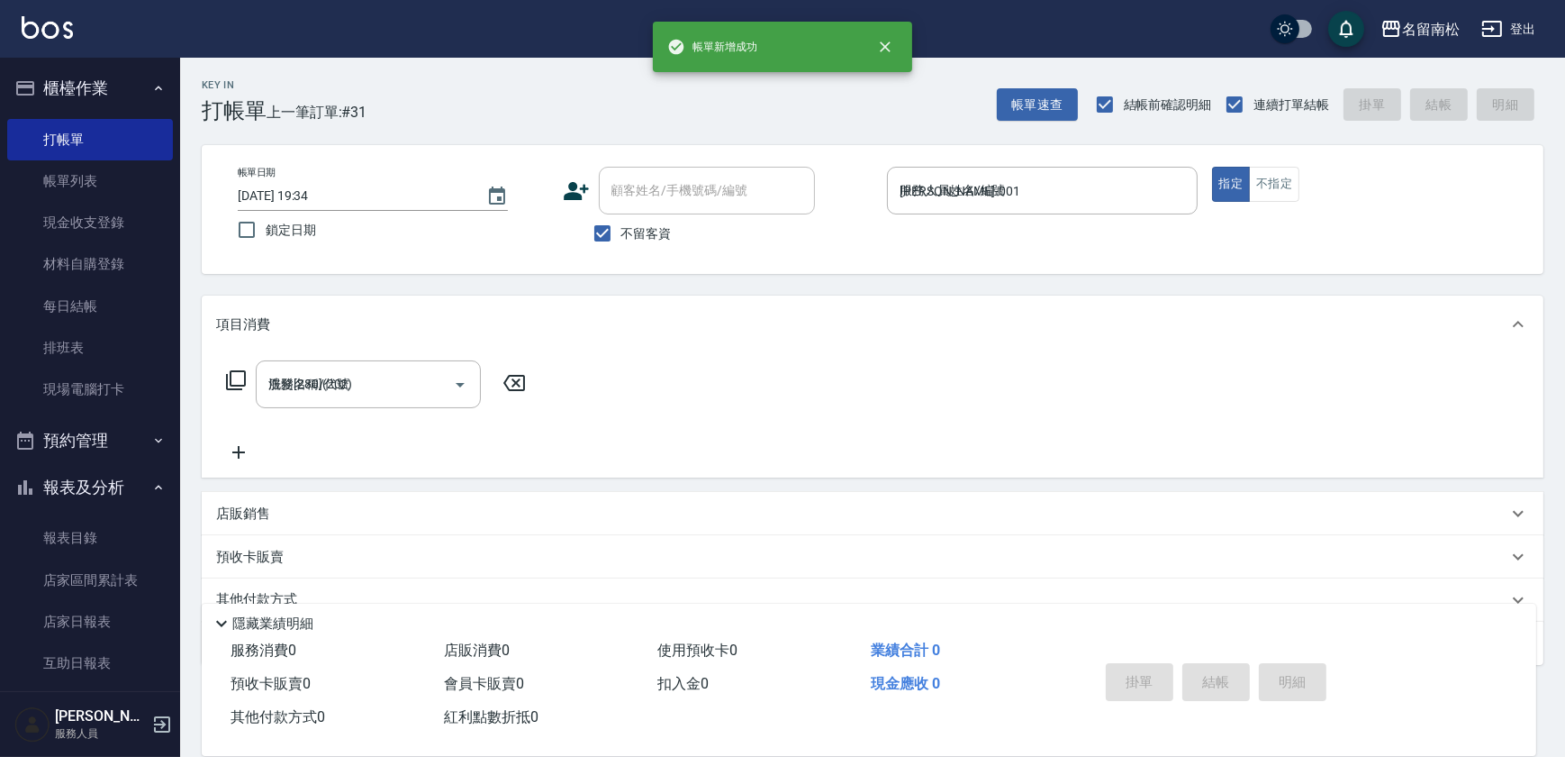
type input "[DATE] 19:35"
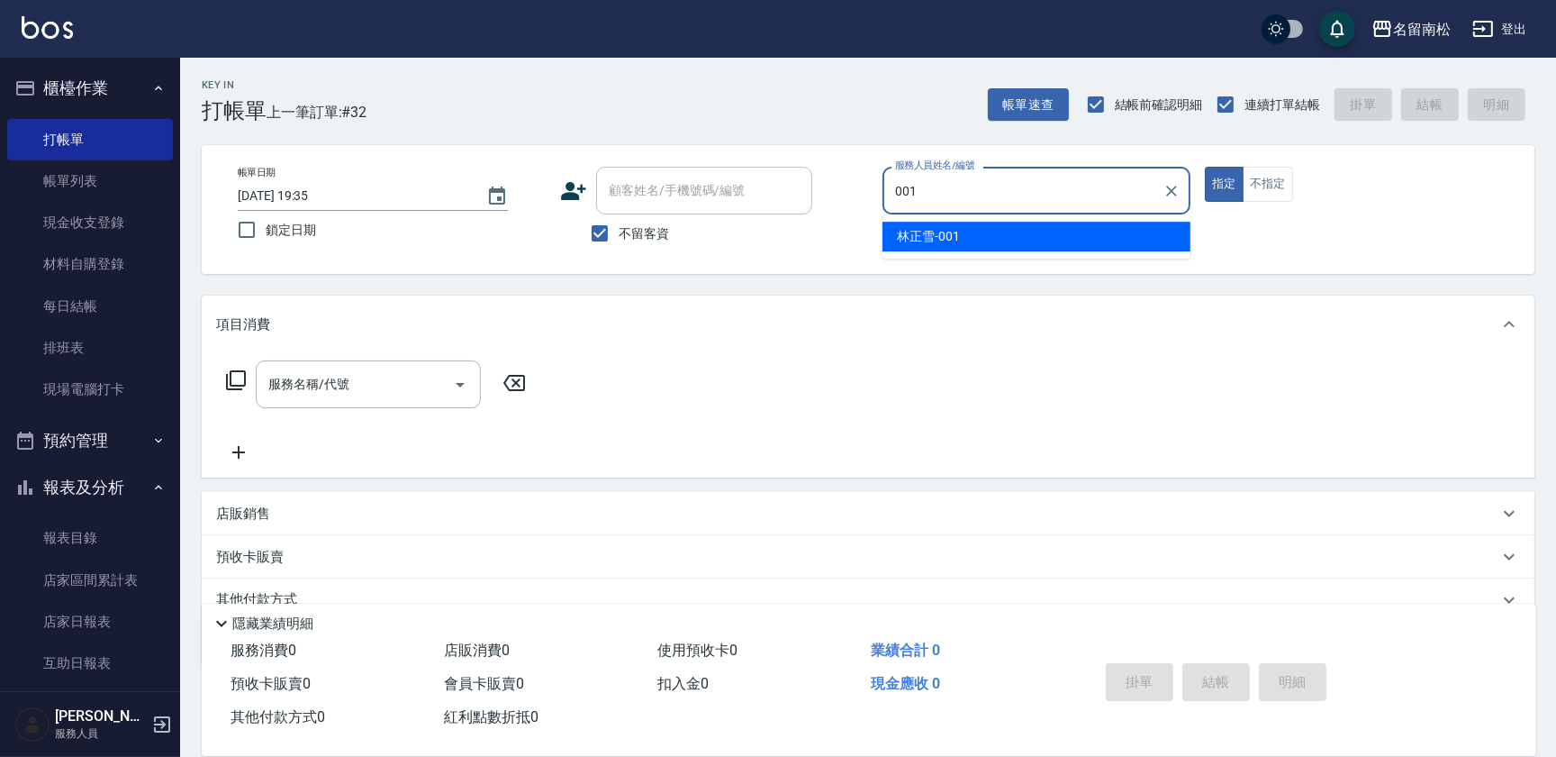
type input "[PERSON_NAME]-001"
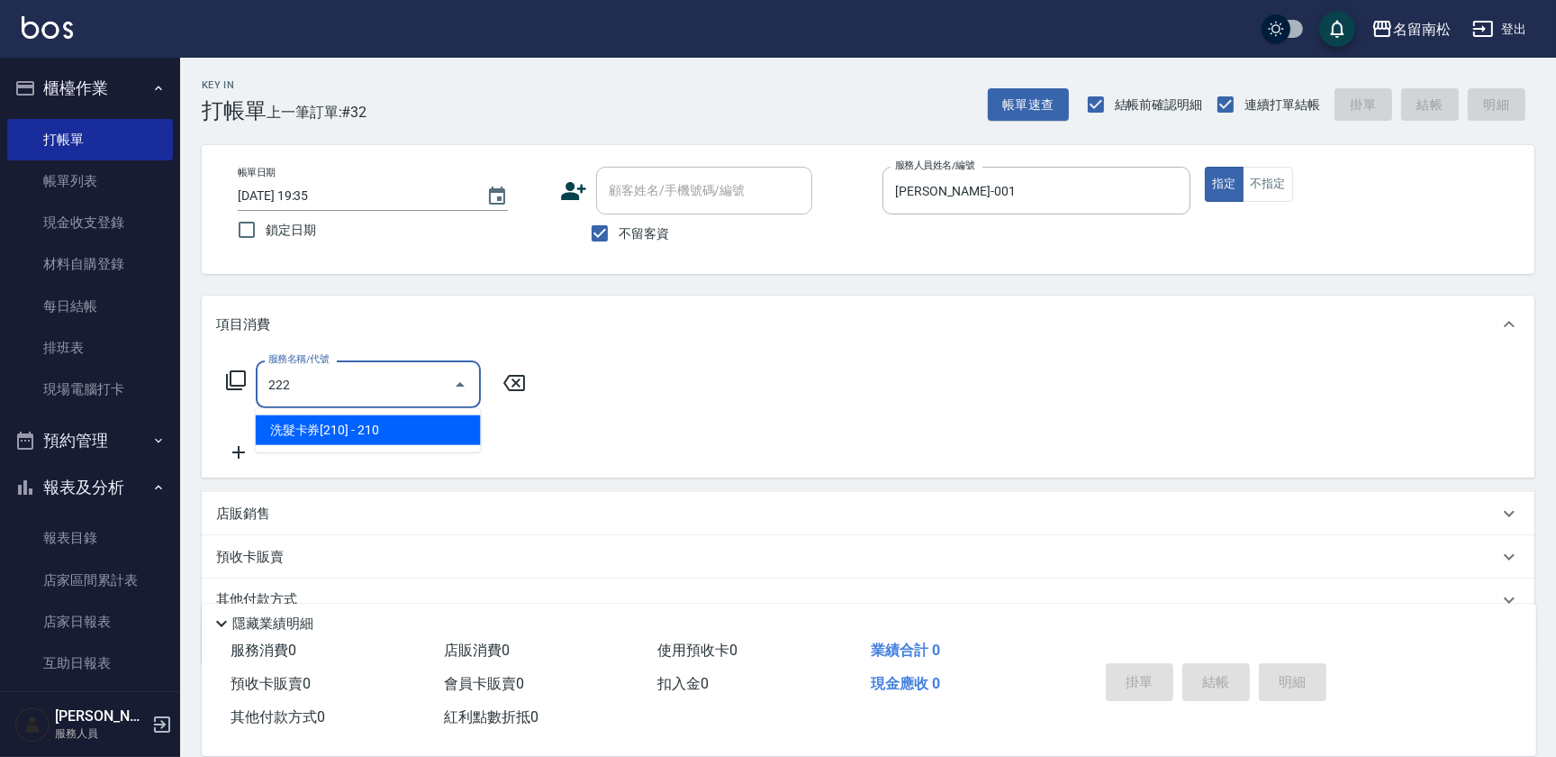
type input "洗髮卡券[210](222)"
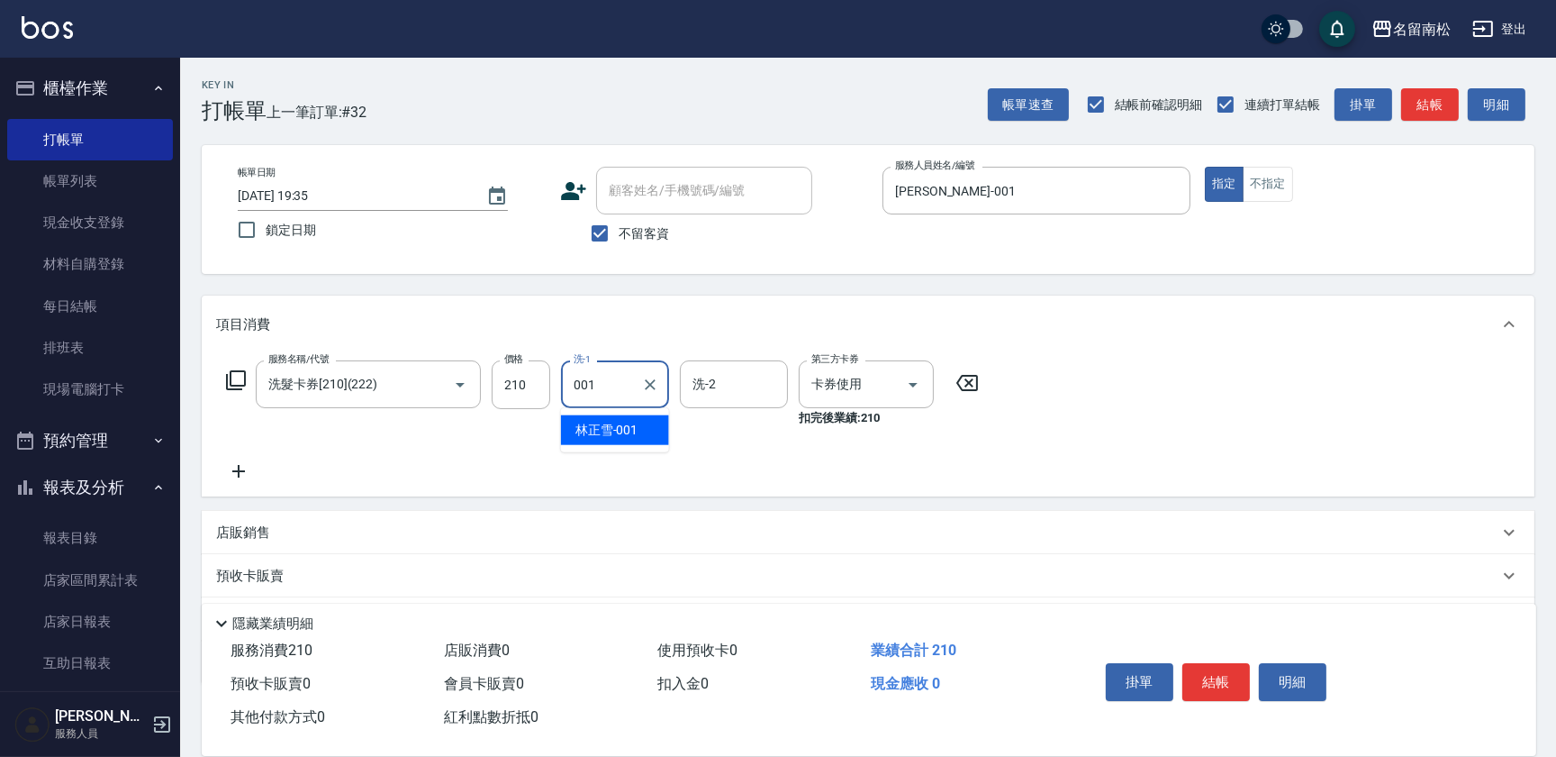
type input "[PERSON_NAME]-001"
click at [1271, 681] on button "明細" at bounding box center [1293, 682] width 68 height 38
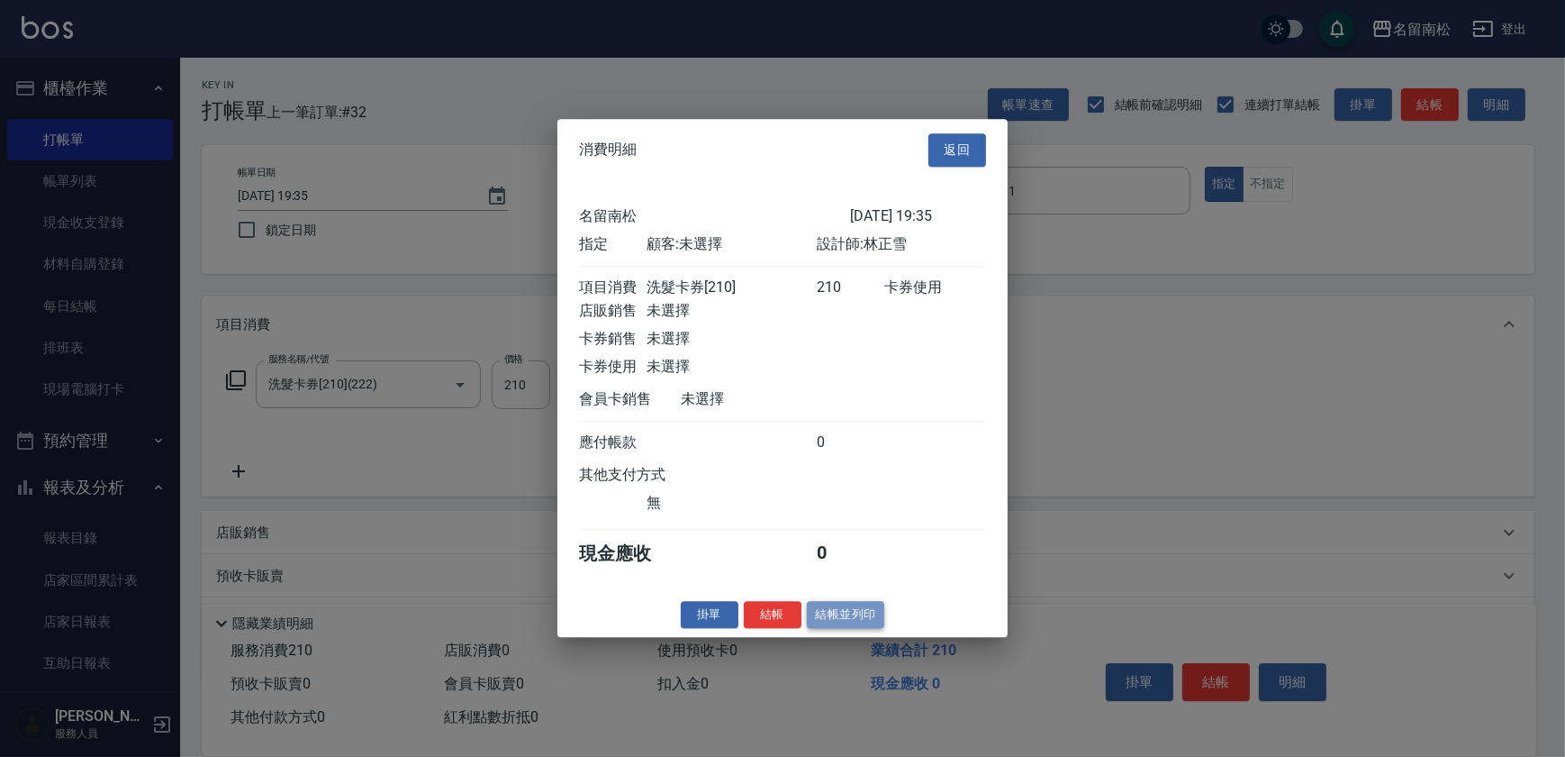
click at [825, 613] on button "結帳並列印" at bounding box center [846, 615] width 78 height 28
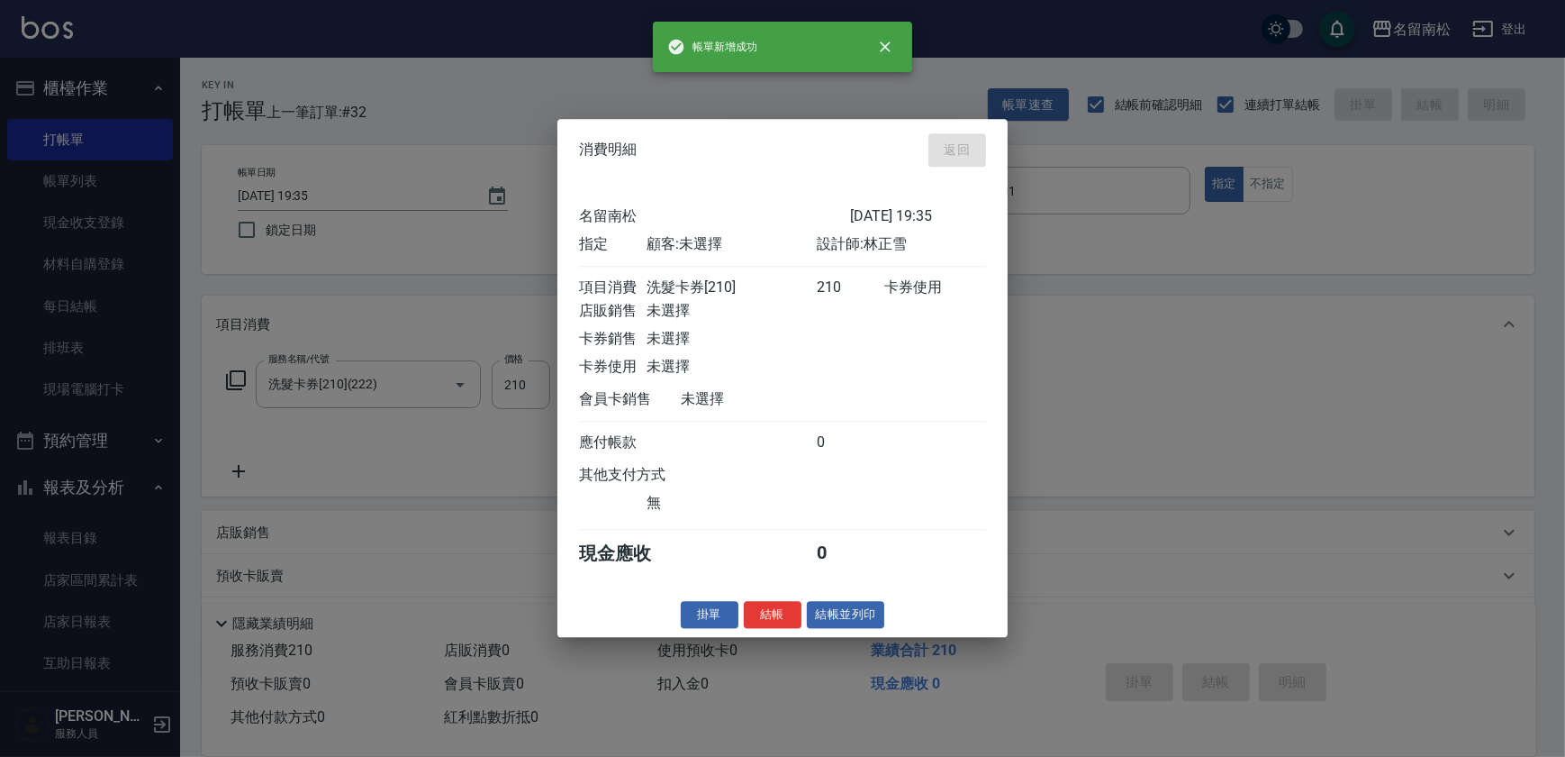
type input "[DATE] 19:36"
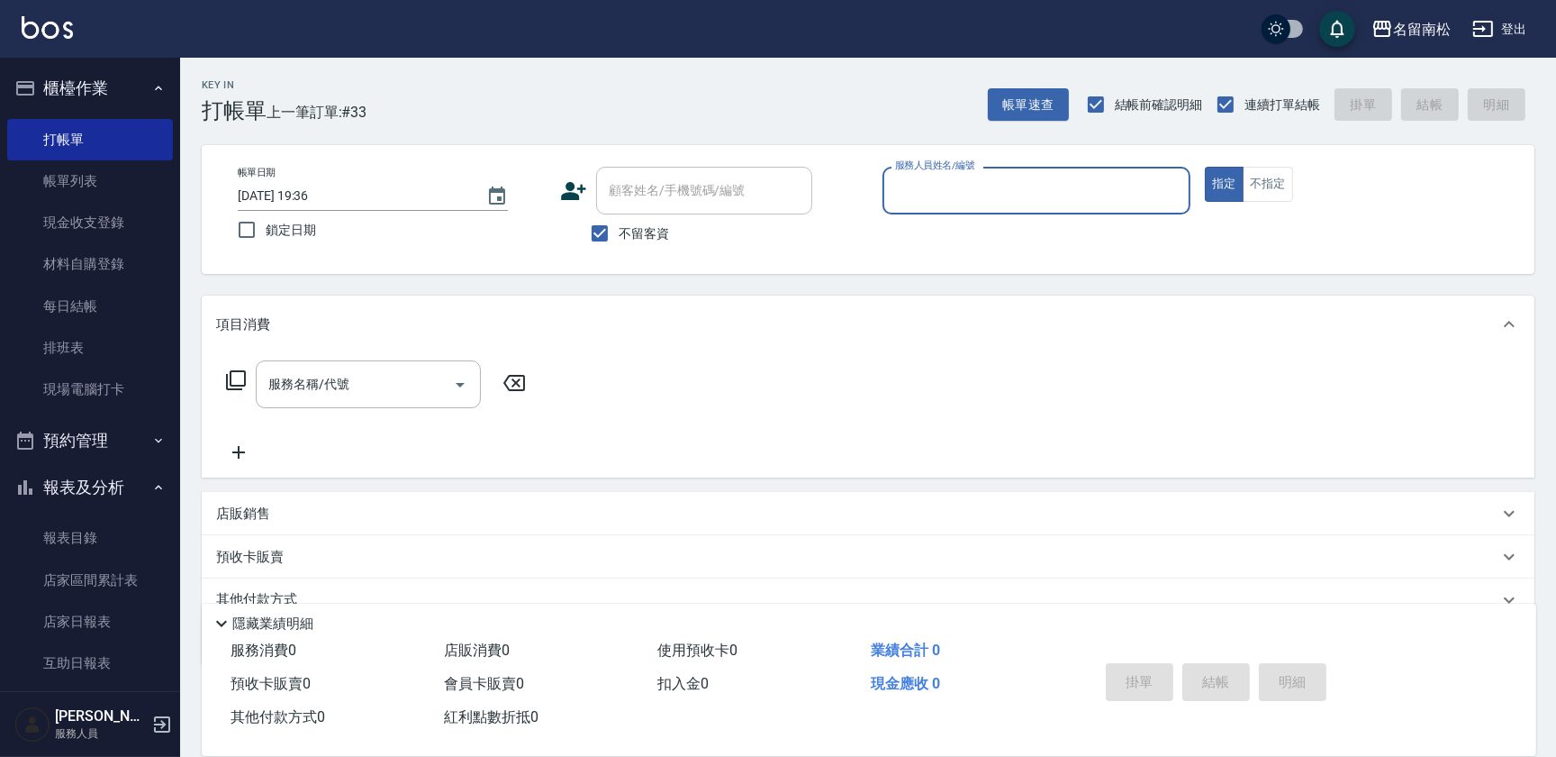
click at [937, 196] on div "服務人員姓名/編號 服務人員姓名/編號" at bounding box center [1037, 191] width 308 height 48
type input "[PERSON_NAME]-001"
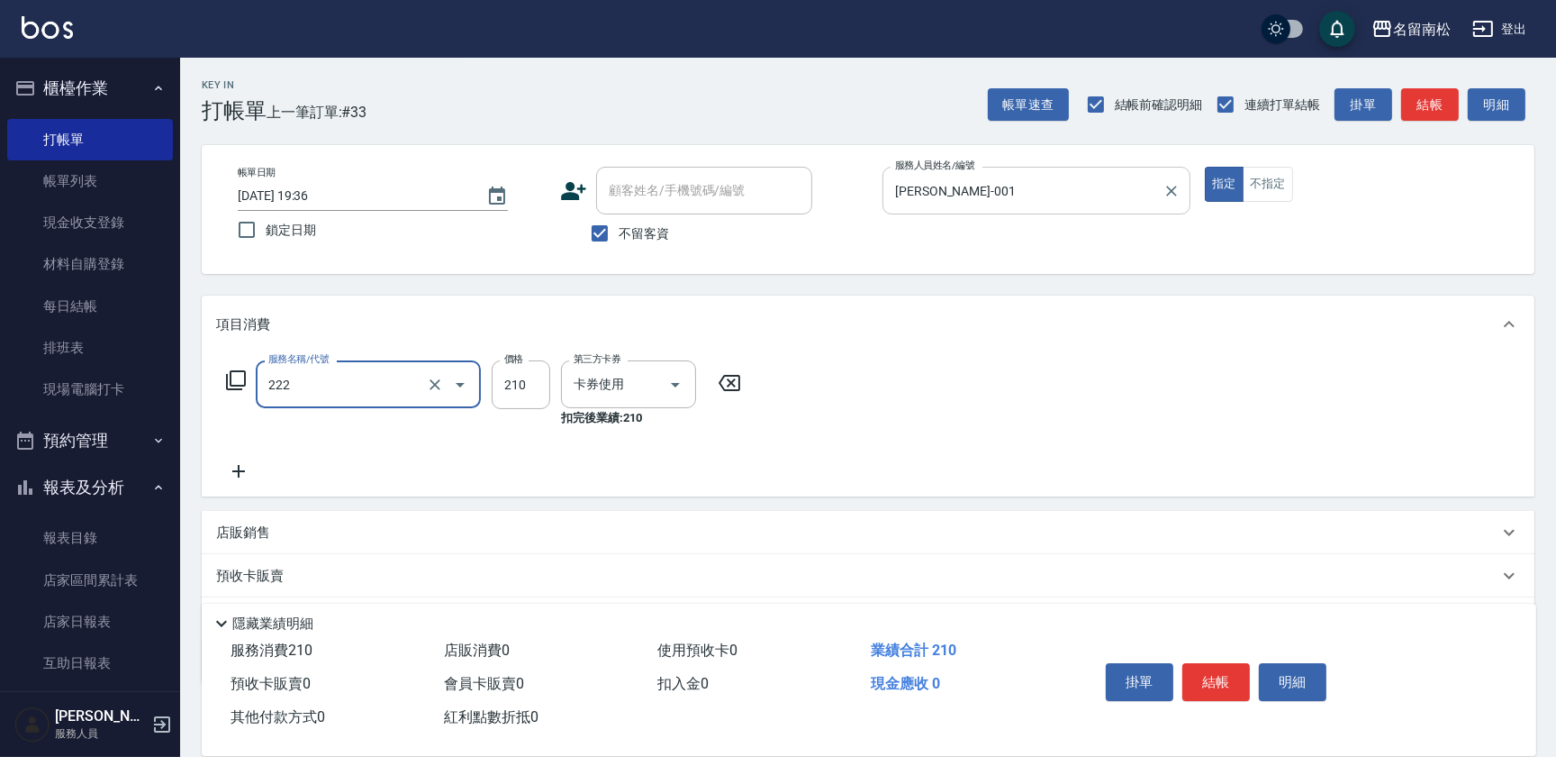
type input "洗髮卡券[210](222)"
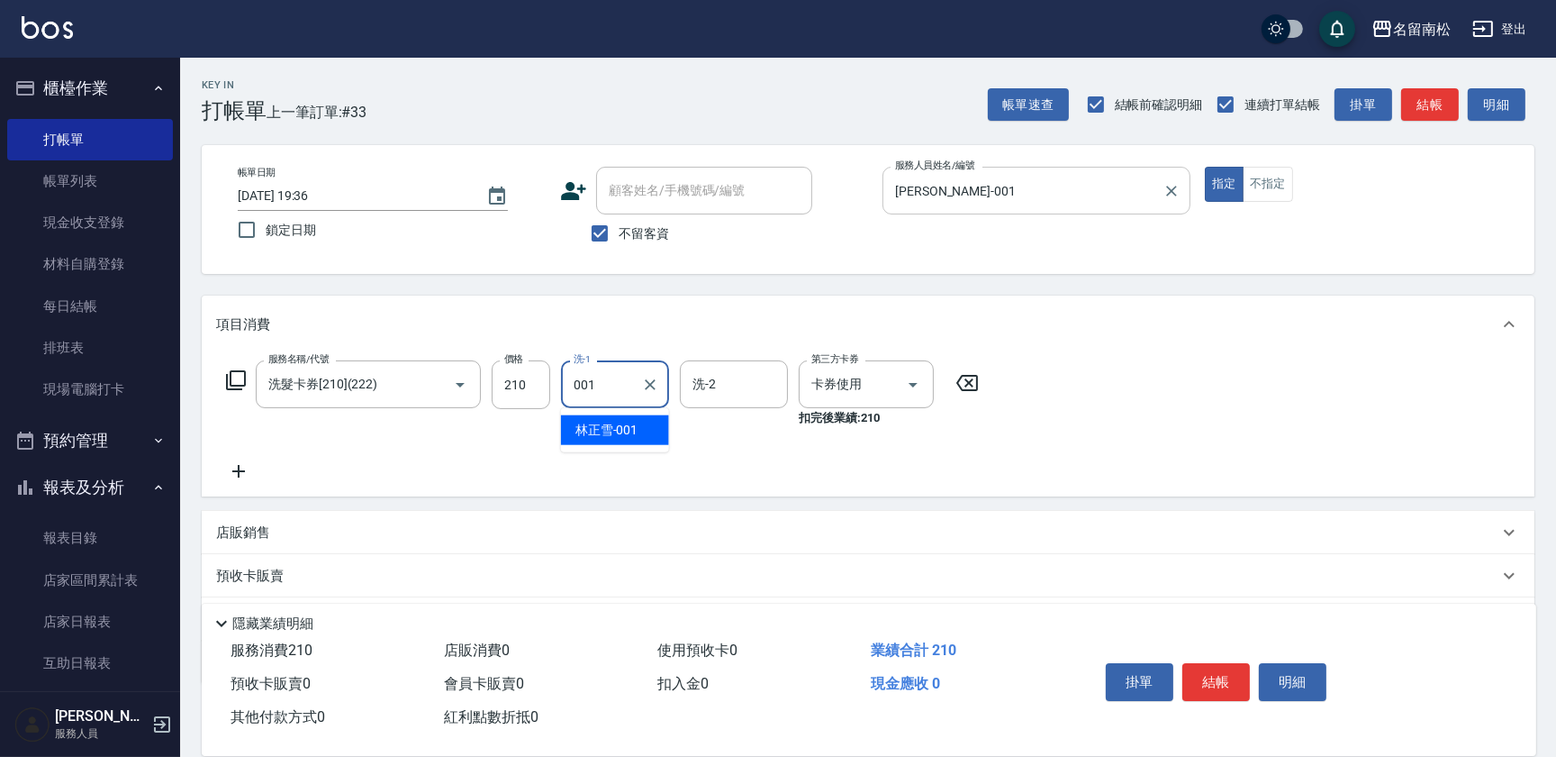
type input "[PERSON_NAME]-001"
click at [1311, 691] on button "明細" at bounding box center [1293, 682] width 68 height 38
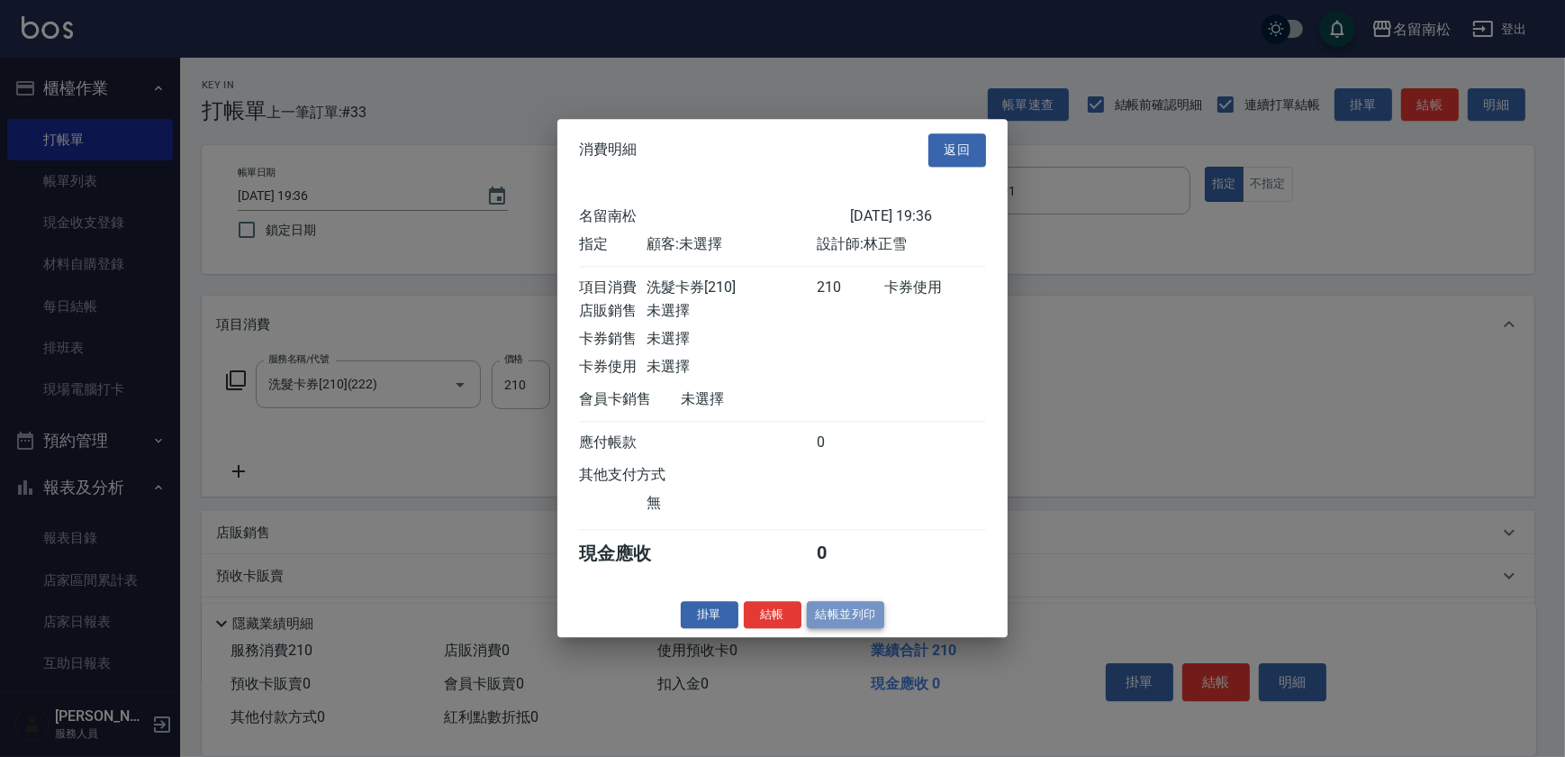
click at [807, 621] on button "結帳並列印" at bounding box center [846, 615] width 78 height 28
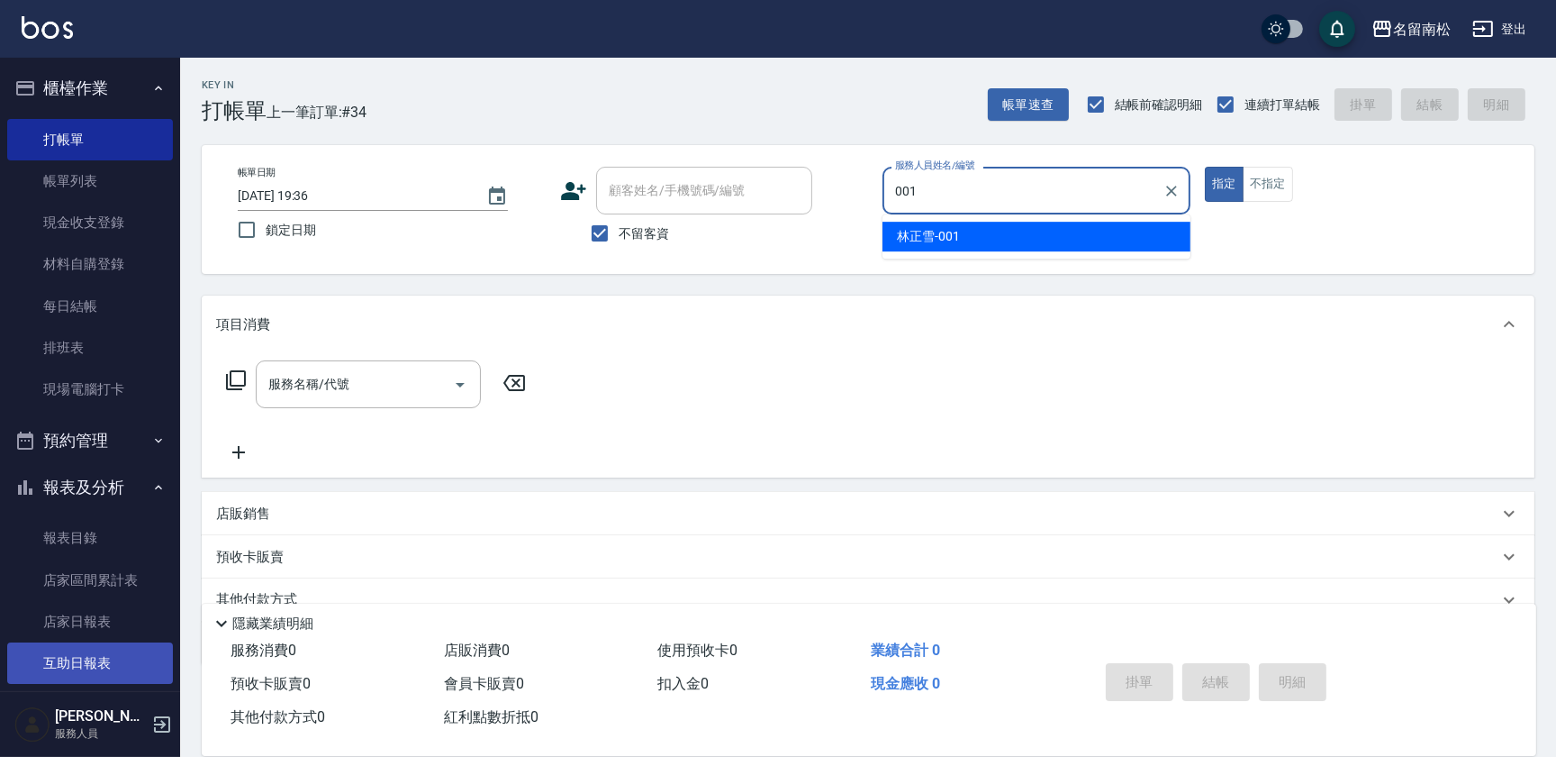
type input "[PERSON_NAME]-001"
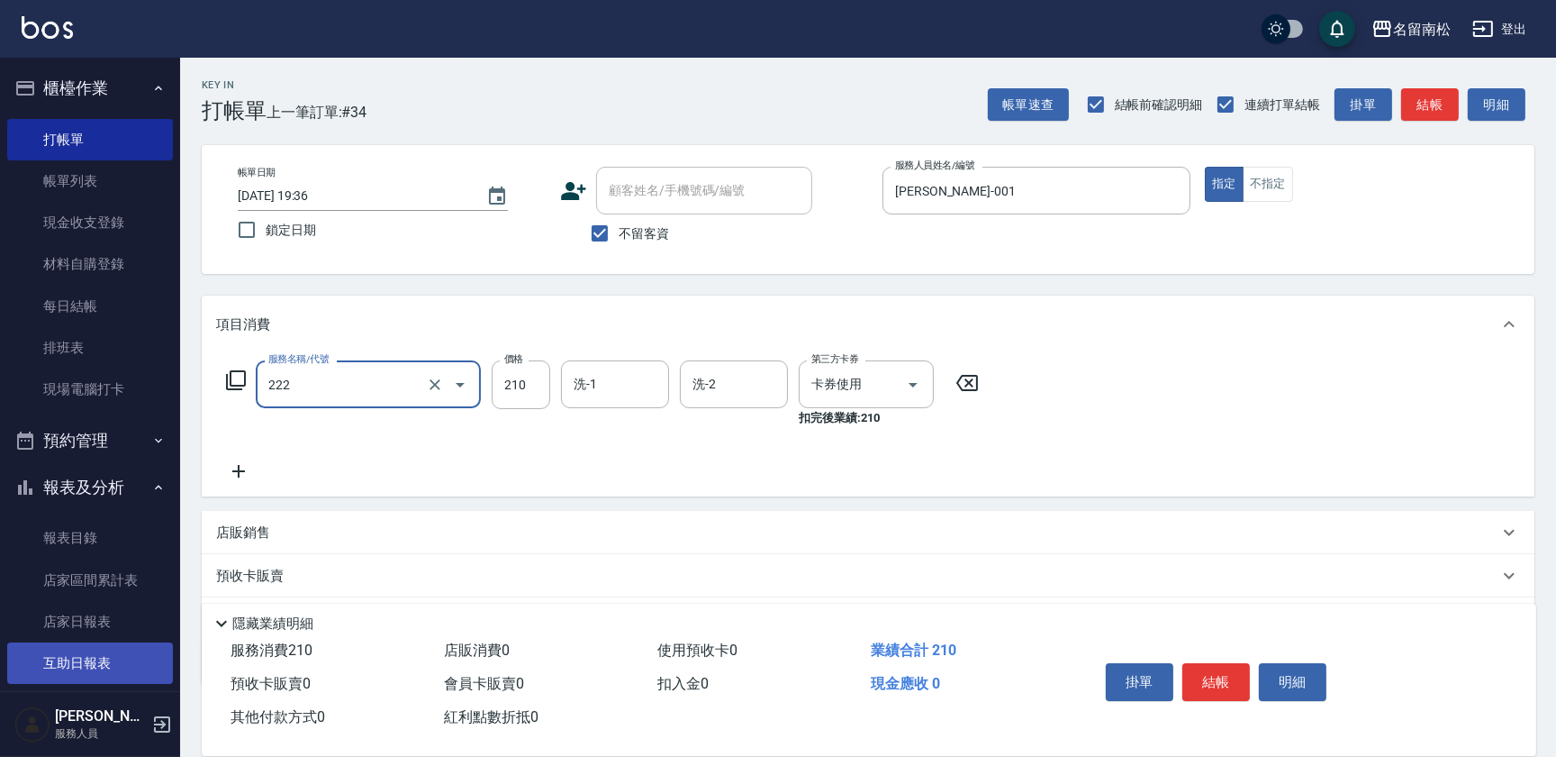
type input "洗髮卡券[210](222)"
type input "[PERSON_NAME]-001"
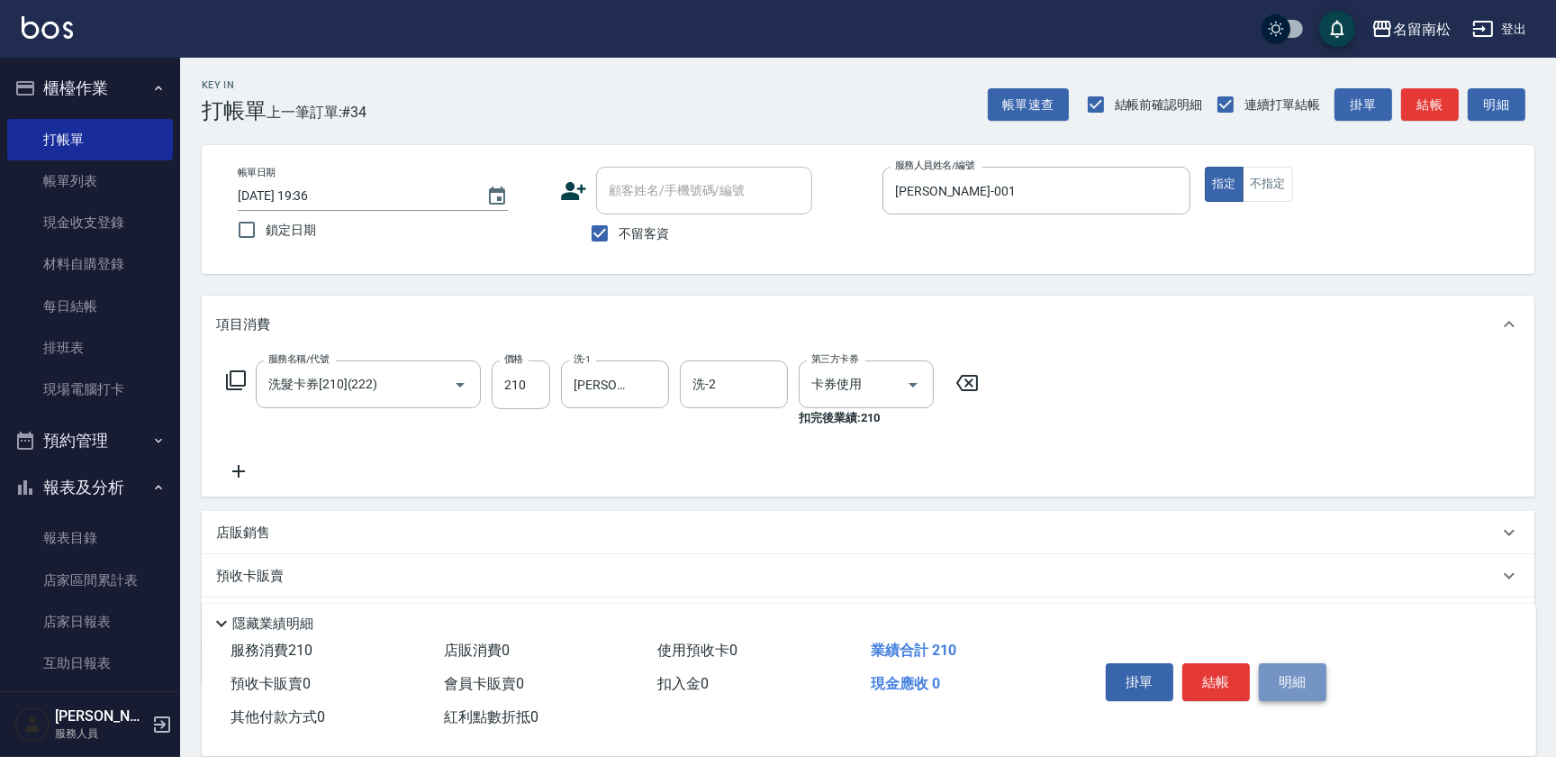
click at [1288, 676] on button "明細" at bounding box center [1293, 682] width 68 height 38
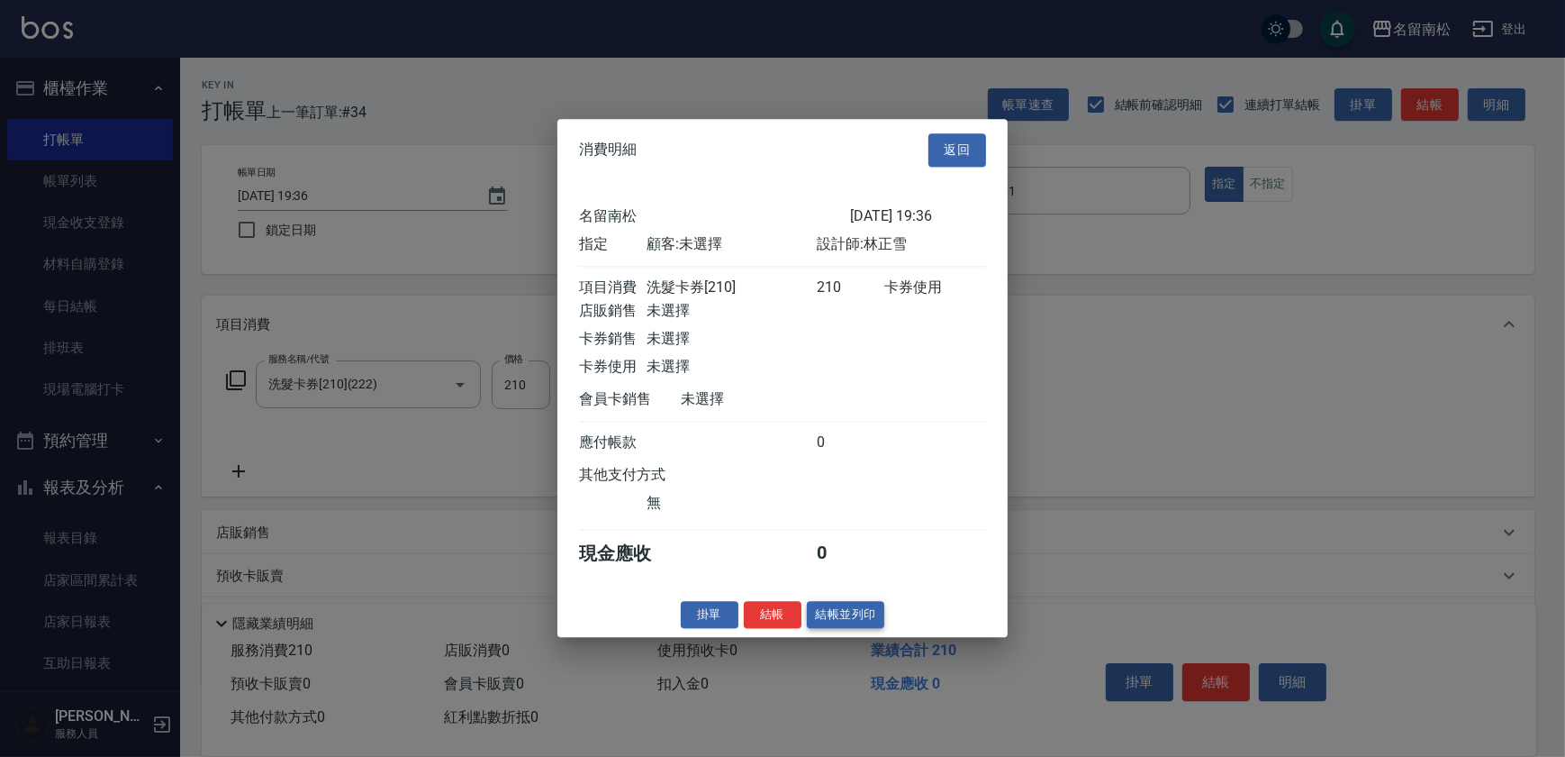
click at [851, 616] on button "結帳並列印" at bounding box center [846, 615] width 78 height 28
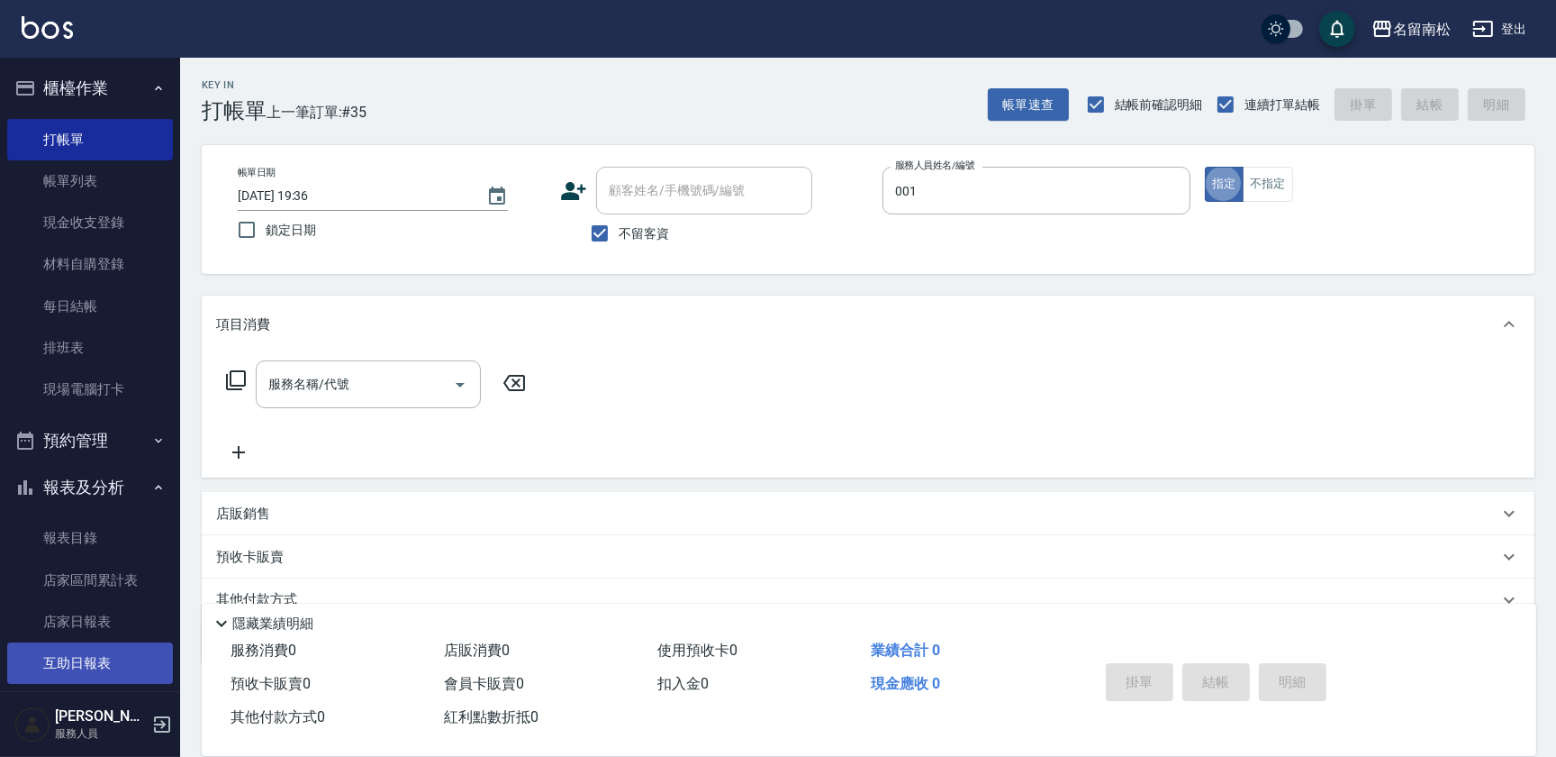
type input "[PERSON_NAME]-001"
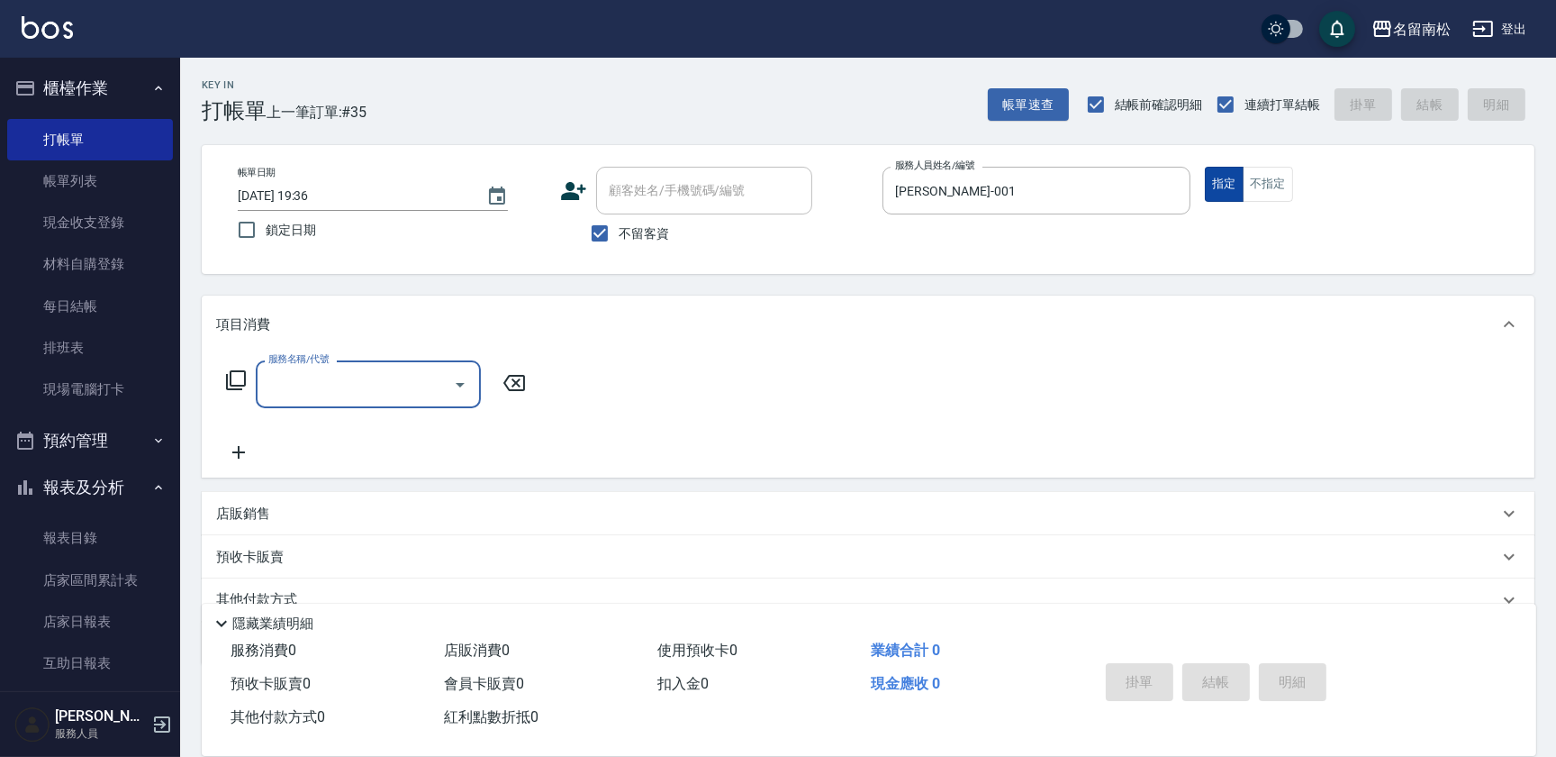
drag, startPoint x: 1248, startPoint y: 177, endPoint x: 1226, endPoint y: 190, distance: 26.3
click at [1239, 182] on div "指定 不指定" at bounding box center [1359, 184] width 308 height 35
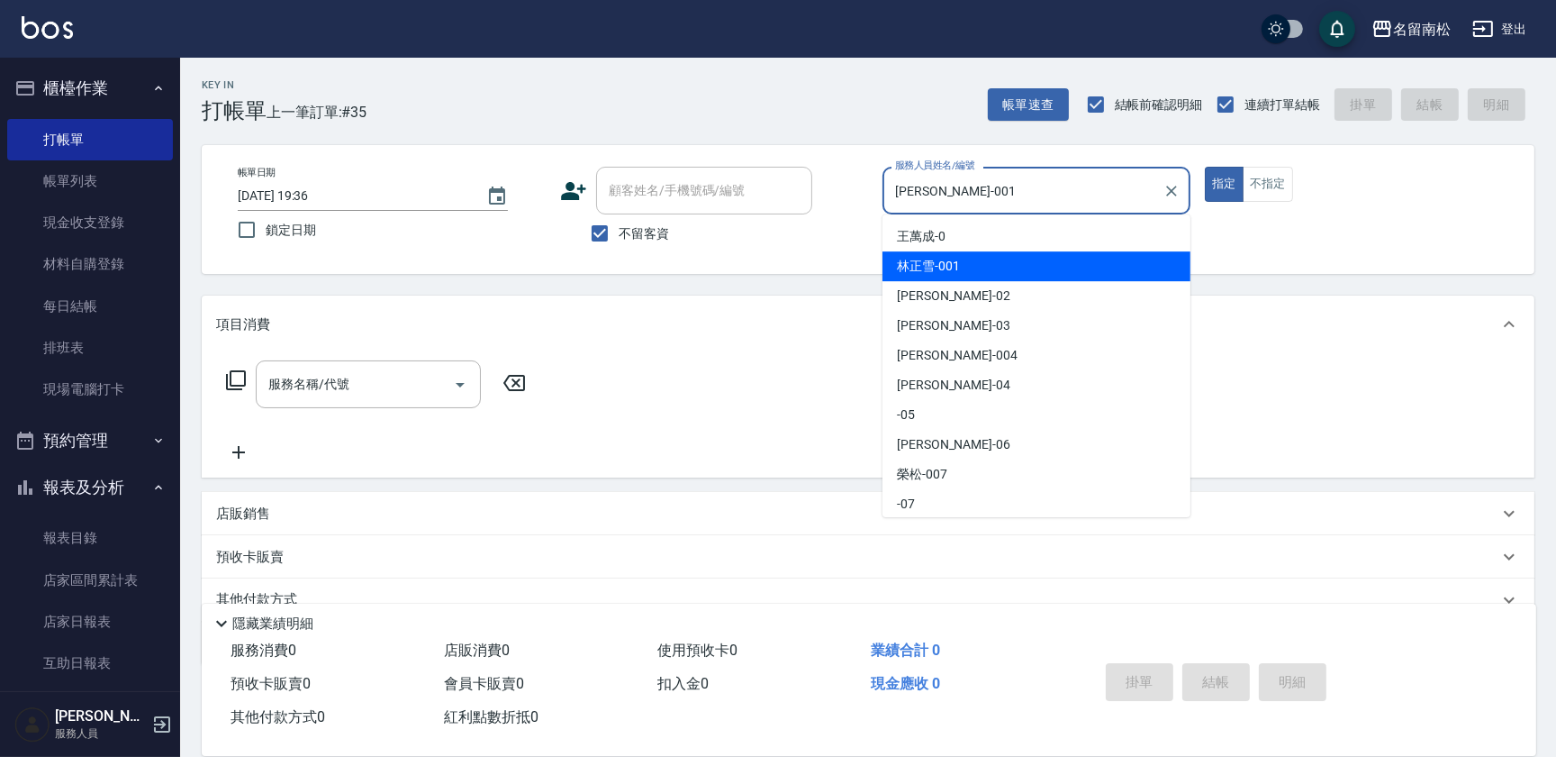
click at [992, 203] on input "[PERSON_NAME]-001" at bounding box center [1023, 191] width 265 height 32
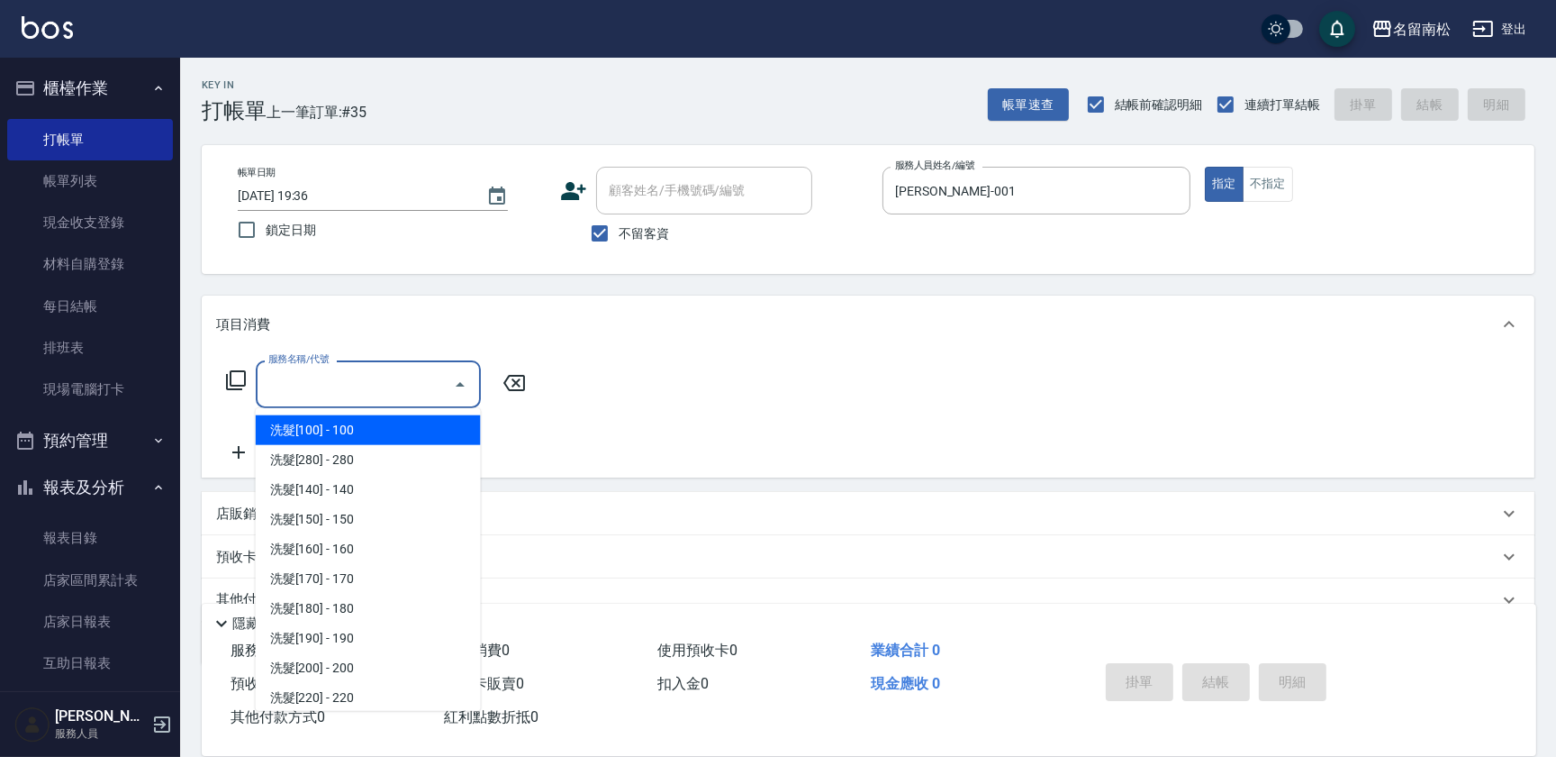
click at [332, 390] on input "服務名稱/代號" at bounding box center [355, 384] width 182 height 32
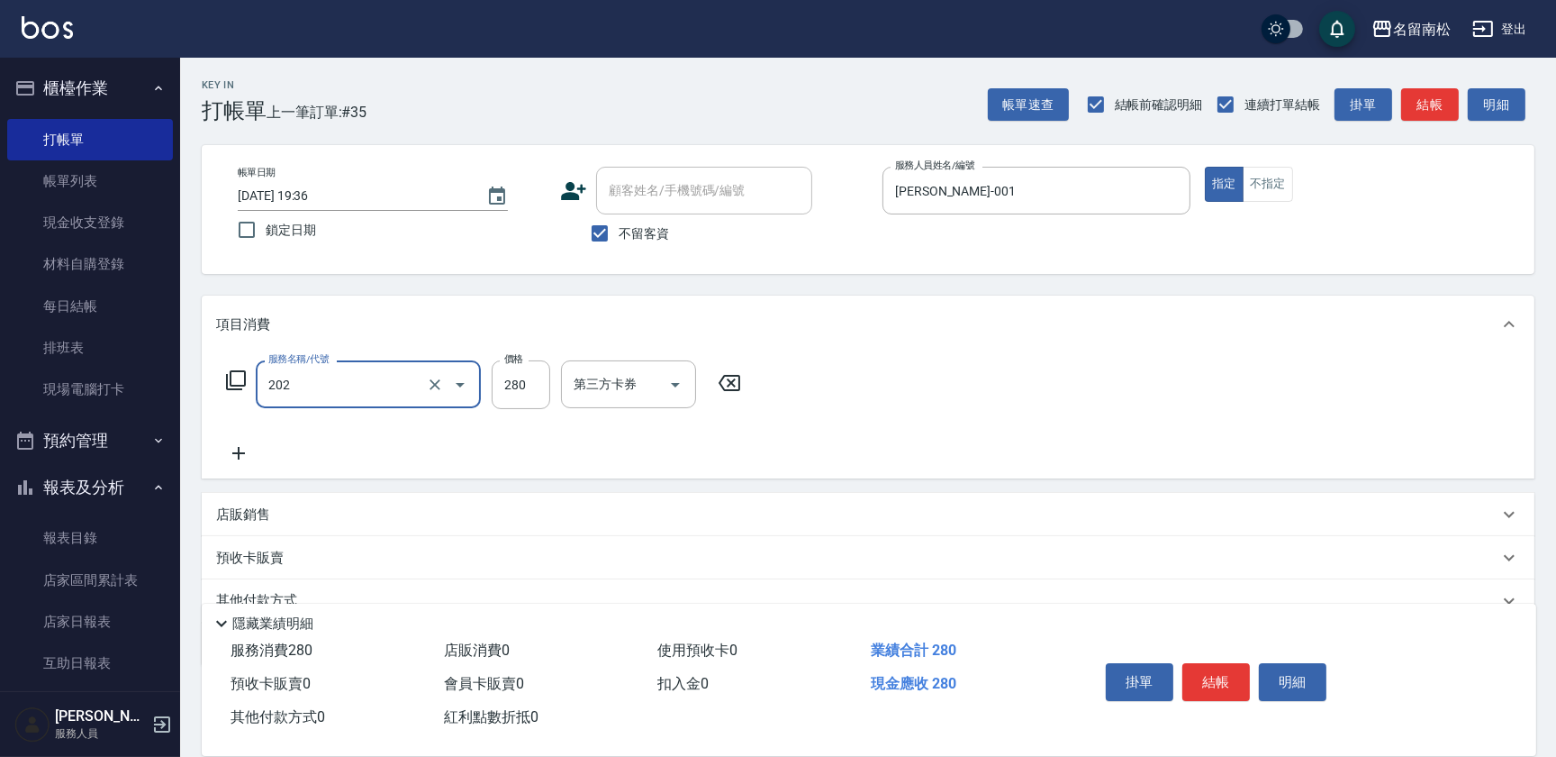
type input "洗髮[280](202)"
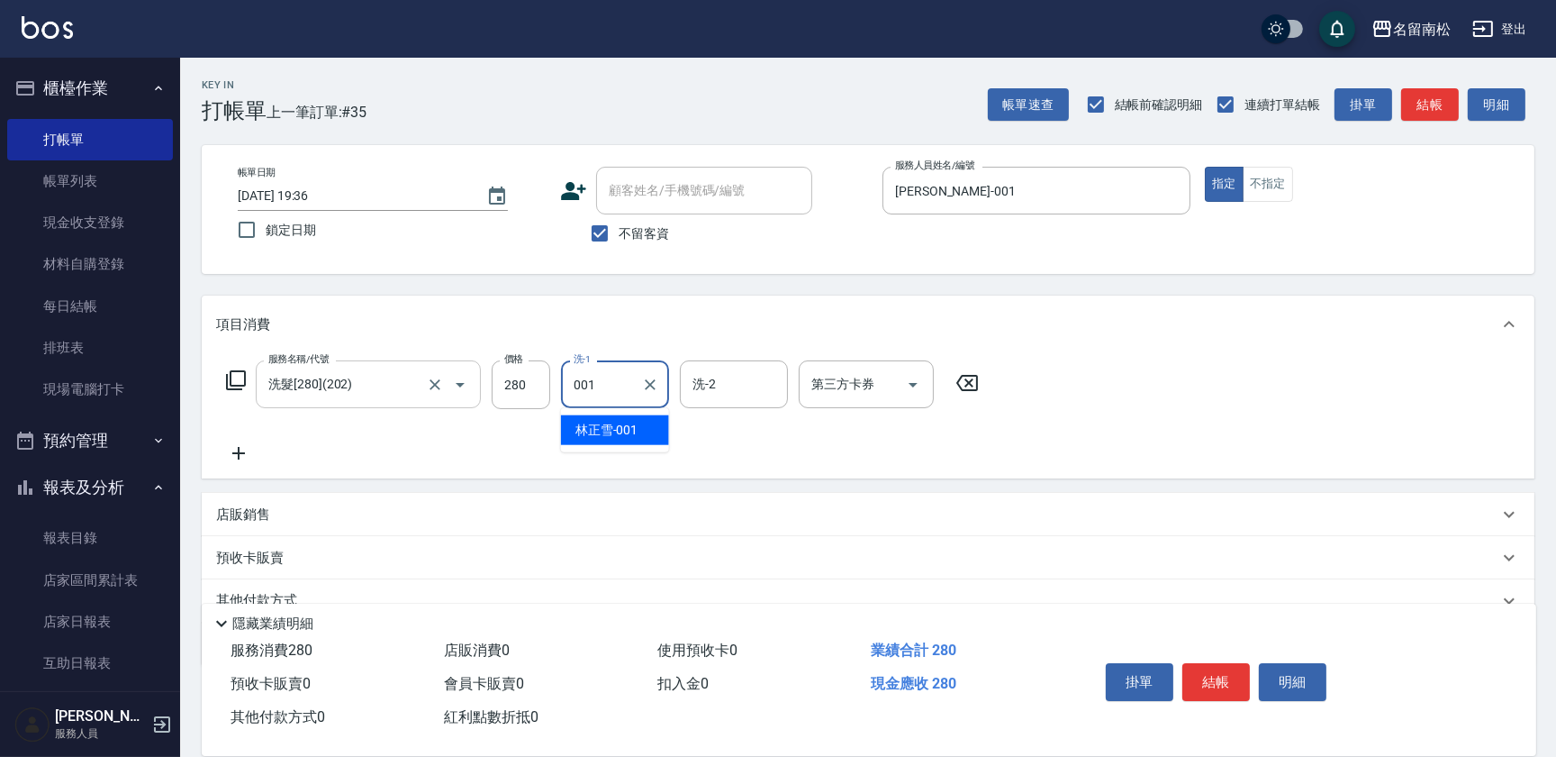
type input "[PERSON_NAME]-001"
click at [336, 393] on input "洗髮[280](202)" at bounding box center [343, 384] width 159 height 32
drag, startPoint x: 340, startPoint y: 397, endPoint x: 1327, endPoint y: 676, distance: 1025.7
click at [1327, 676] on div "掛單 結帳 明細" at bounding box center [1216, 684] width 235 height 57
click at [1308, 672] on button "明細" at bounding box center [1293, 682] width 68 height 38
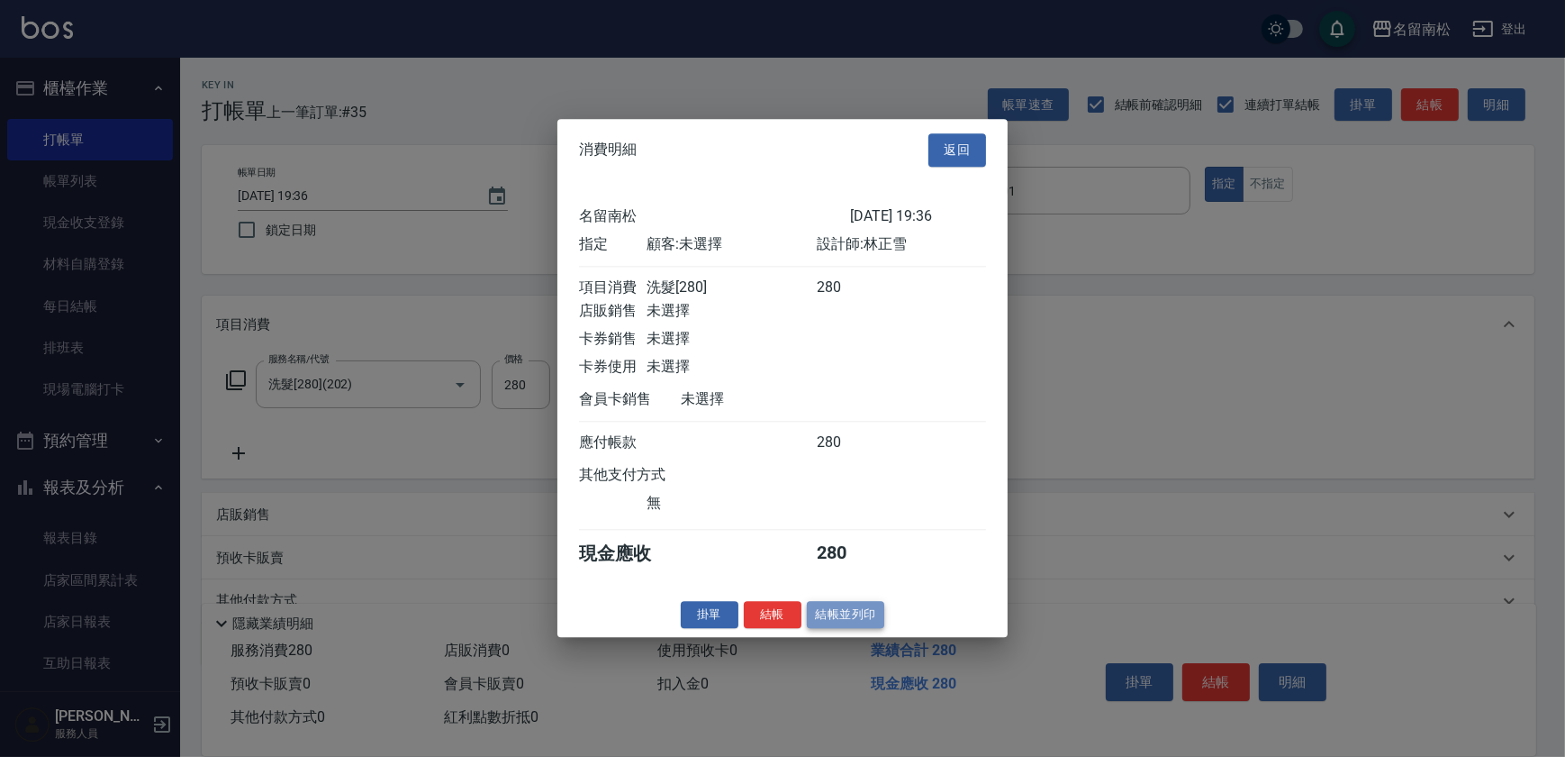
click at [846, 629] on button "結帳並列印" at bounding box center [846, 615] width 78 height 28
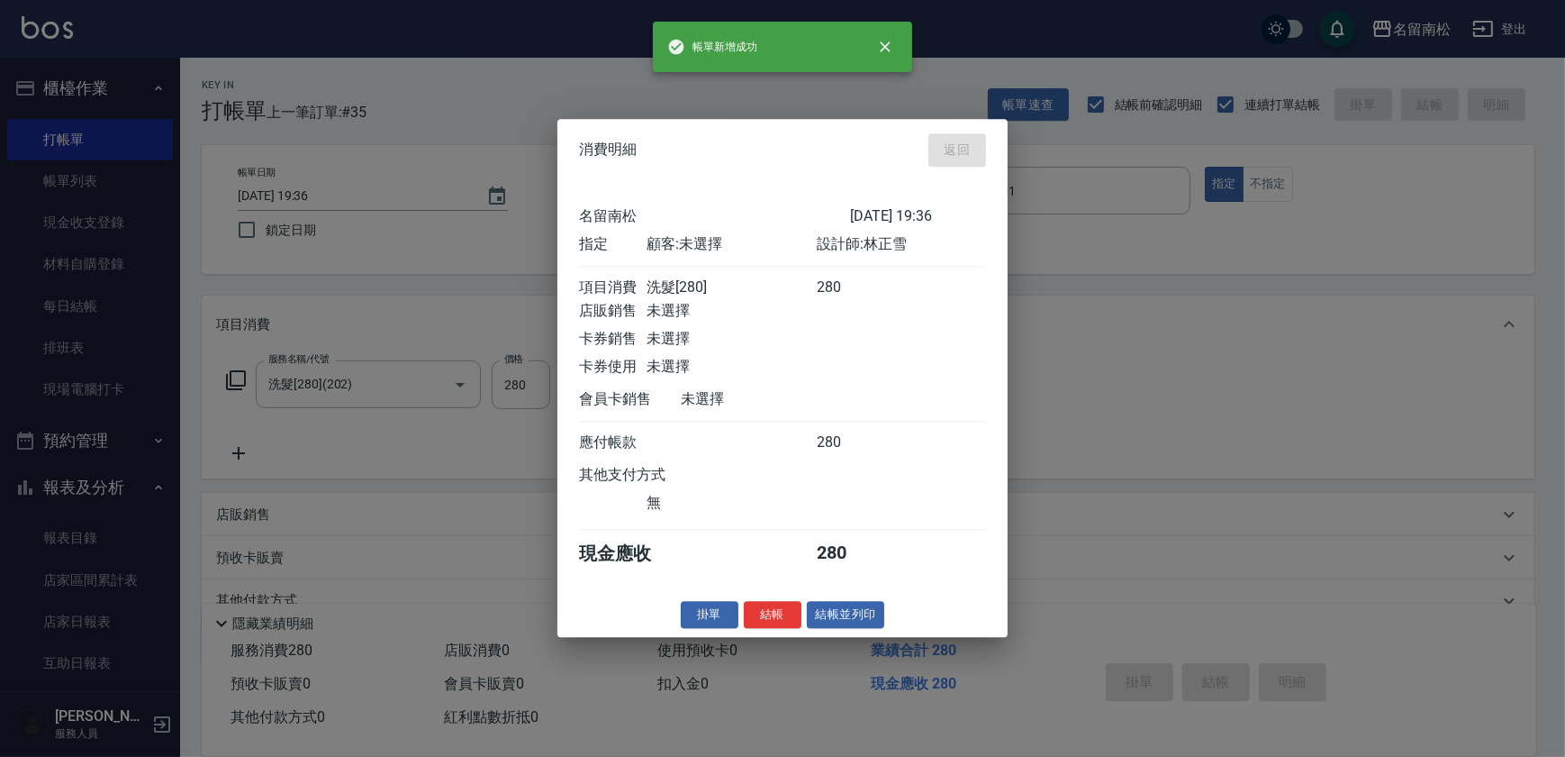
type input "[DATE] 19:37"
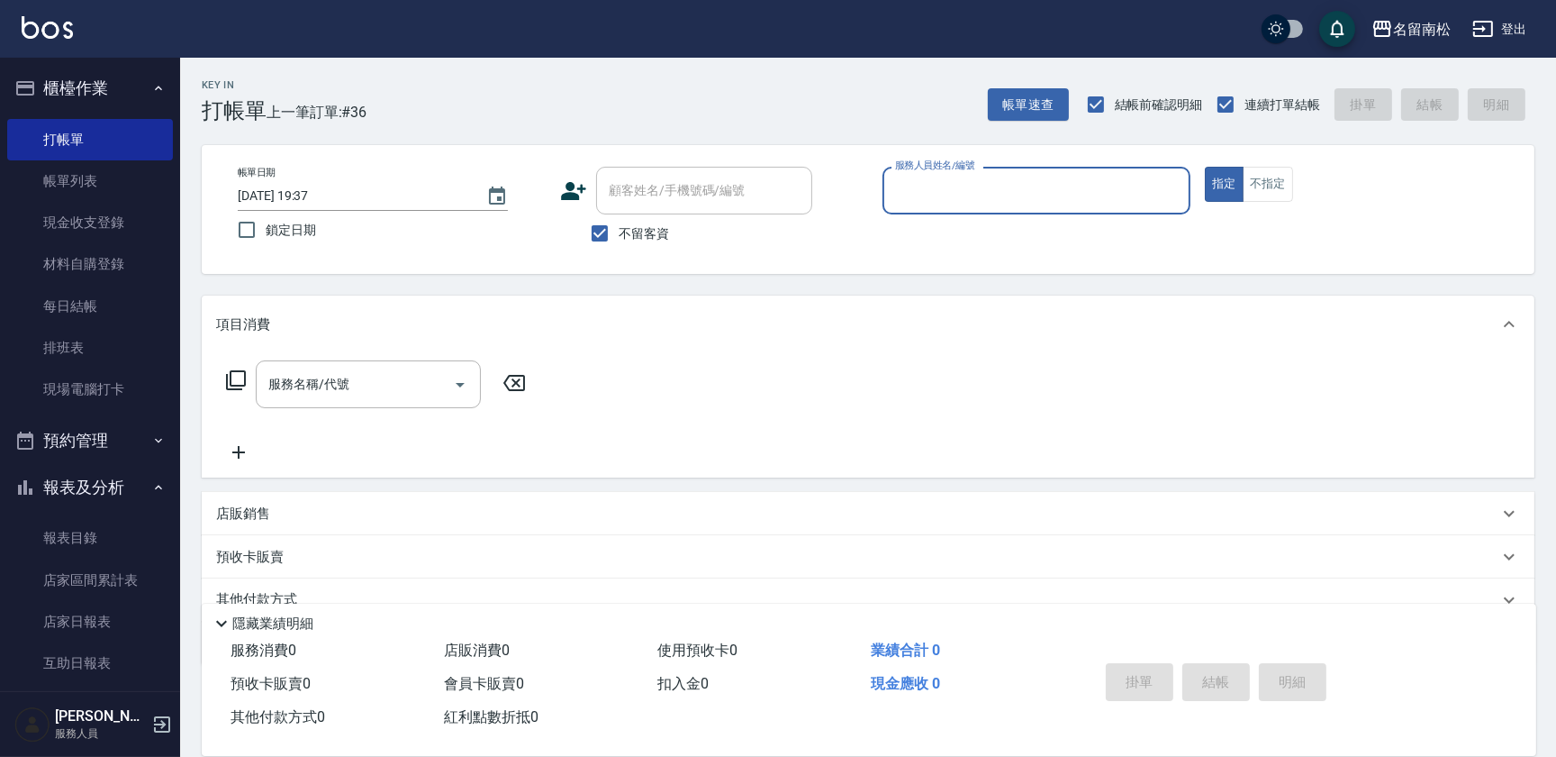
click at [969, 186] on div "服務人員姓名/編號 服務人員姓名/編號" at bounding box center [1037, 191] width 308 height 48
type input "[PERSON_NAME]-001"
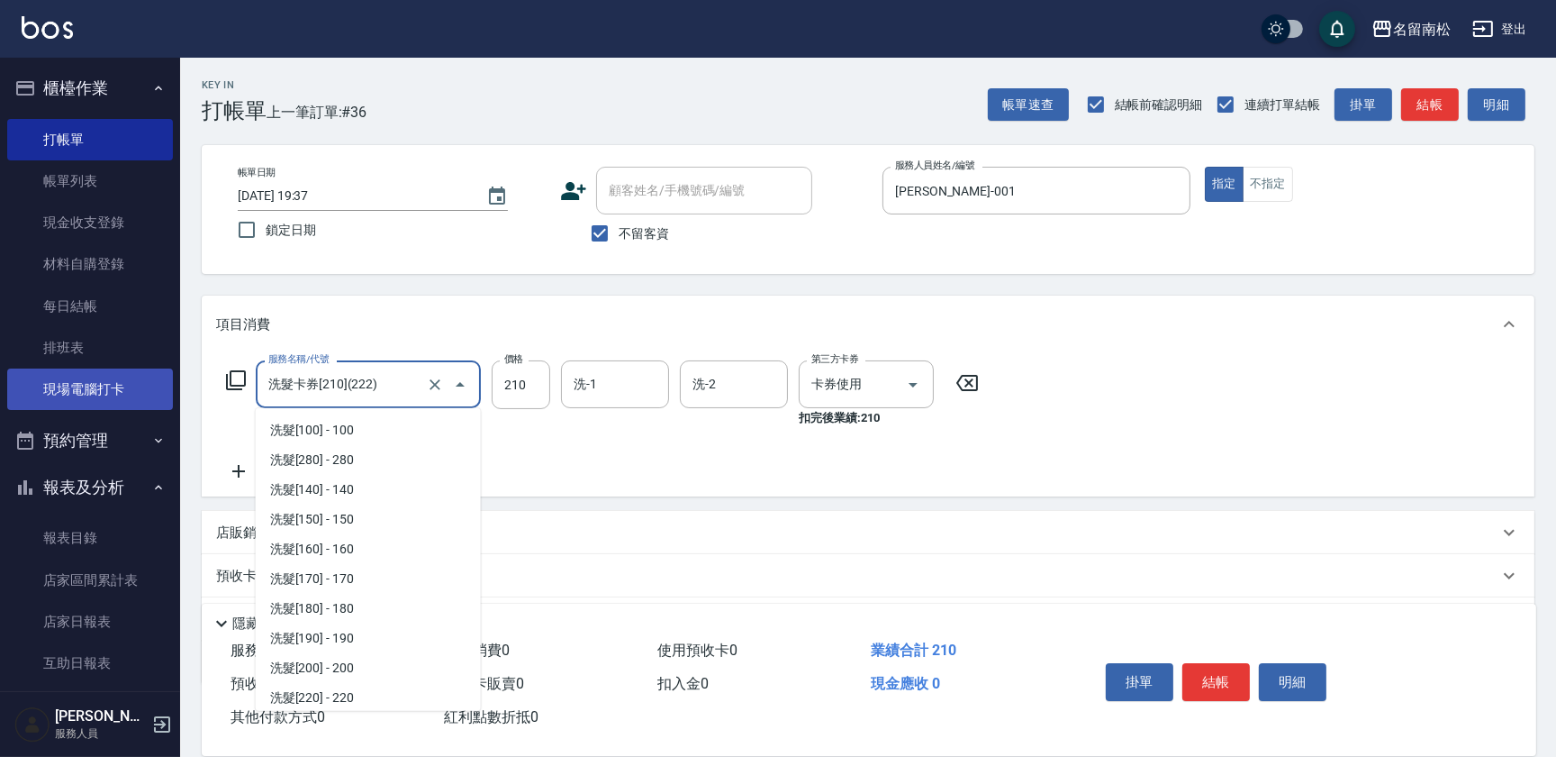
scroll to position [209, 0]
drag, startPoint x: 378, startPoint y: 392, endPoint x: 29, endPoint y: 389, distance: 349.5
click at [29, 389] on div "名留南松 登出 櫃檯作業 打帳單 帳單列表 現金收支登錄 材料自購登錄 每日結帳 排班表 現場電腦打卡 預約管理 預約管理 單日預約紀錄 單週預約紀錄 報表及…" at bounding box center [778, 426] width 1556 height 853
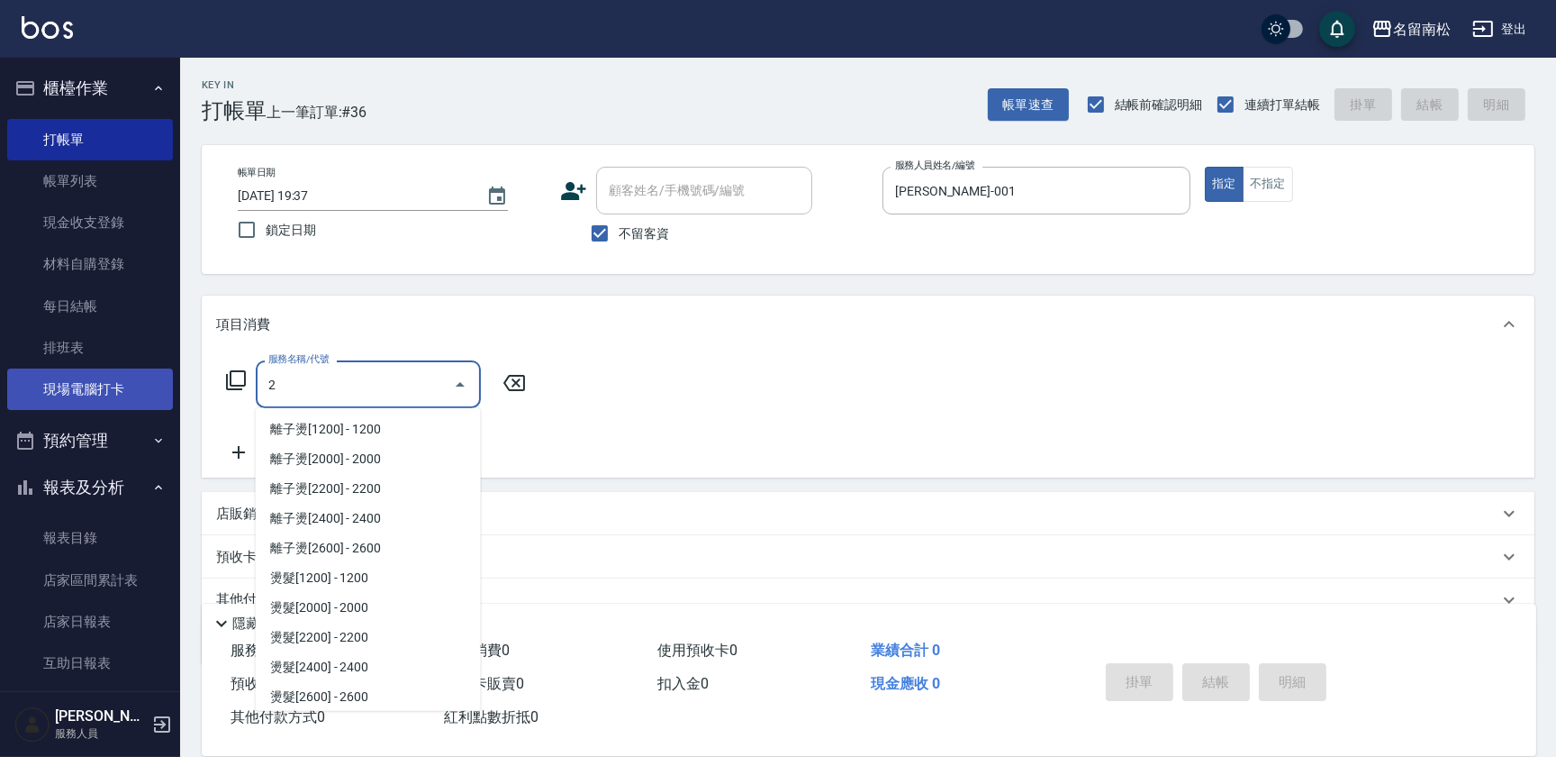
scroll to position [0, 0]
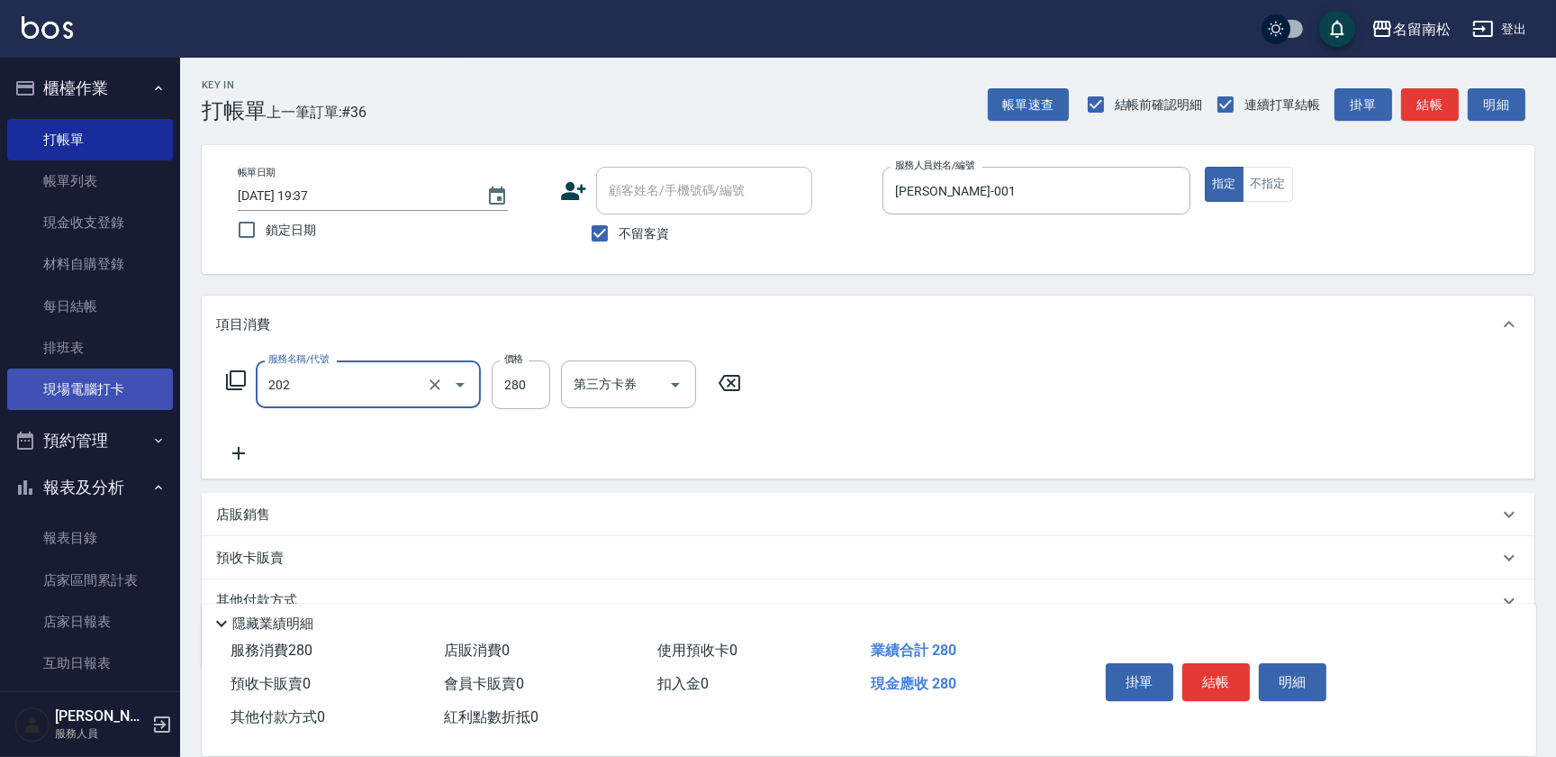
type input "洗髮[280](202)"
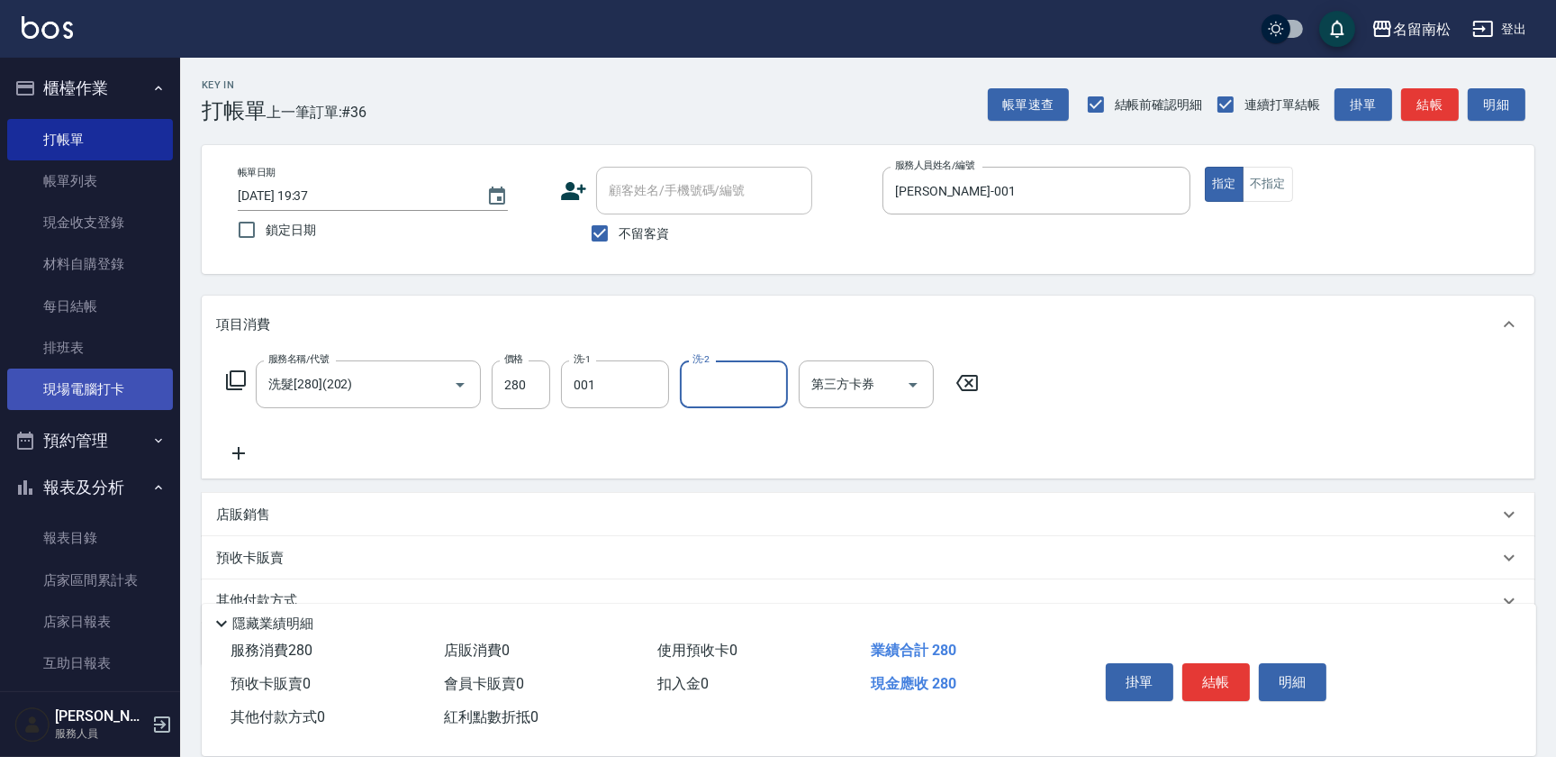
type input "[PERSON_NAME]-001"
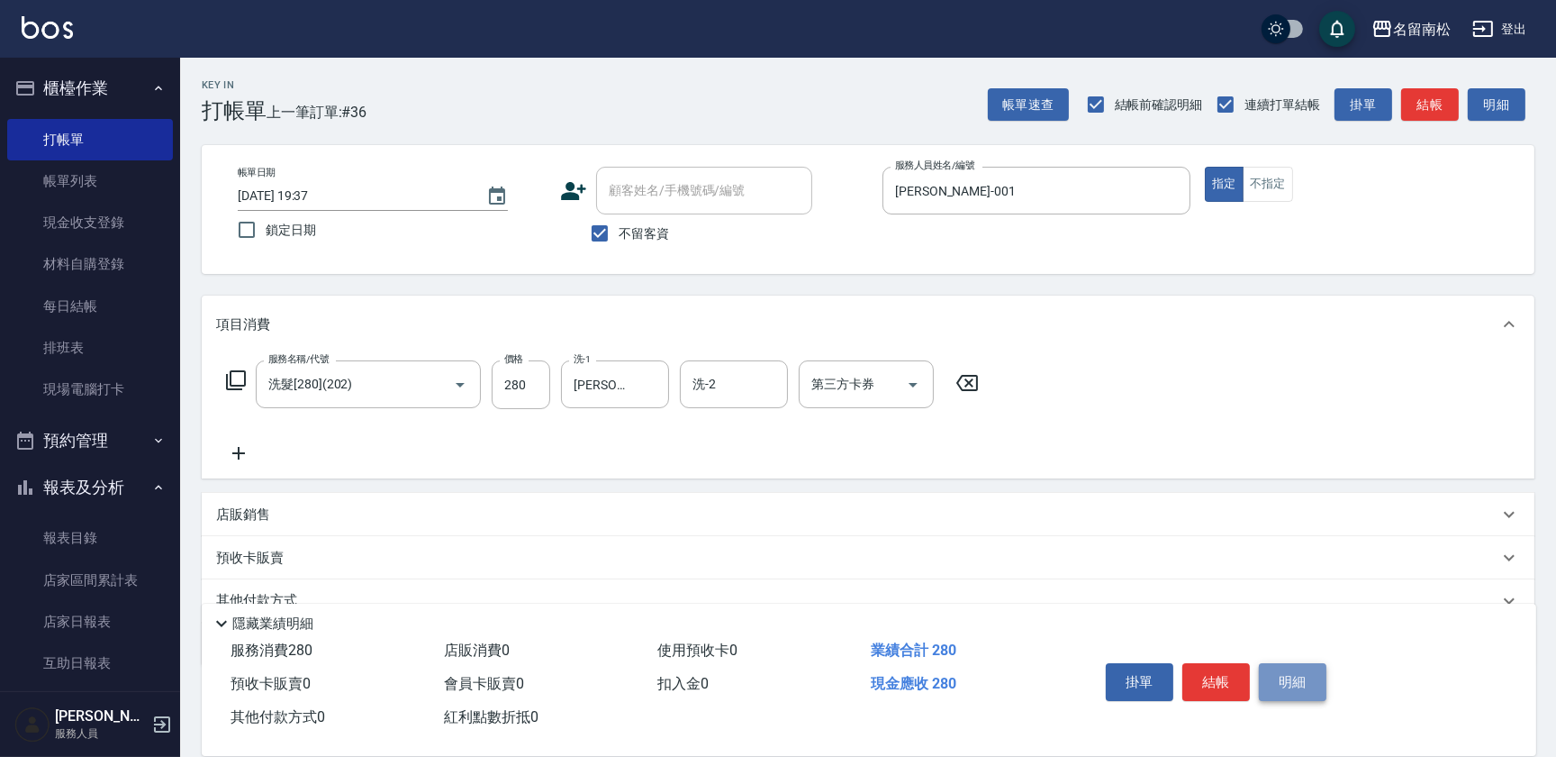
click at [1294, 685] on button "明細" at bounding box center [1293, 682] width 68 height 38
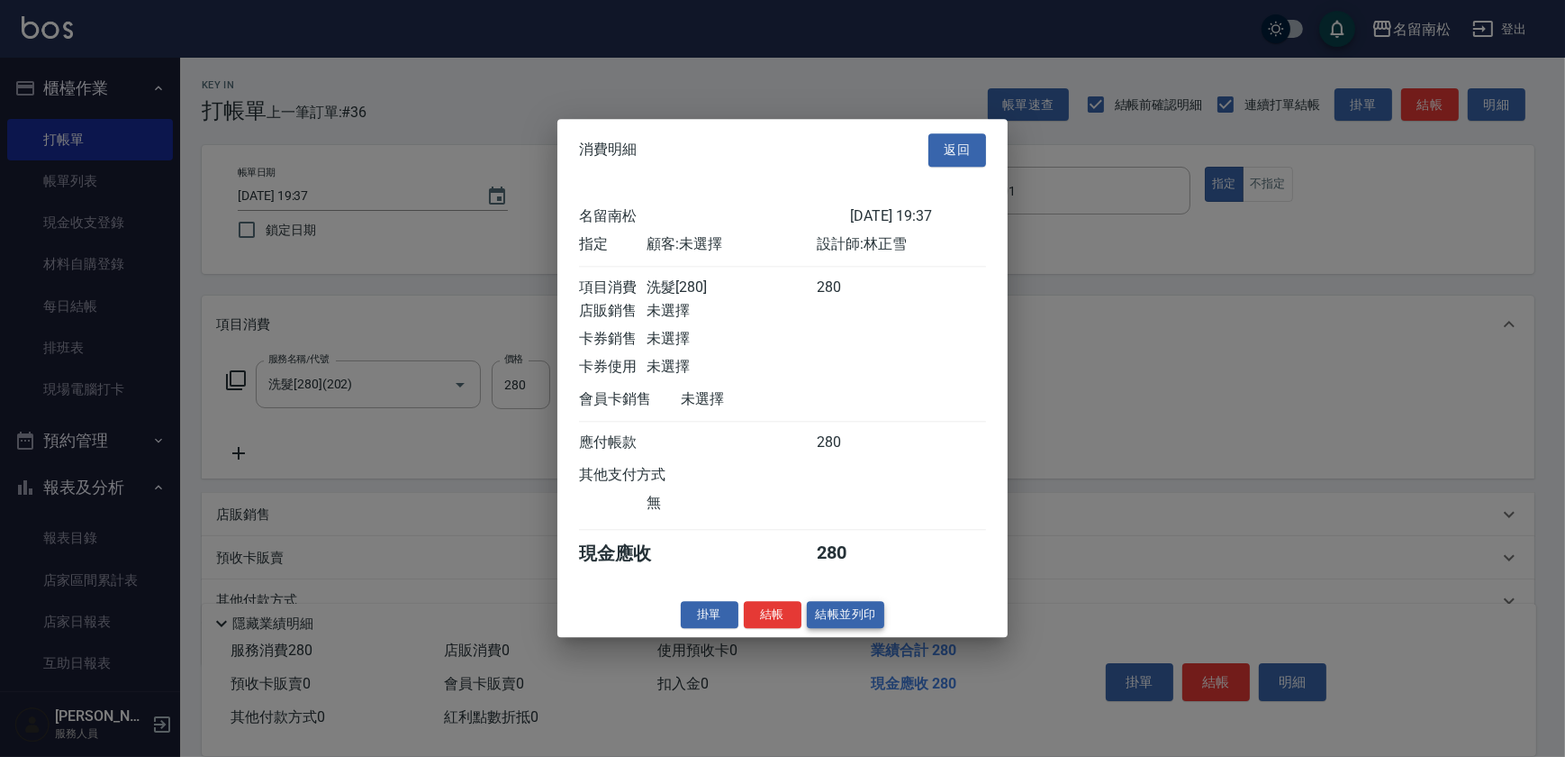
click at [858, 628] on button "結帳並列印" at bounding box center [846, 615] width 78 height 28
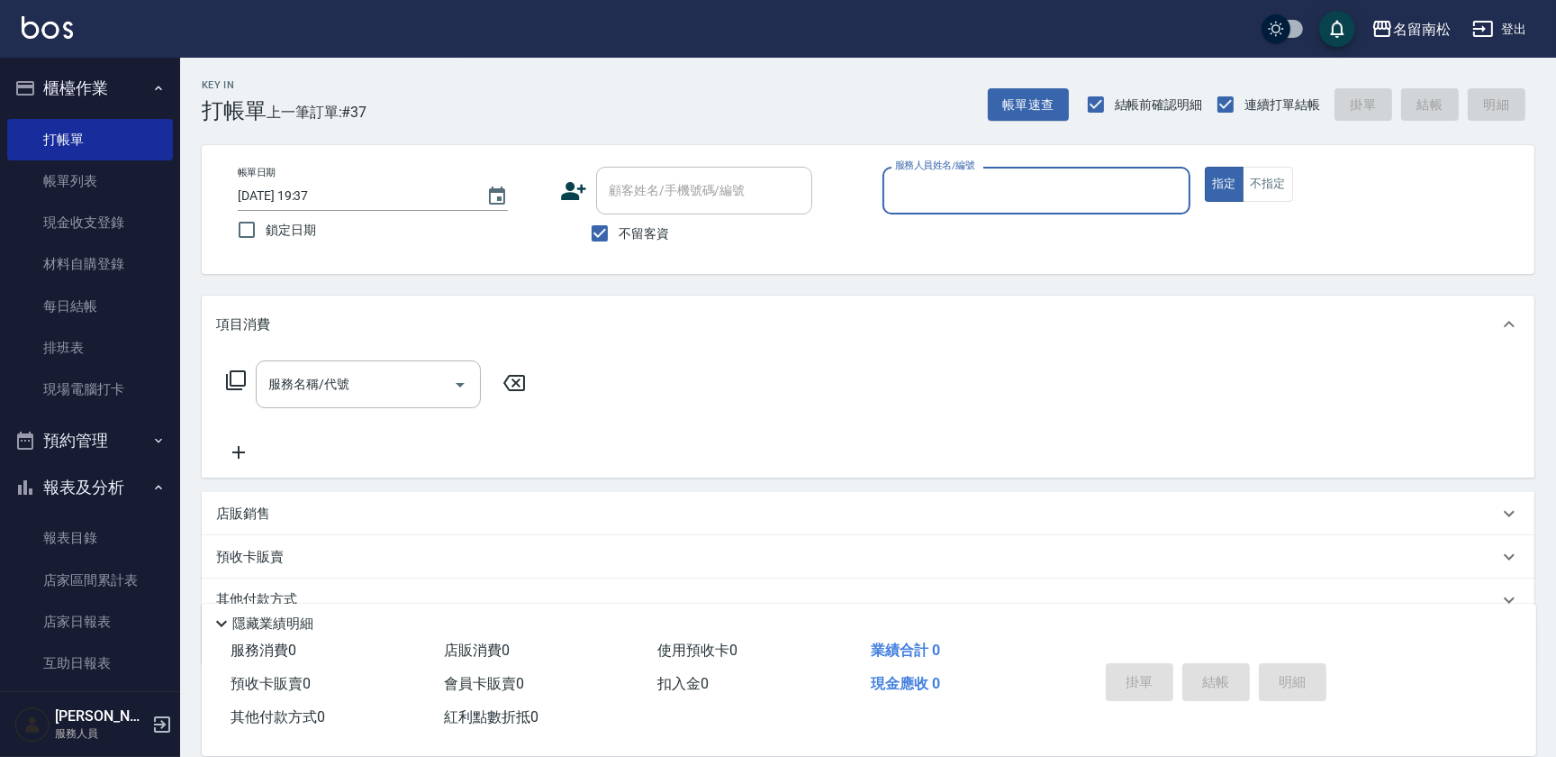
click at [995, 194] on input "服務人員姓名/編號" at bounding box center [1037, 191] width 292 height 32
type input "[PERSON_NAME]-001"
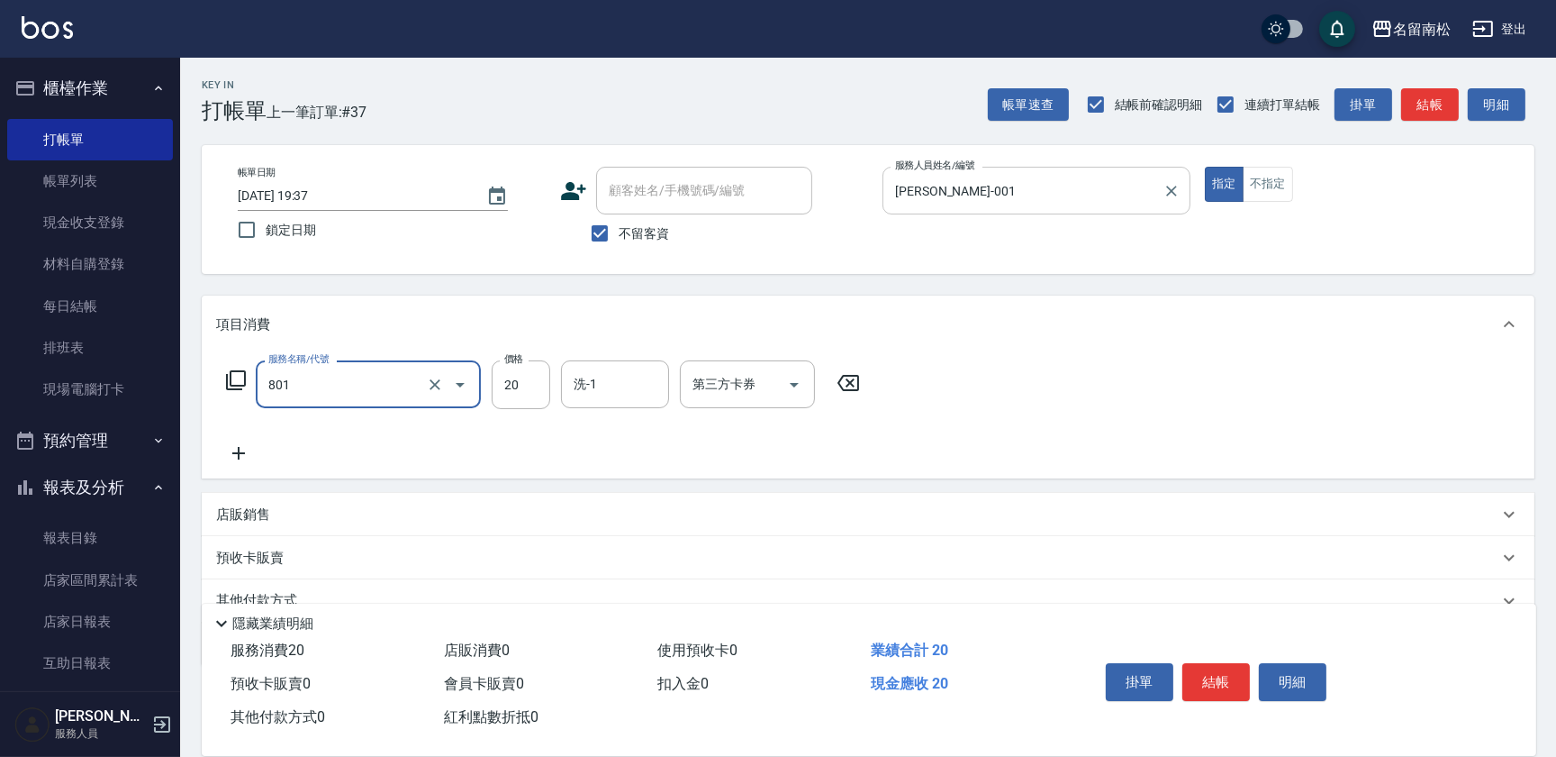
type input "潤絲(801)"
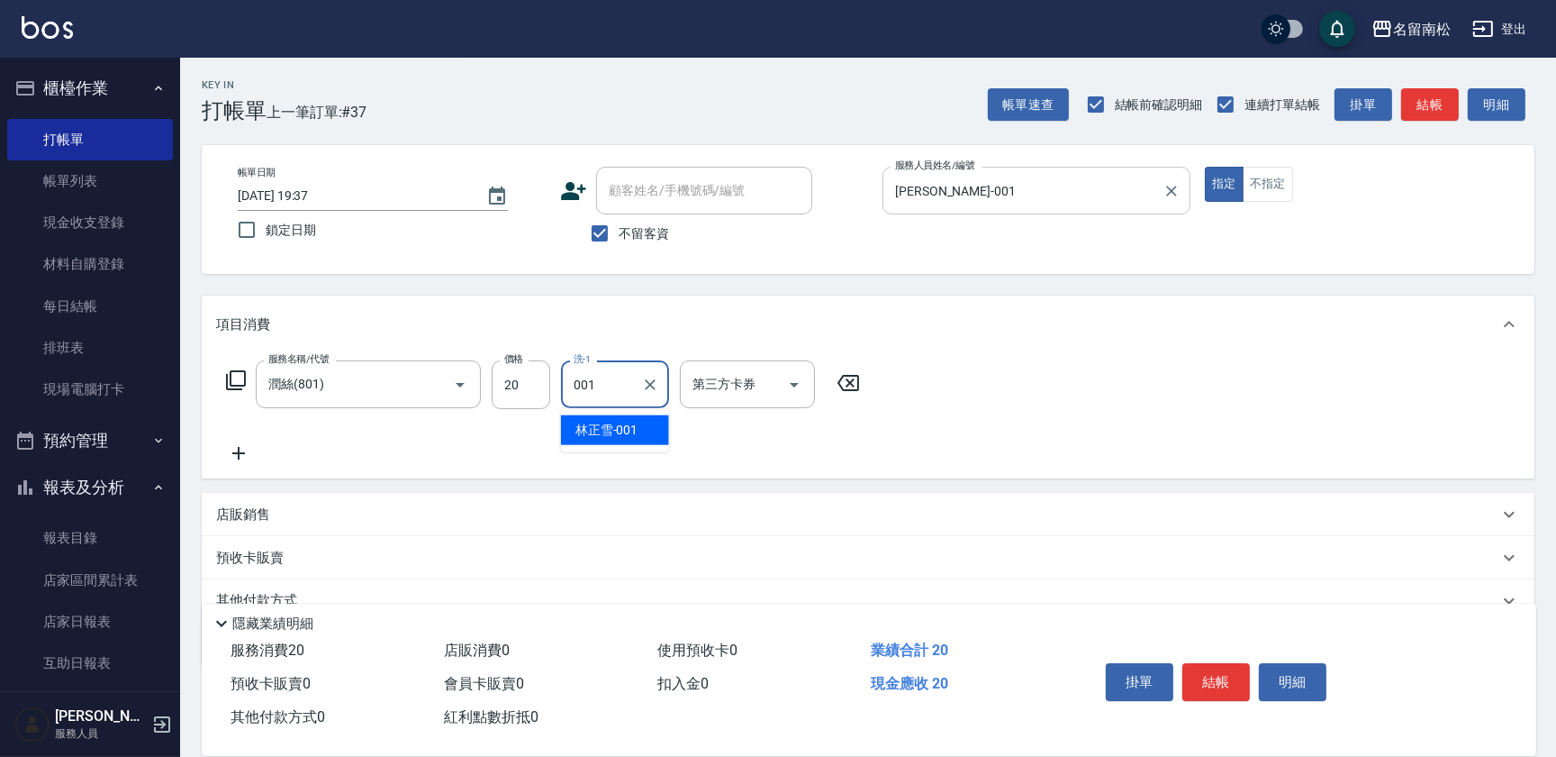
type input "[PERSON_NAME]-001"
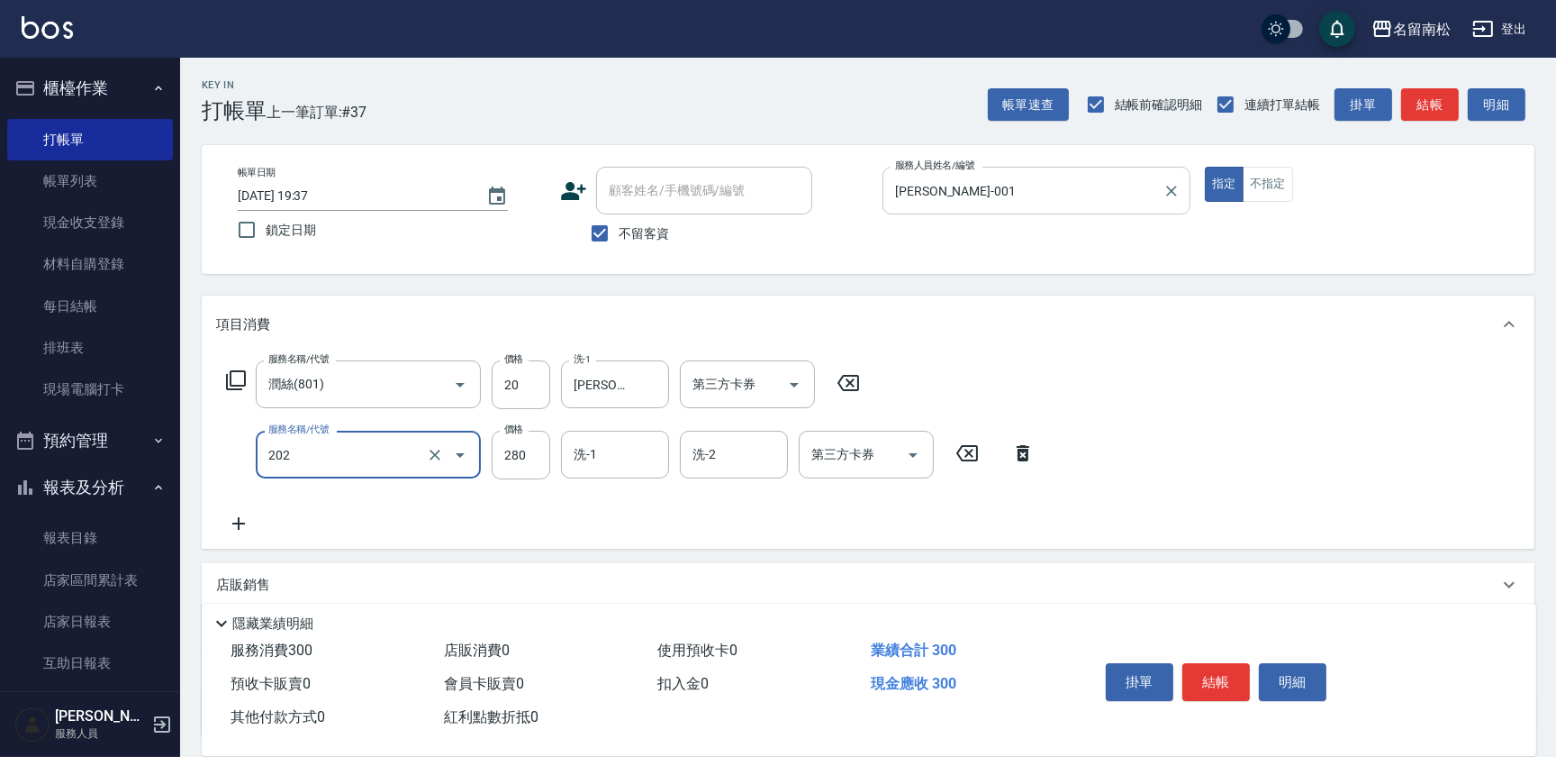
type input "洗髮[280](202)"
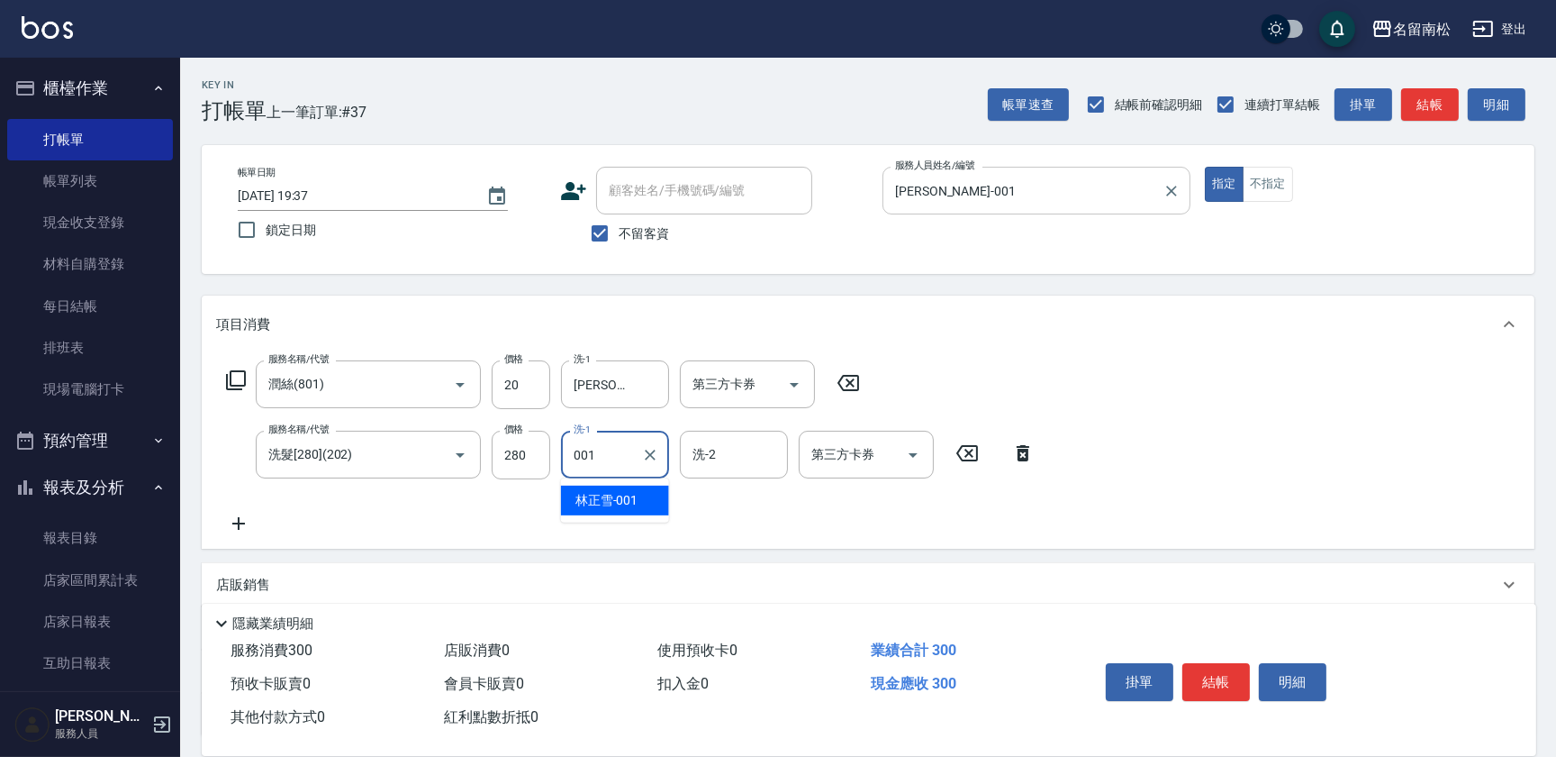
type input "[PERSON_NAME]-001"
click at [1304, 672] on button "明細" at bounding box center [1293, 682] width 68 height 38
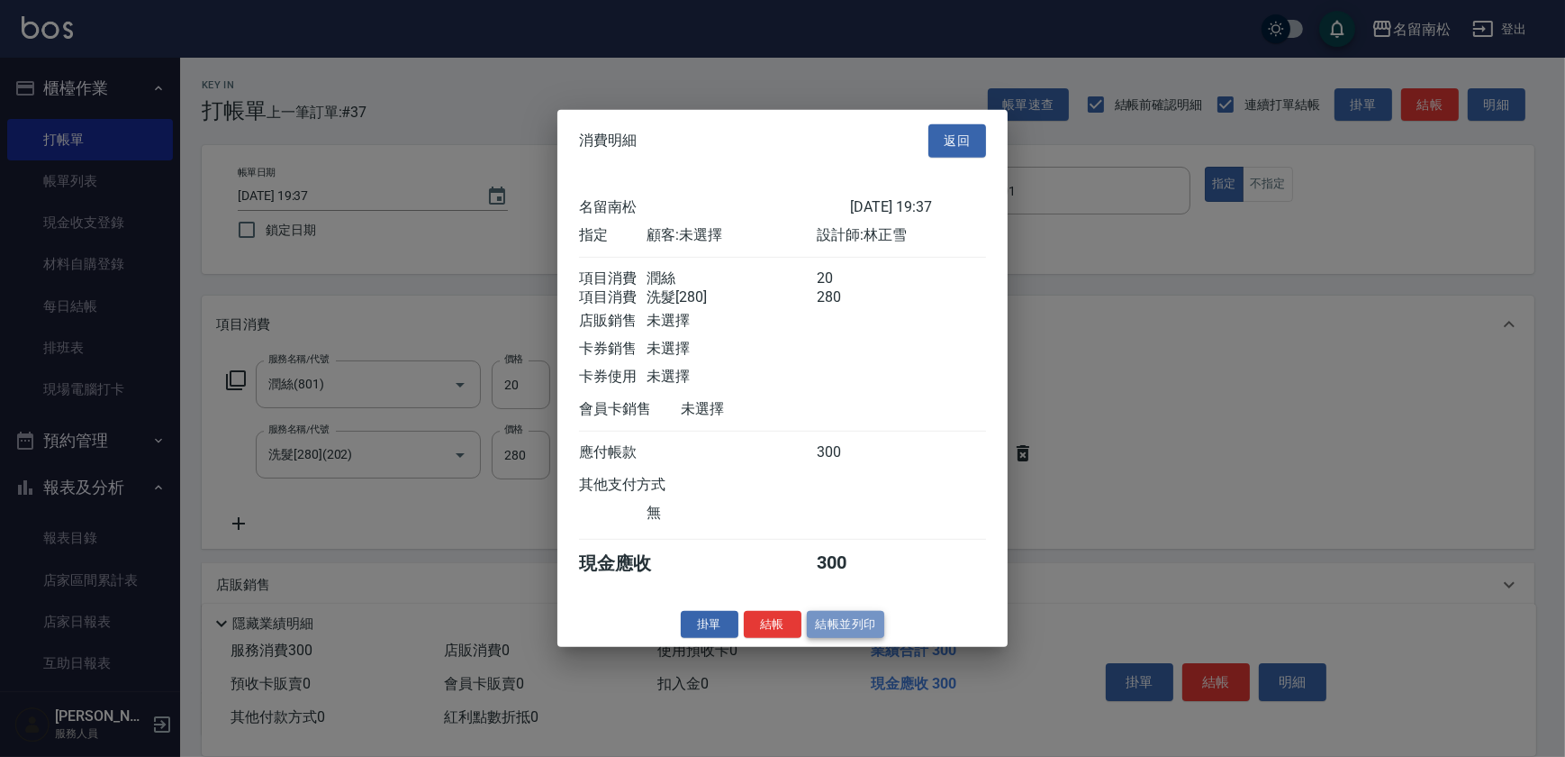
click at [858, 637] on button "結帳並列印" at bounding box center [846, 624] width 78 height 28
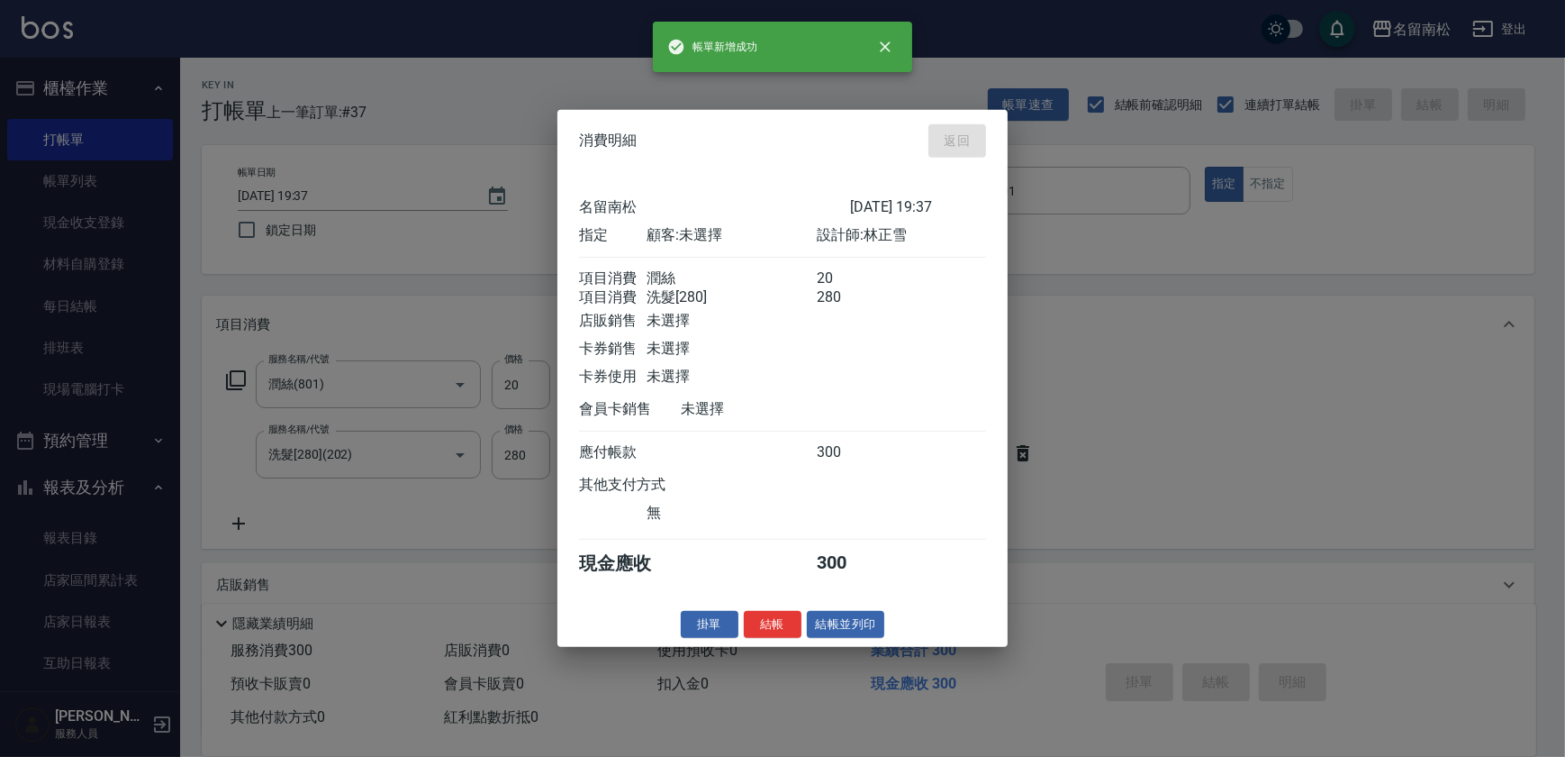
type input "[DATE] 19:38"
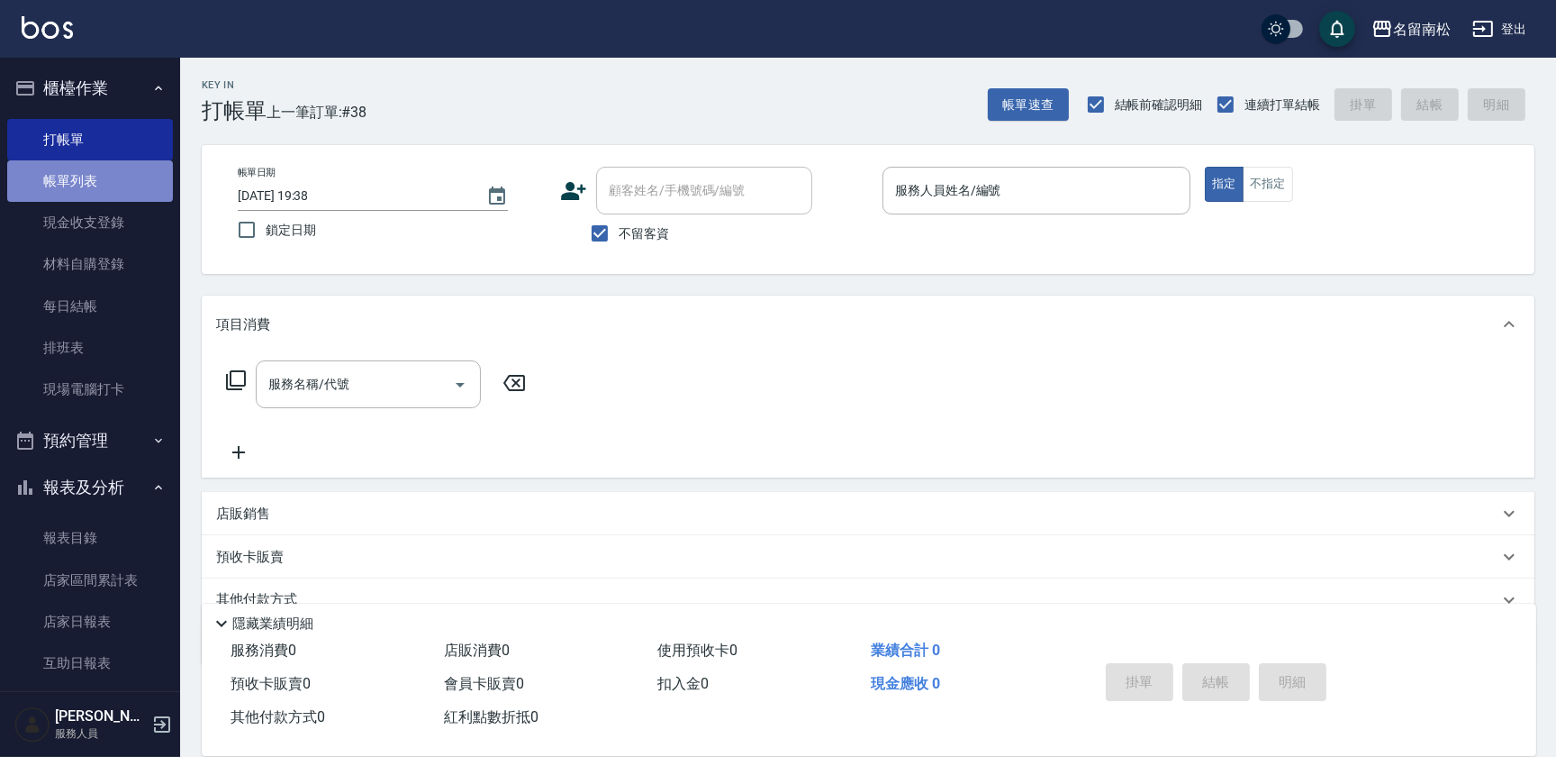
click at [132, 194] on link "帳單列表" at bounding box center [90, 180] width 166 height 41
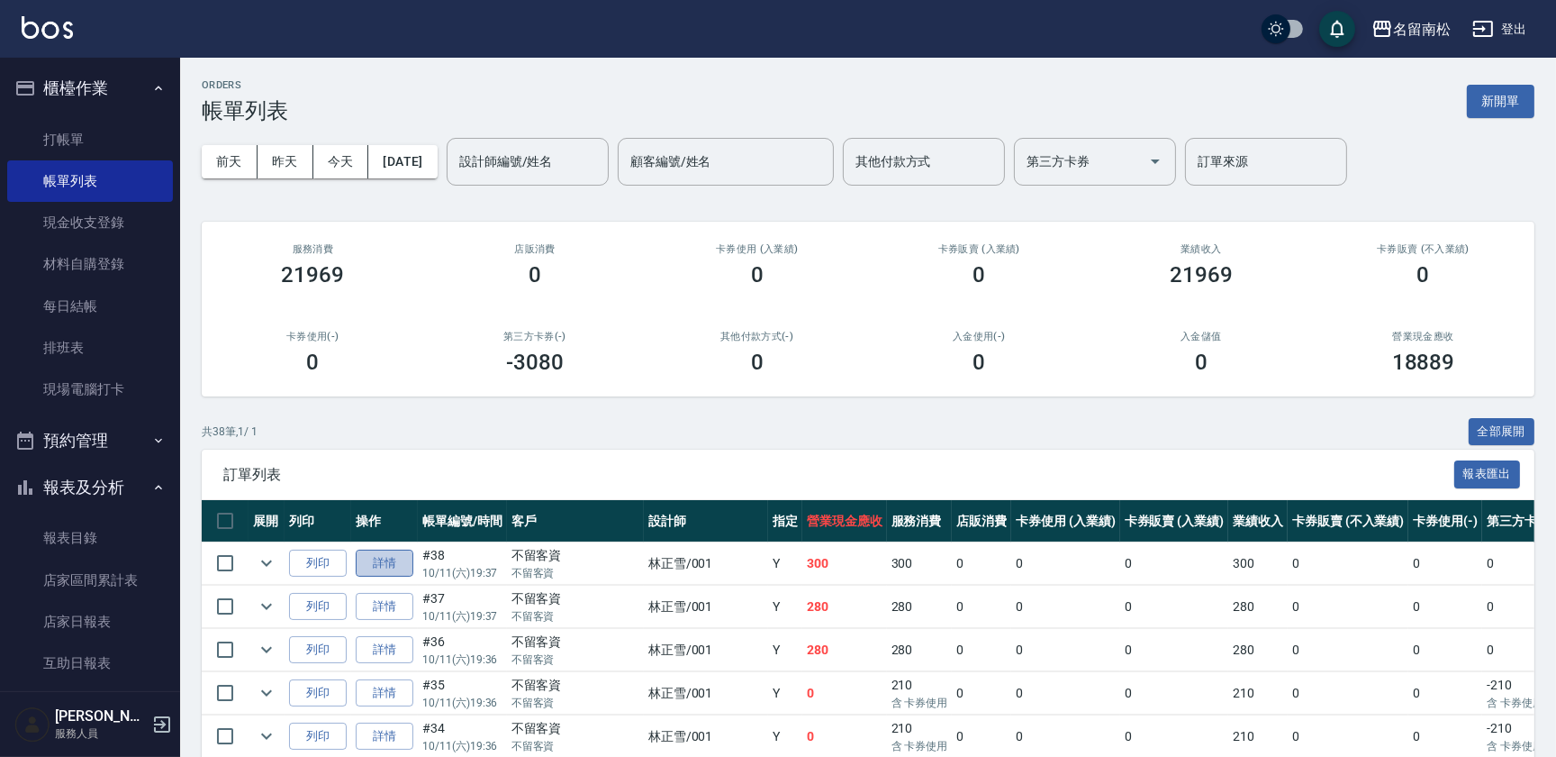
click at [382, 555] on link "詳情" at bounding box center [385, 563] width 58 height 28
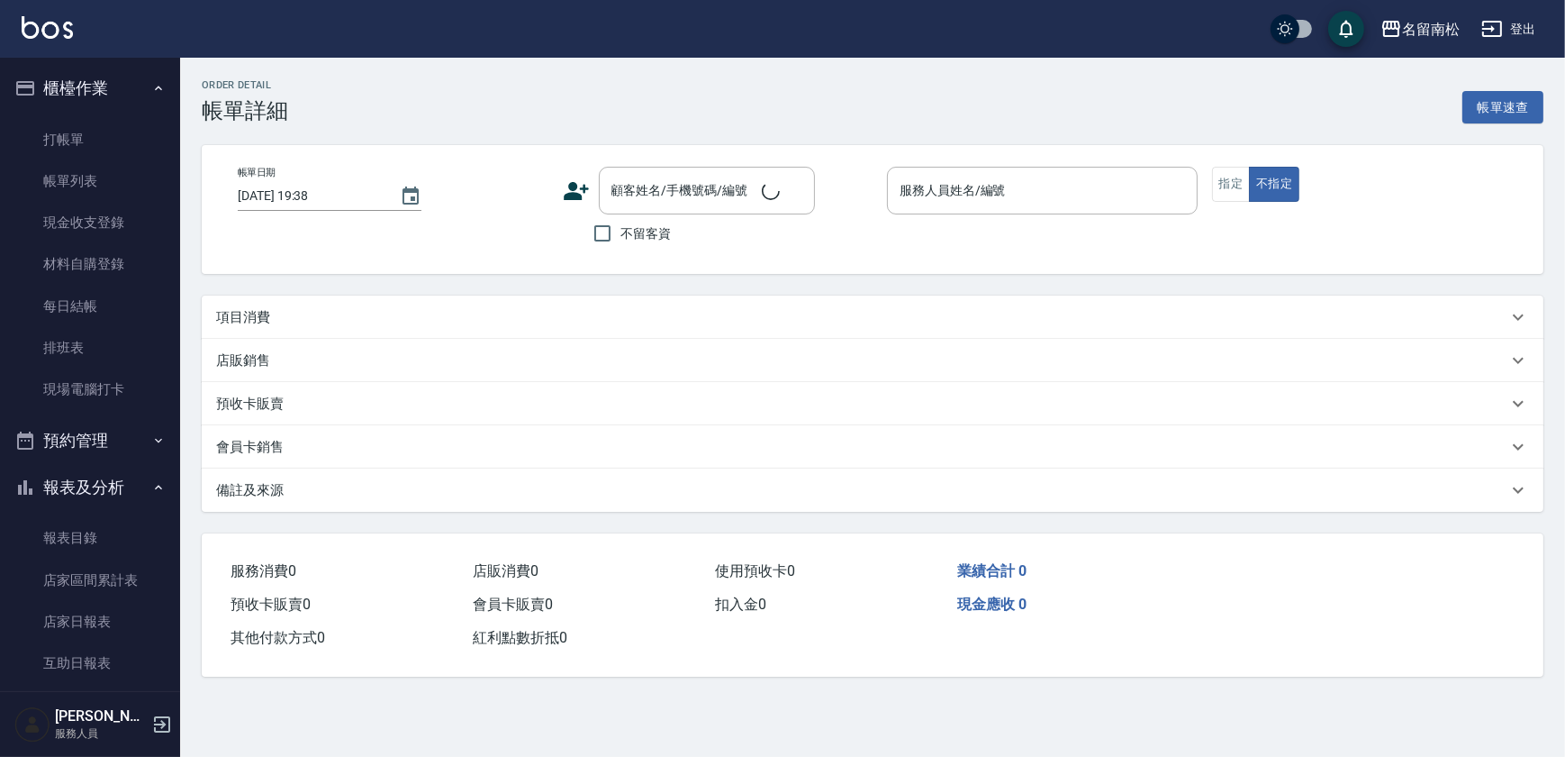
type input "[DATE] 19:37"
checkbox input "true"
type input "[PERSON_NAME]-001"
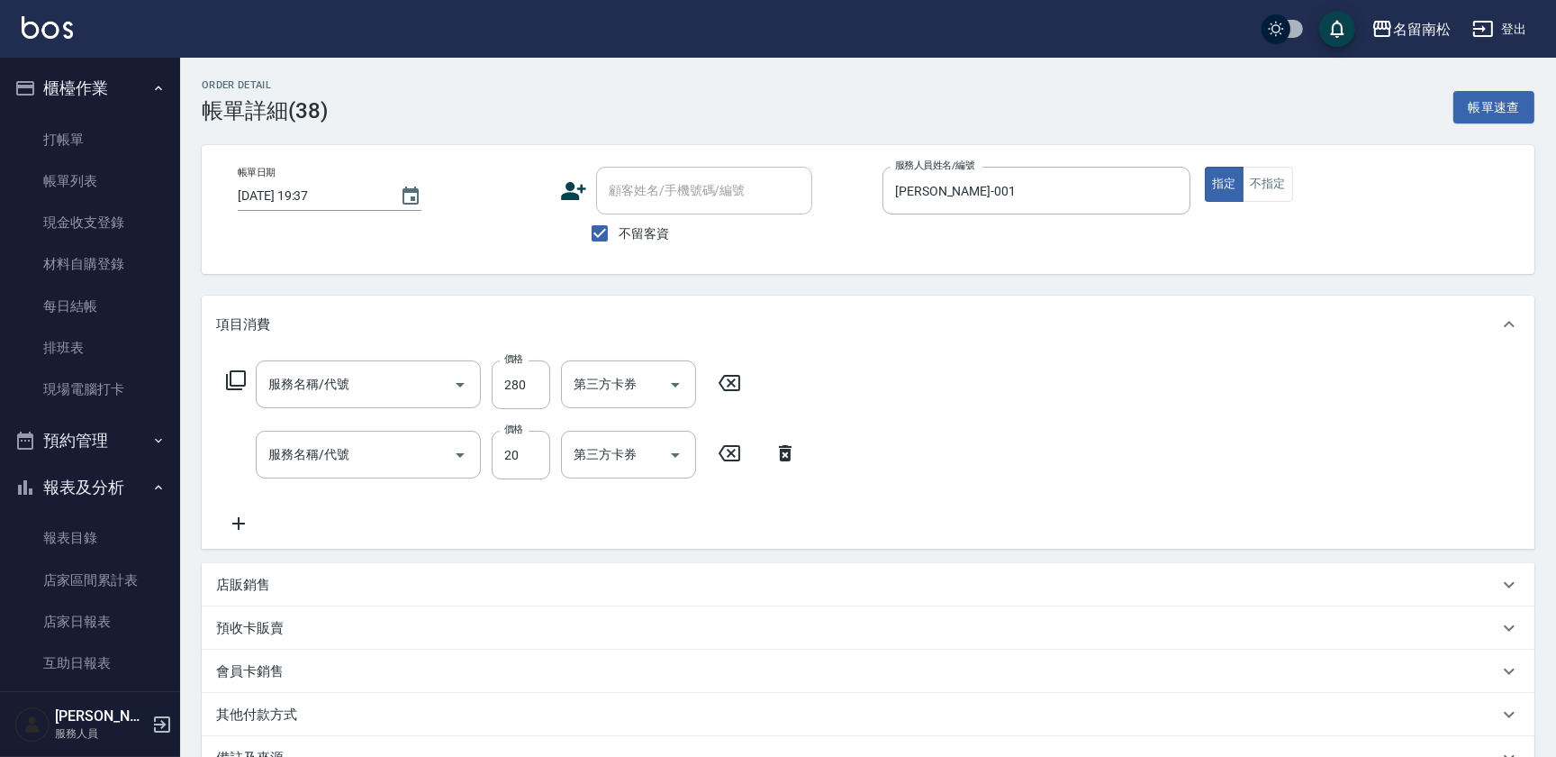
type input "洗髮[280](202)"
type input "潤絲(801)"
click at [905, 456] on icon at bounding box center [904, 453] width 45 height 22
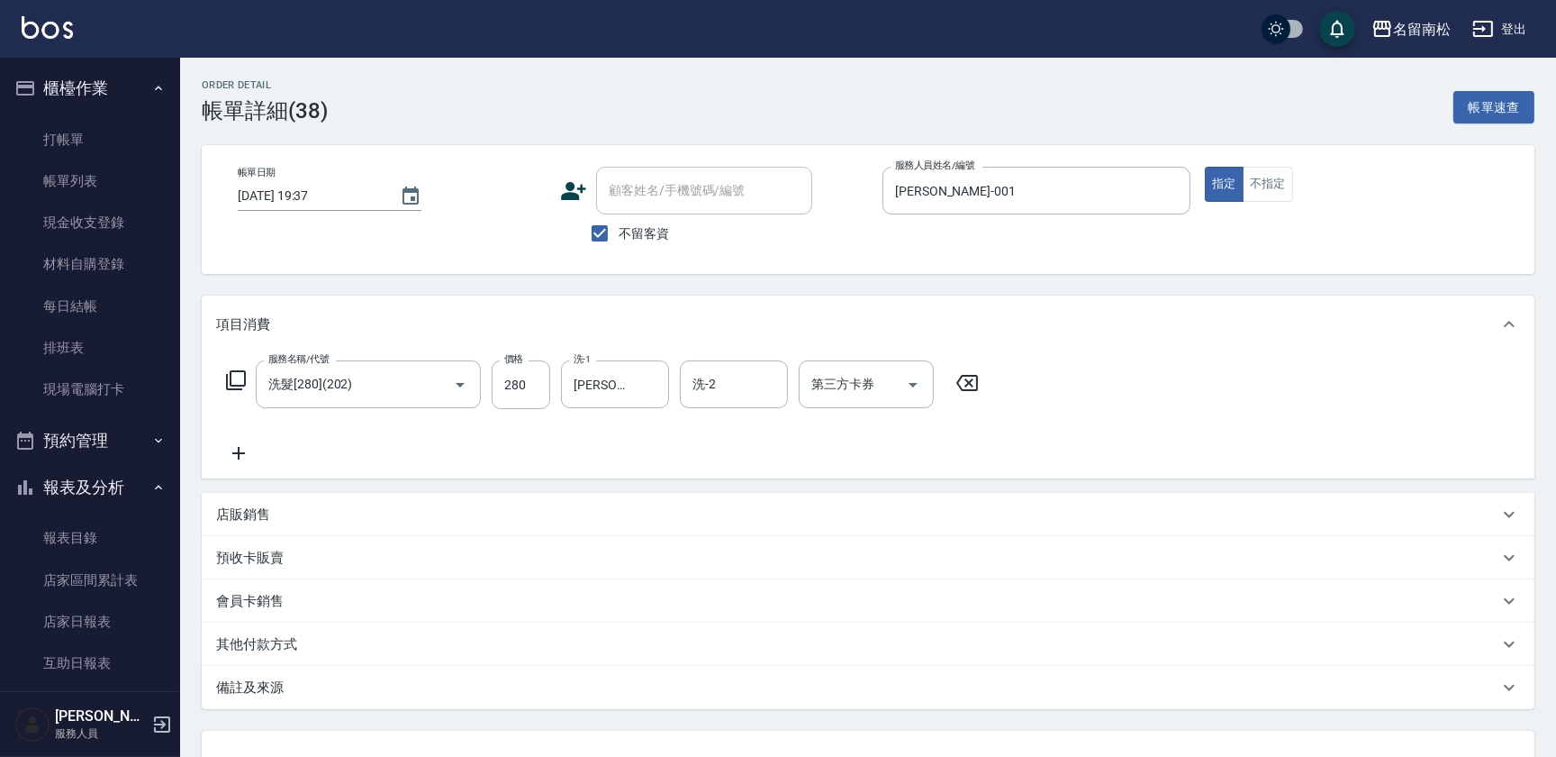
click at [240, 449] on icon at bounding box center [238, 453] width 45 height 22
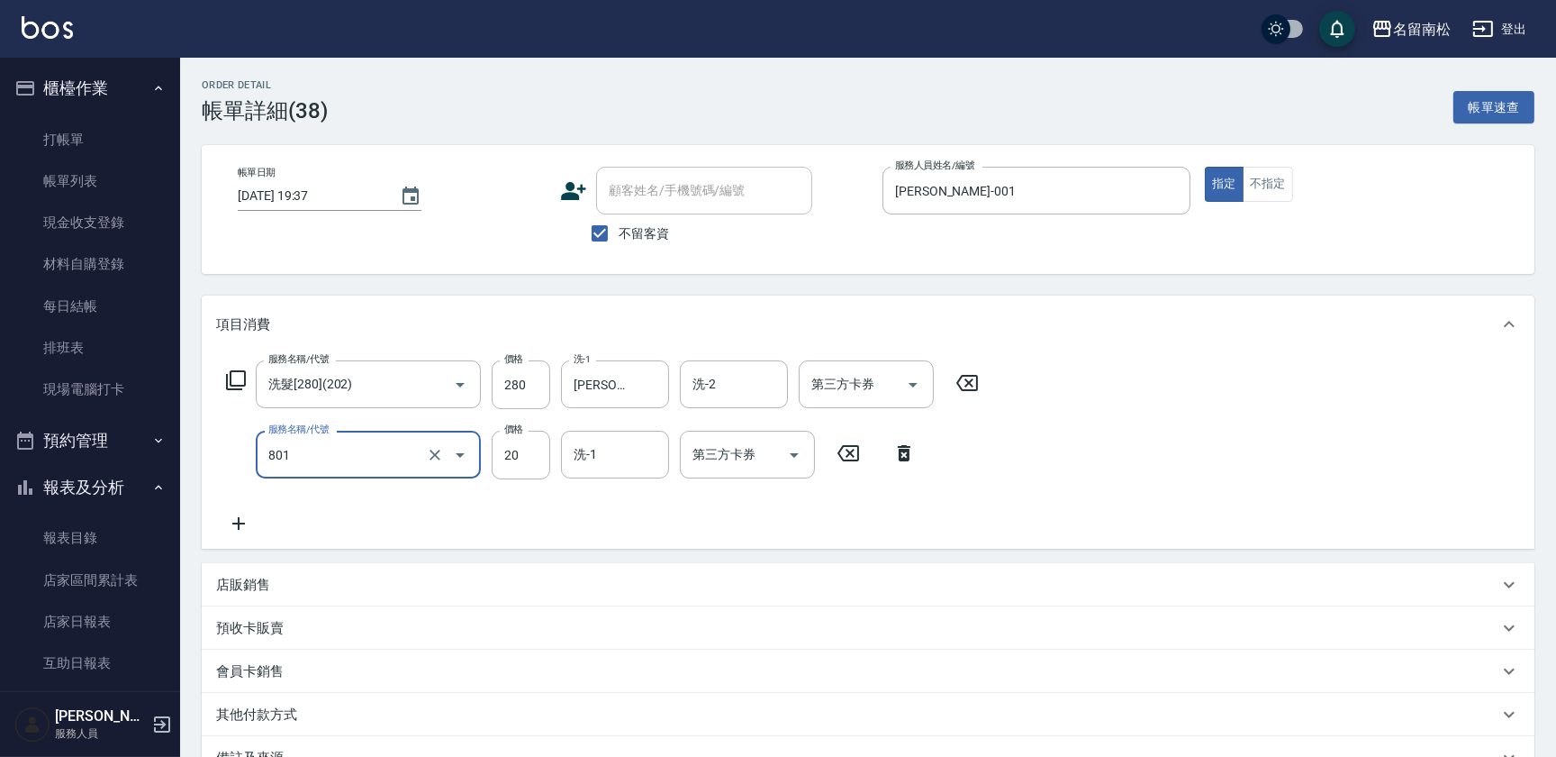
type input "潤絲(801)"
type input "30"
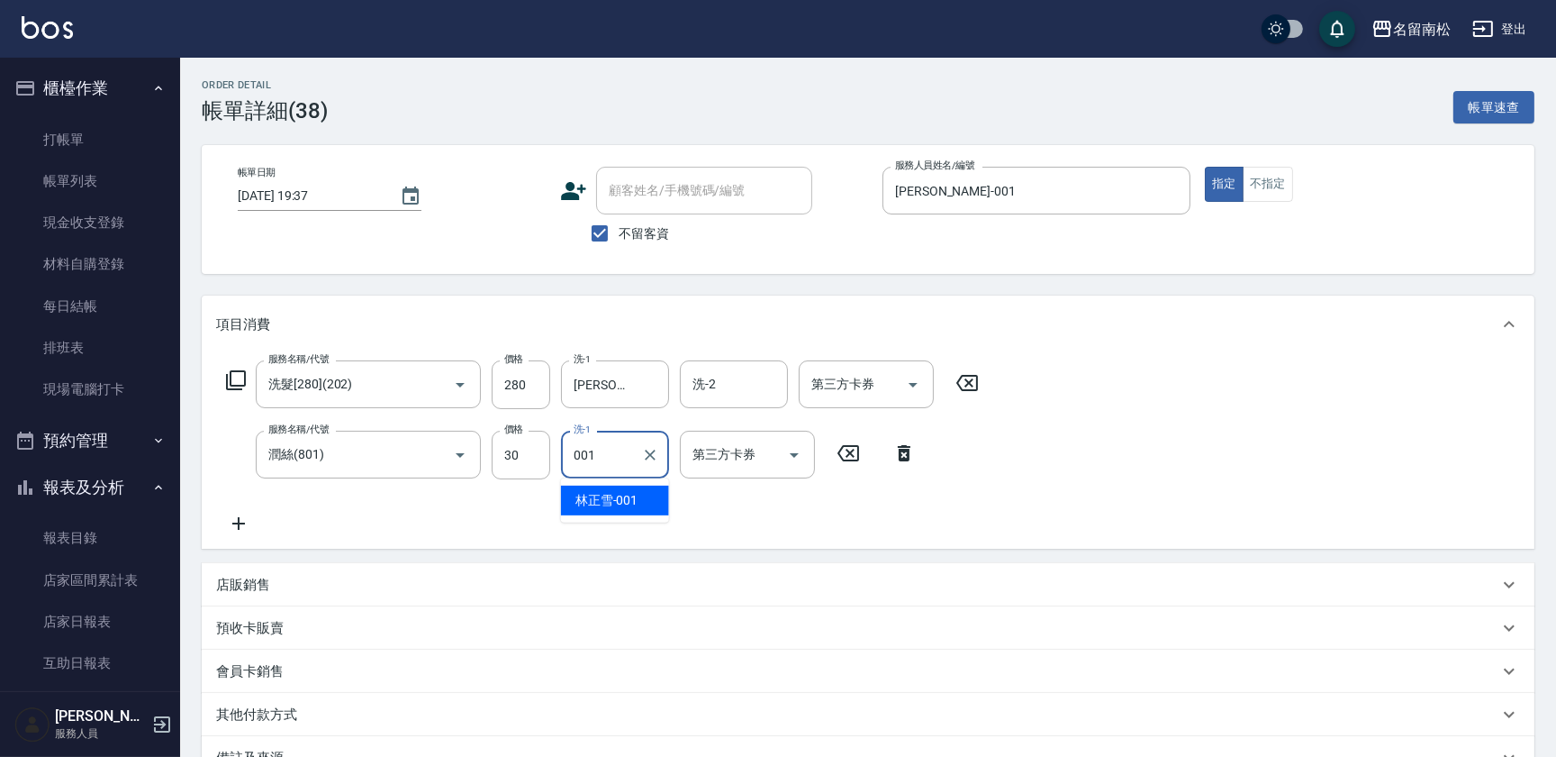
type input "[PERSON_NAME]-001"
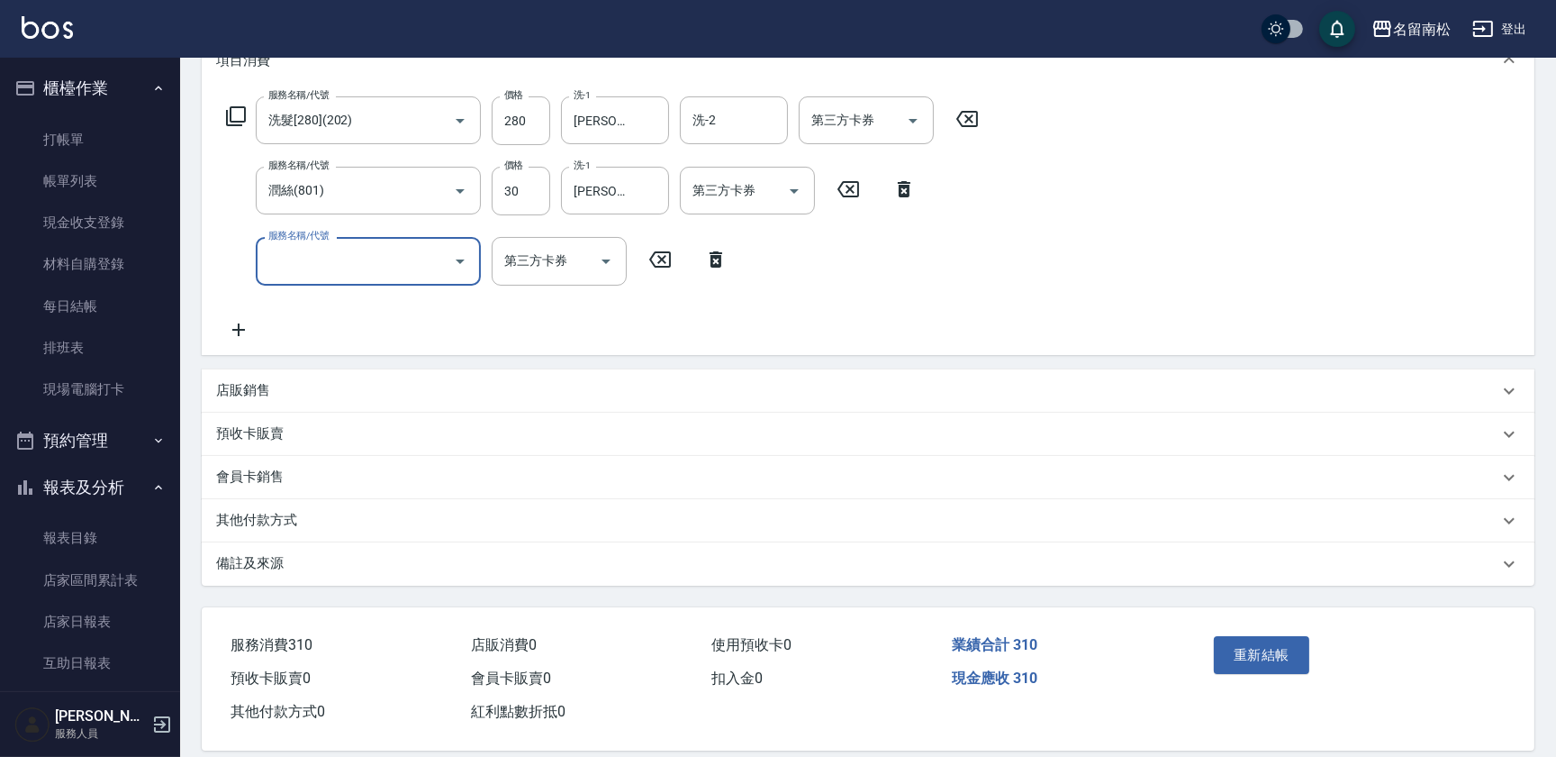
scroll to position [283, 0]
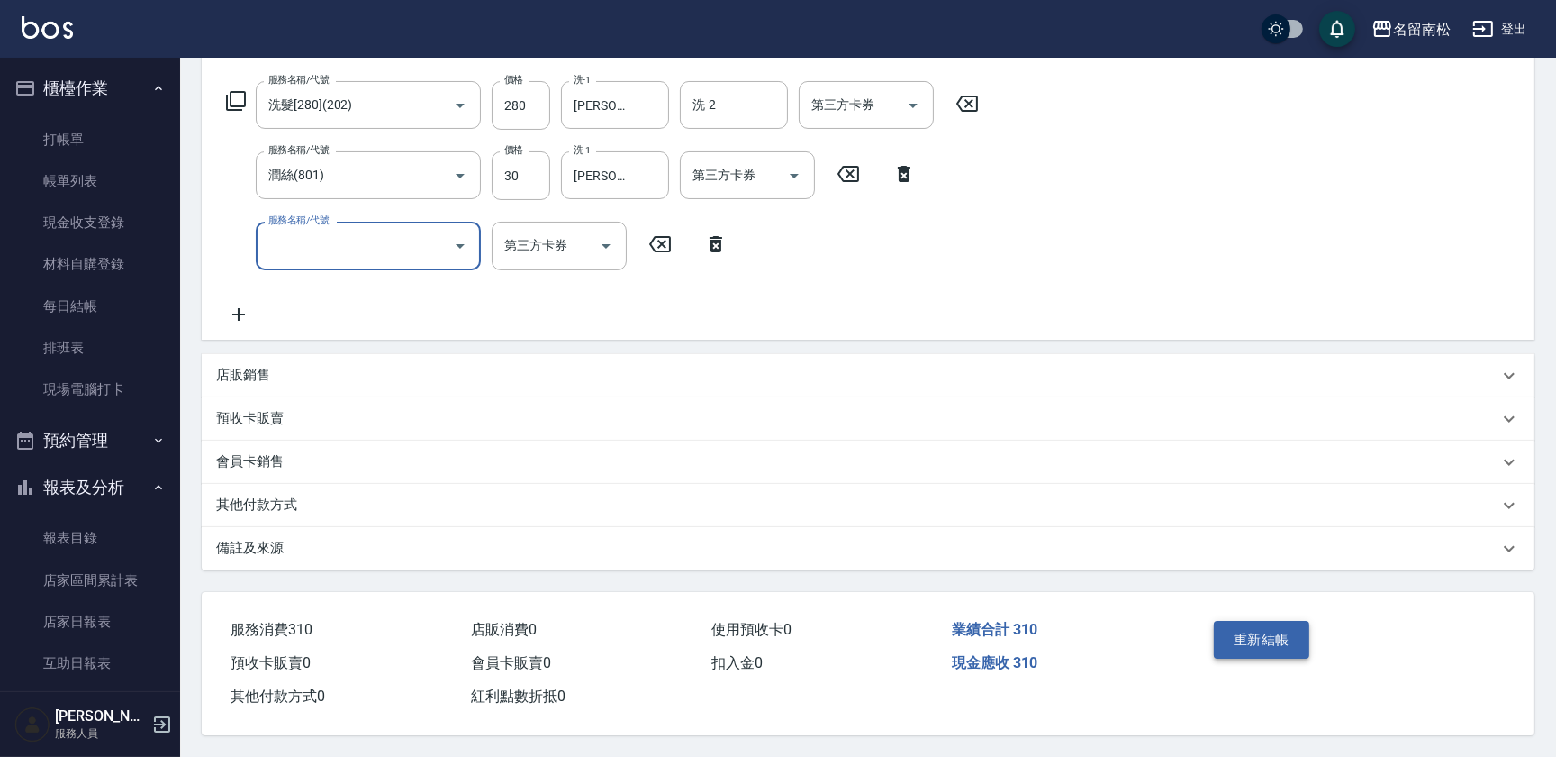
click at [1261, 635] on button "重新結帳" at bounding box center [1261, 640] width 95 height 38
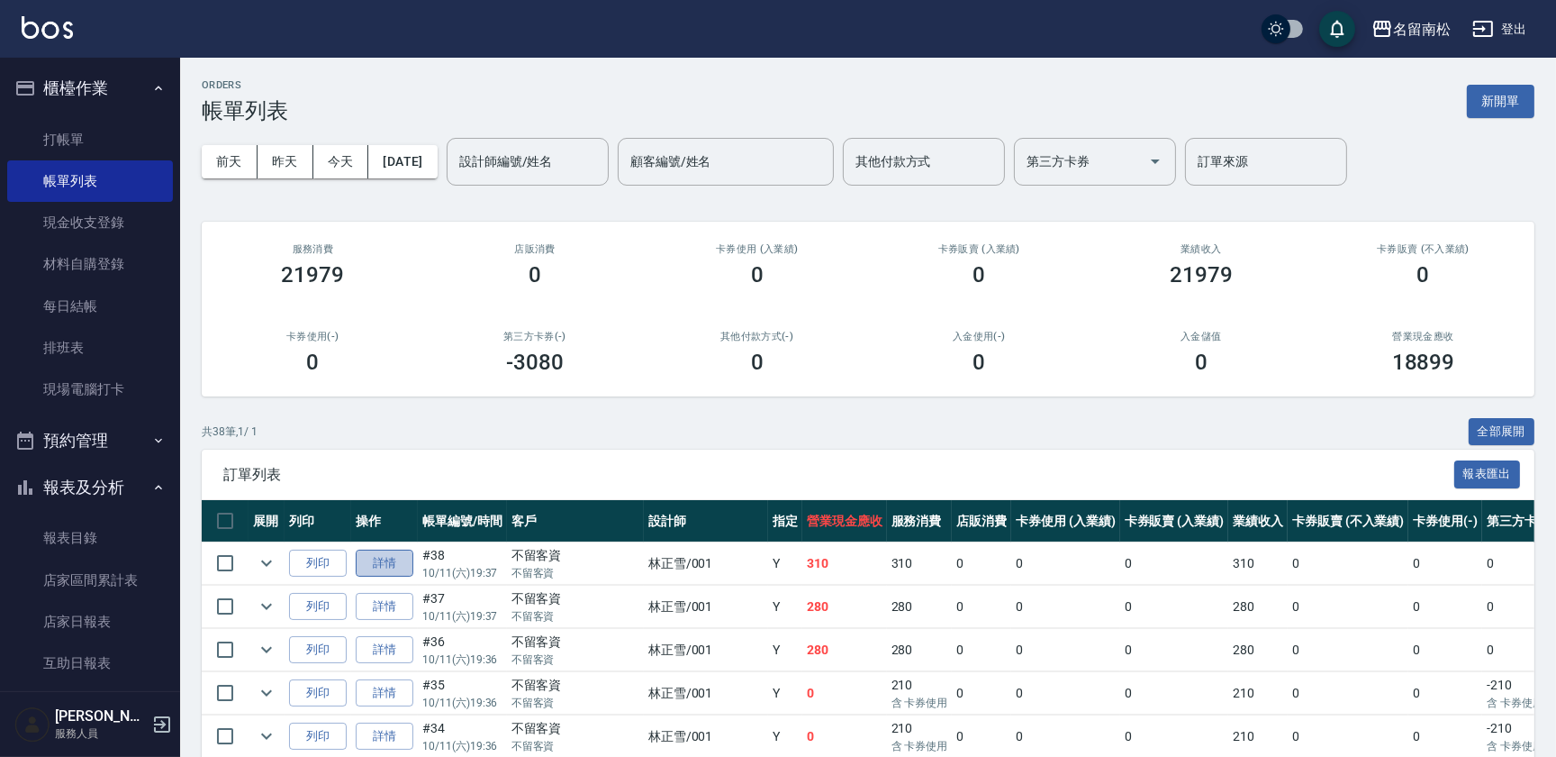
click at [368, 563] on link "詳情" at bounding box center [385, 563] width 58 height 28
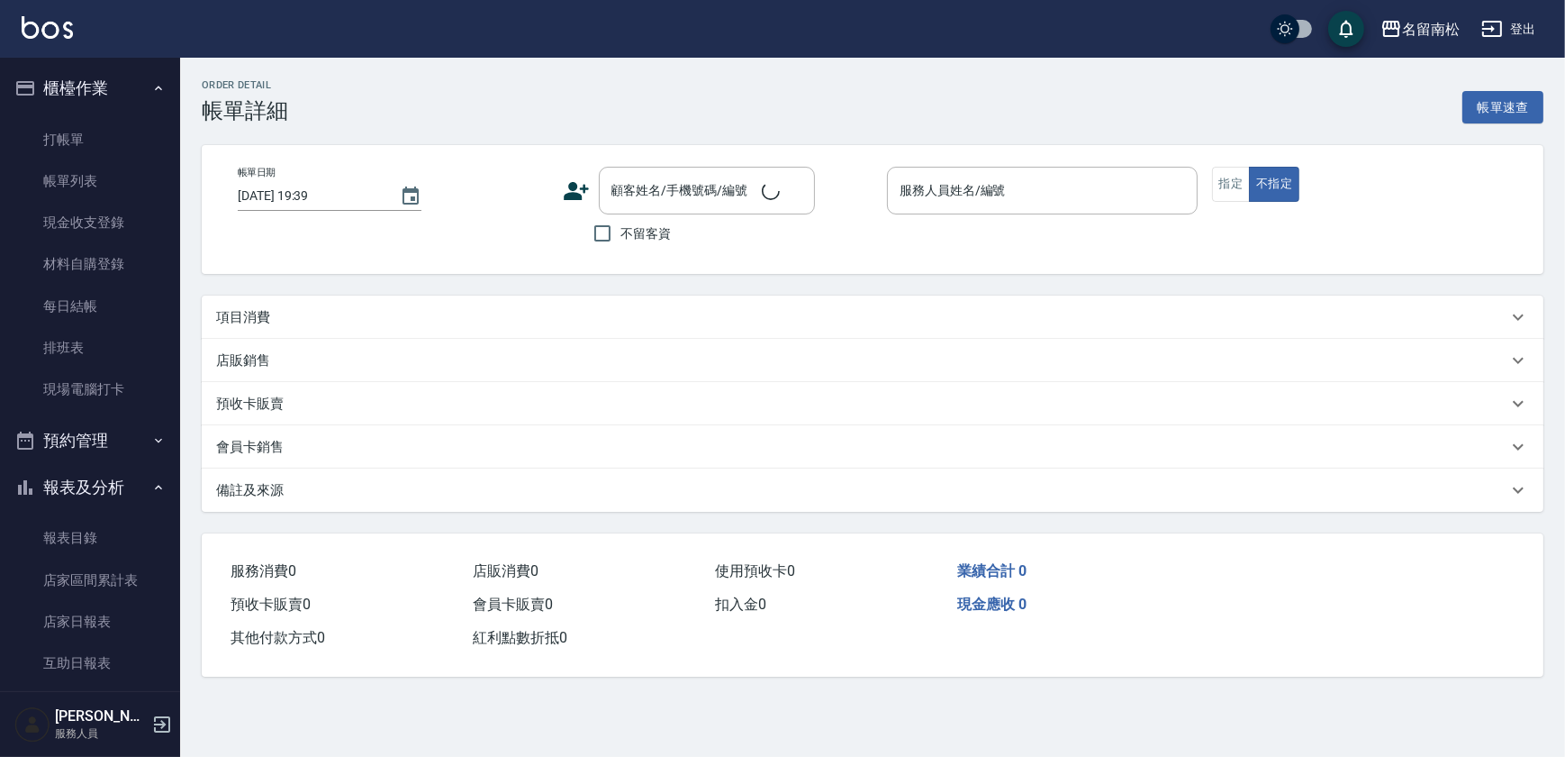
type input "[DATE] 19:37"
checkbox input "true"
type input "[PERSON_NAME]-001"
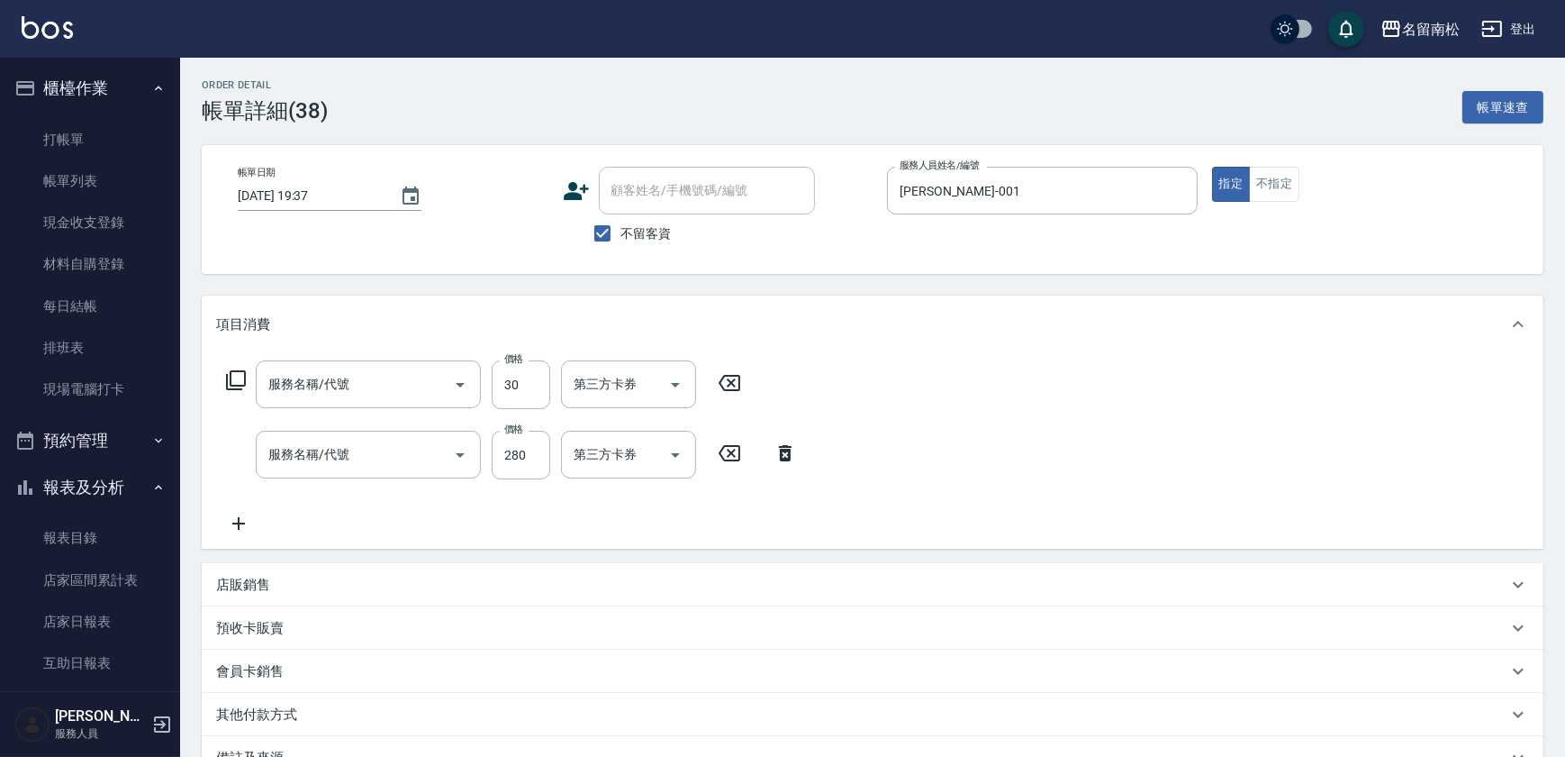
type input "潤絲(801)"
type input "洗髮[280](202)"
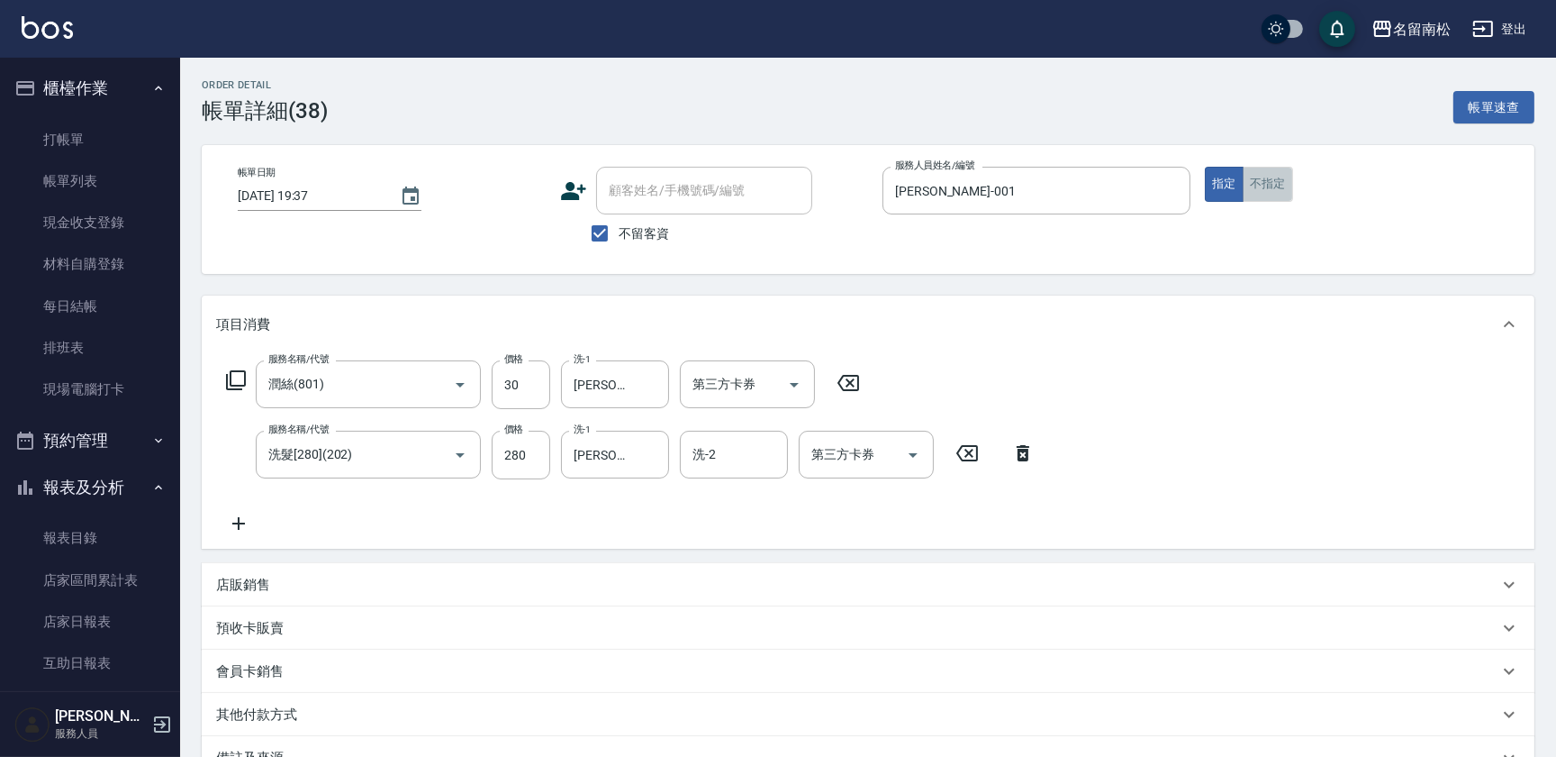
click at [1282, 184] on button "不指定" at bounding box center [1268, 184] width 50 height 35
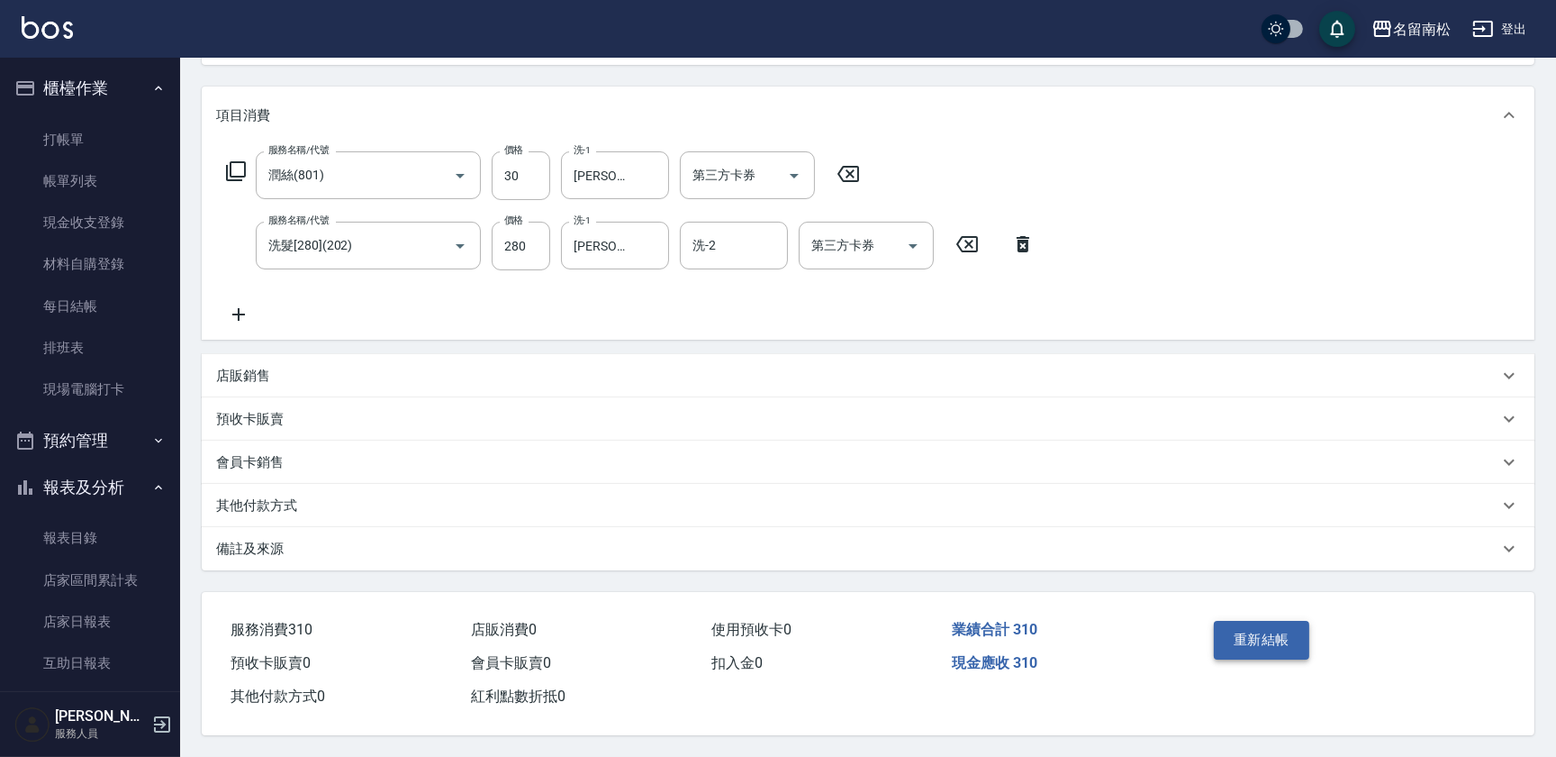
click at [1263, 644] on button "重新結帳" at bounding box center [1261, 640] width 95 height 38
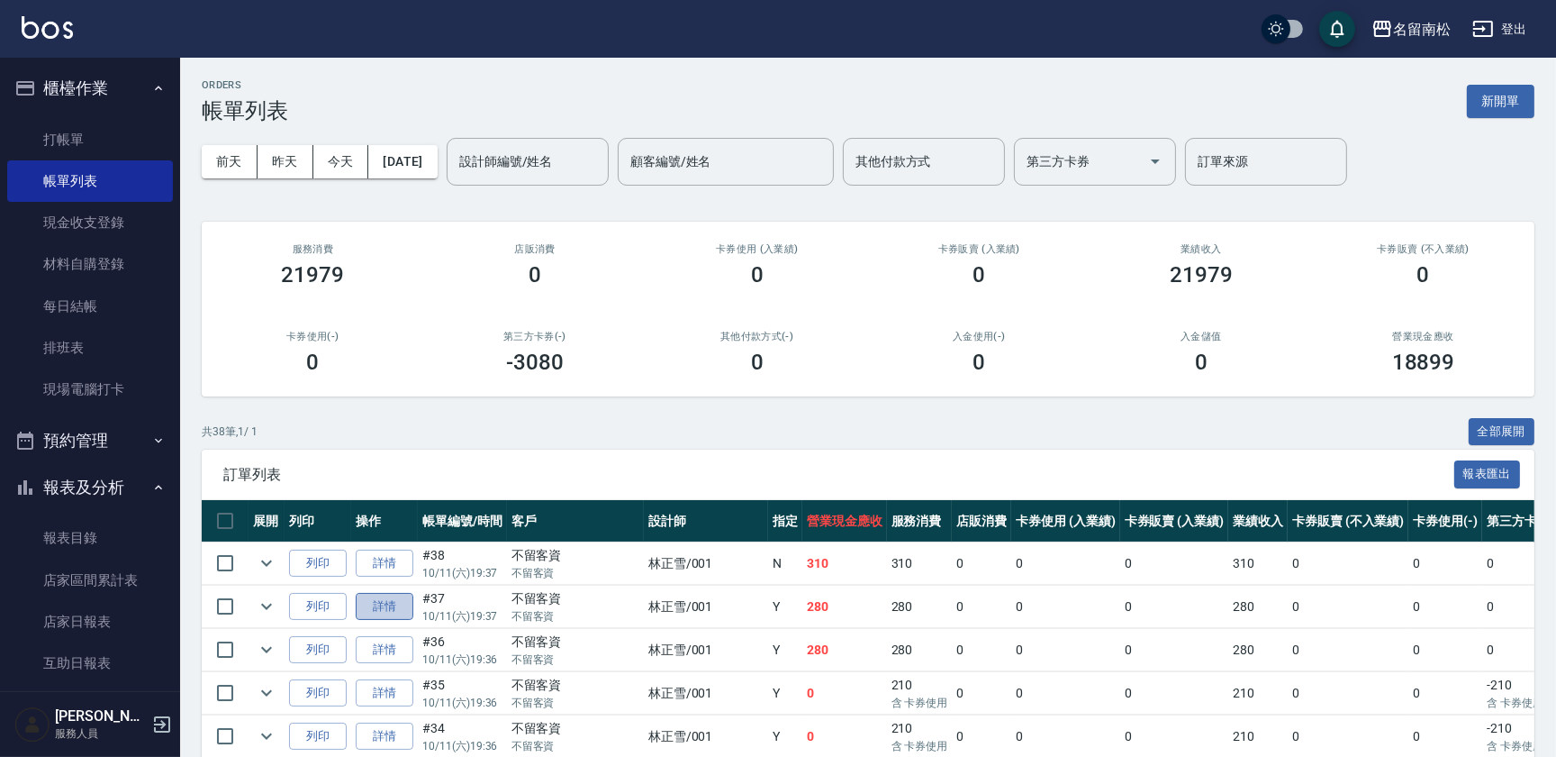
click at [374, 605] on link "詳情" at bounding box center [385, 607] width 58 height 28
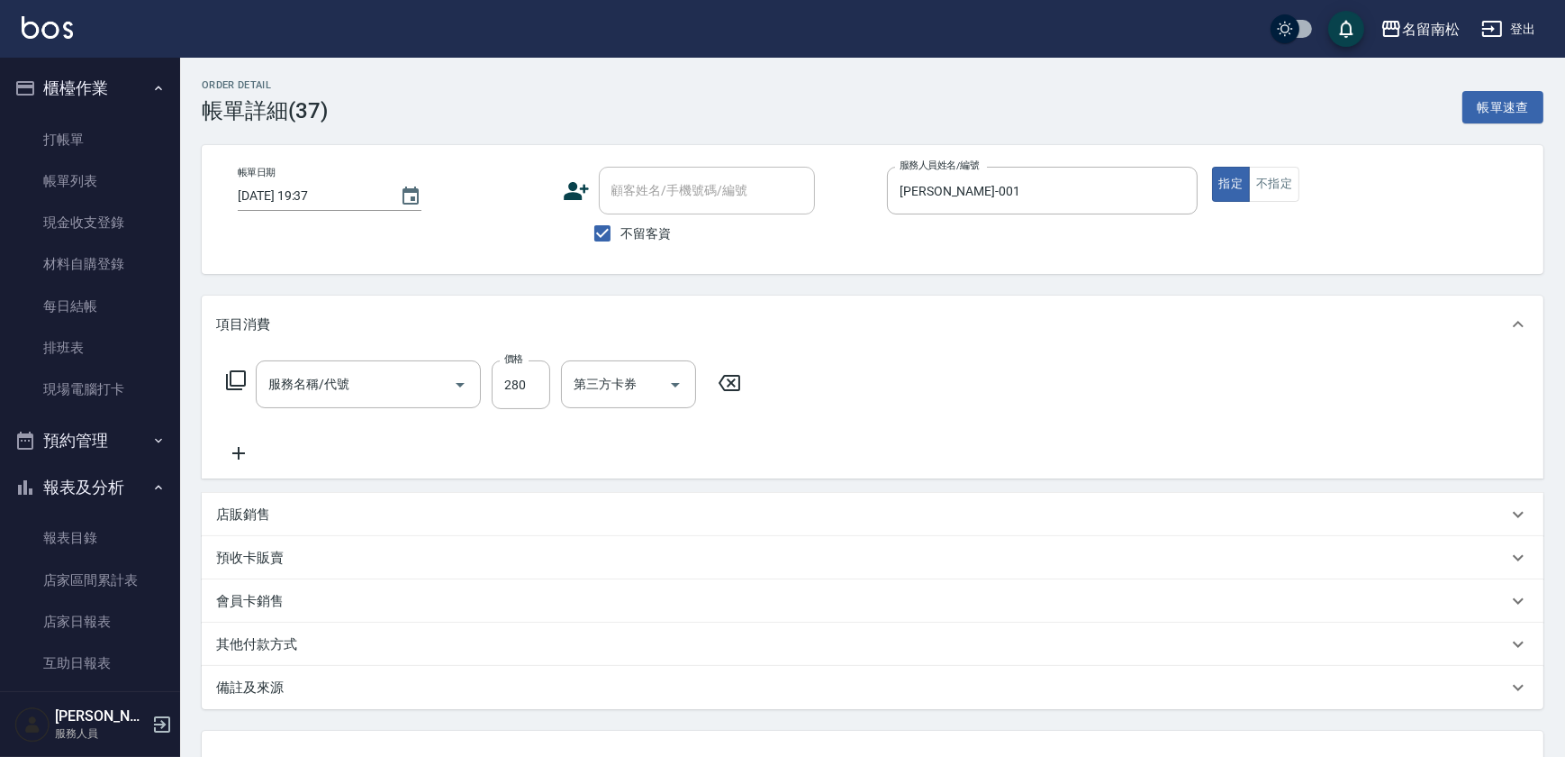
type input "[DATE] 19:37"
checkbox input "true"
type input "[PERSON_NAME]-001"
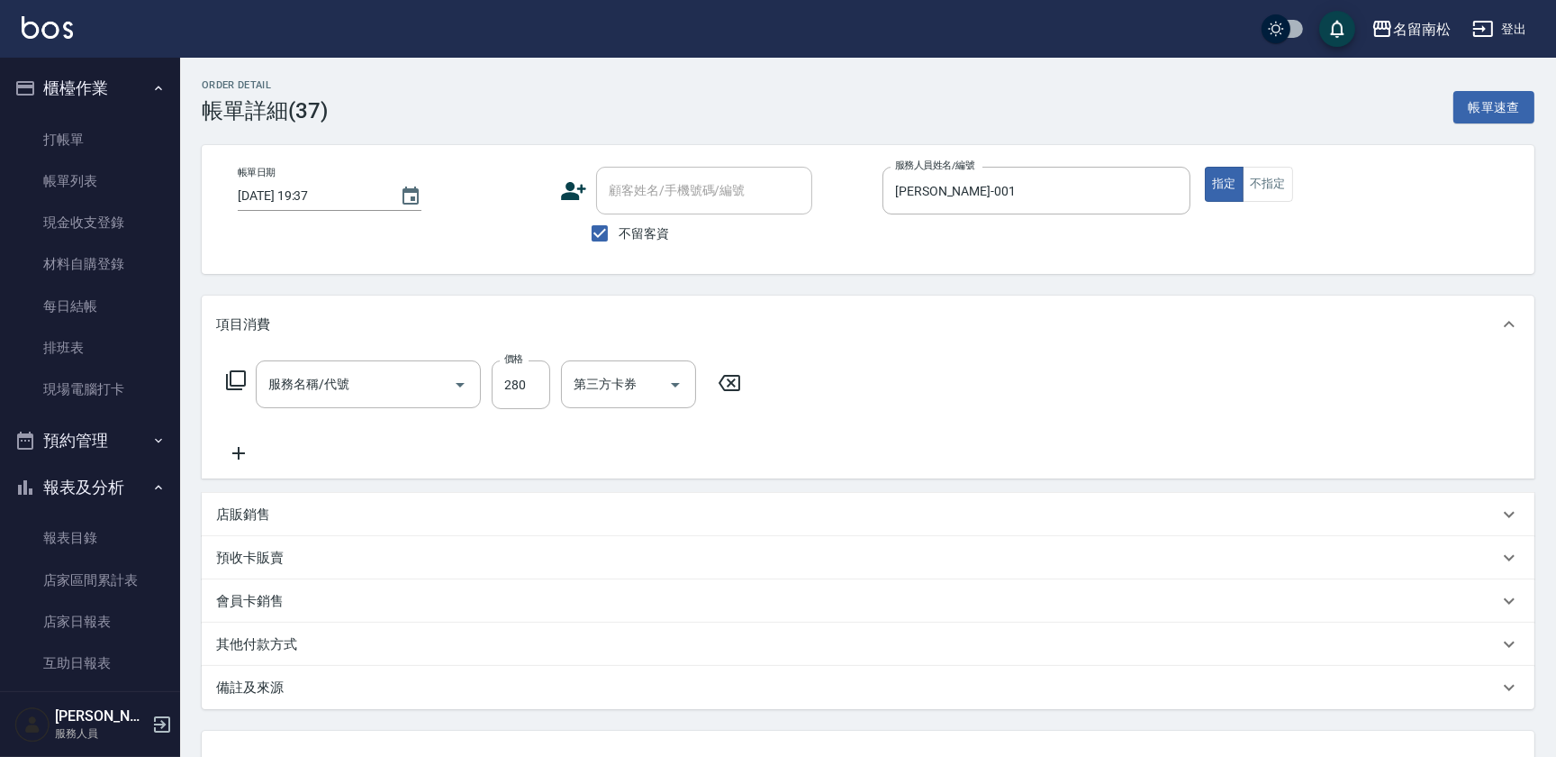
type input "洗髮[280](202)"
drag, startPoint x: 1250, startPoint y: 176, endPoint x: 1249, endPoint y: 237, distance: 61.3
click at [1251, 175] on button "不指定" at bounding box center [1268, 184] width 50 height 35
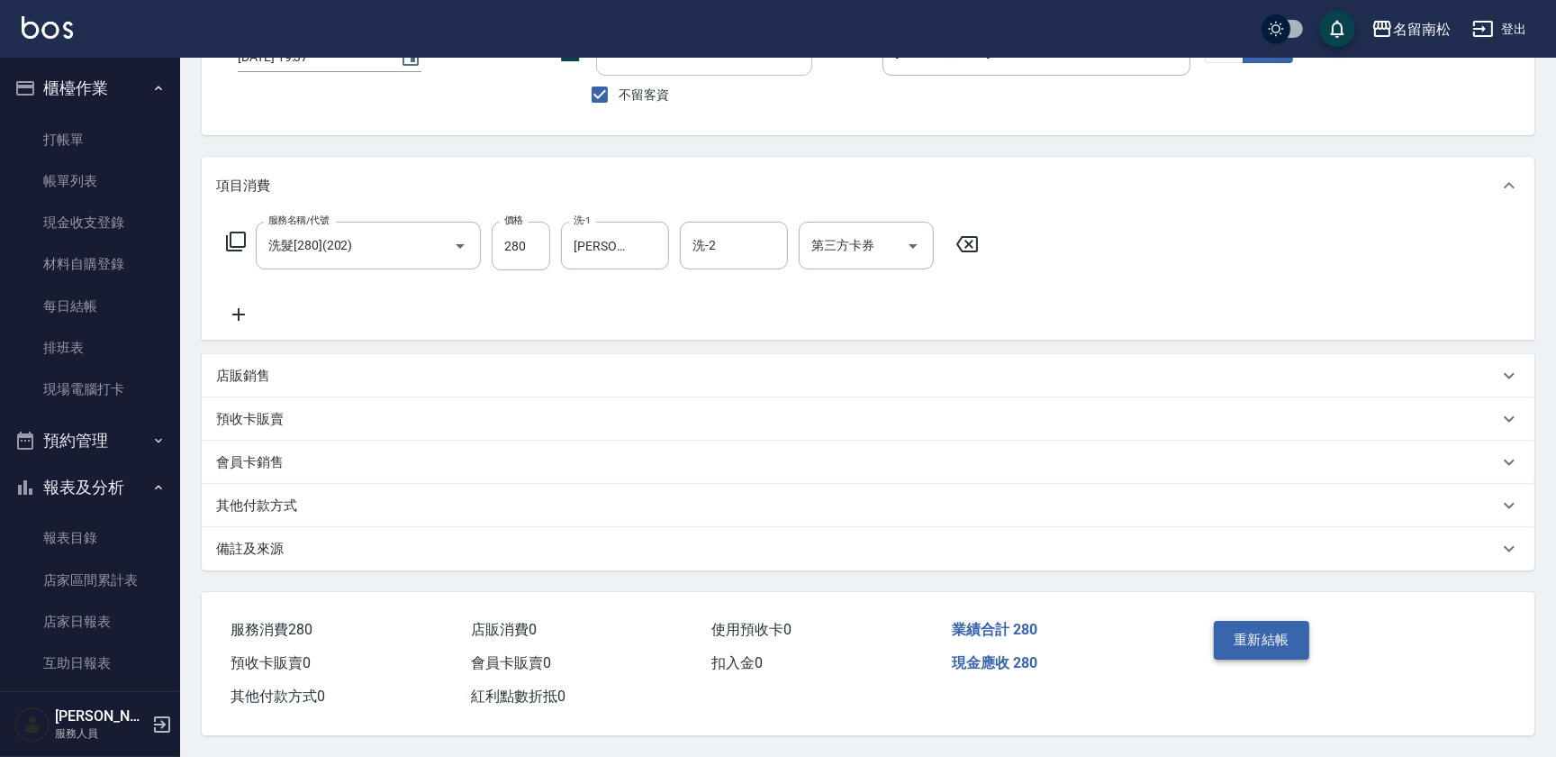
click at [1276, 632] on button "重新結帳" at bounding box center [1261, 640] width 95 height 38
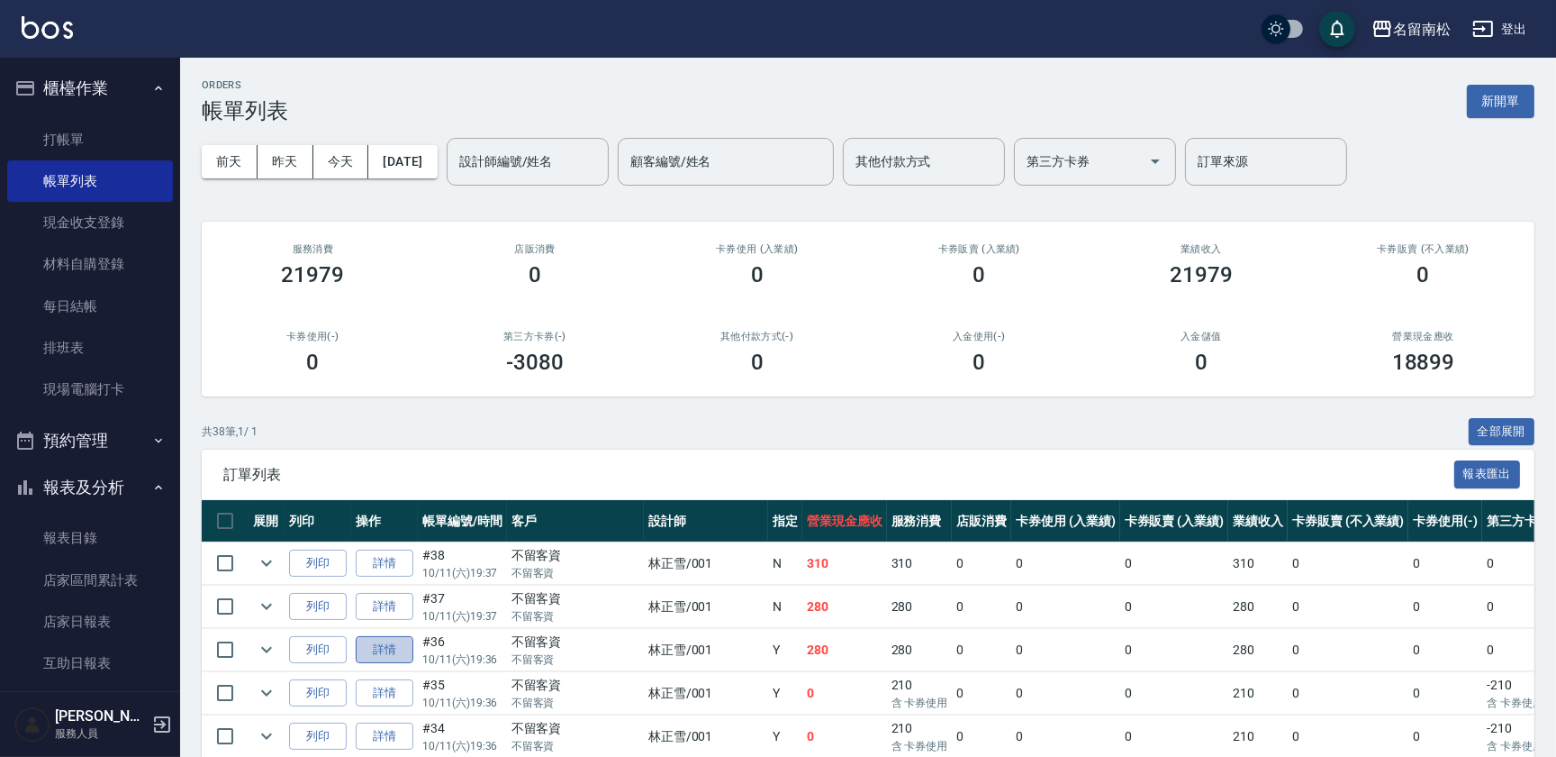
click at [406, 650] on link "詳情" at bounding box center [385, 650] width 58 height 28
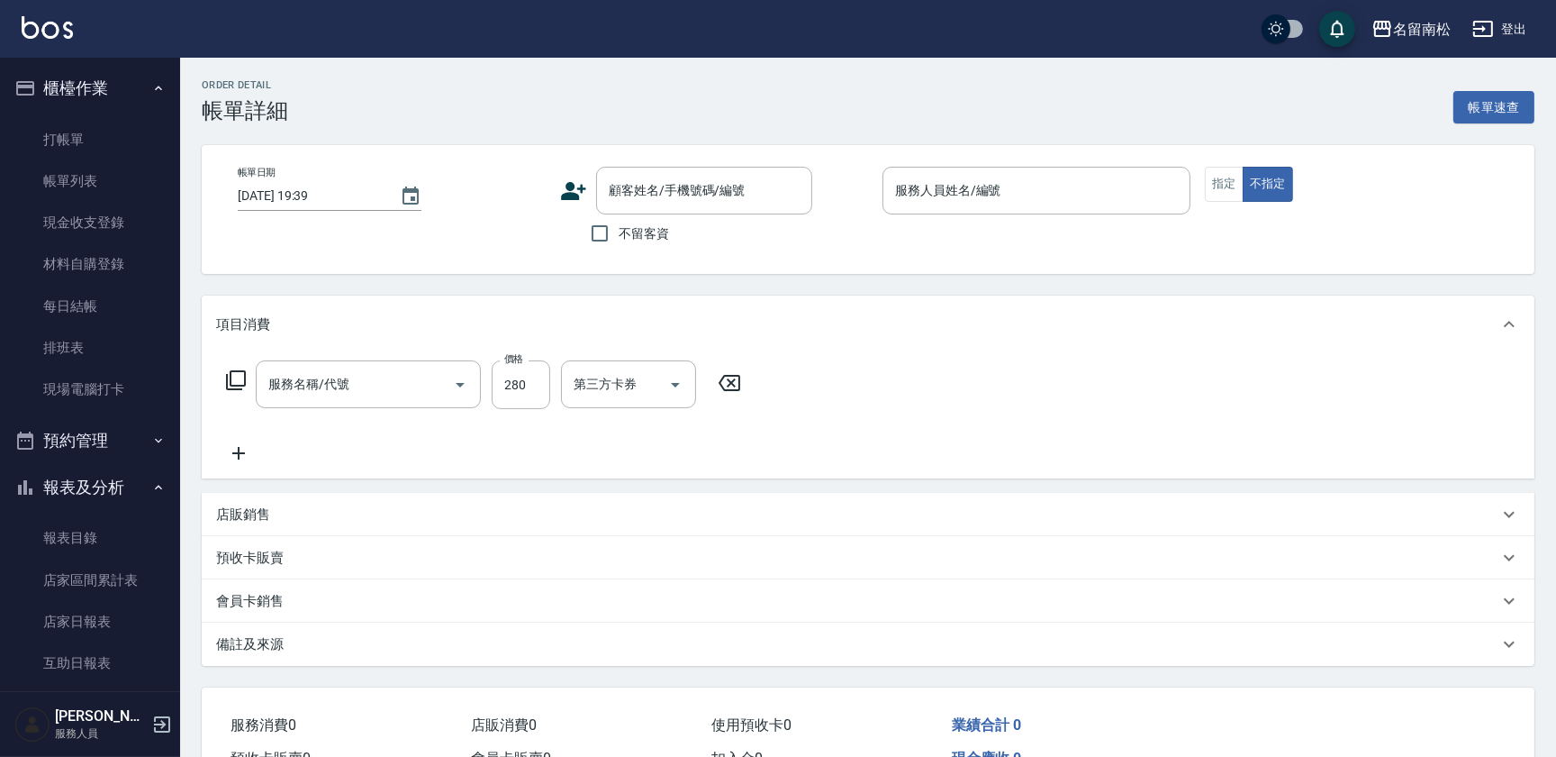
type input "[DATE] 19:36"
checkbox input "true"
type input "[PERSON_NAME]-001"
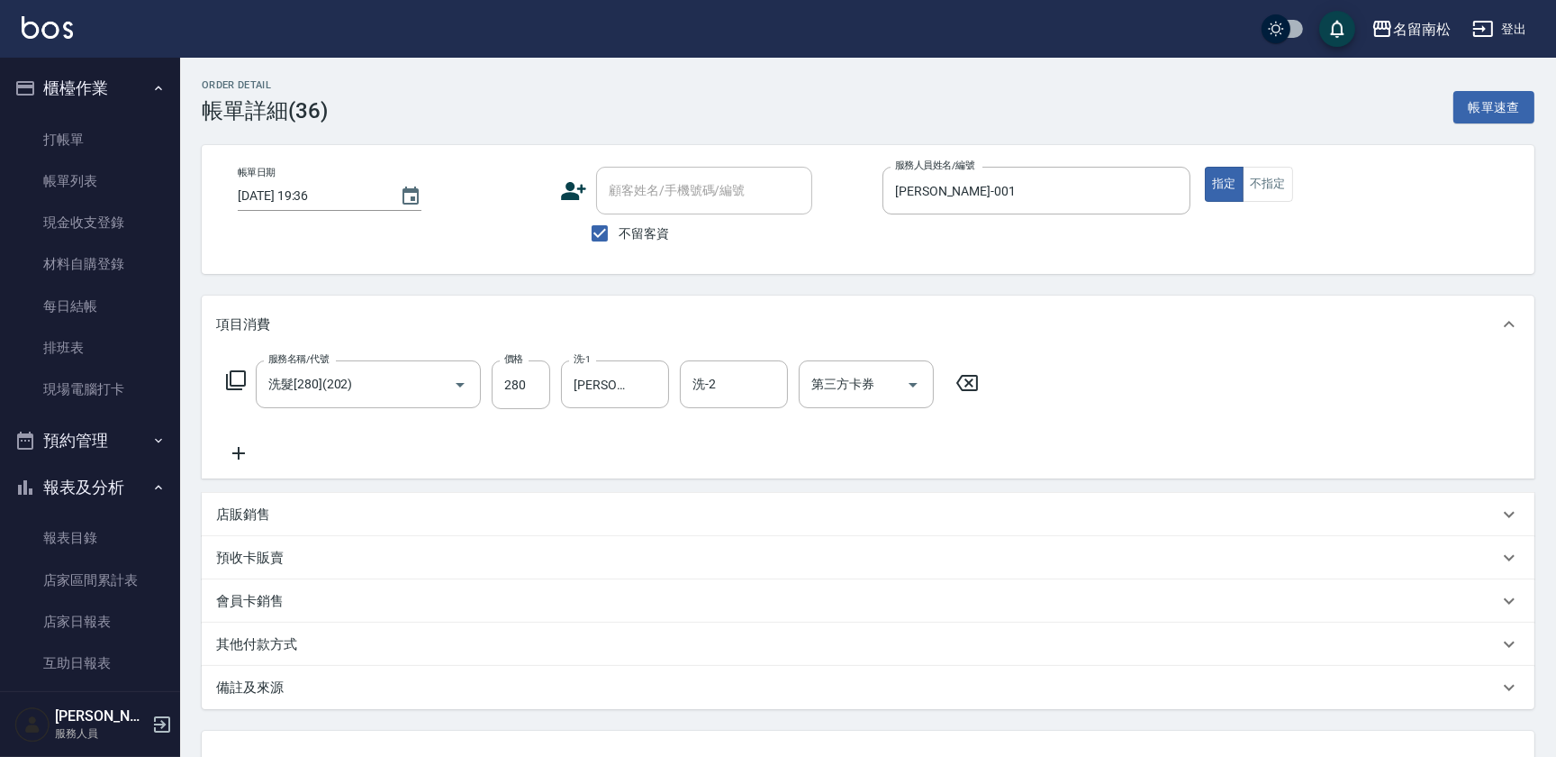
type input "洗髮[280](202)"
click at [1279, 195] on button "不指定" at bounding box center [1268, 184] width 50 height 35
drag, startPoint x: 1556, startPoint y: 684, endPoint x: 1507, endPoint y: 677, distance: 49.0
click at [1554, 682] on div "Order detail 帳單詳細 (36) 帳單速查 帳單日期 [DATE] 19:36 顧客姓名/手機號碼/編號 顧客姓名/手機號碼/編號 不留客資 服務…" at bounding box center [868, 477] width 1376 height 838
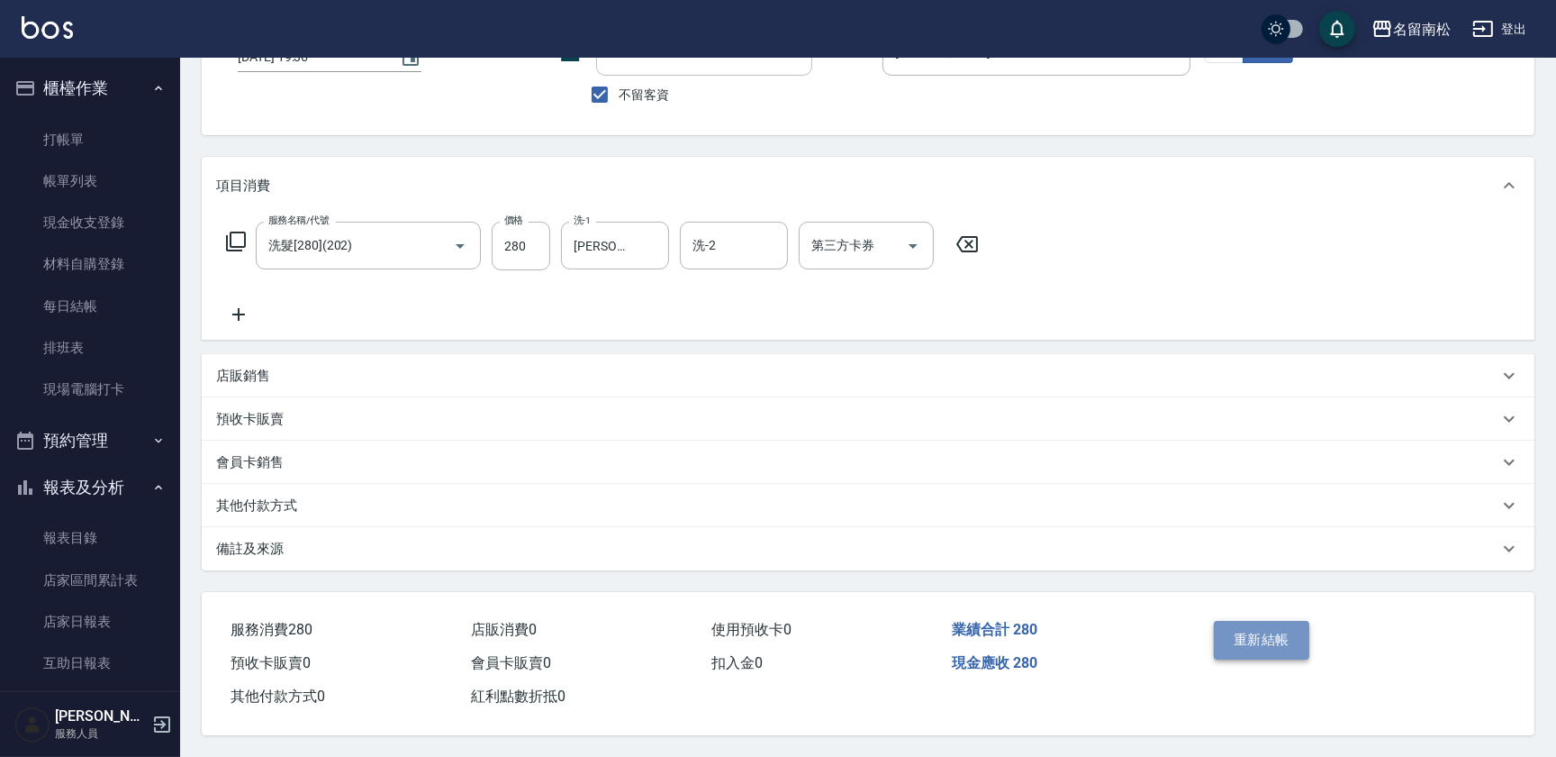
click at [1272, 646] on button "重新結帳" at bounding box center [1261, 640] width 95 height 38
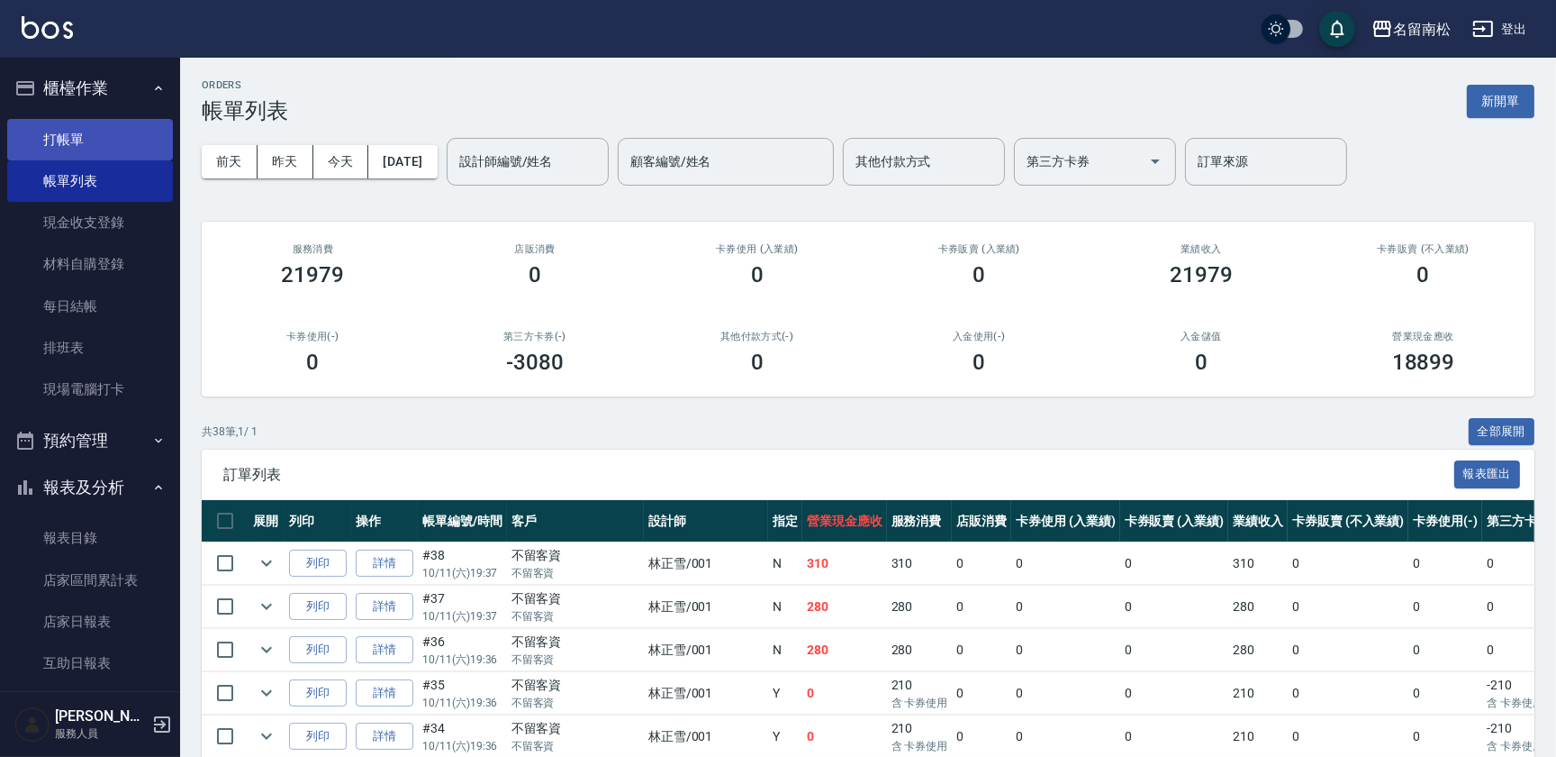
click at [101, 134] on link "打帳單" at bounding box center [90, 139] width 166 height 41
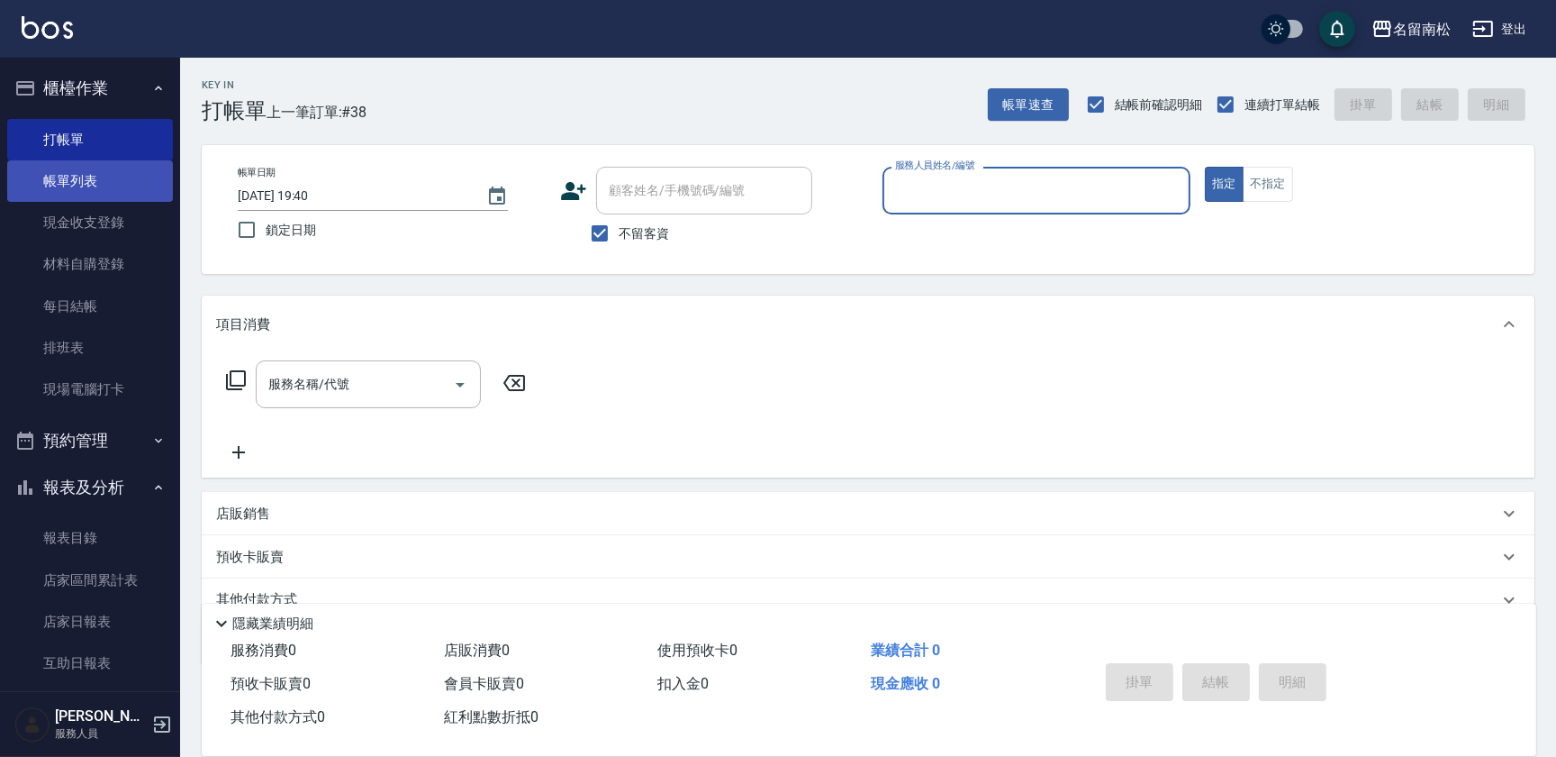
click at [112, 188] on link "帳單列表" at bounding box center [90, 180] width 166 height 41
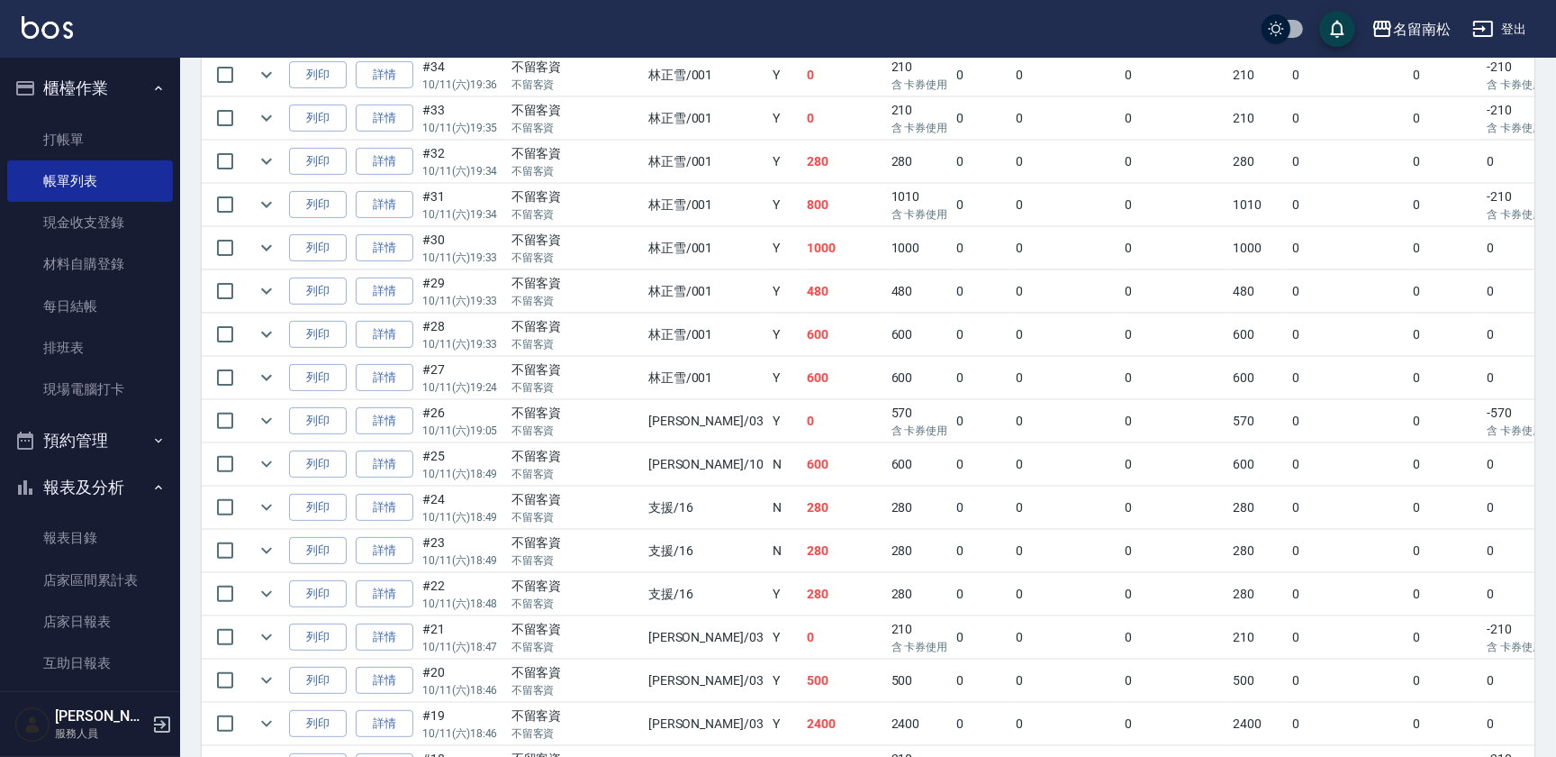
scroll to position [662, 0]
click at [395, 120] on link "詳情" at bounding box center [385, 118] width 58 height 28
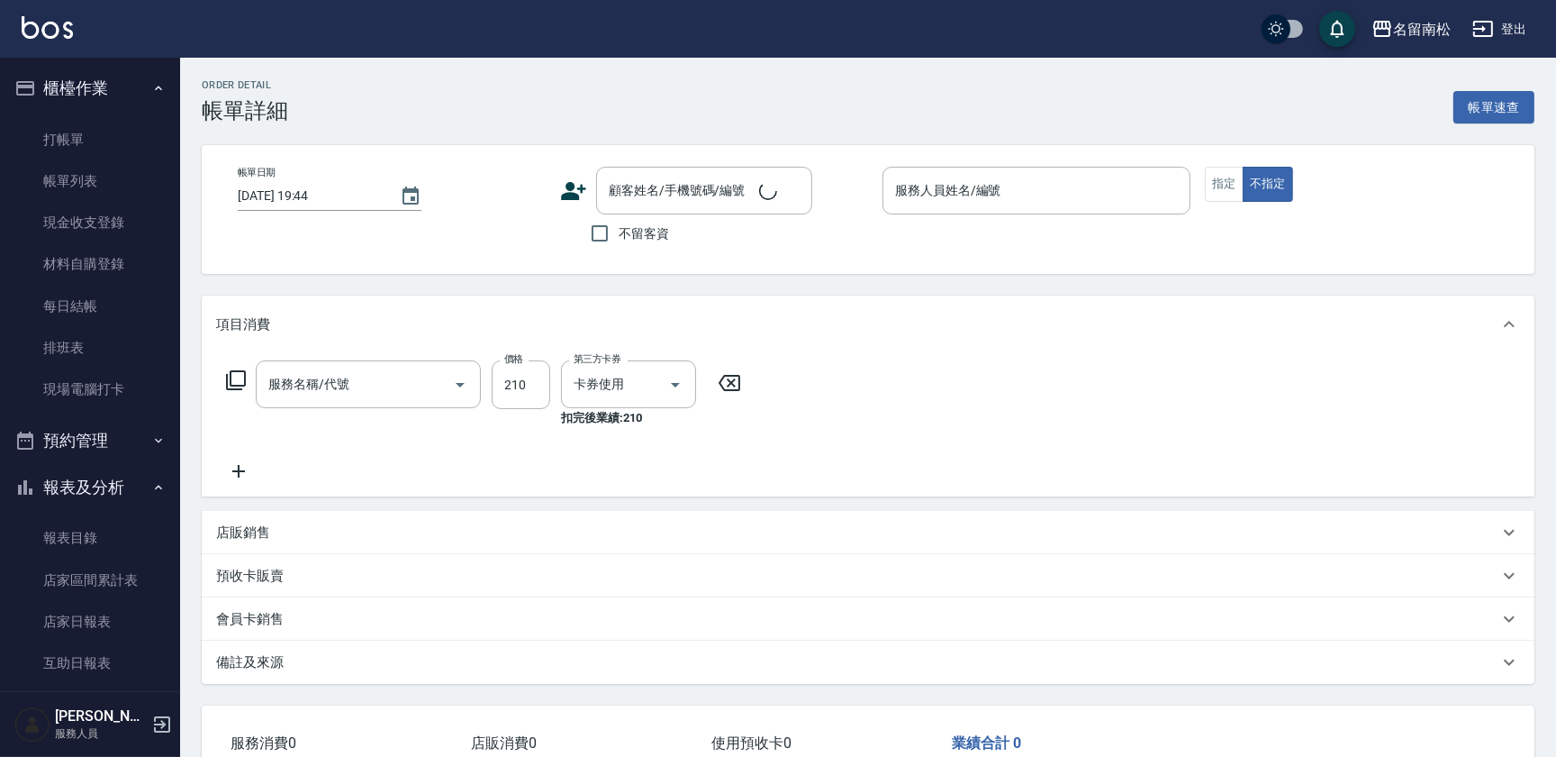
type input "[DATE] 19:35"
checkbox input "true"
type input "[PERSON_NAME]-001"
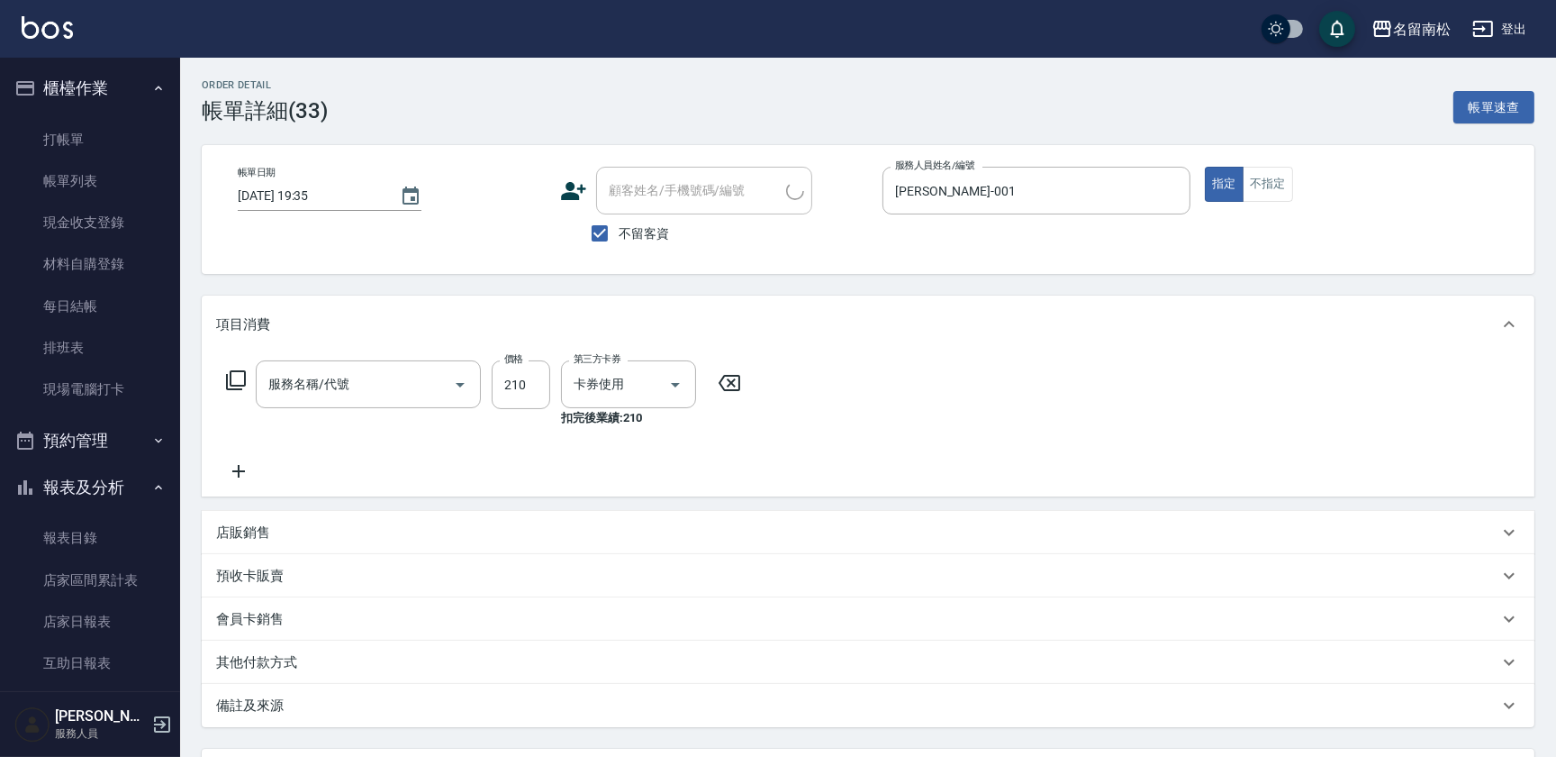
type input "洗髮卡券[210](222)"
drag, startPoint x: 967, startPoint y: 379, endPoint x: 950, endPoint y: 386, distance: 18.6
click at [965, 380] on icon at bounding box center [967, 383] width 45 height 22
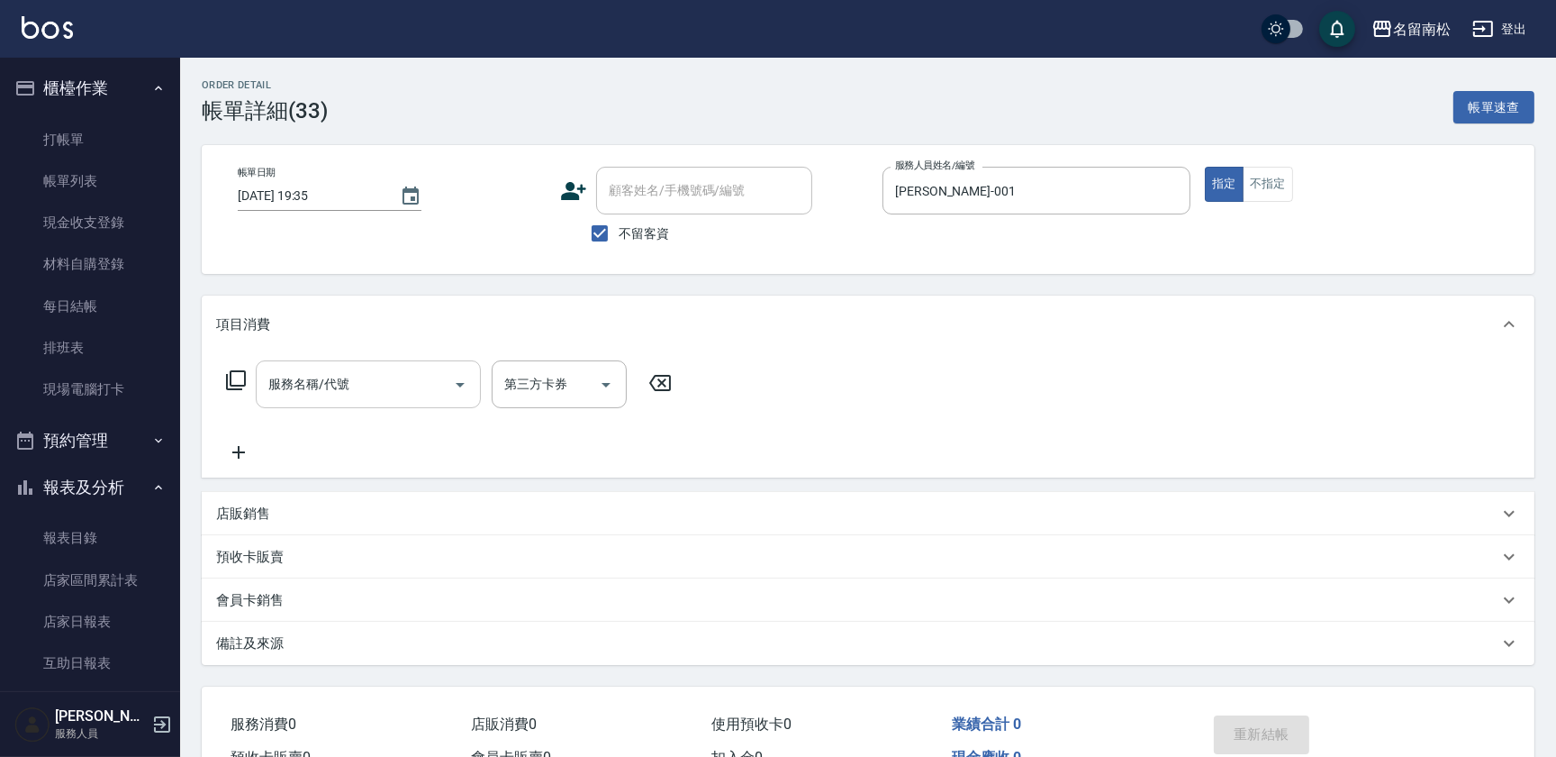
click at [344, 382] on input "服務名稱/代號" at bounding box center [355, 384] width 182 height 32
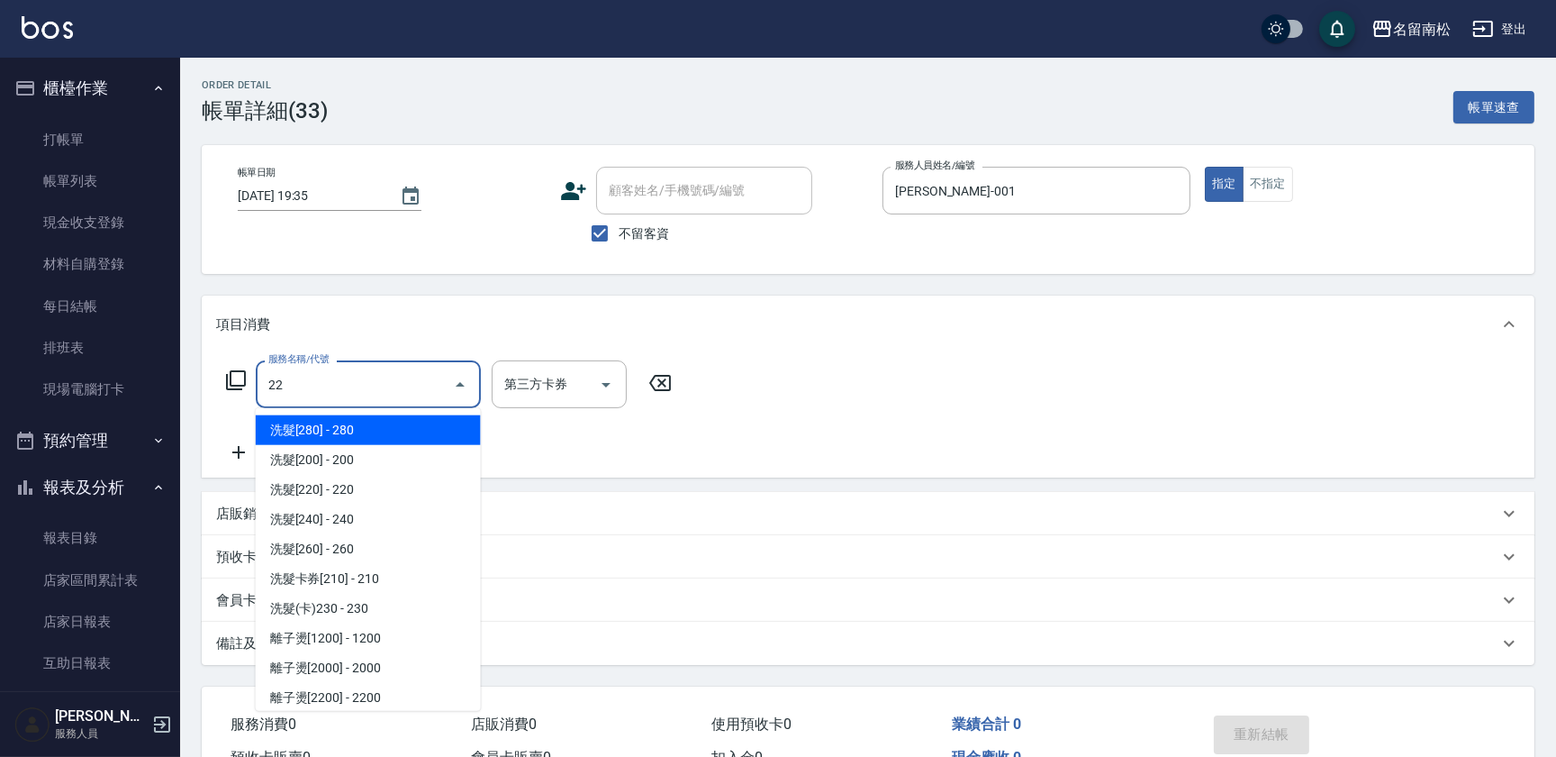
type input "220"
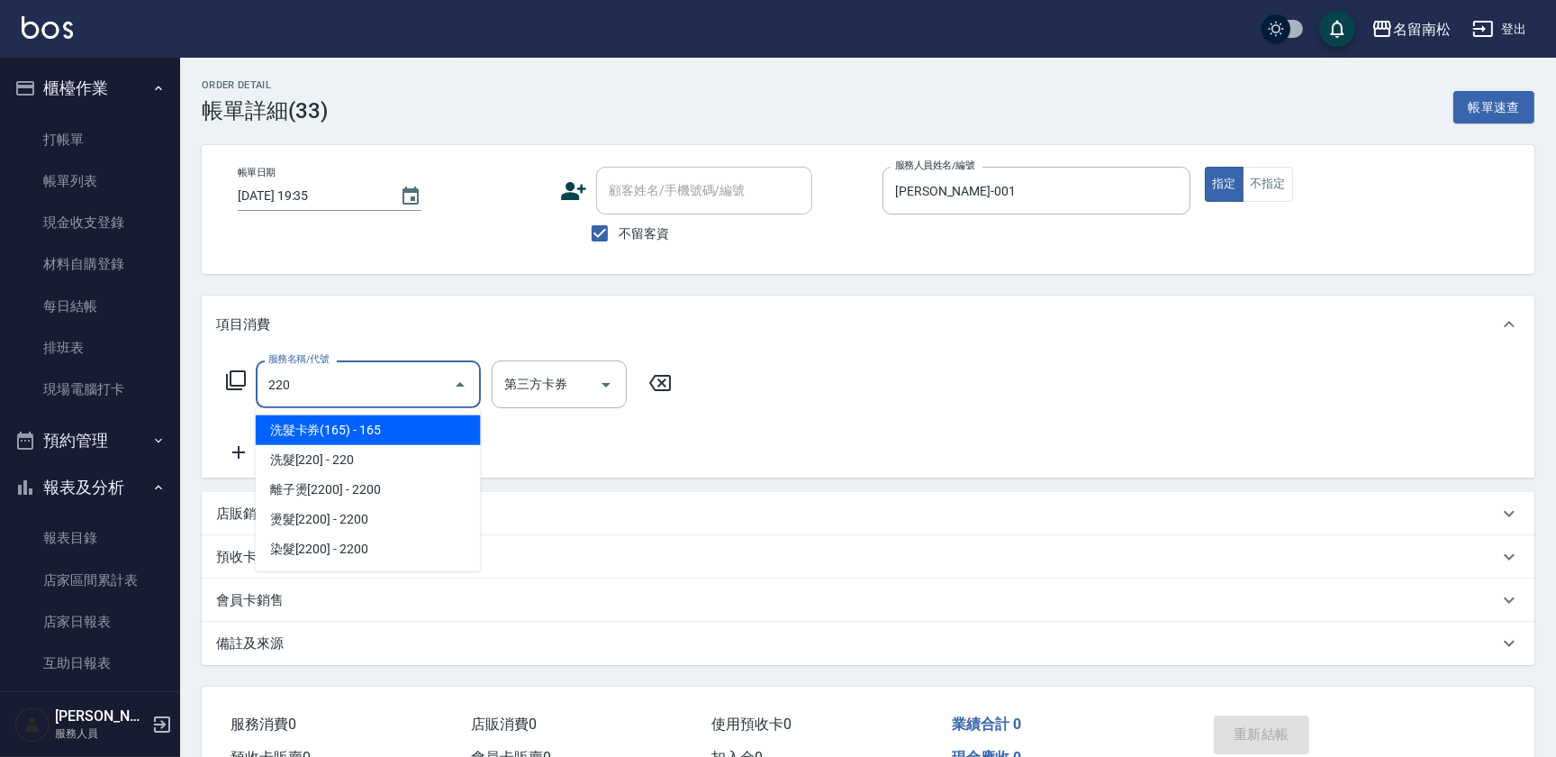
type input "卡券使用"
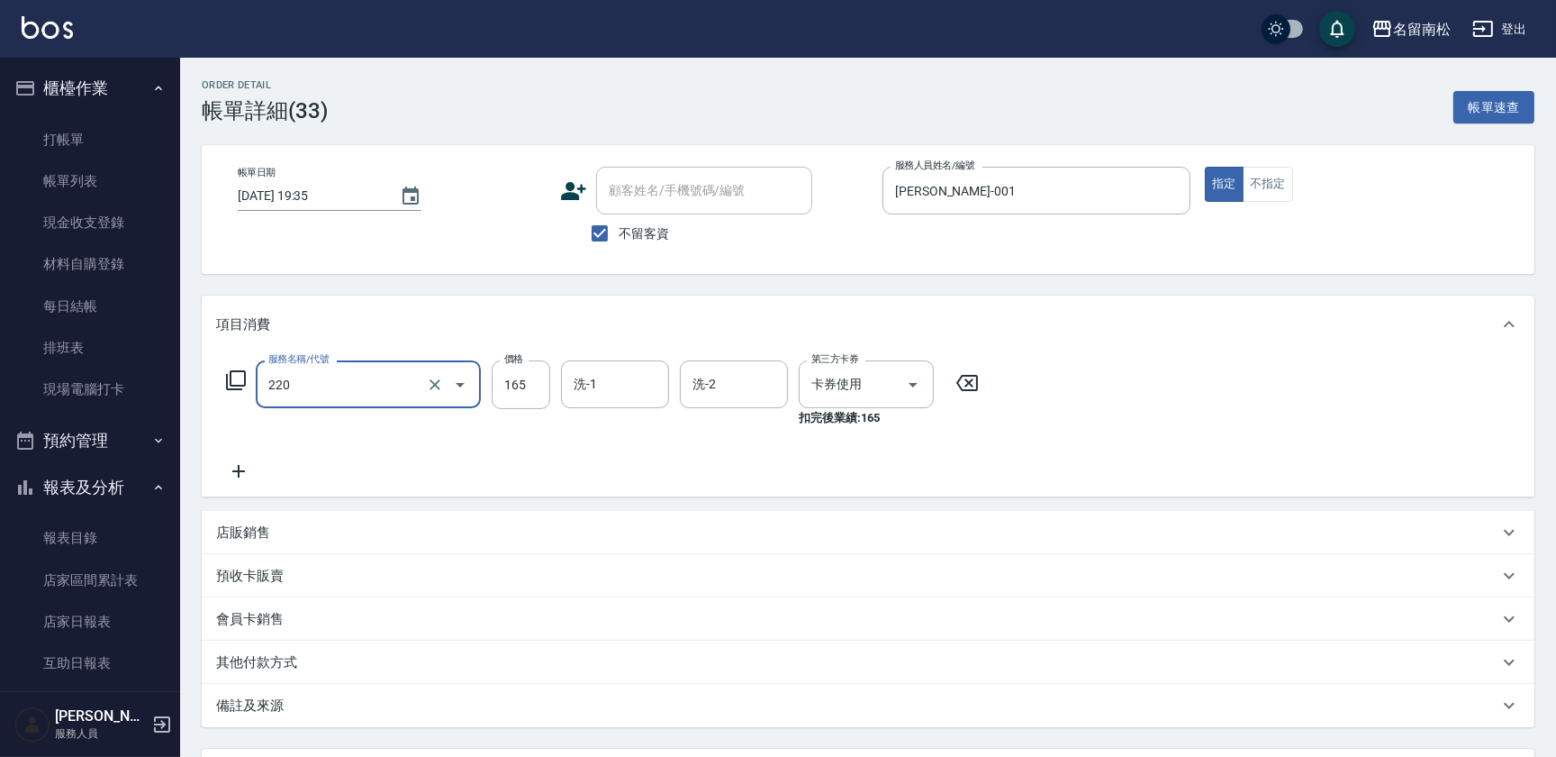
type input "洗髮卡券(165)(220)"
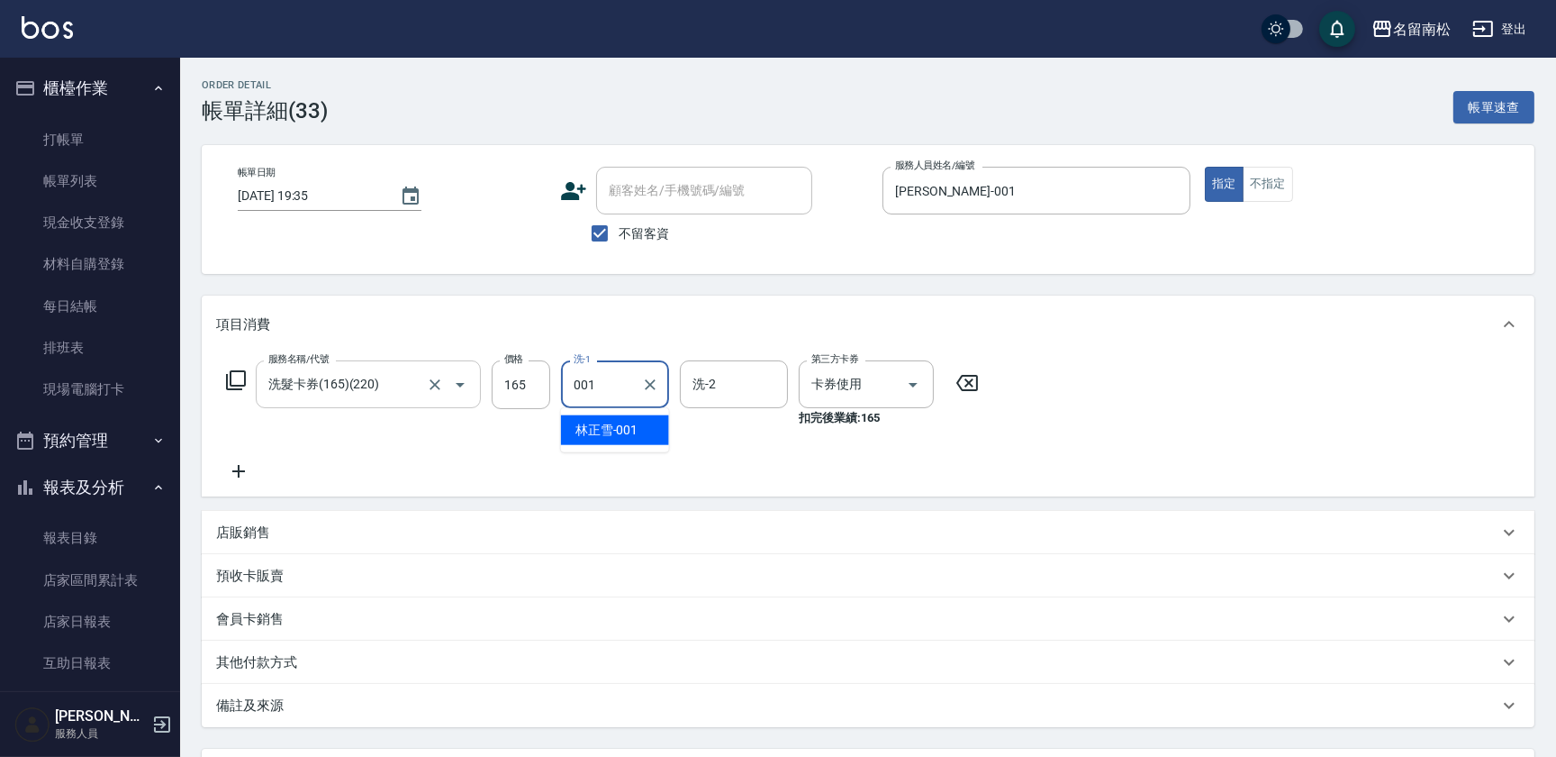
type input "[PERSON_NAME]-001"
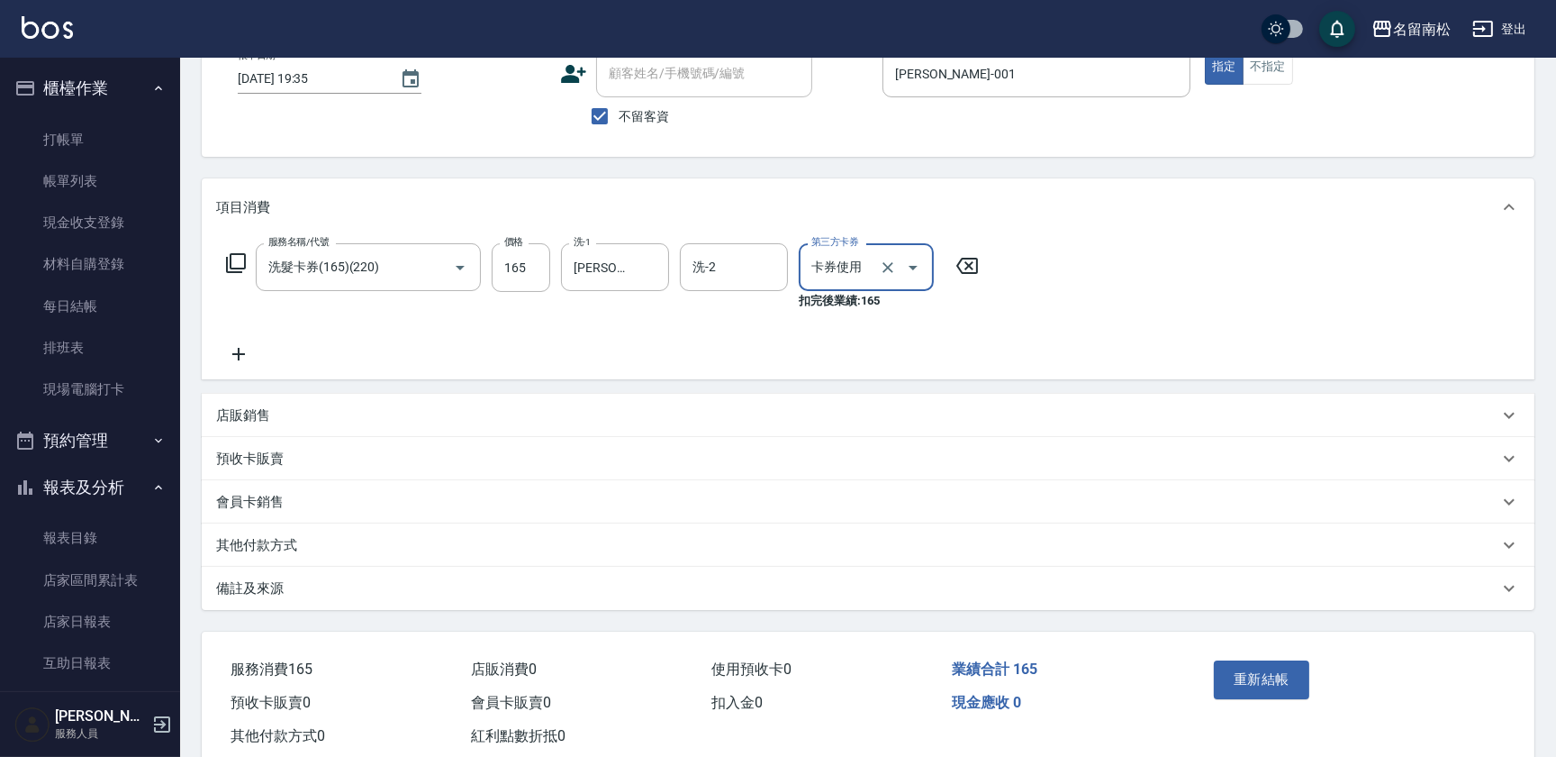
scroll to position [161, 0]
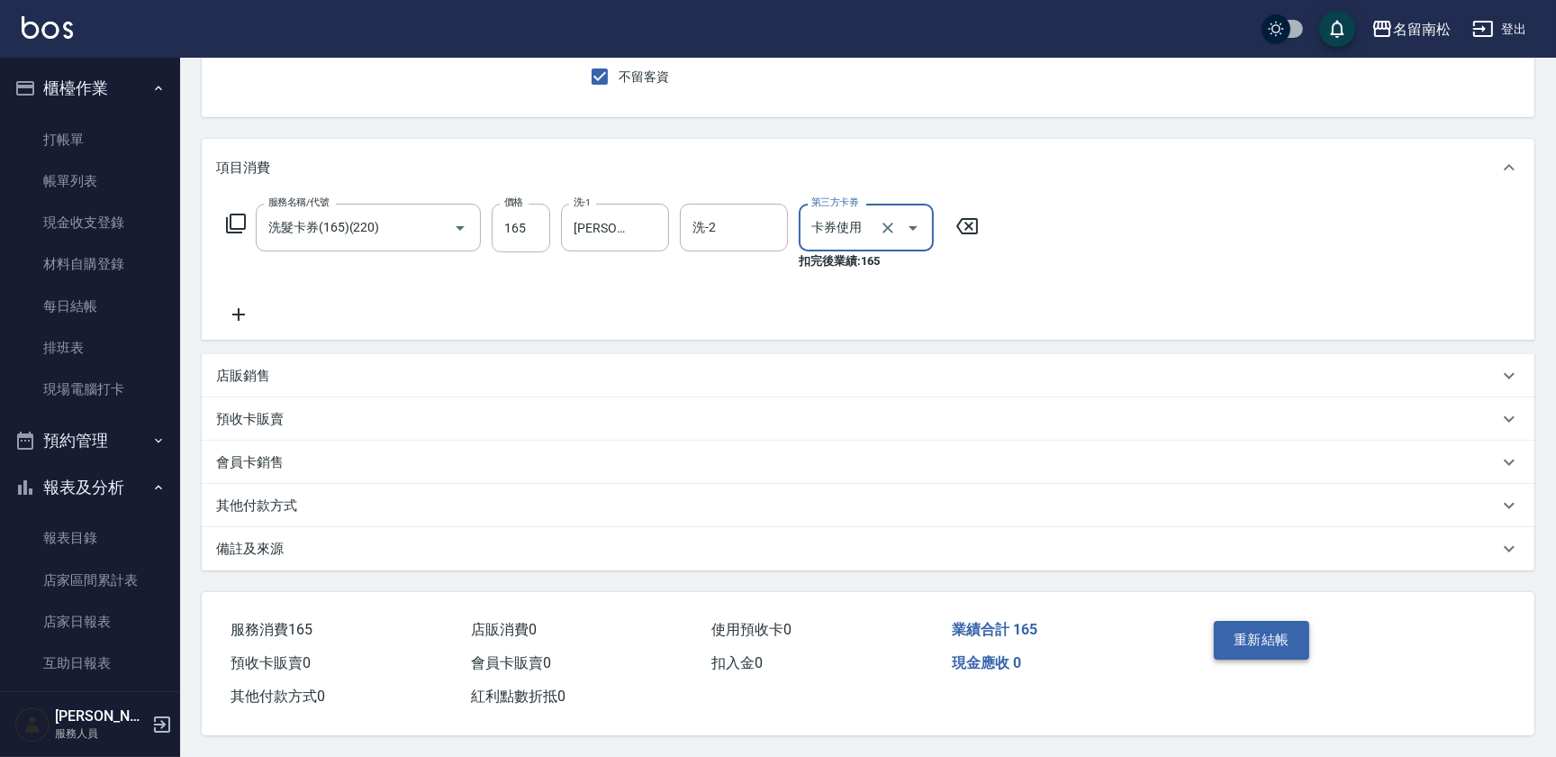
click at [1246, 631] on button "重新結帳" at bounding box center [1261, 640] width 95 height 38
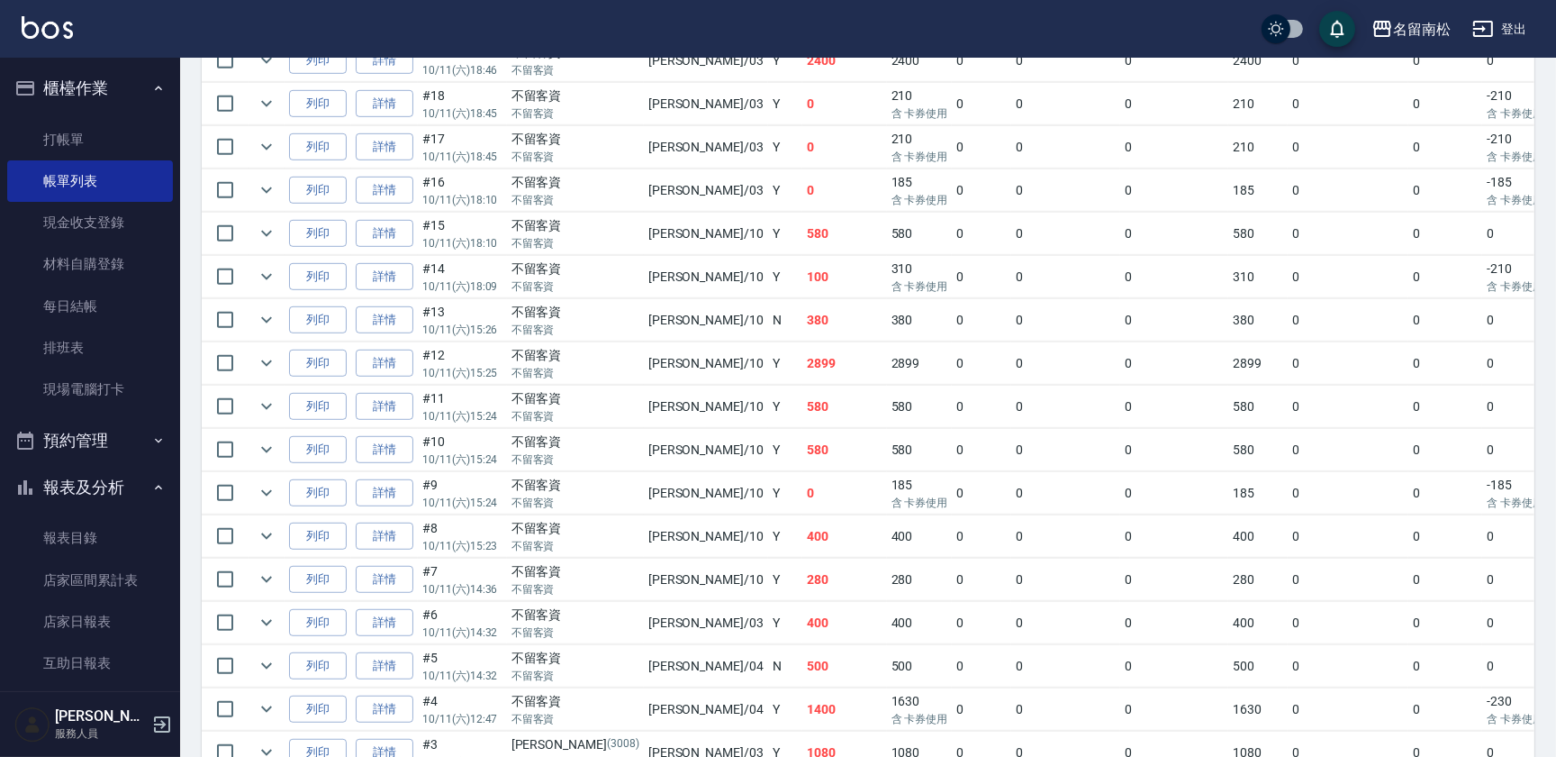
scroll to position [662, 0]
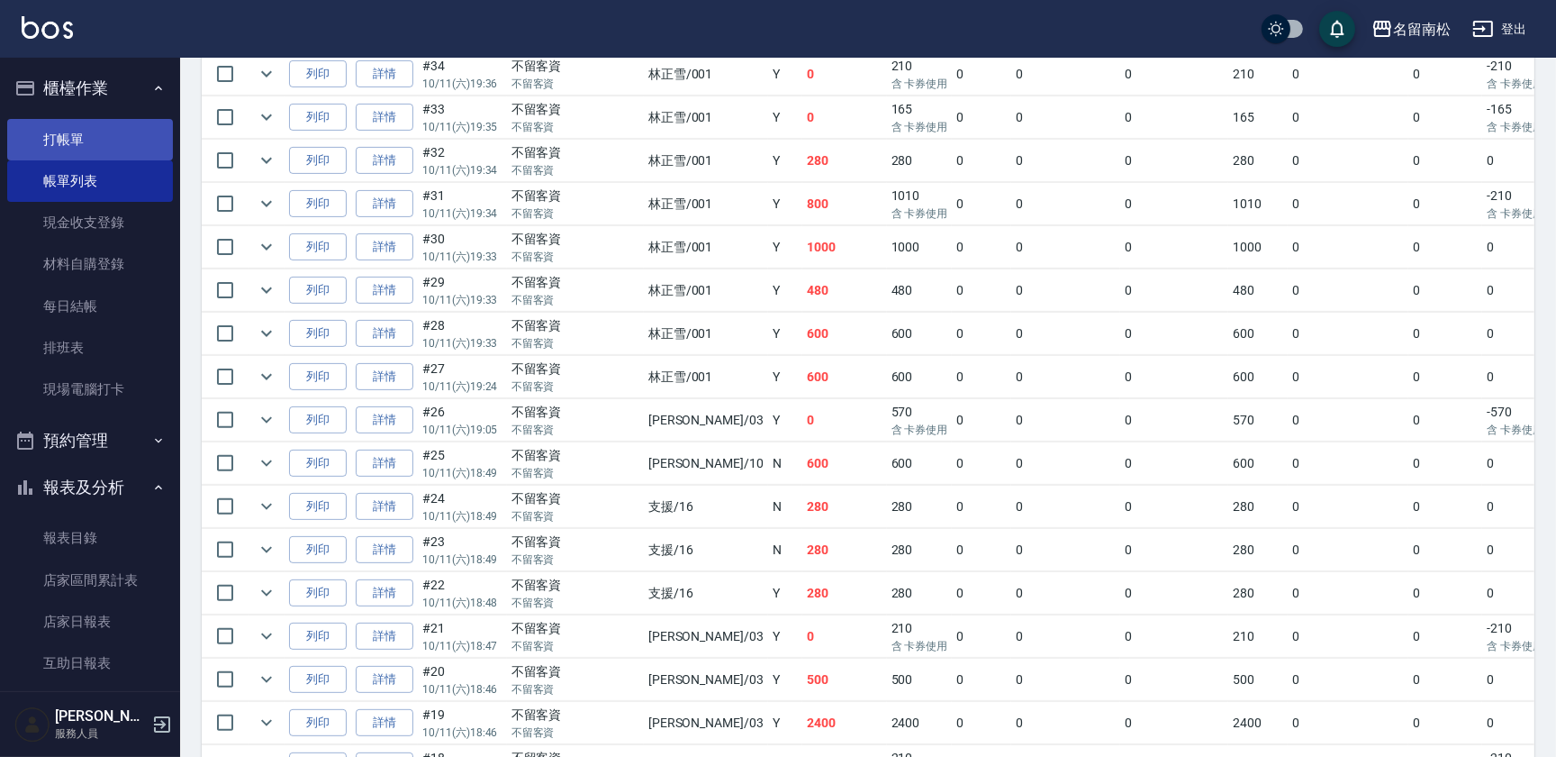
click at [112, 123] on link "打帳單" at bounding box center [90, 139] width 166 height 41
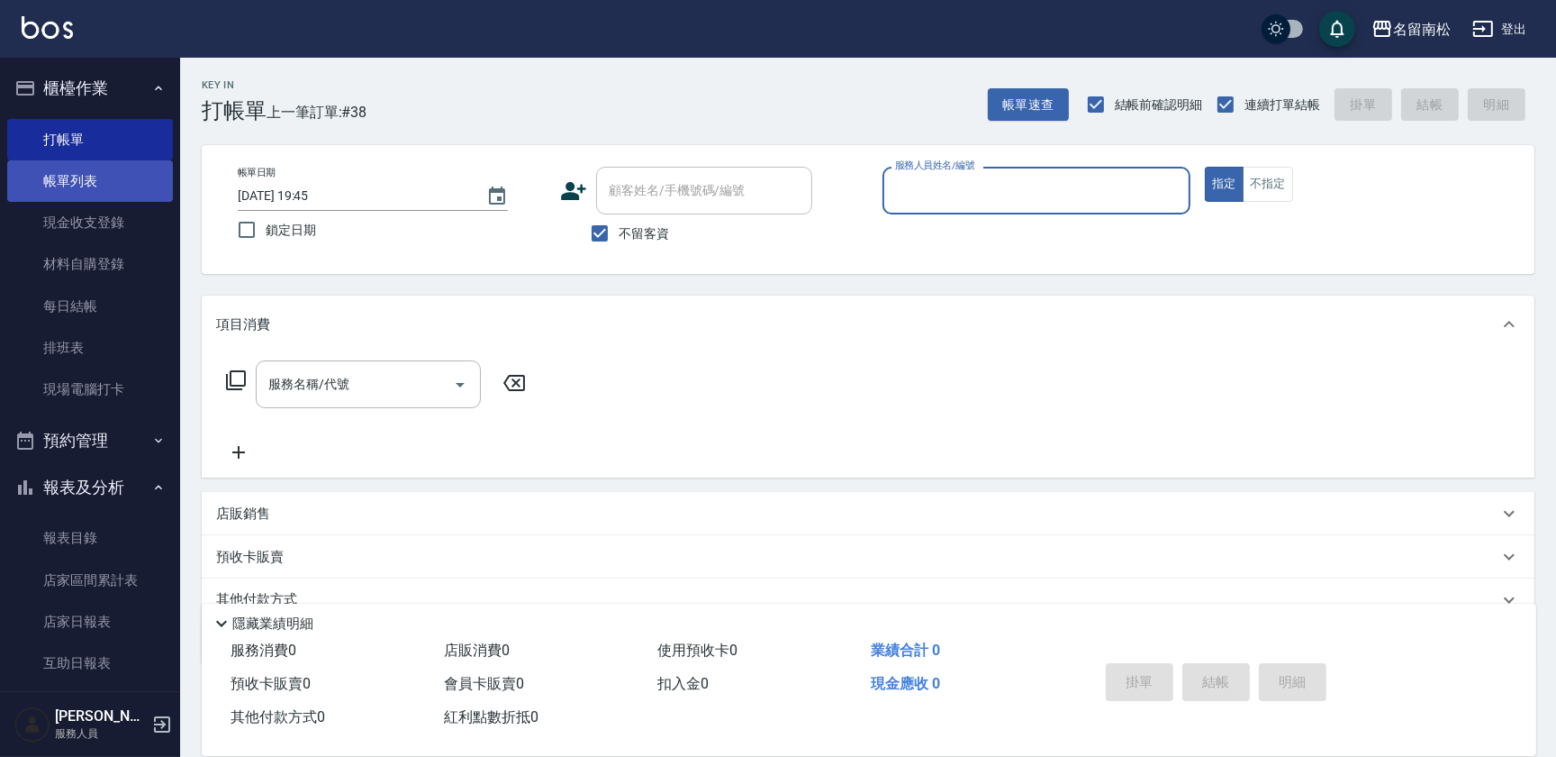
click at [111, 180] on link "帳單列表" at bounding box center [90, 180] width 166 height 41
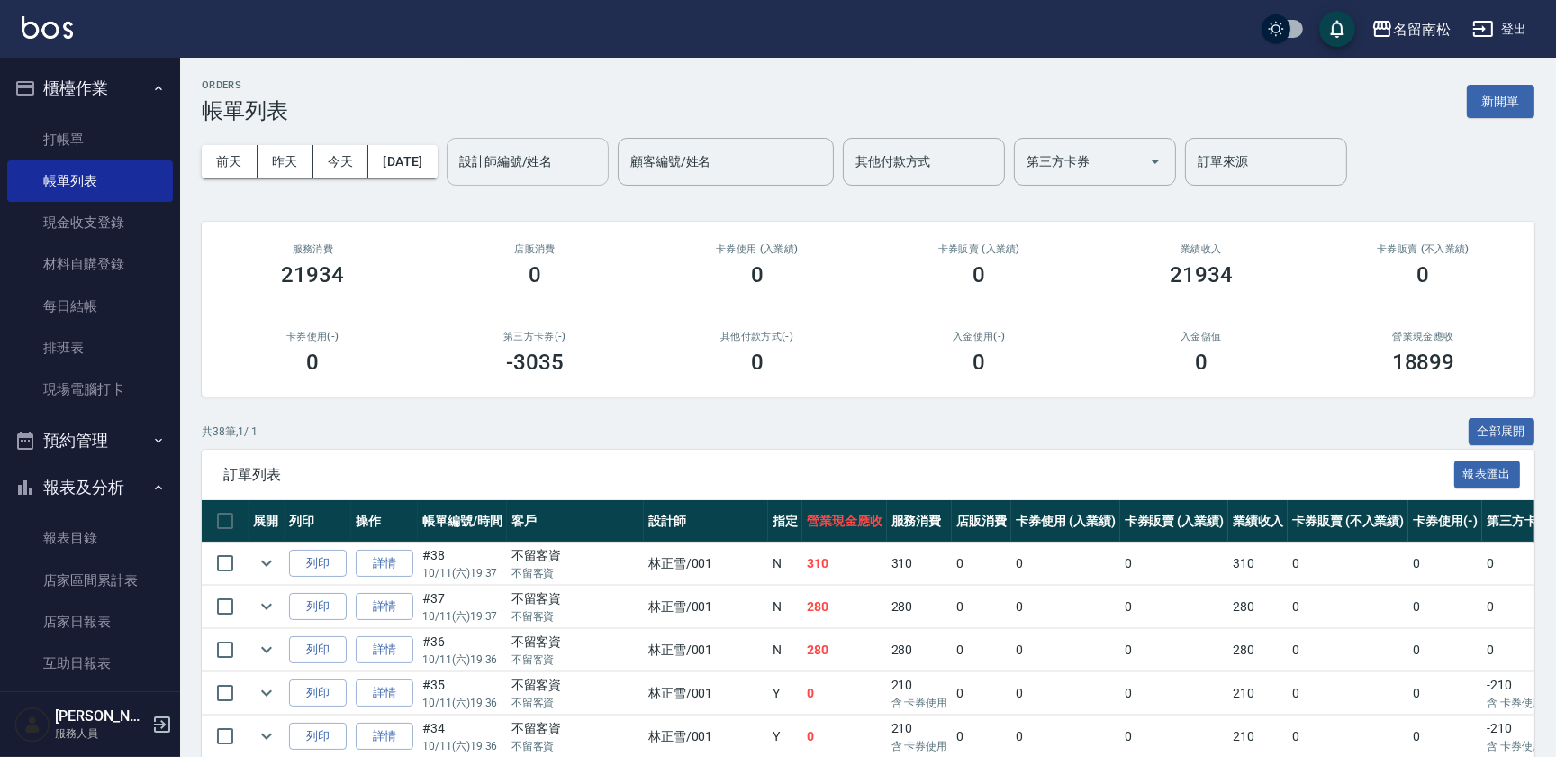
drag, startPoint x: 584, startPoint y: 171, endPoint x: 571, endPoint y: 158, distance: 18.5
click at [581, 169] on input "設計師編號/姓名" at bounding box center [528, 162] width 146 height 32
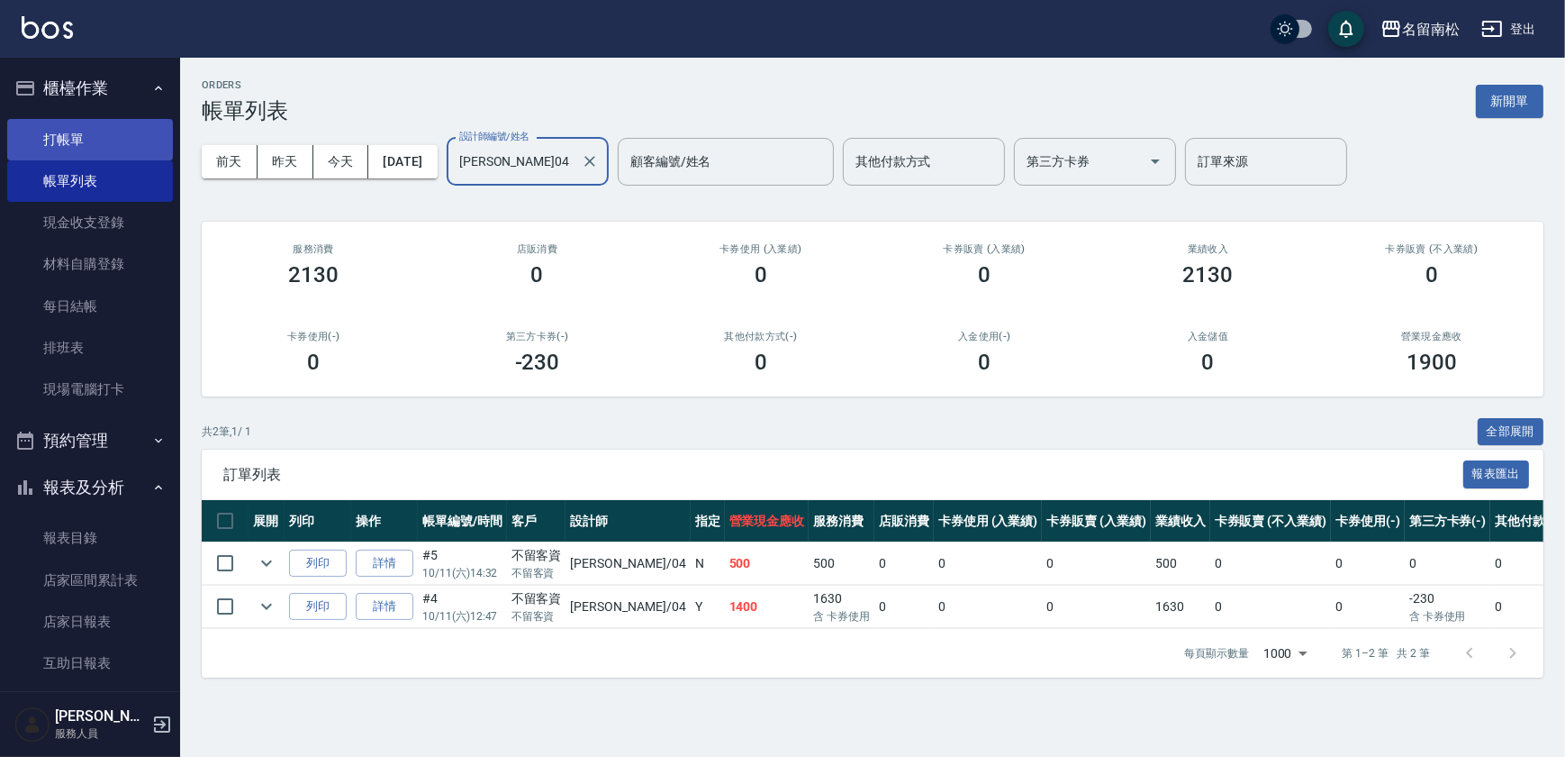
type input "[PERSON_NAME]04"
click at [68, 152] on link "打帳單" at bounding box center [90, 139] width 166 height 41
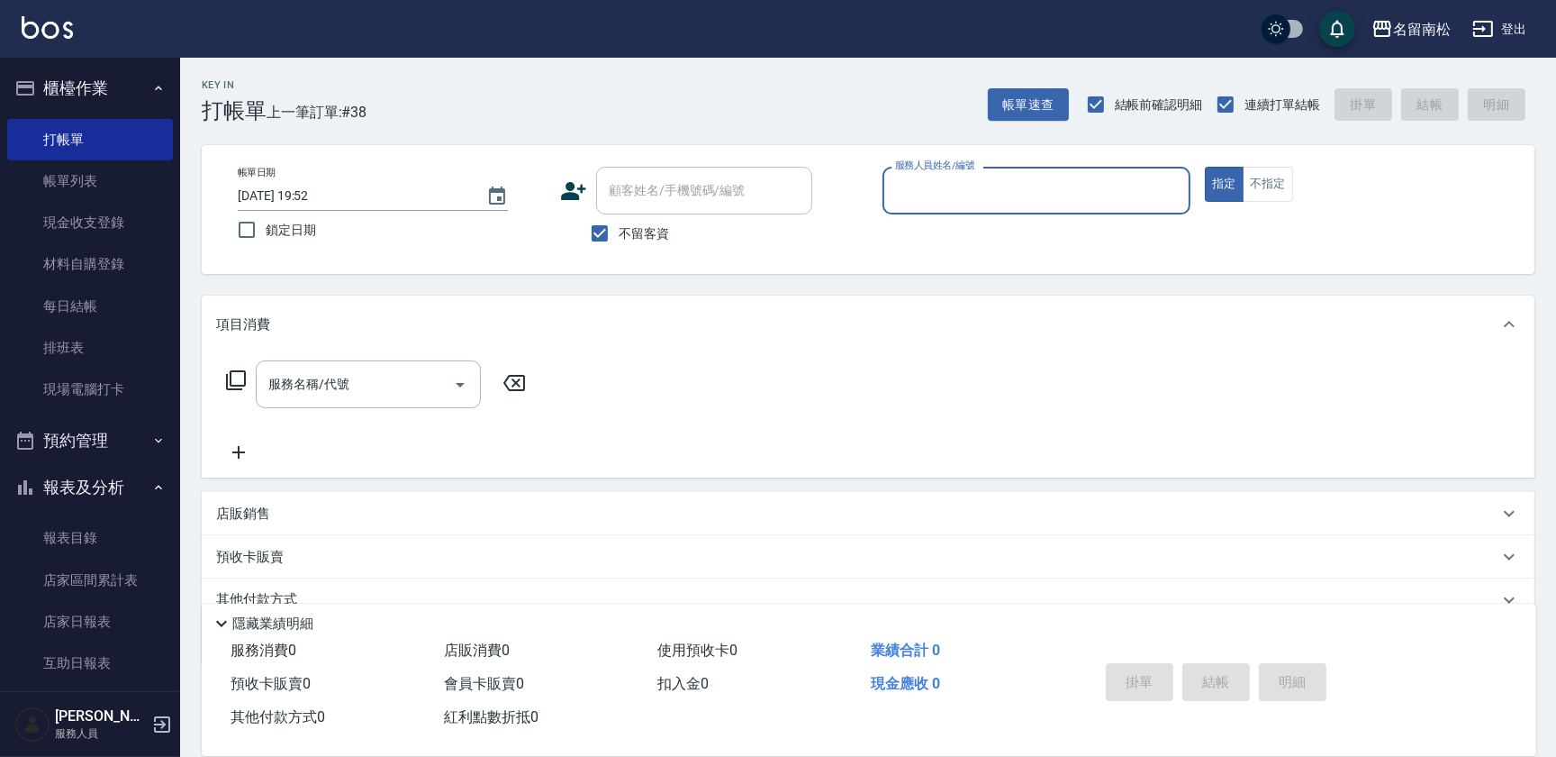
click at [1107, 193] on input "服務人員姓名/編號" at bounding box center [1037, 191] width 292 height 32
type input "[PERSON_NAME]04"
type button "true"
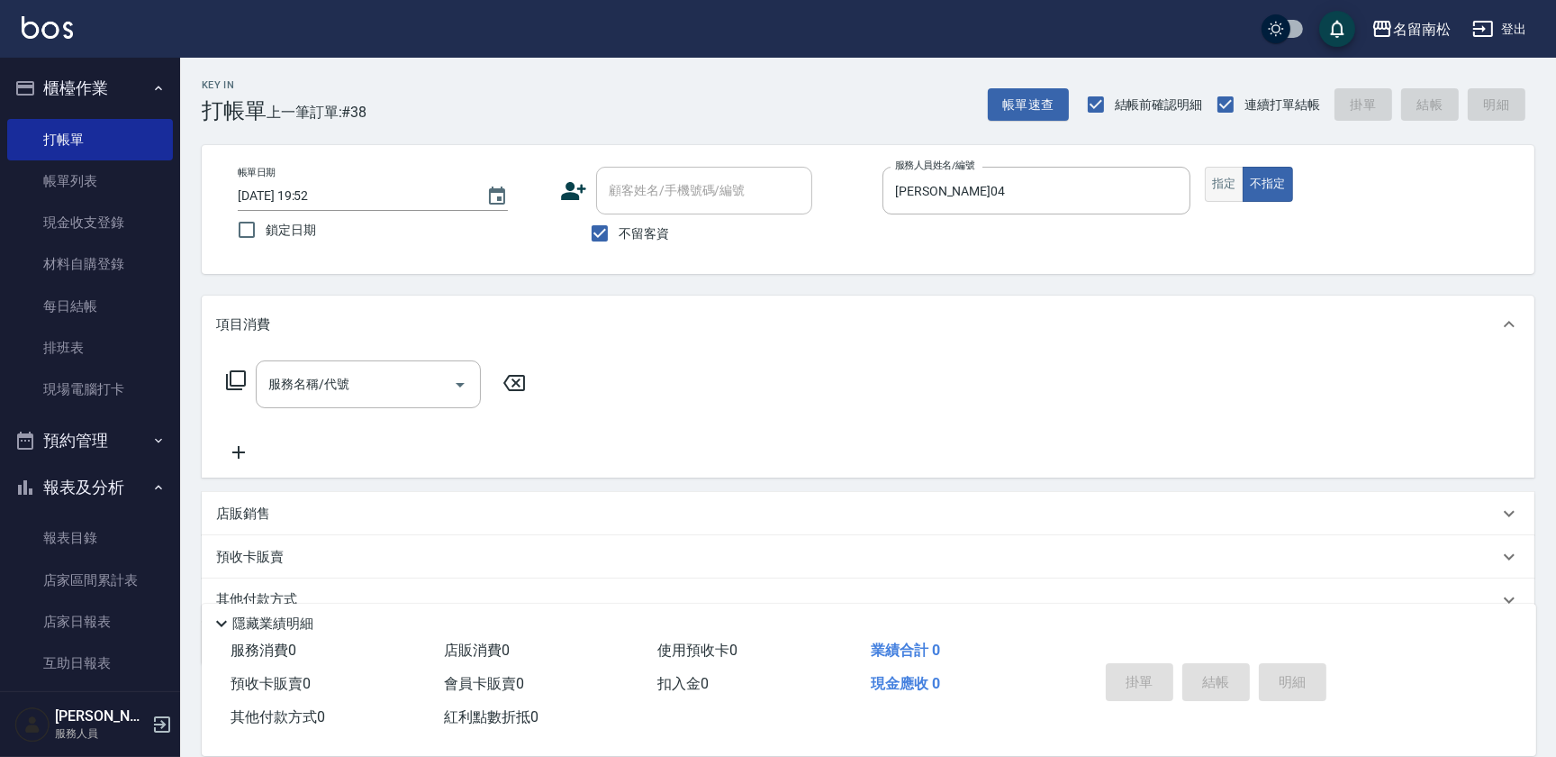
click at [1215, 179] on button "指定" at bounding box center [1224, 184] width 39 height 35
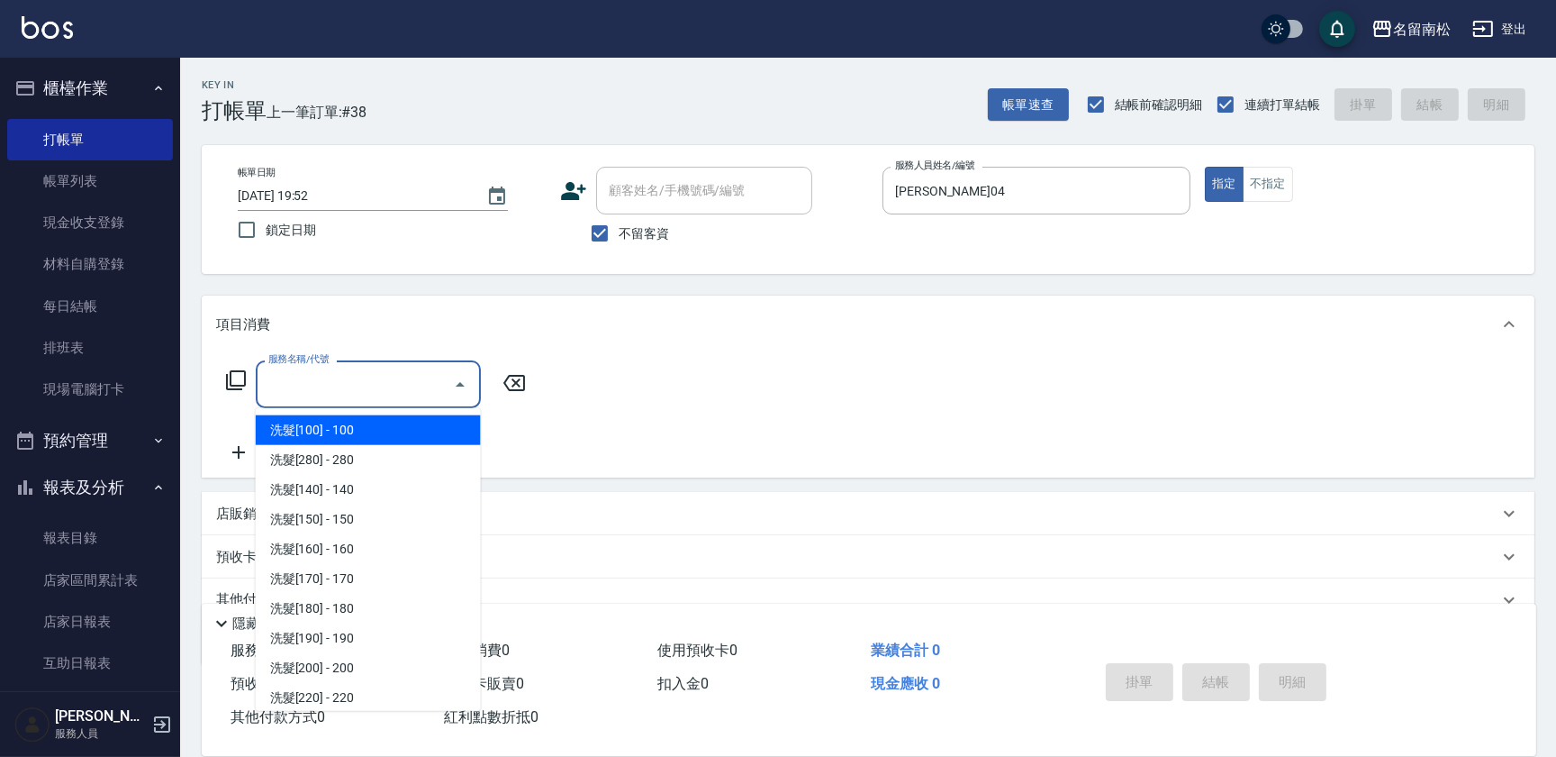
click at [378, 369] on input "服務名稱/代號" at bounding box center [355, 384] width 182 height 32
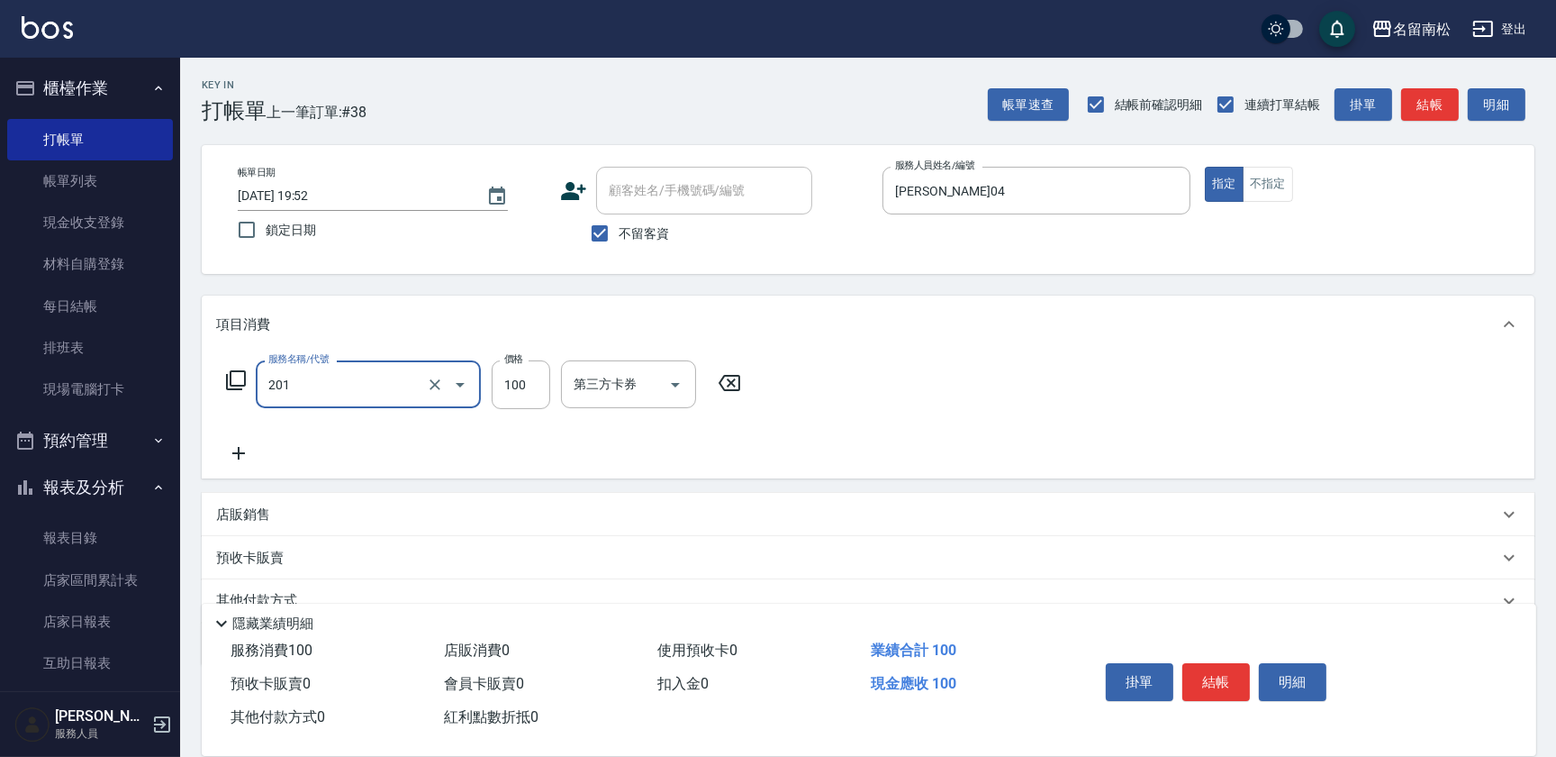
type input "洗髮[100](201)"
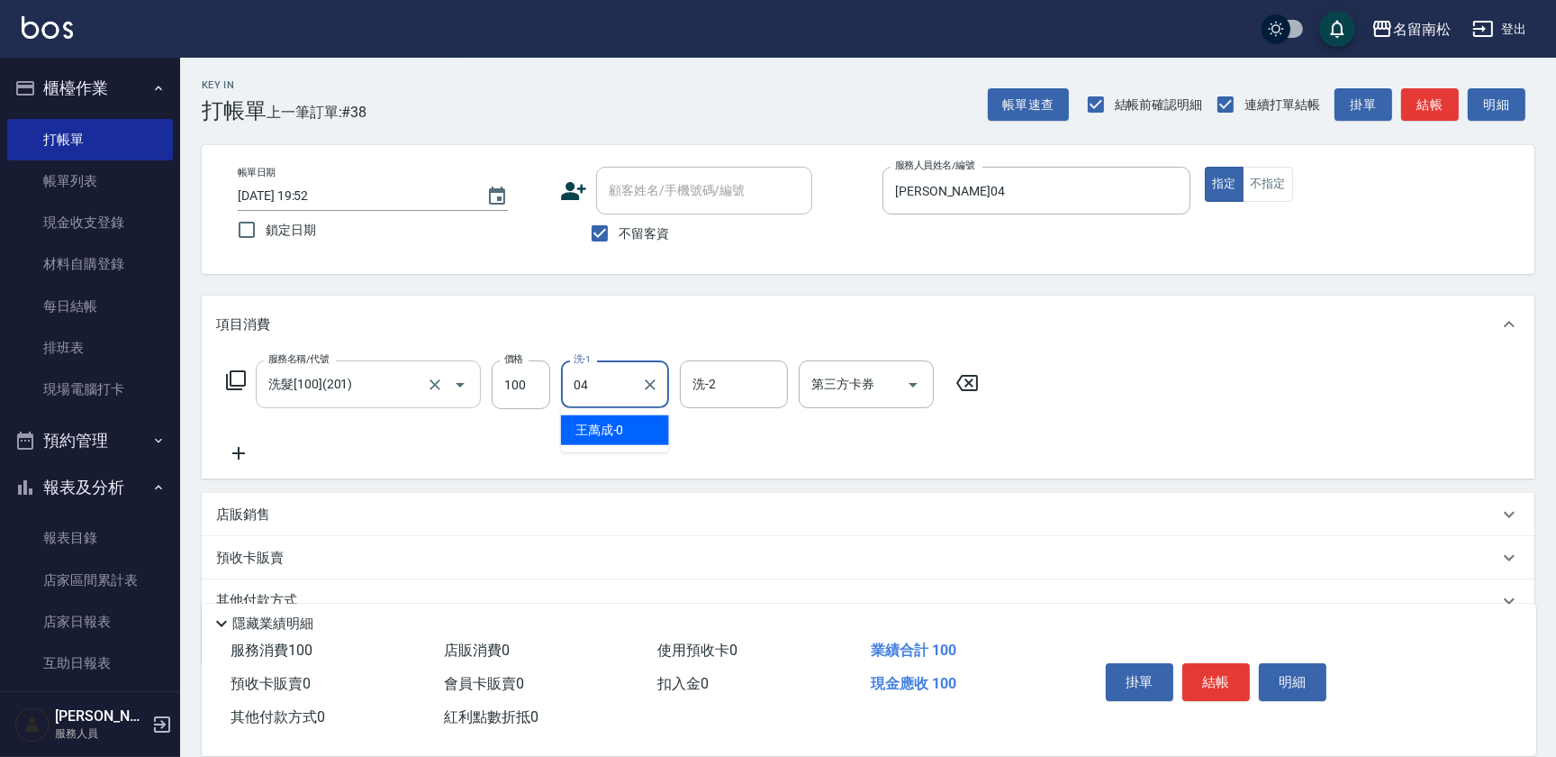
type input "[PERSON_NAME]04"
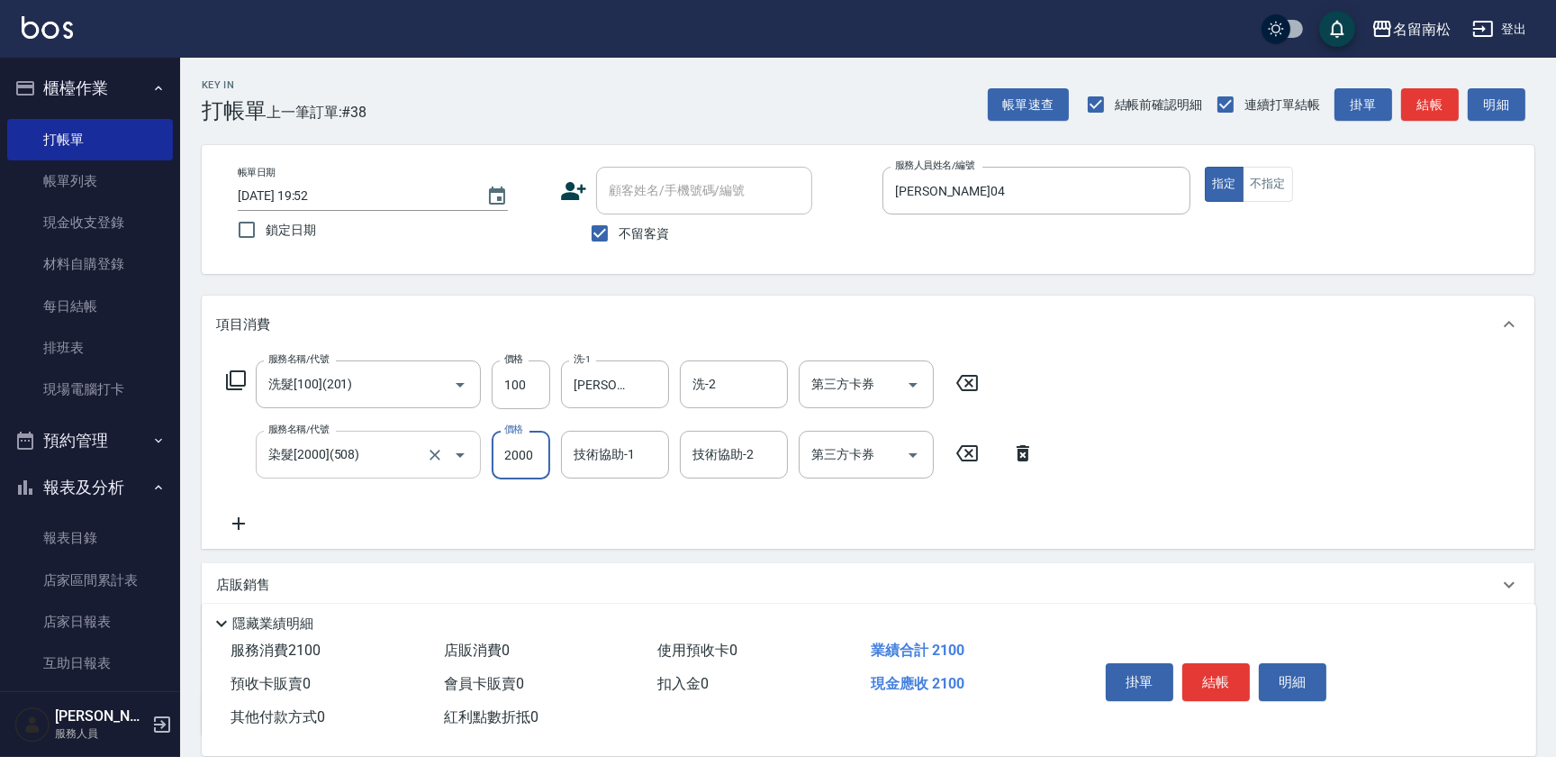
click at [415, 477] on div "染髮[2000](508) 服務名稱/代號" at bounding box center [368, 455] width 225 height 48
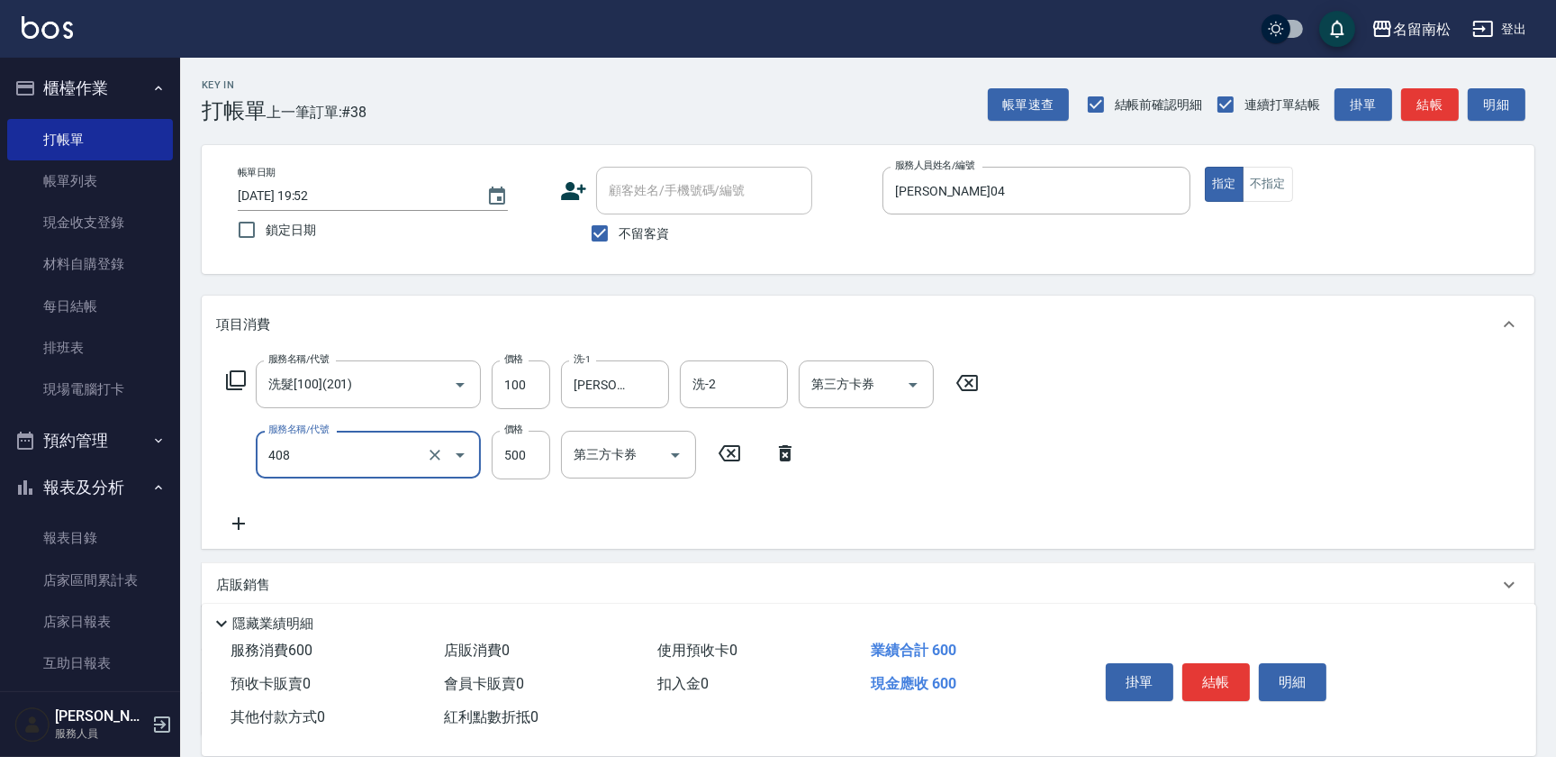
type input "剪髮(500)(408)"
click at [1242, 668] on button "結帳" at bounding box center [1217, 682] width 68 height 38
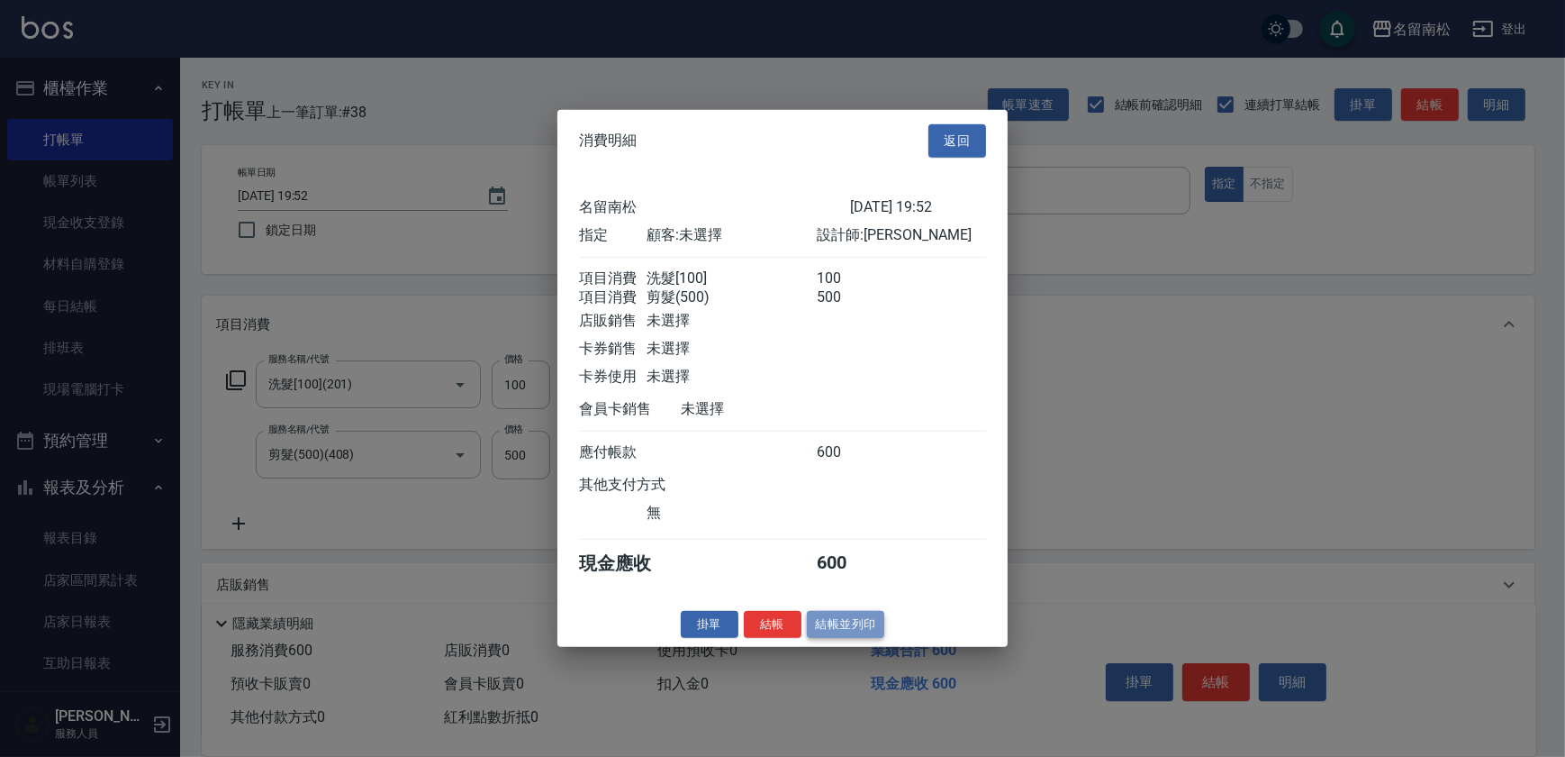
click at [855, 637] on button "結帳並列印" at bounding box center [846, 624] width 78 height 28
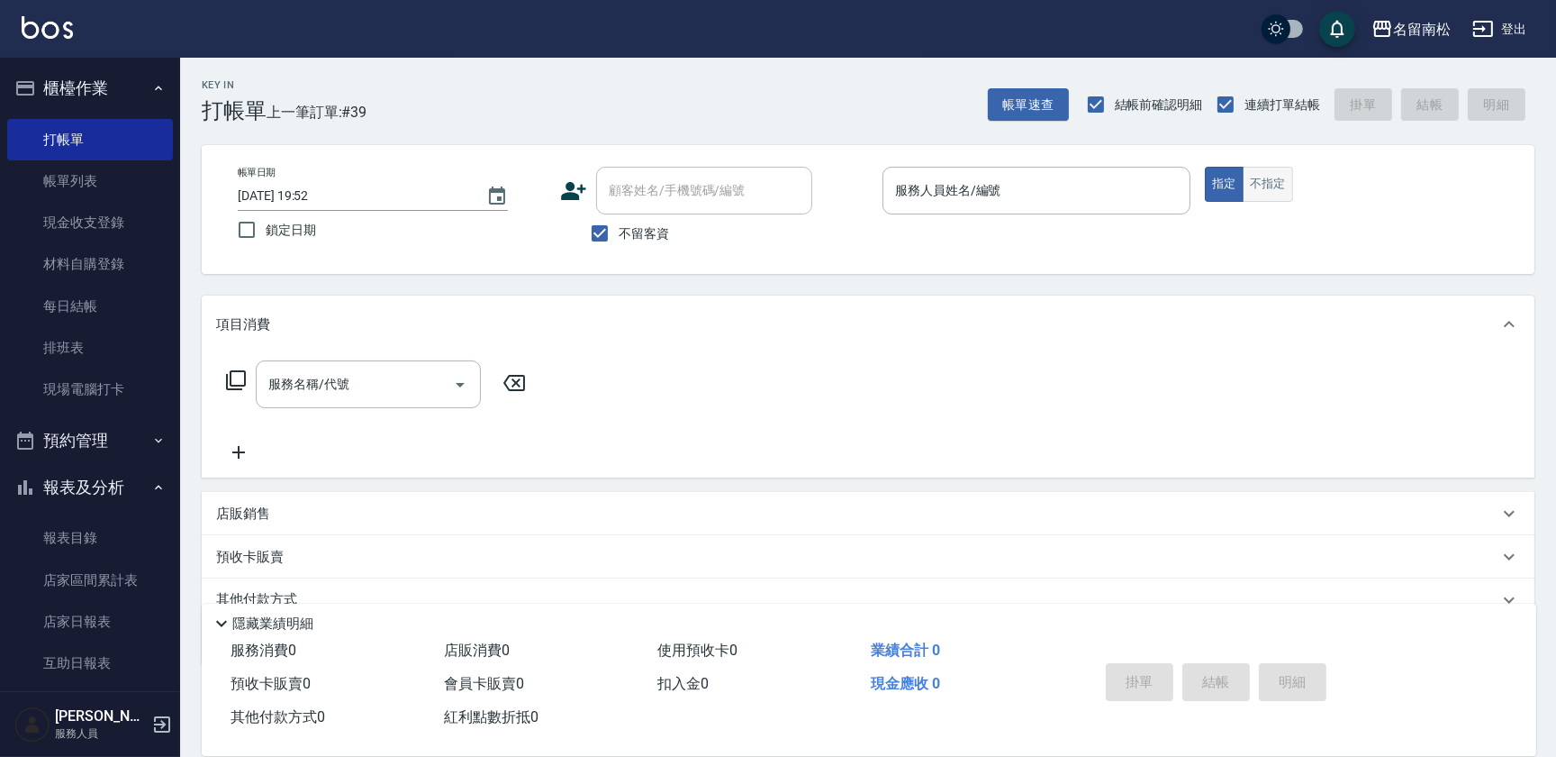
click at [1250, 195] on button "不指定" at bounding box center [1268, 184] width 50 height 35
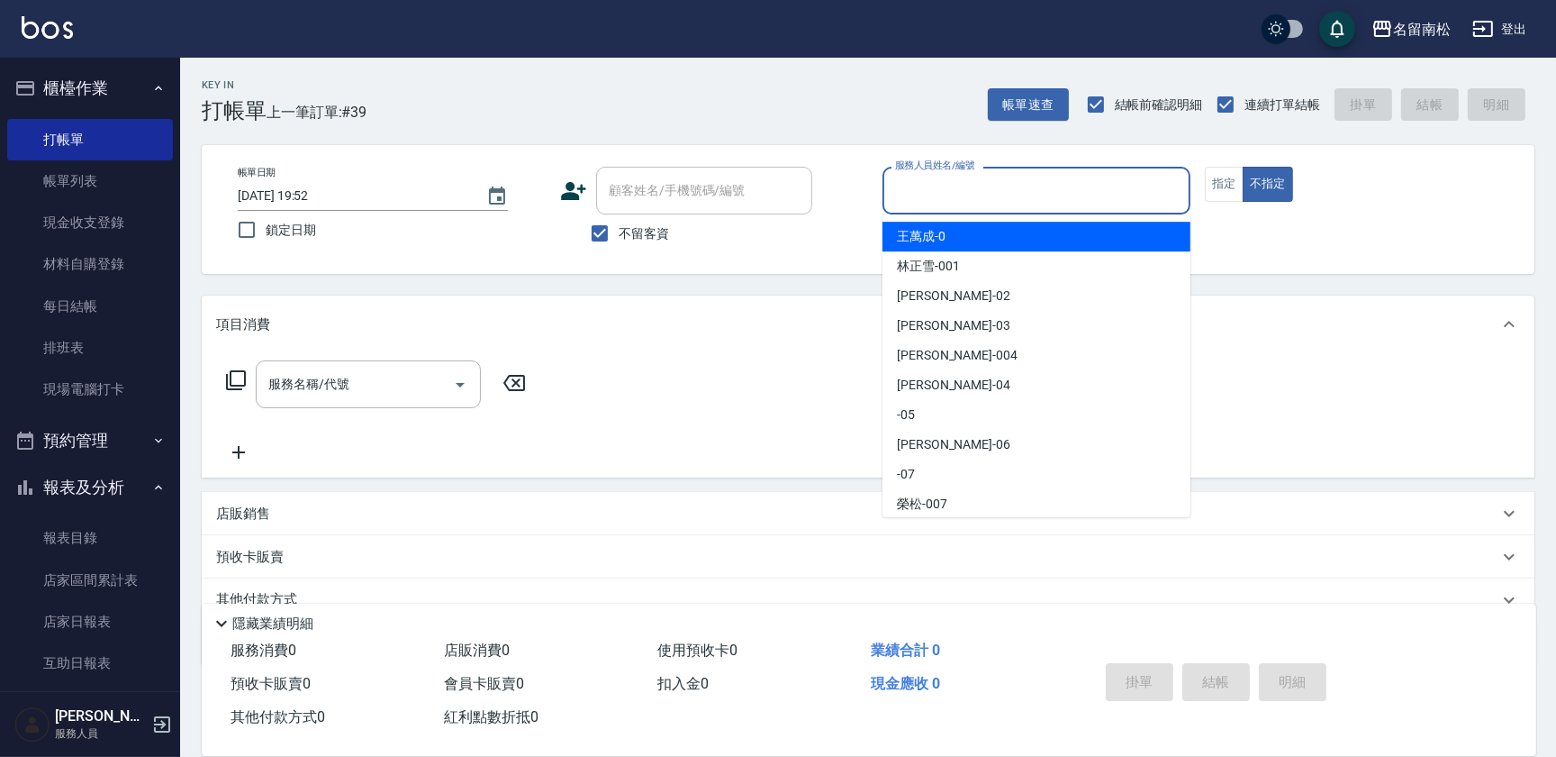
click at [1000, 186] on input "服務人員姓名/編號" at bounding box center [1037, 191] width 292 height 32
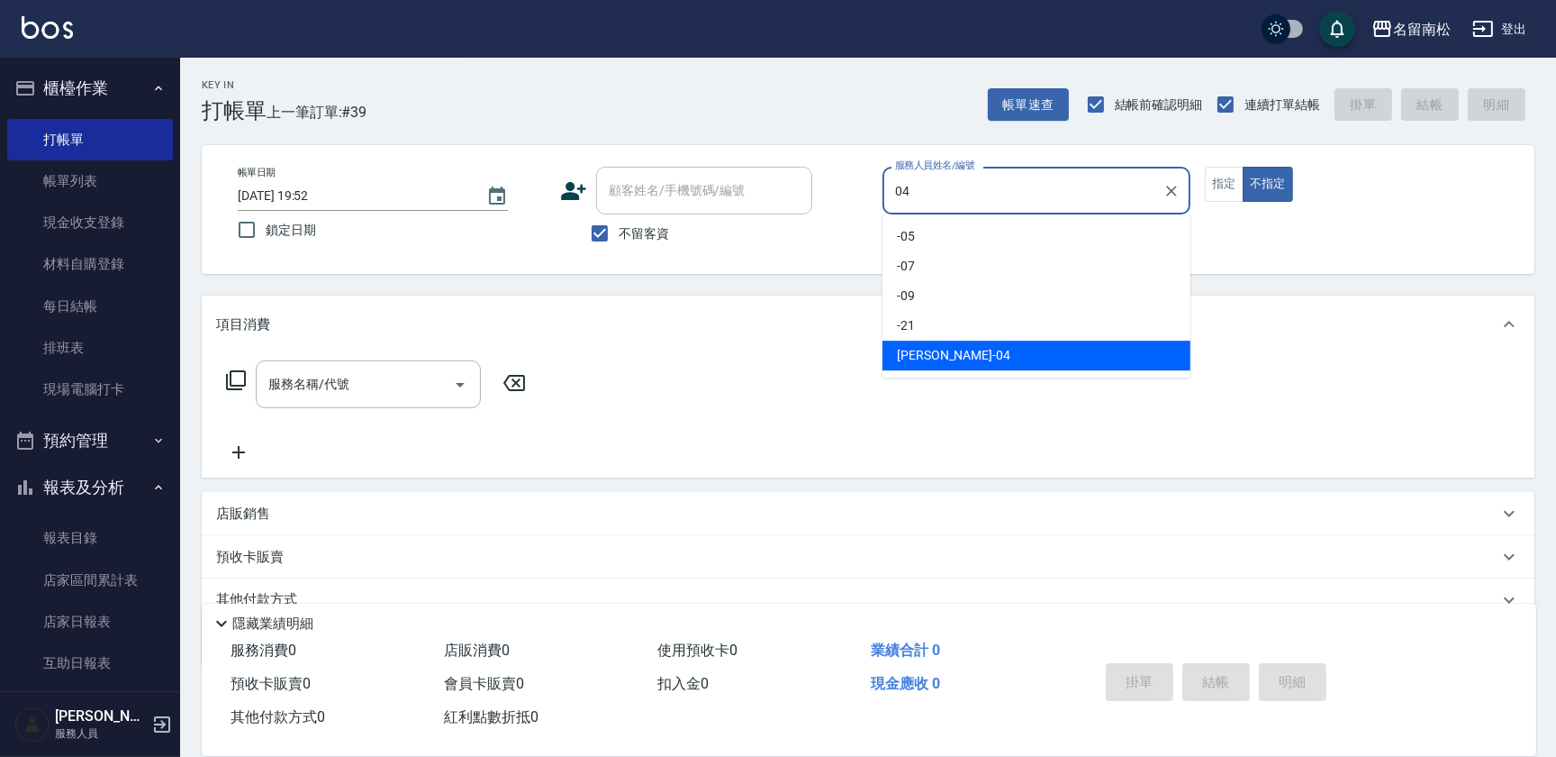
type input "[PERSON_NAME]04"
type button "false"
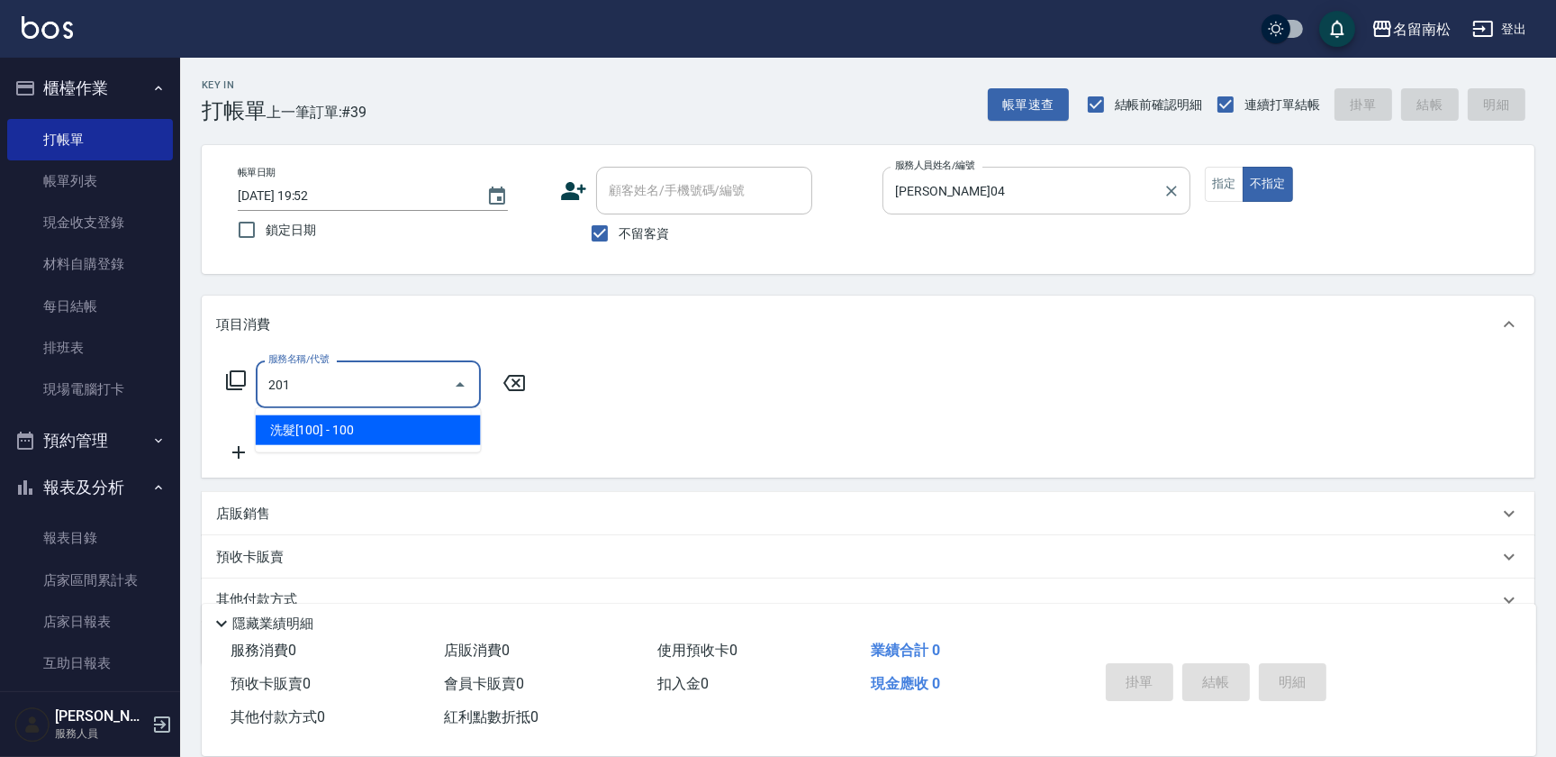
type input "洗髮[100](201)"
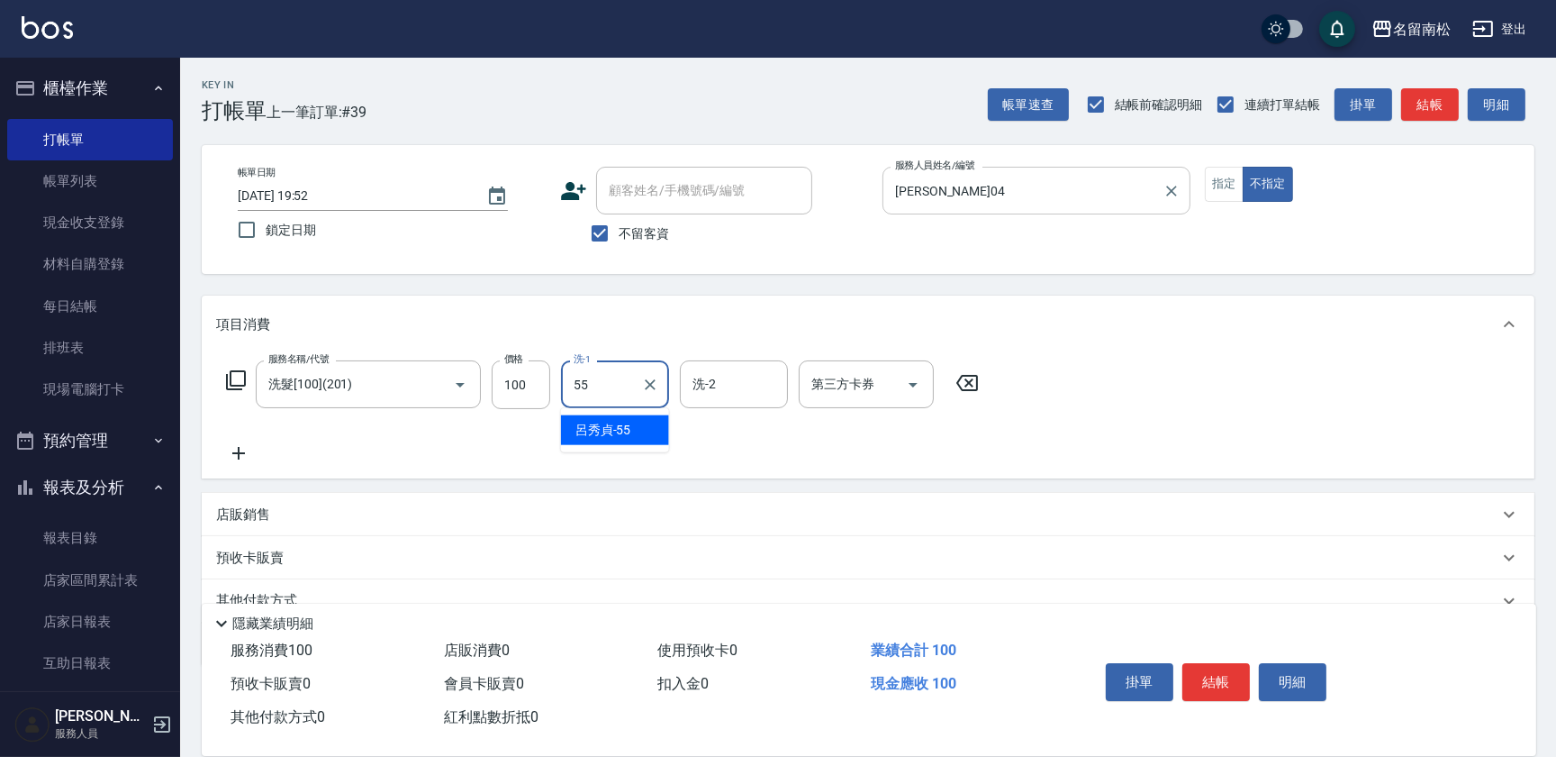
type input "[PERSON_NAME]-55"
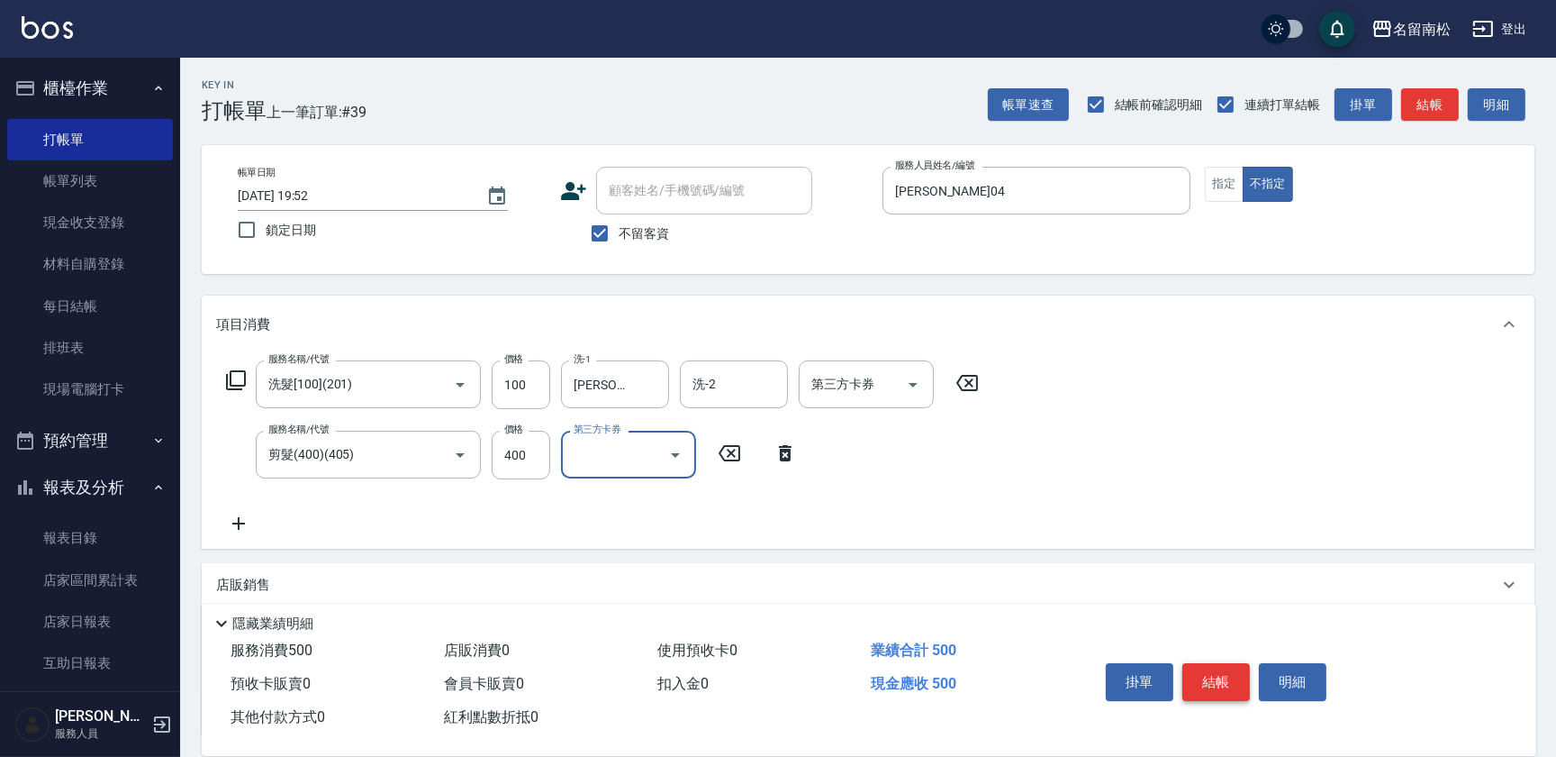
click at [1243, 672] on button "結帳" at bounding box center [1217, 682] width 68 height 38
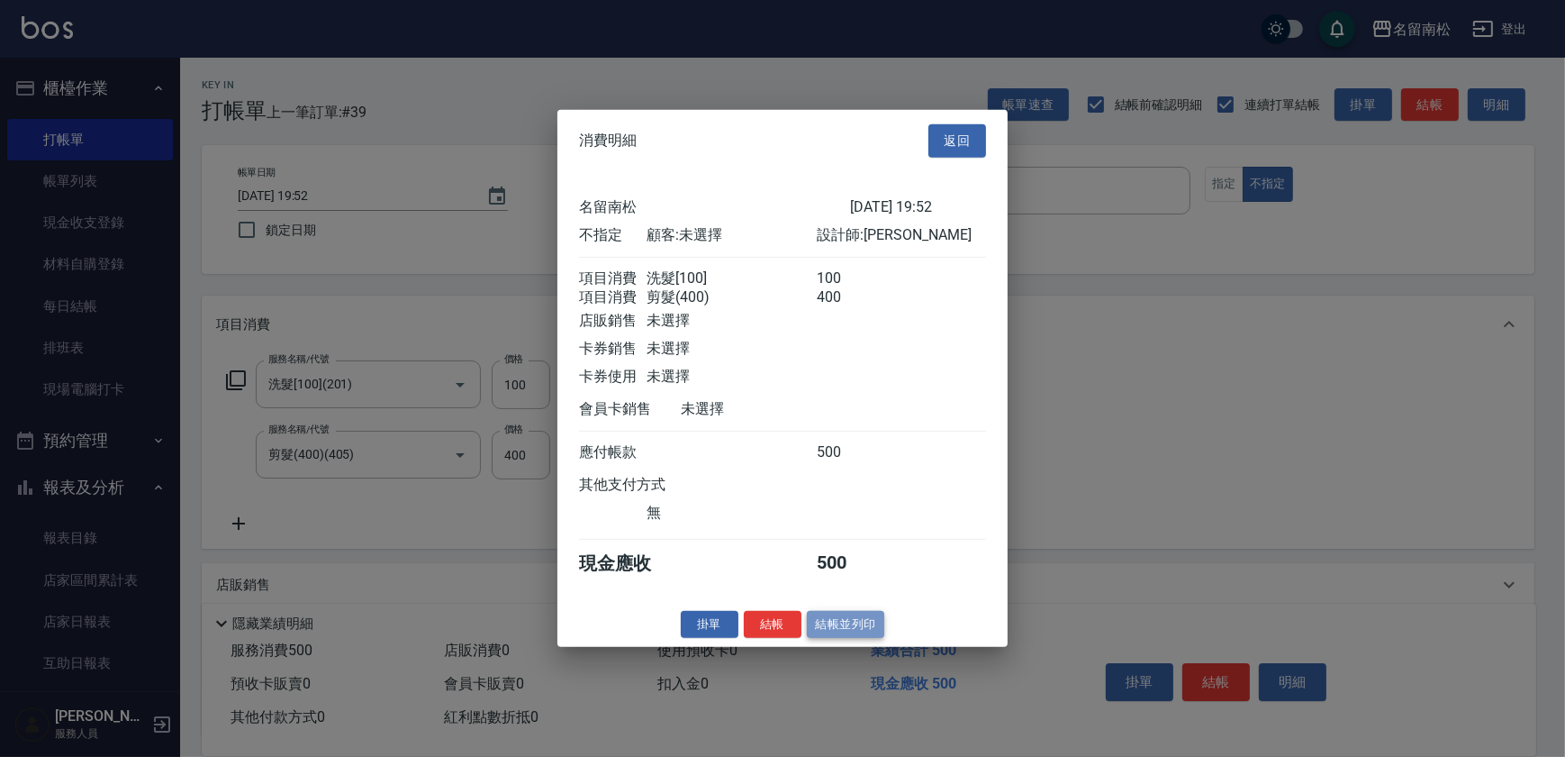
click at [850, 633] on button "結帳並列印" at bounding box center [846, 624] width 78 height 28
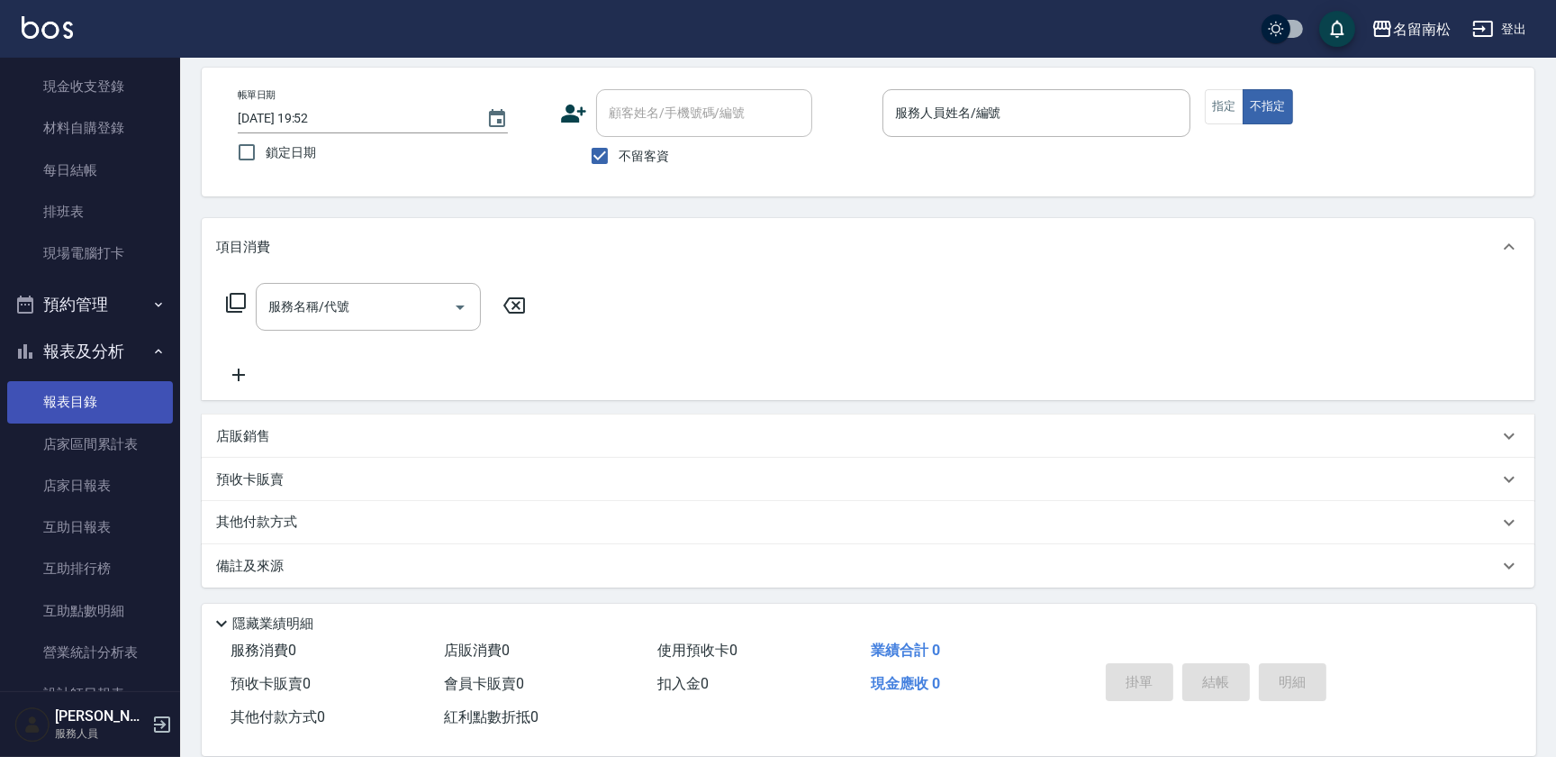
scroll to position [245, 0]
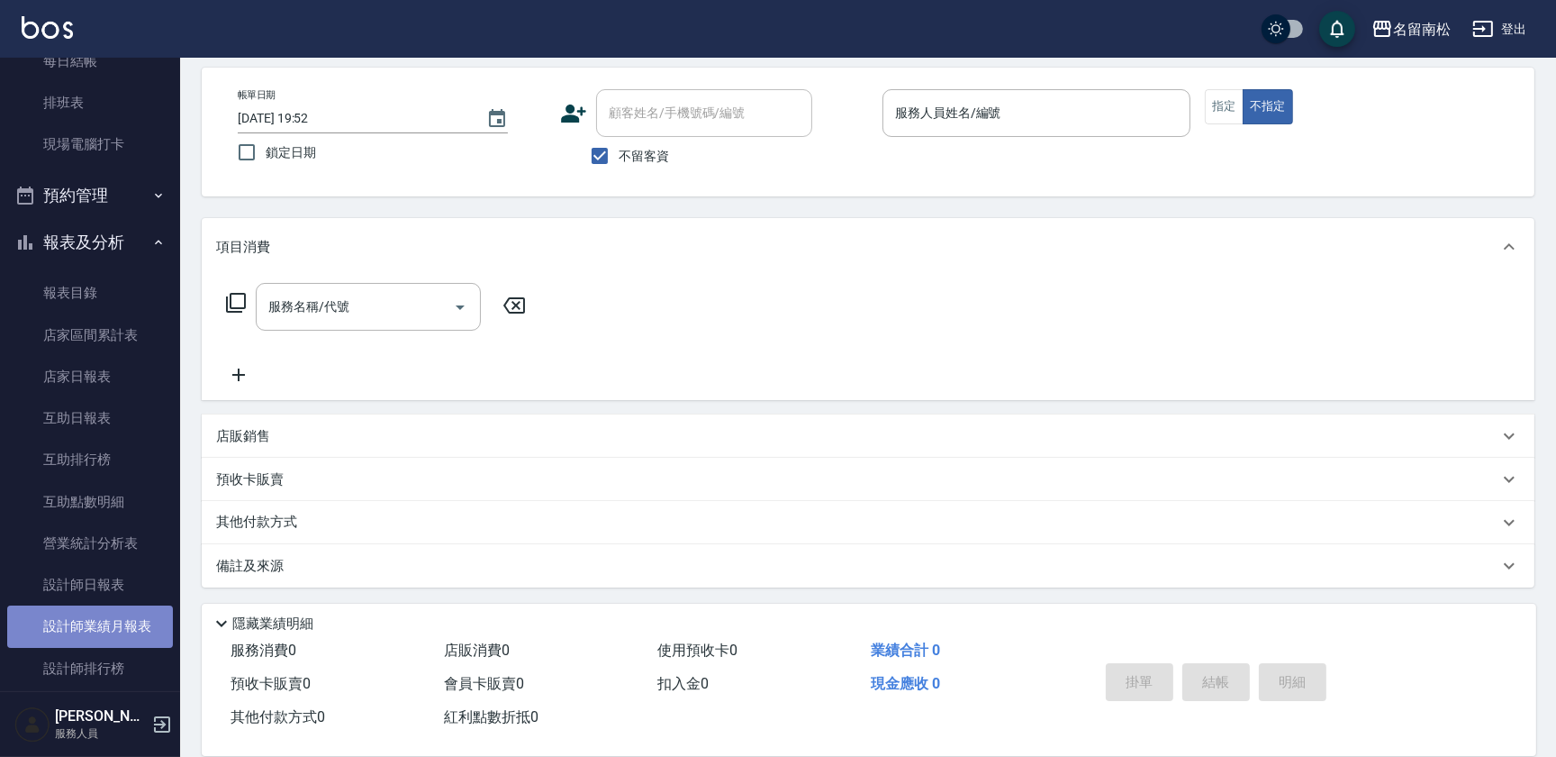
click at [129, 605] on link "設計師業績月報表" at bounding box center [90, 625] width 166 height 41
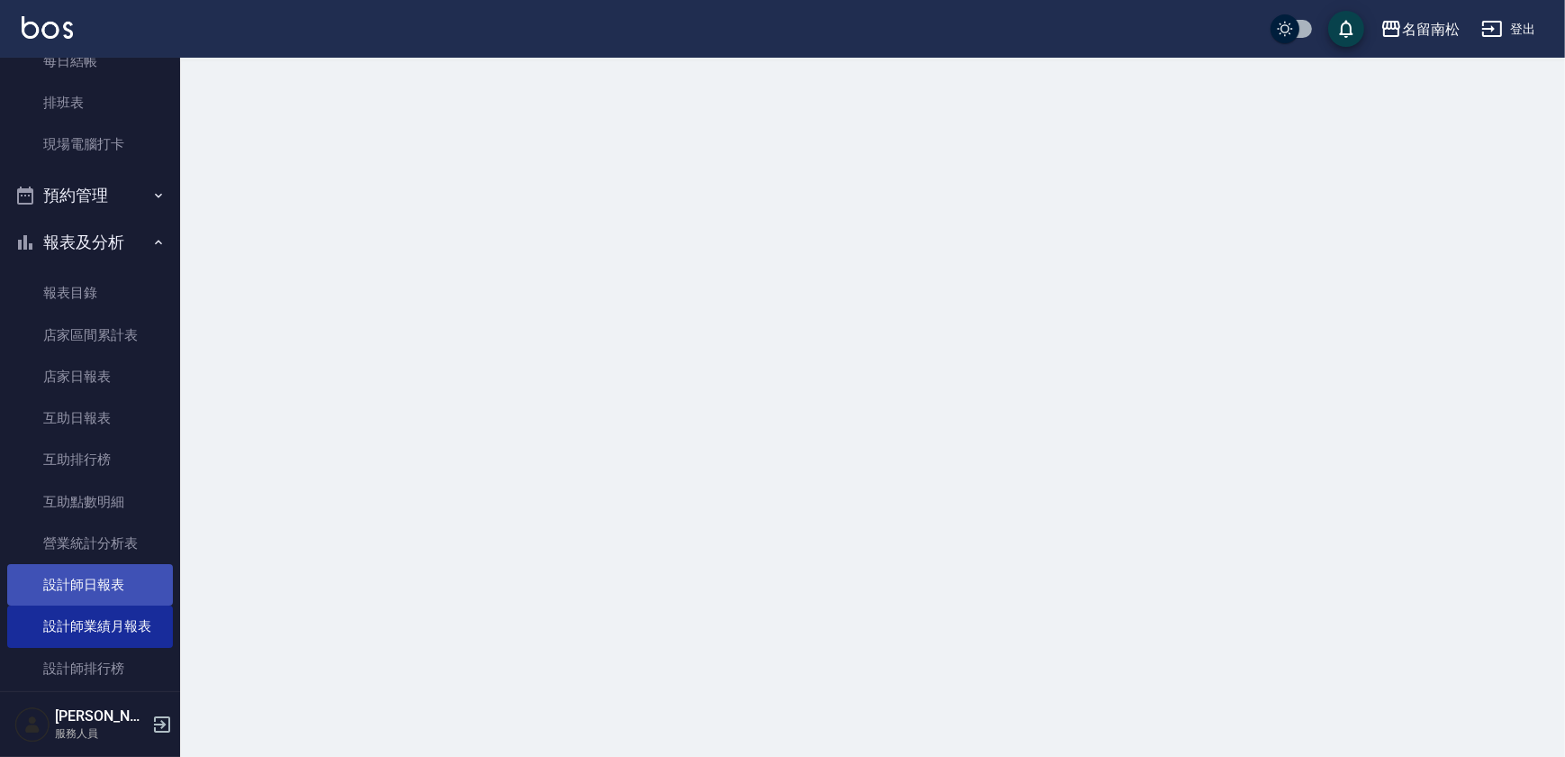
click at [130, 582] on link "設計師日報表" at bounding box center [90, 584] width 166 height 41
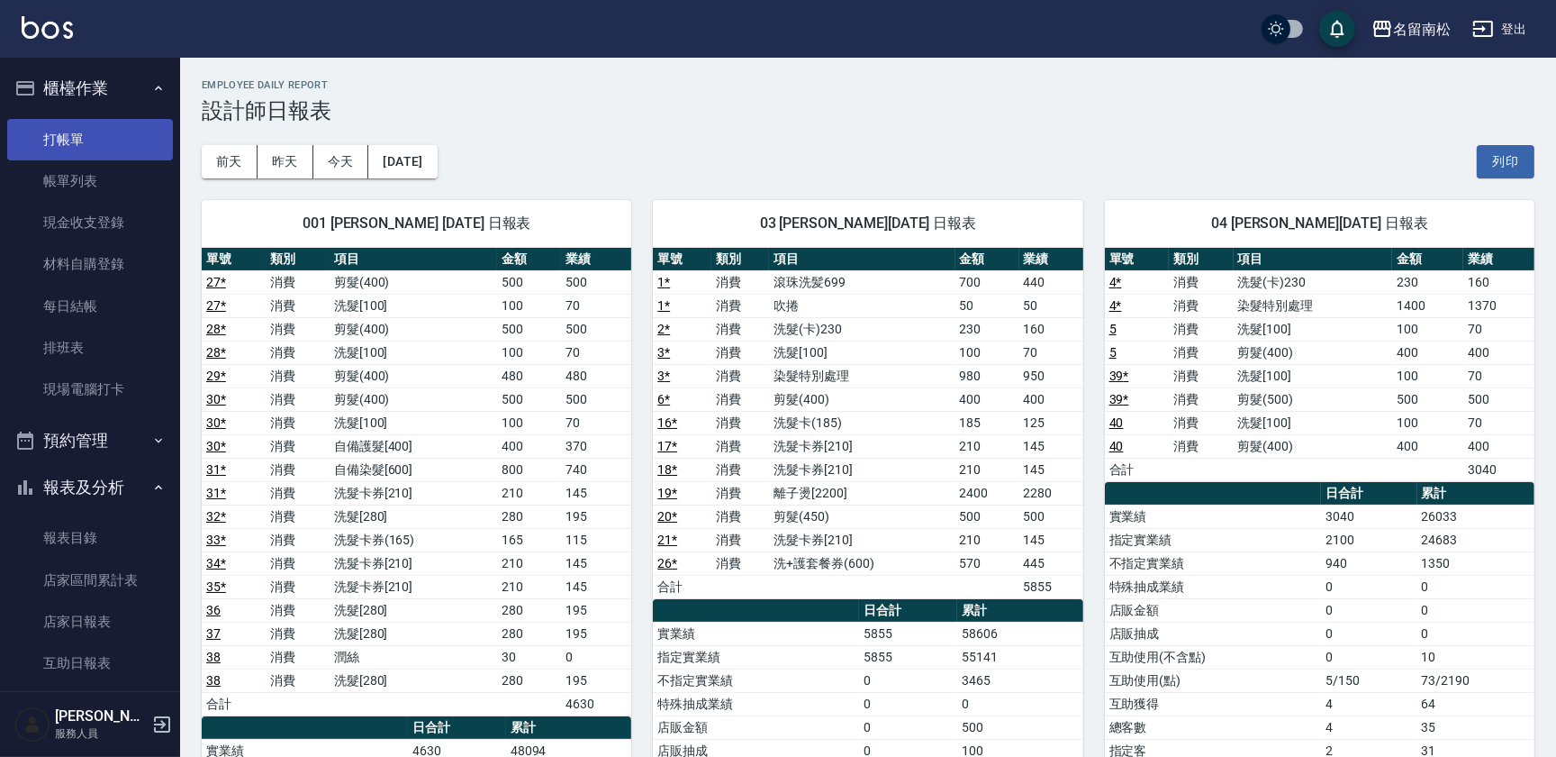
click at [99, 140] on link "打帳單" at bounding box center [90, 139] width 166 height 41
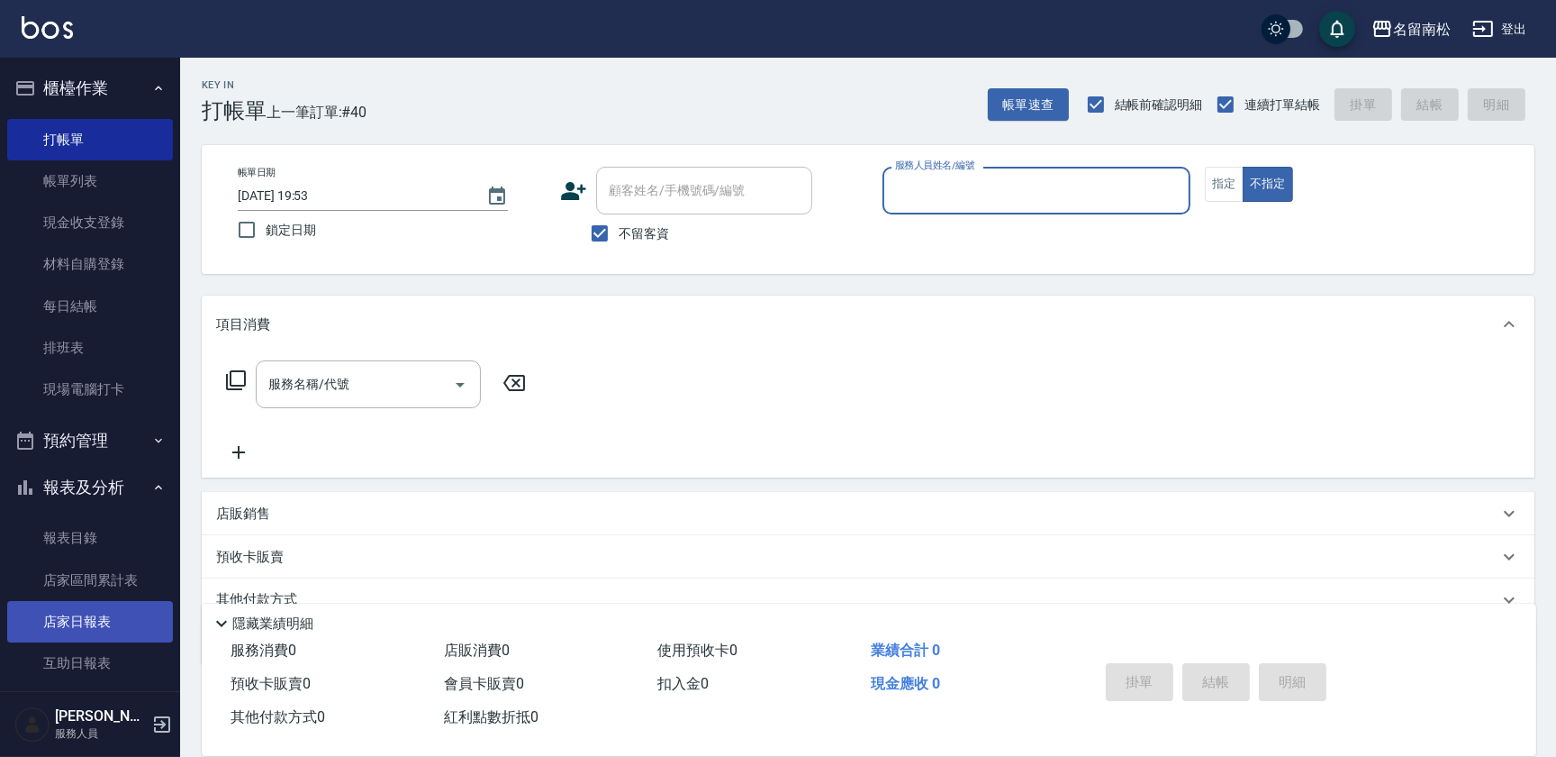
click at [113, 605] on link "店家日報表" at bounding box center [90, 621] width 166 height 41
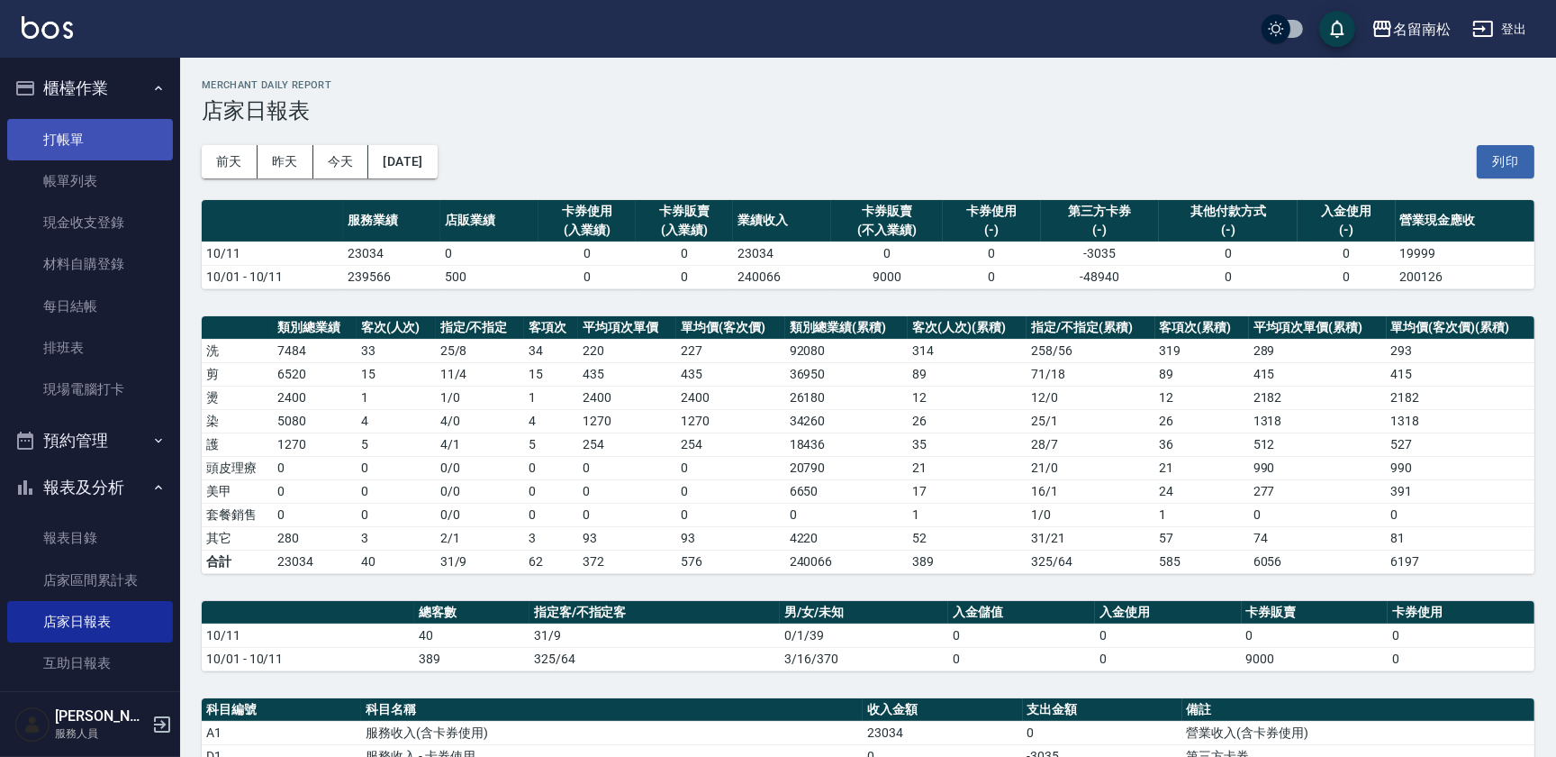
click at [115, 139] on link "打帳單" at bounding box center [90, 139] width 166 height 41
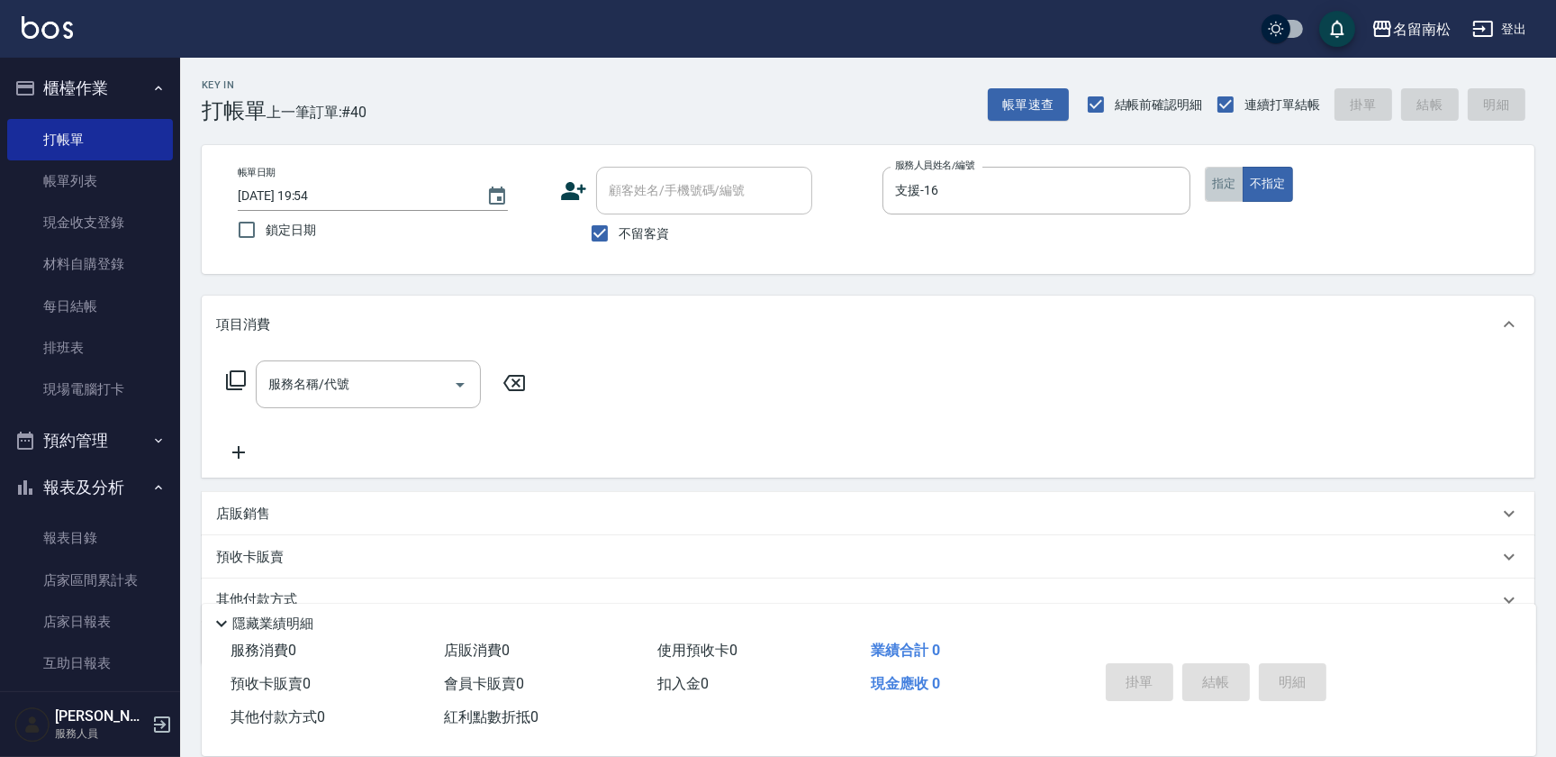
click at [1216, 190] on button "指定" at bounding box center [1224, 184] width 39 height 35
drag, startPoint x: 386, startPoint y: 394, endPoint x: 383, endPoint y: 382, distance: 12.0
click at [382, 392] on input "服務名稱/代號" at bounding box center [355, 384] width 182 height 32
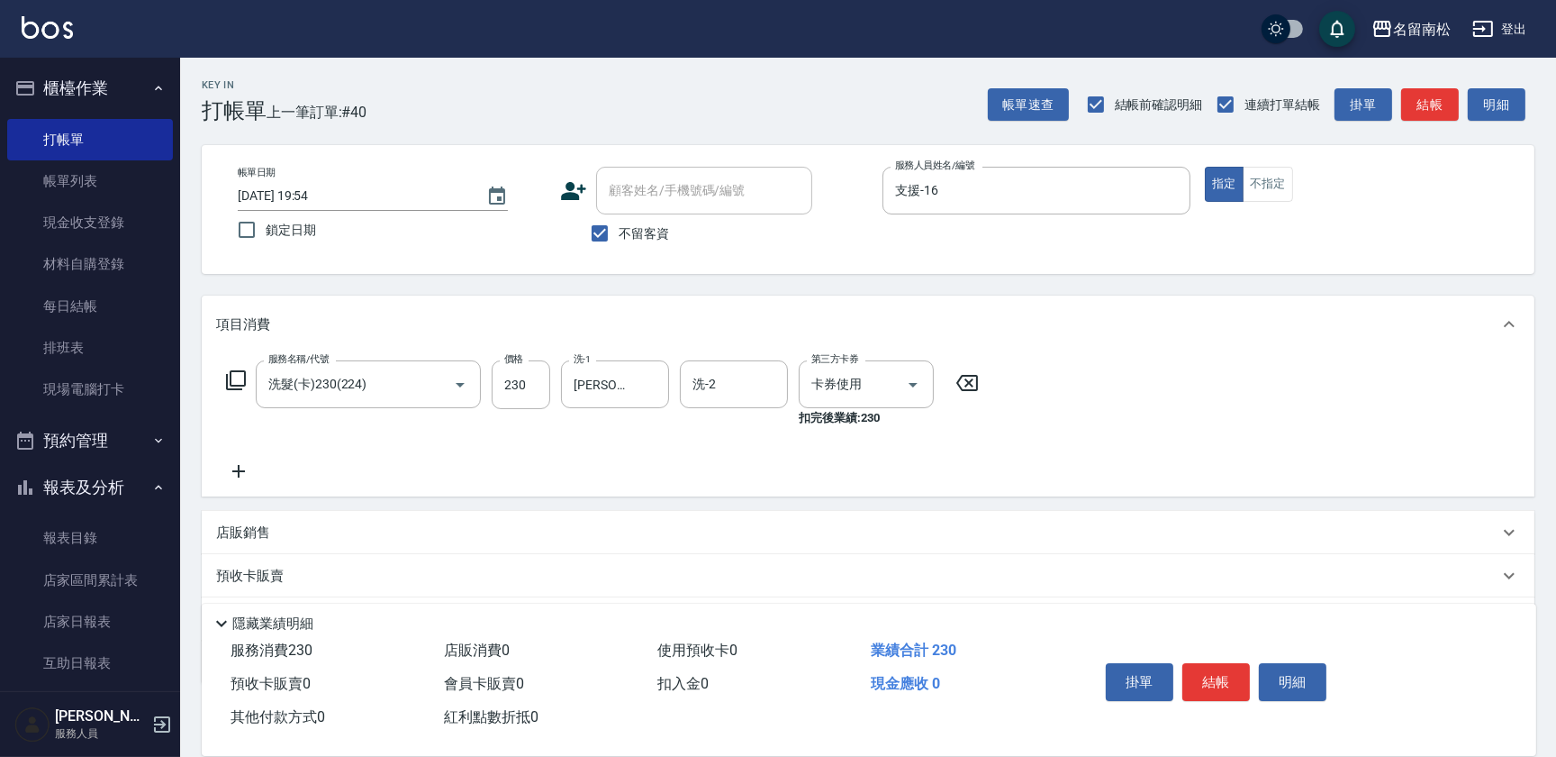
click at [243, 469] on icon at bounding box center [238, 471] width 45 height 22
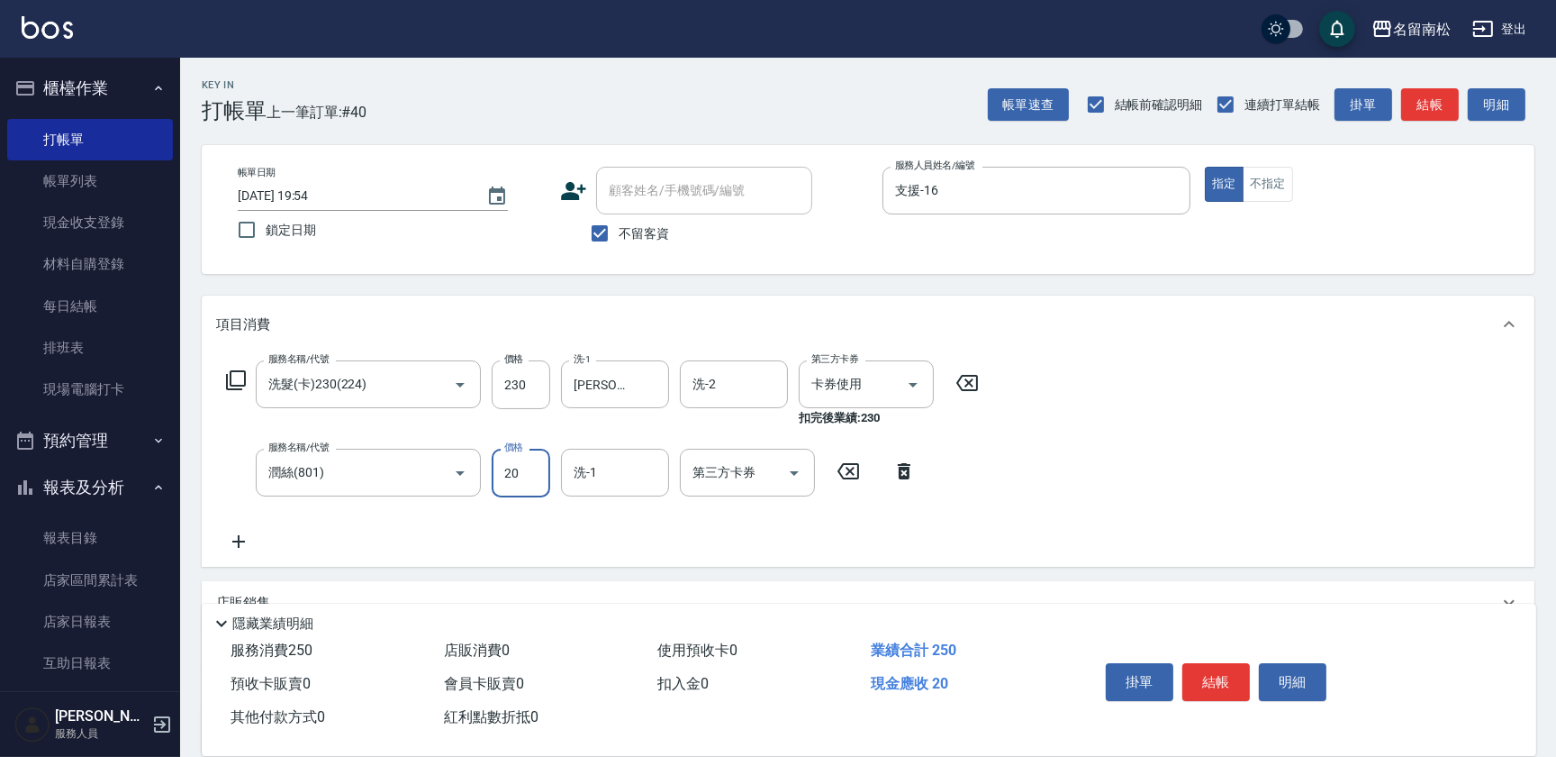
click at [505, 460] on input "20" at bounding box center [521, 473] width 59 height 49
click at [1194, 678] on button "結帳" at bounding box center [1217, 682] width 68 height 38
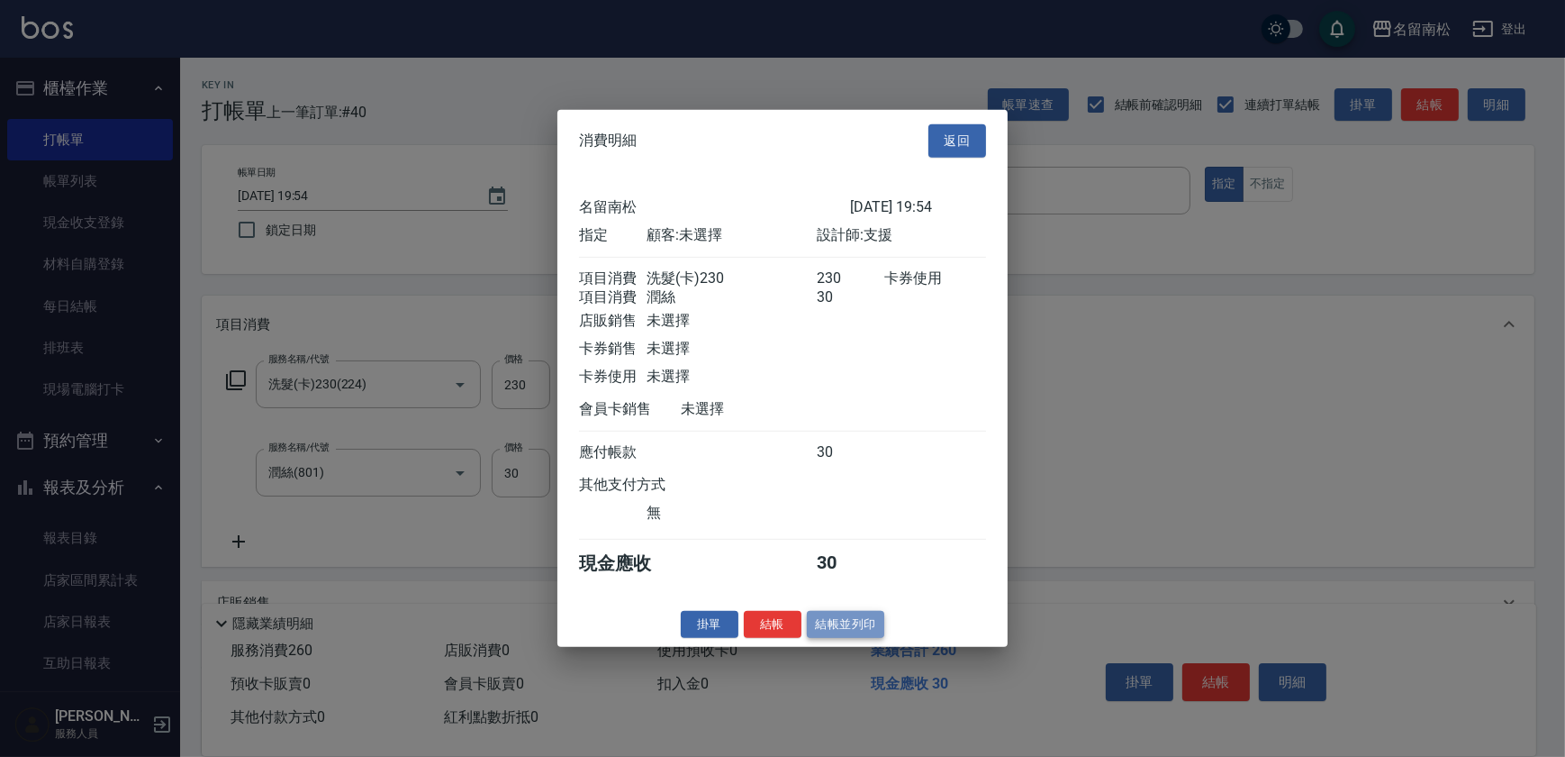
click at [837, 629] on button "結帳並列印" at bounding box center [846, 624] width 78 height 28
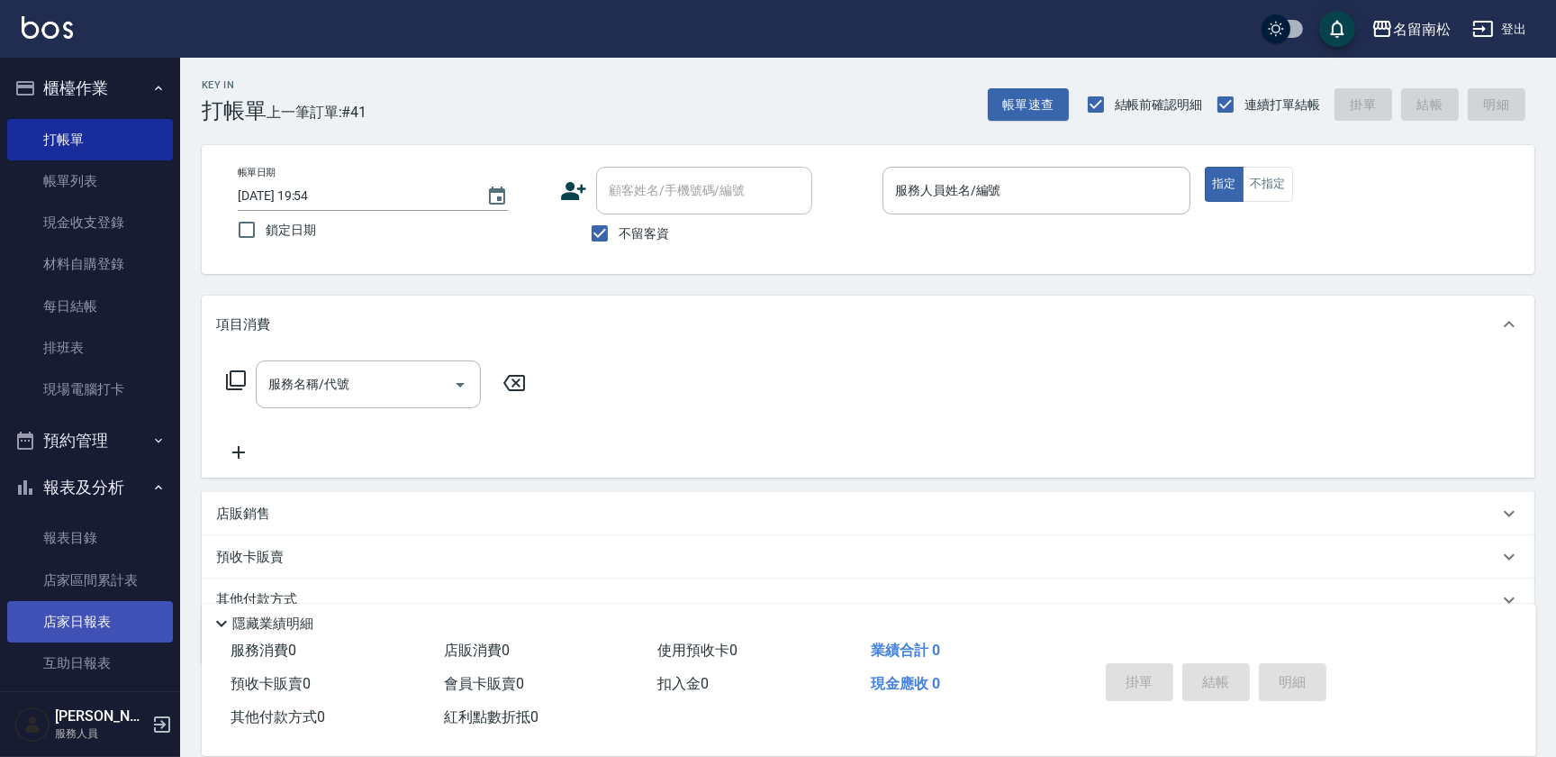
click at [110, 617] on link "店家日報表" at bounding box center [90, 621] width 166 height 41
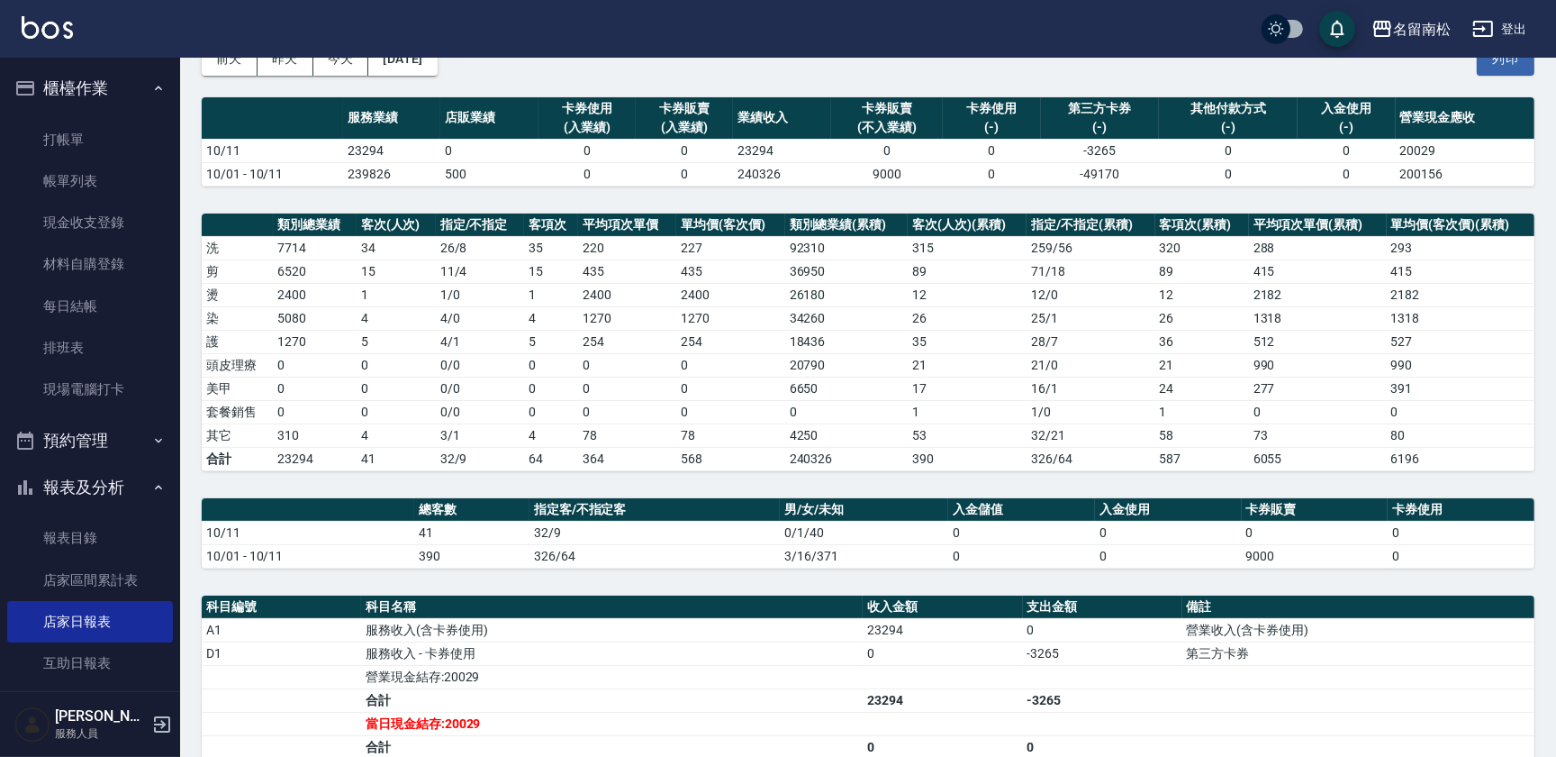
scroll to position [47, 0]
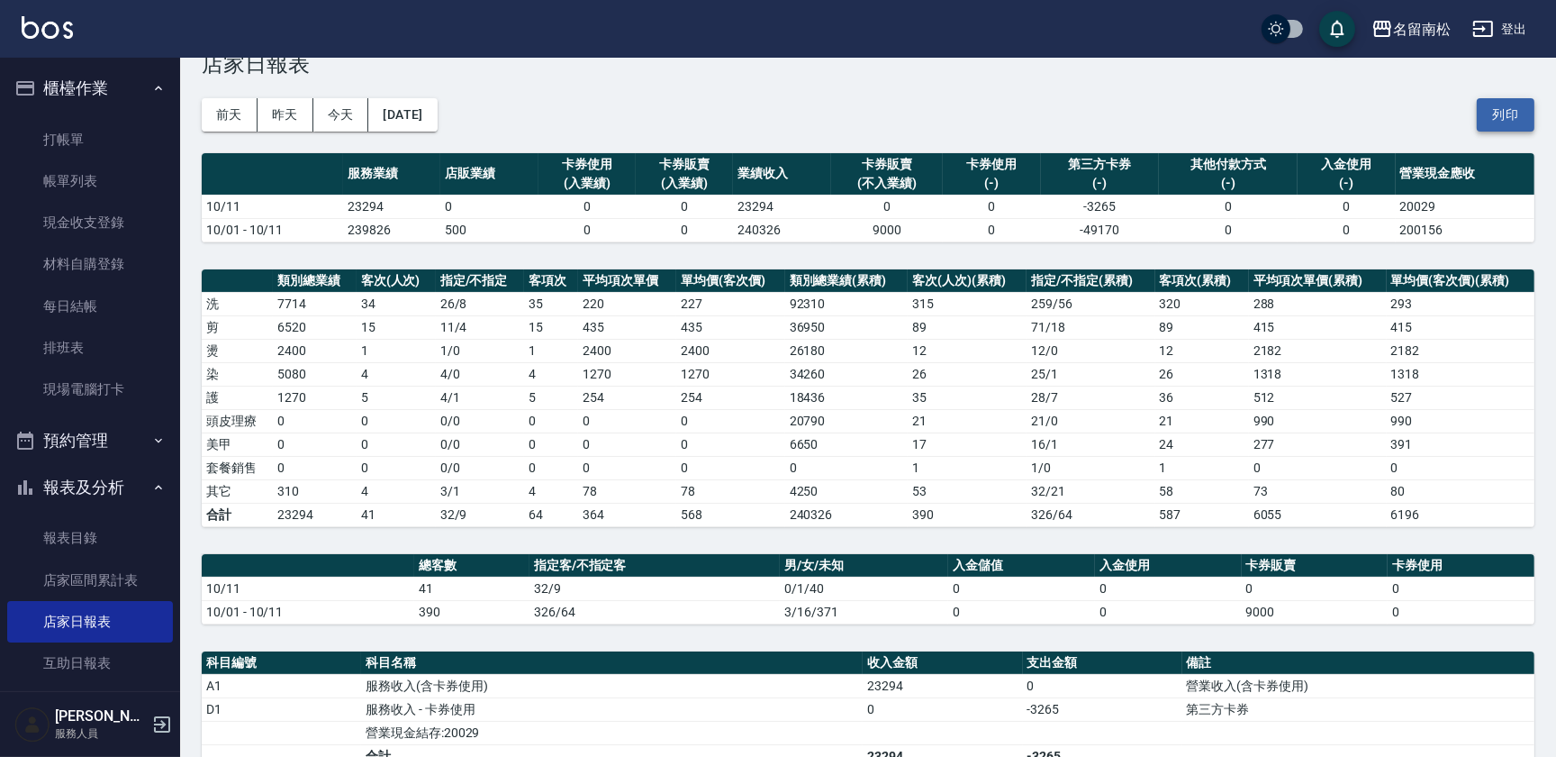
click at [1504, 115] on button "列印" at bounding box center [1506, 114] width 58 height 33
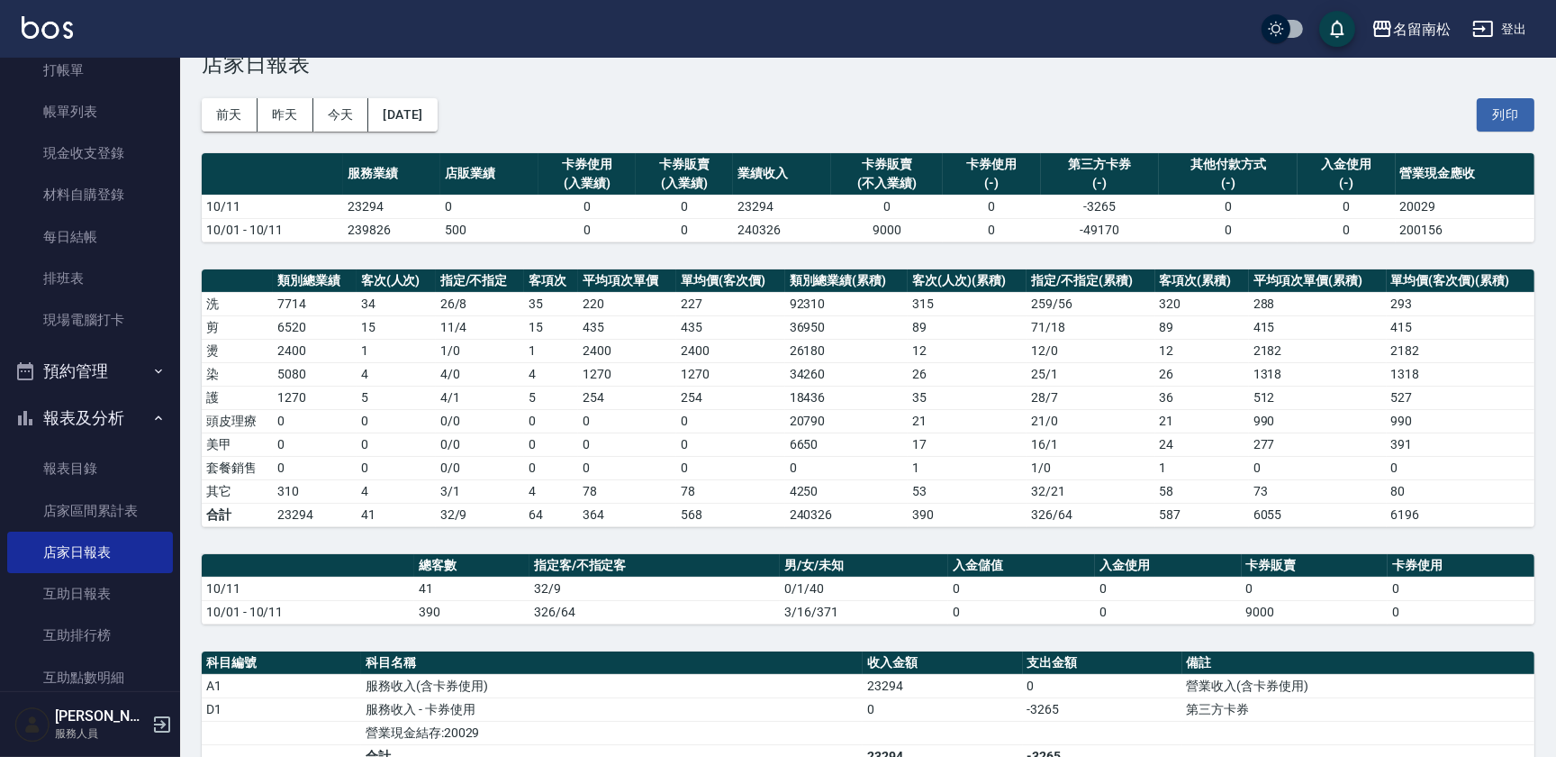
scroll to position [397, 0]
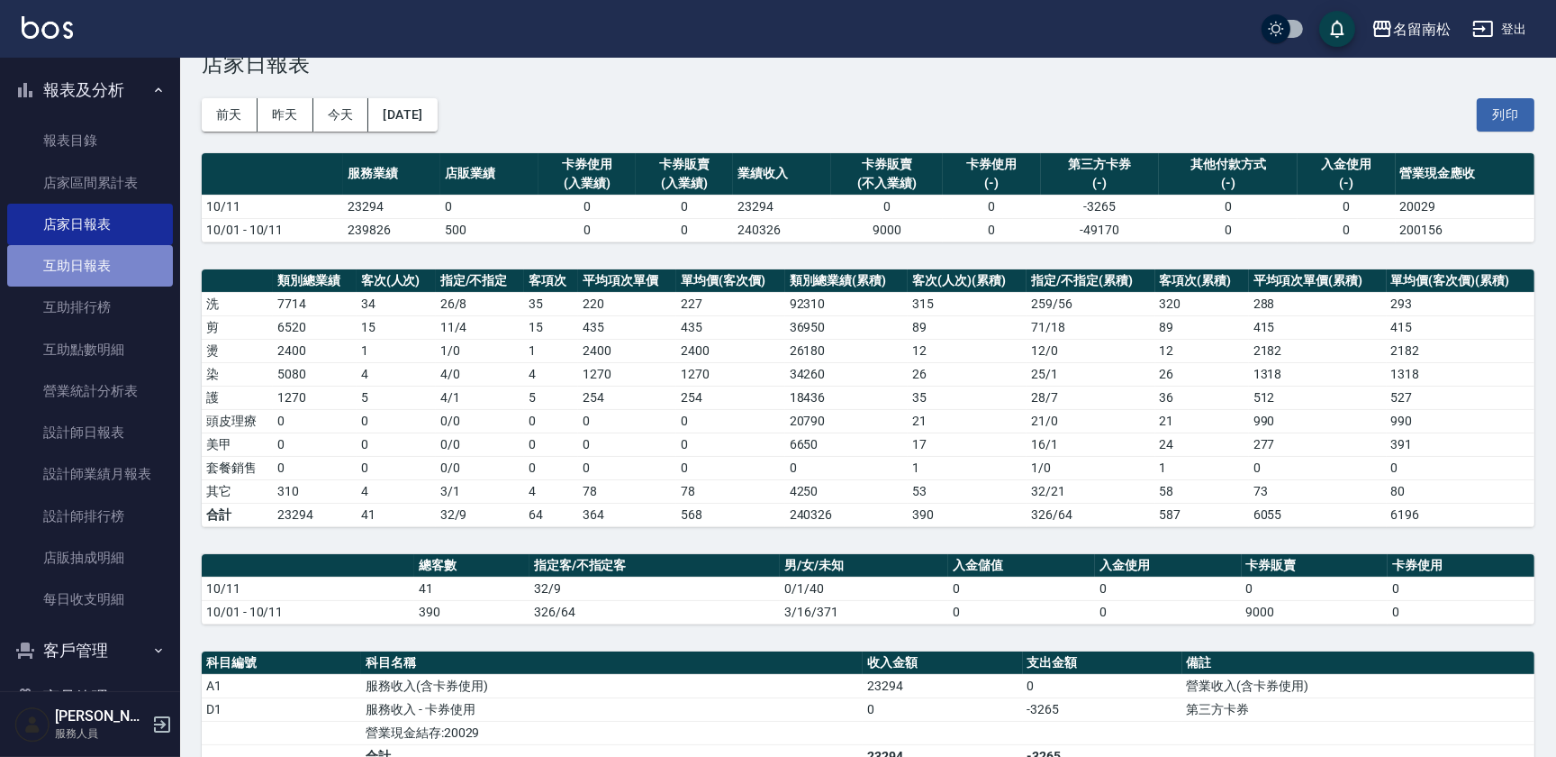
click at [108, 272] on link "互助日報表" at bounding box center [90, 265] width 166 height 41
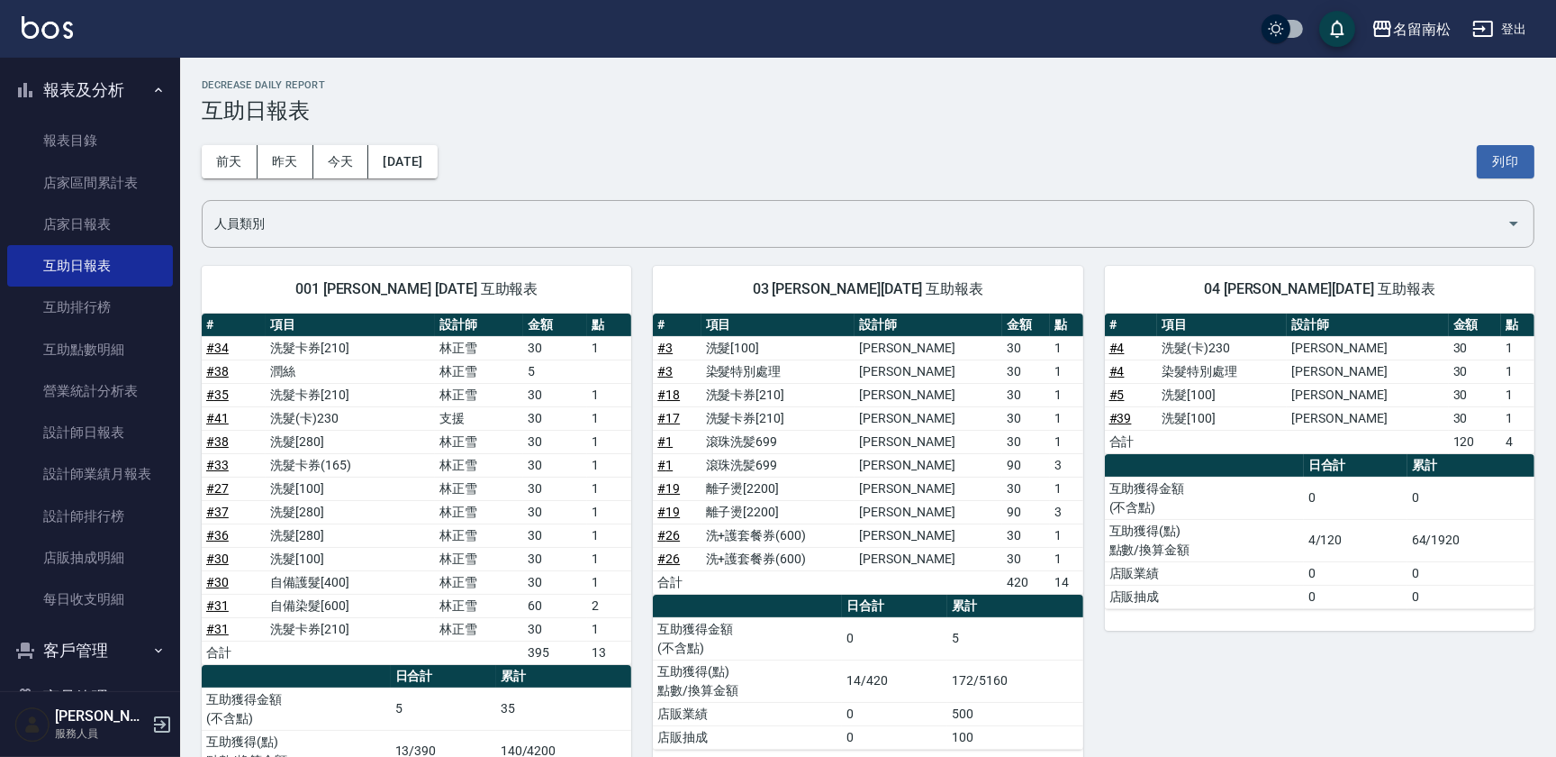
drag, startPoint x: 1516, startPoint y: 157, endPoint x: 125, endPoint y: 662, distance: 1479.7
click at [1516, 157] on button "列印" at bounding box center [1506, 161] width 58 height 33
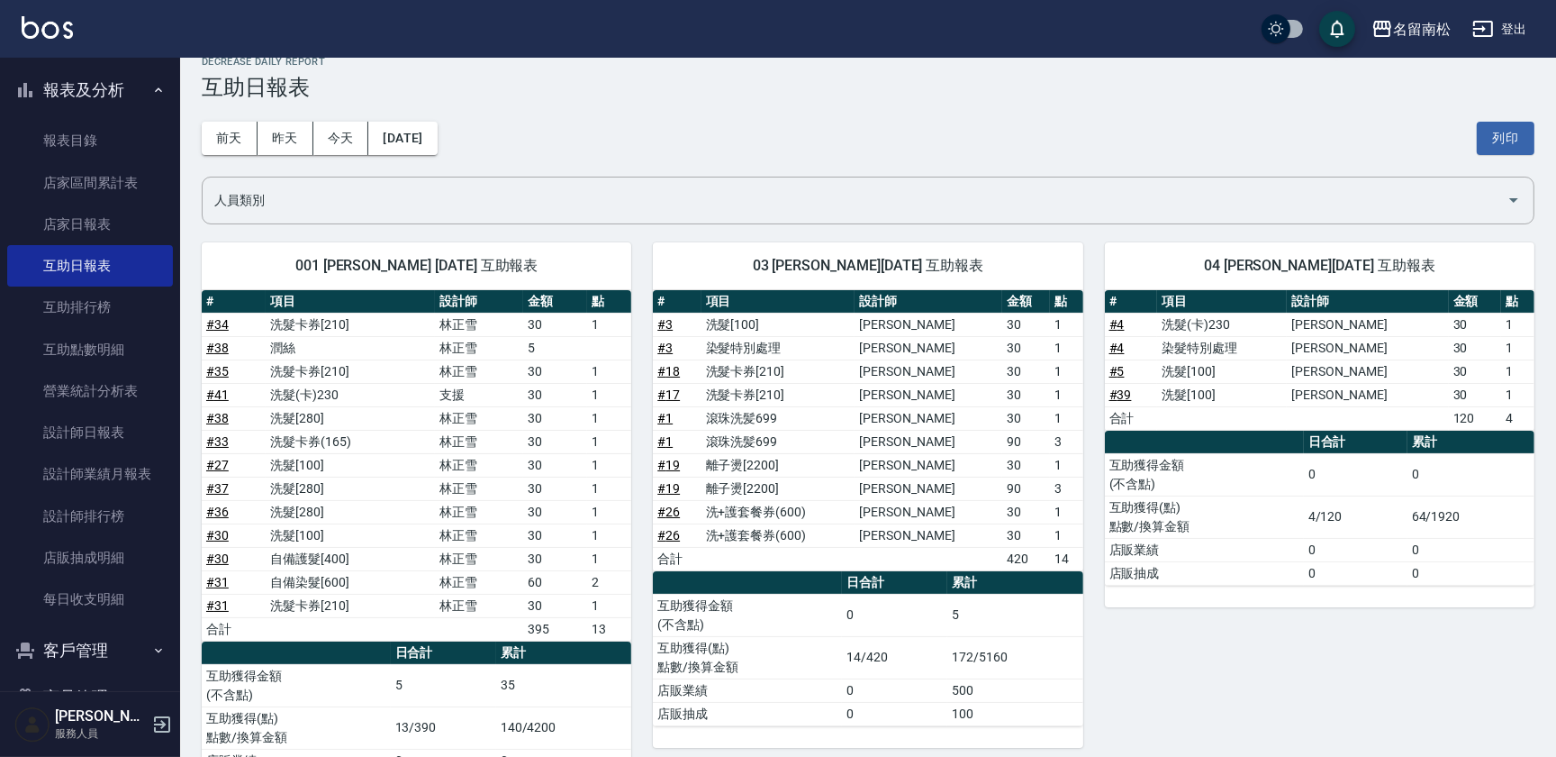
scroll to position [24, 0]
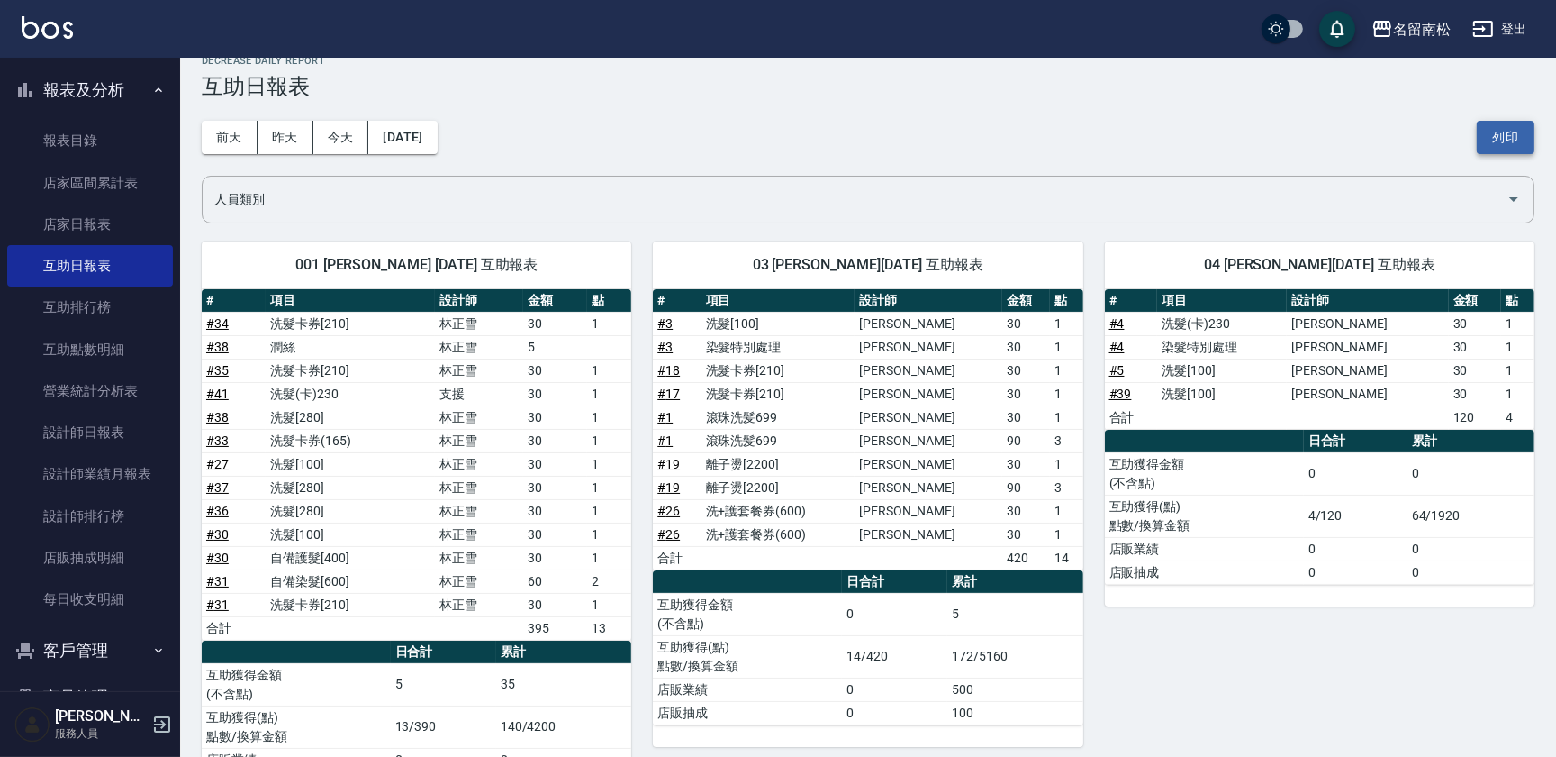
click at [1479, 131] on button "列印" at bounding box center [1506, 137] width 58 height 33
click at [129, 429] on link "設計師日報表" at bounding box center [90, 432] width 166 height 41
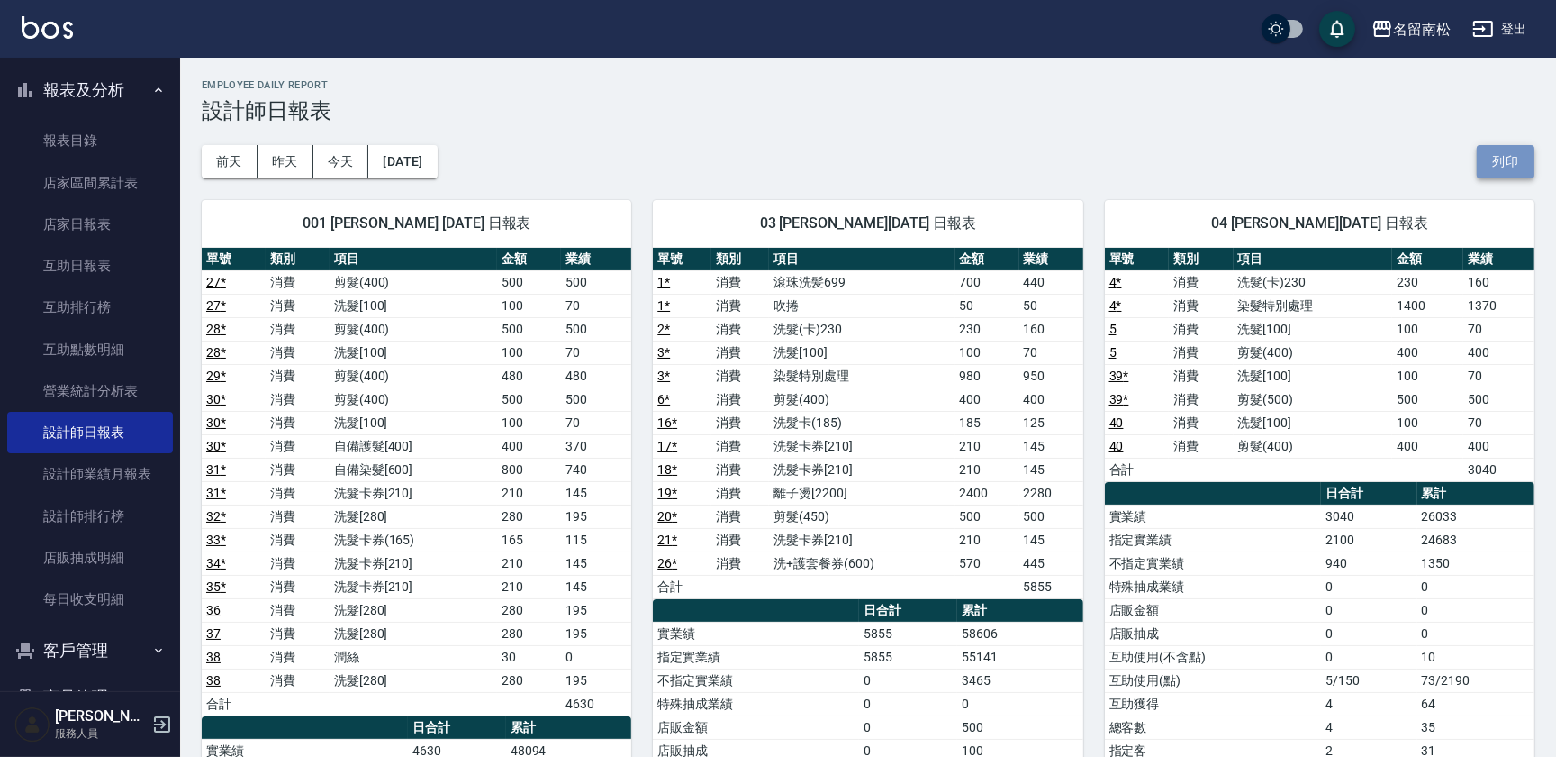
click at [1514, 150] on button "列印" at bounding box center [1506, 161] width 58 height 33
click at [1531, 162] on button "列印" at bounding box center [1506, 161] width 58 height 33
